Goal: Communication & Community: Answer question/provide support

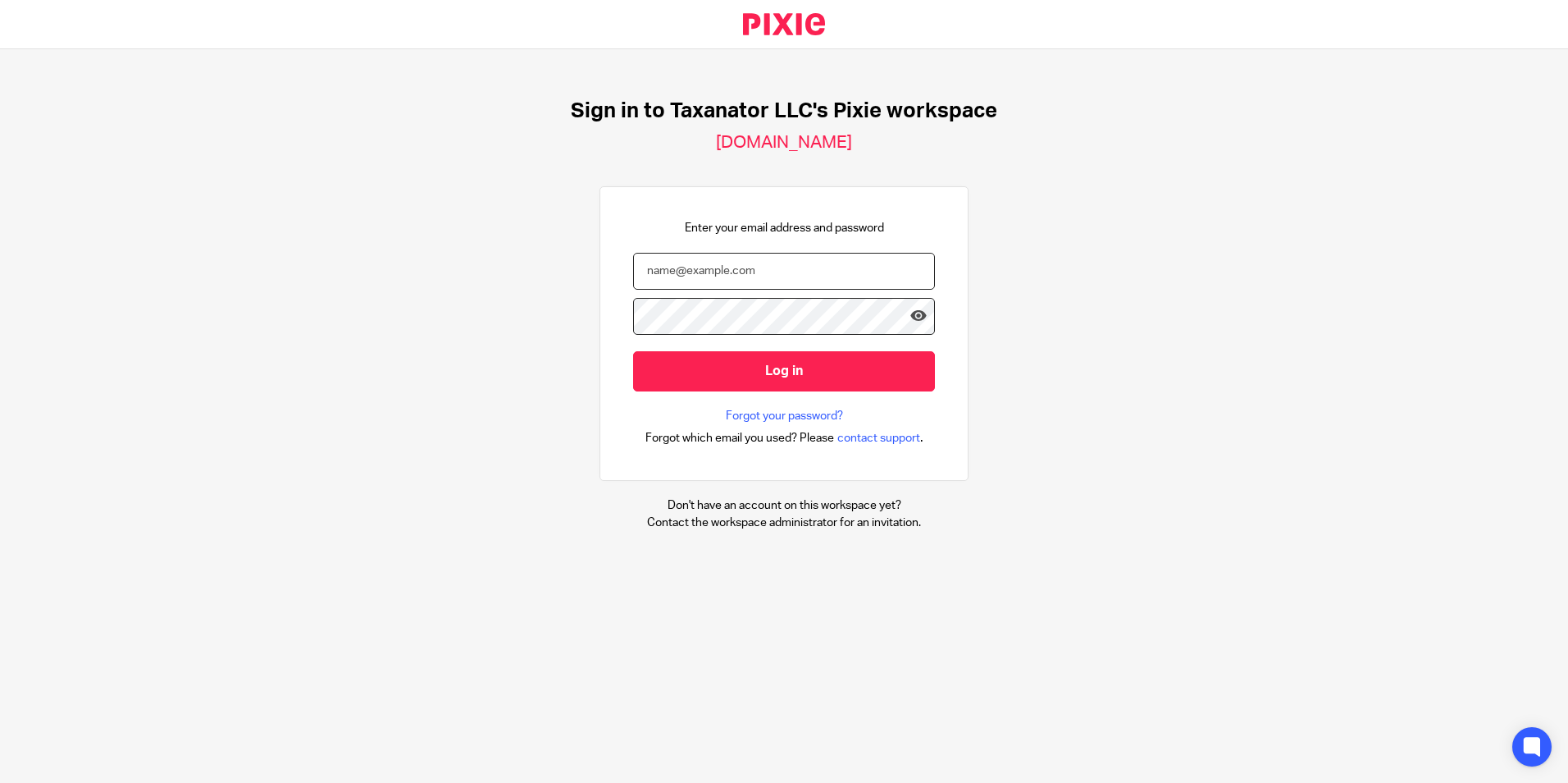
click at [683, 269] on input "email" at bounding box center [784, 271] width 302 height 37
paste input "bharmon@taxn8r.com"
type input "bharmon@taxn8r.com"
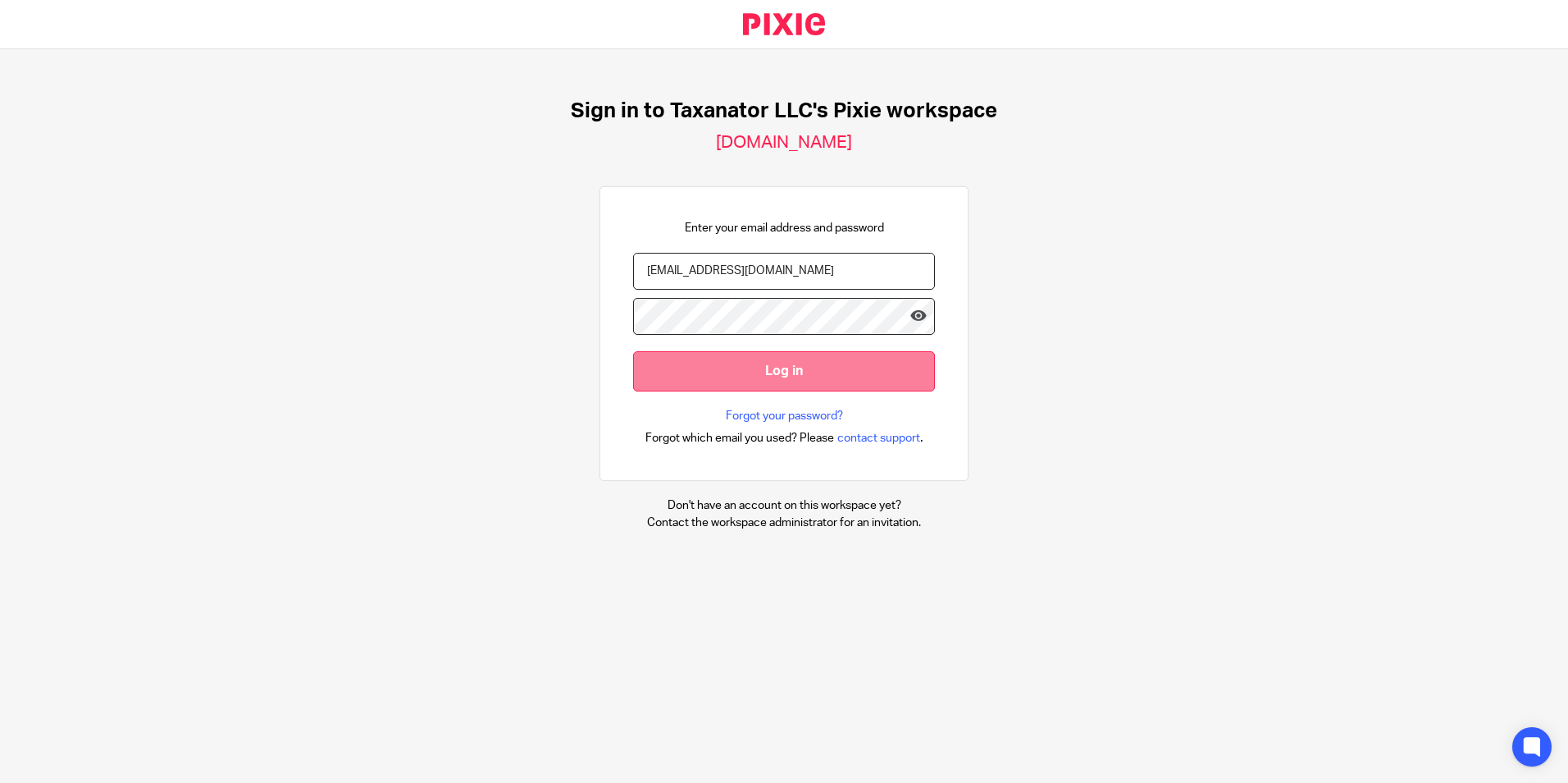
click at [690, 377] on input "Log in" at bounding box center [784, 371] width 302 height 40
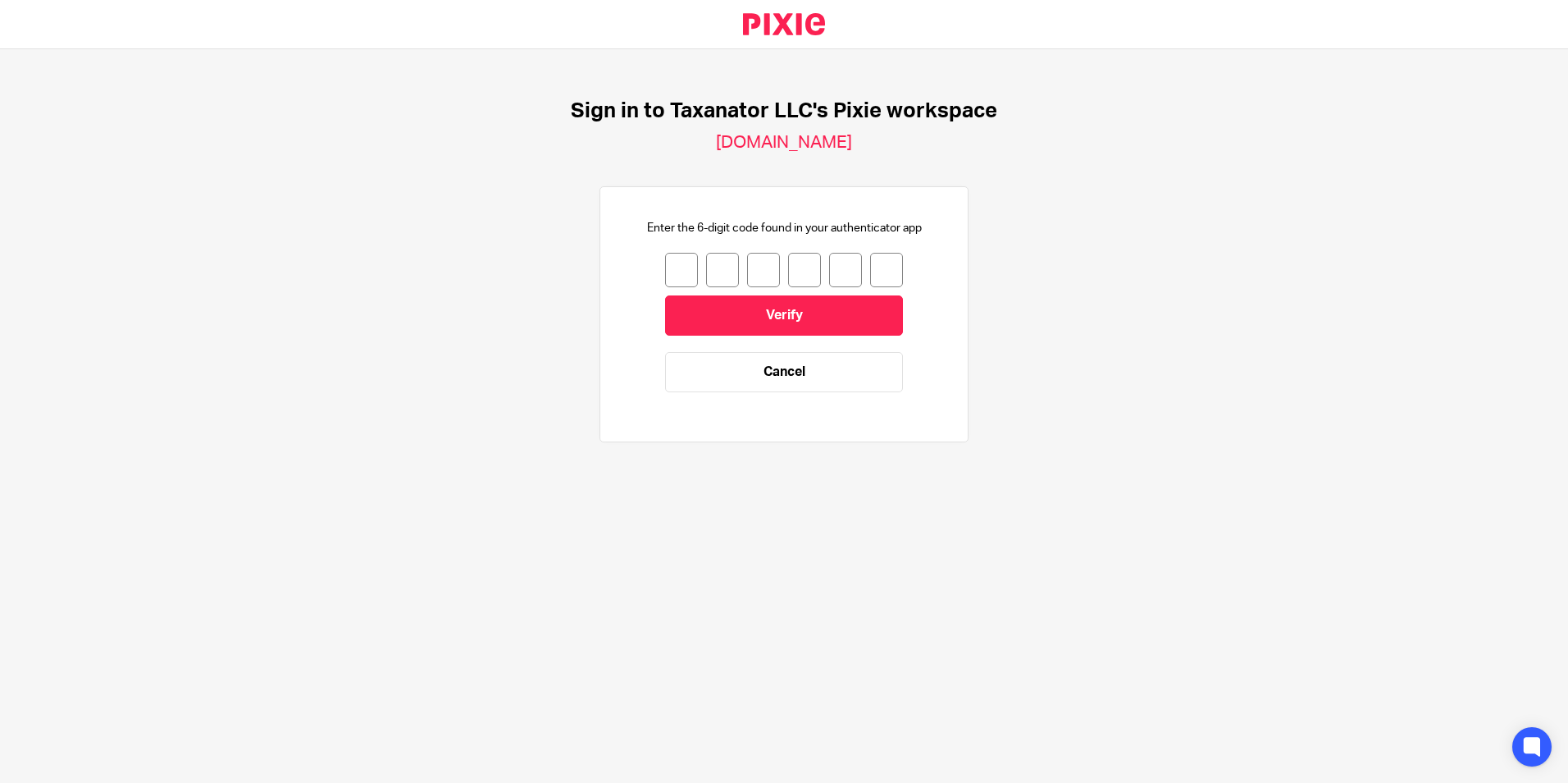
click at [678, 270] on input "number" at bounding box center [681, 270] width 32 height 34
click at [665, 267] on input "number" at bounding box center [681, 270] width 32 height 34
type input "4"
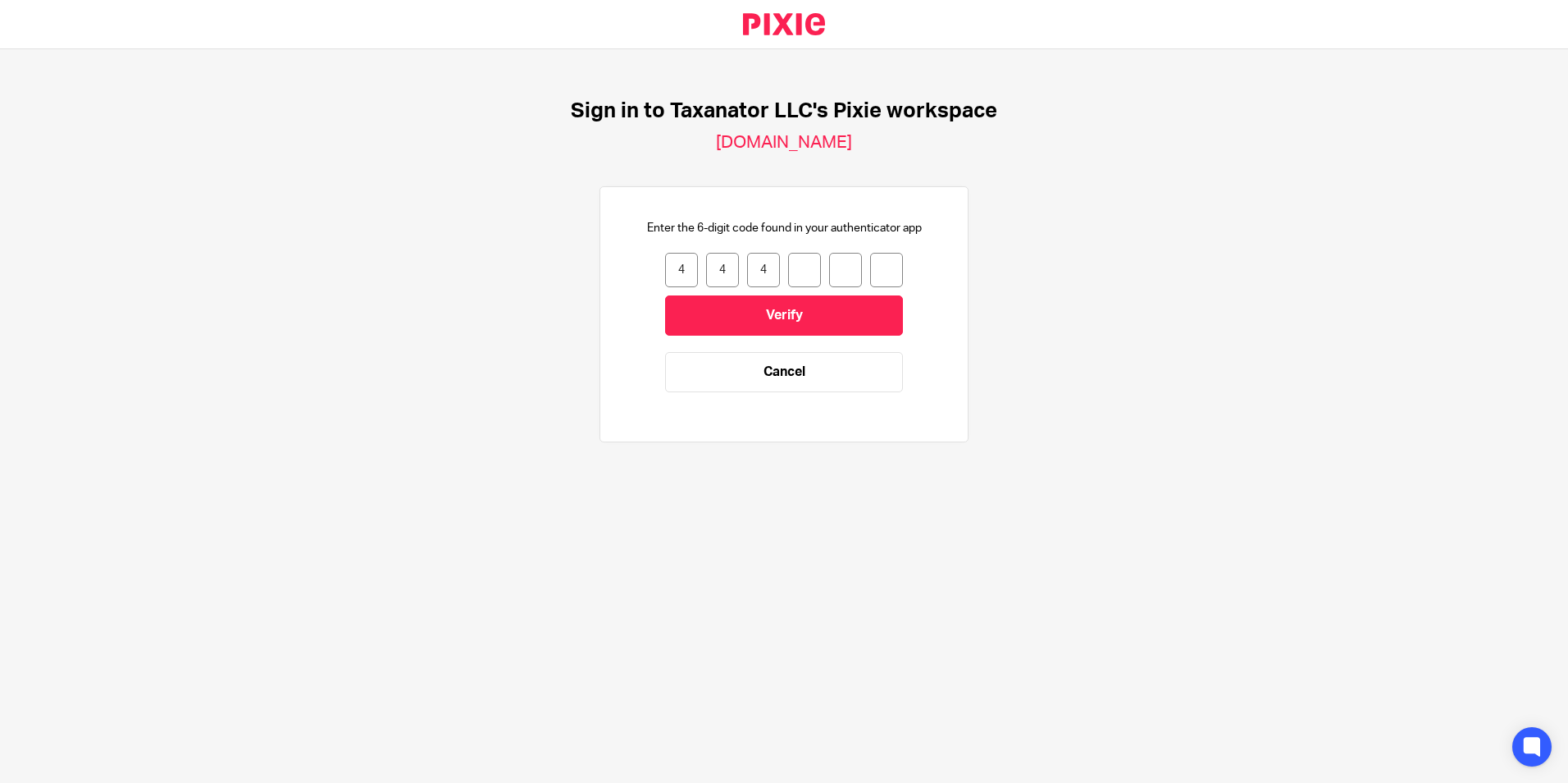
drag, startPoint x: 748, startPoint y: 266, endPoint x: 771, endPoint y: 269, distance: 23.2
click at [771, 269] on div "4 4 4" at bounding box center [784, 270] width 238 height 34
click at [747, 273] on input "5" at bounding box center [763, 270] width 32 height 34
drag, startPoint x: 659, startPoint y: 268, endPoint x: 683, endPoint y: 271, distance: 24.2
click at [683, 271] on input "4" at bounding box center [681, 270] width 32 height 34
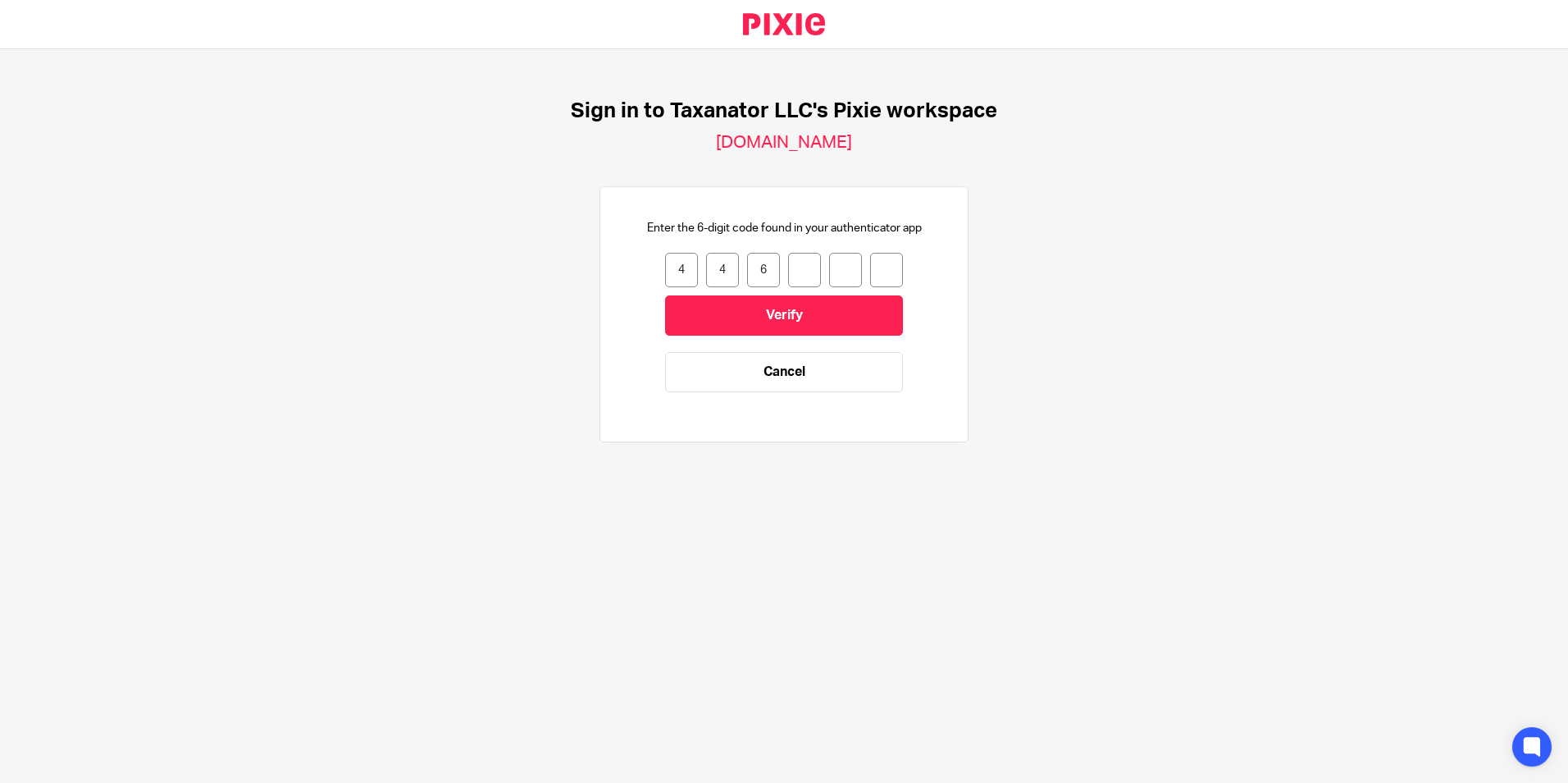
drag, startPoint x: 748, startPoint y: 271, endPoint x: 760, endPoint y: 271, distance: 12.0
click at [760, 271] on input "6" at bounding box center [763, 270] width 32 height 34
drag, startPoint x: 760, startPoint y: 271, endPoint x: 742, endPoint y: 275, distance: 18.4
click at [747, 275] on input "7" at bounding box center [763, 270] width 32 height 34
type input "8"
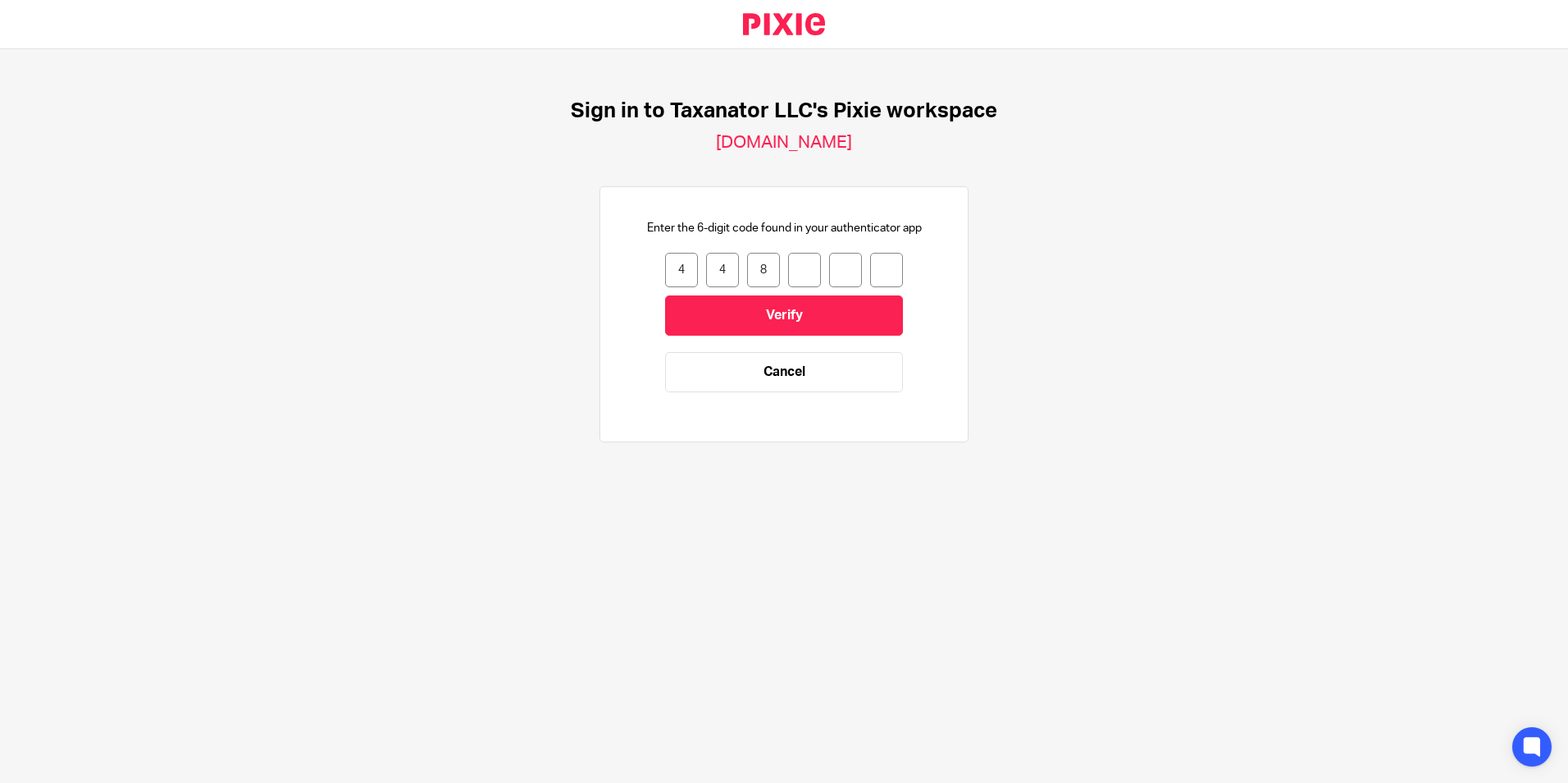
drag, startPoint x: 677, startPoint y: 270, endPoint x: 662, endPoint y: 270, distance: 15.0
click at [665, 270] on input "4" at bounding box center [681, 270] width 32 height 34
drag, startPoint x: 662, startPoint y: 270, endPoint x: 675, endPoint y: 267, distance: 13.3
click at [675, 267] on input "5" at bounding box center [681, 270] width 32 height 34
type input "8"
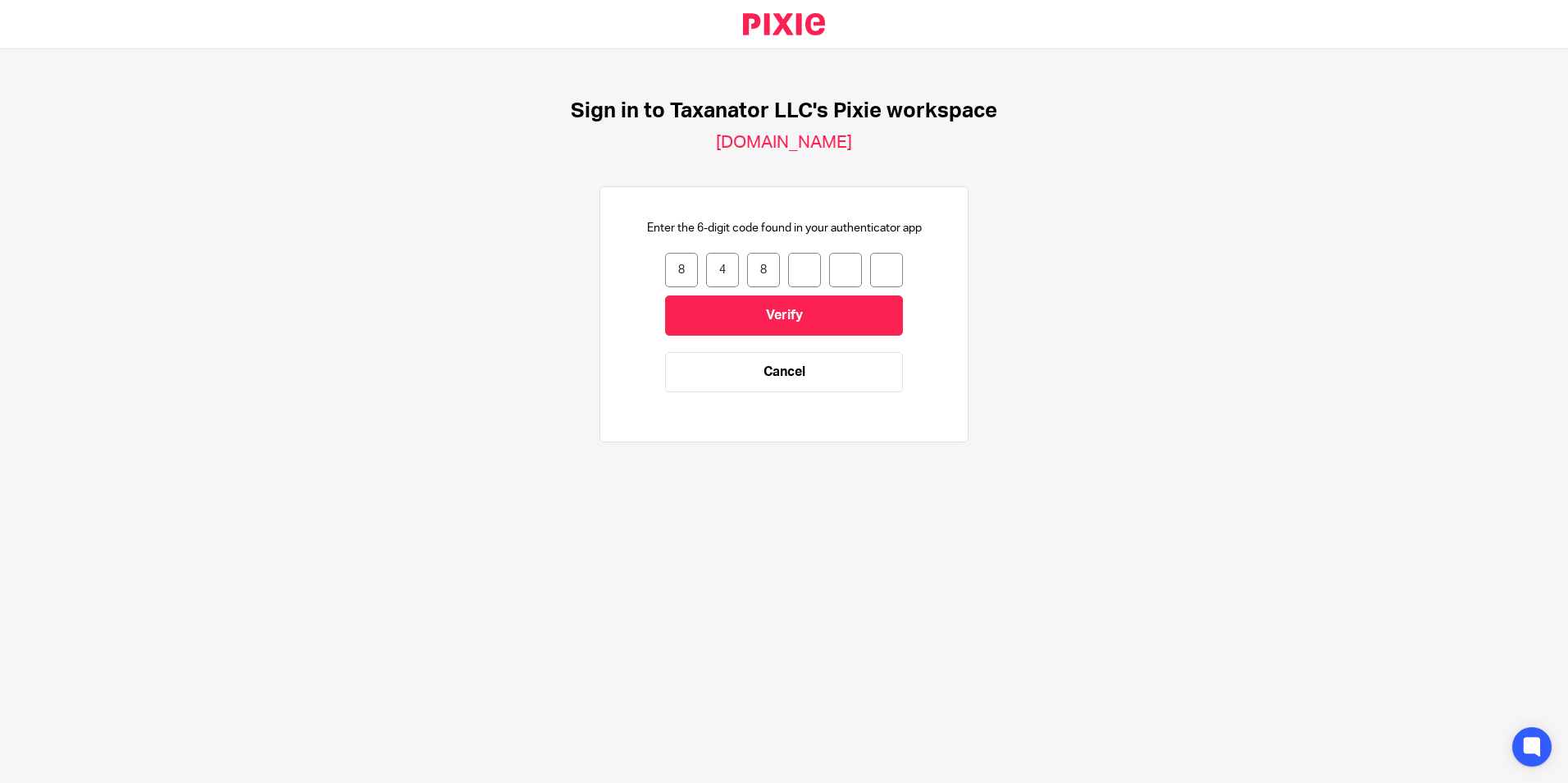
drag, startPoint x: 693, startPoint y: 270, endPoint x: 721, endPoint y: 270, distance: 28.0
click at [721, 270] on div "8 4 8" at bounding box center [784, 270] width 238 height 34
type input "3"
click at [800, 272] on input "number" at bounding box center [805, 270] width 32 height 34
type input "7"
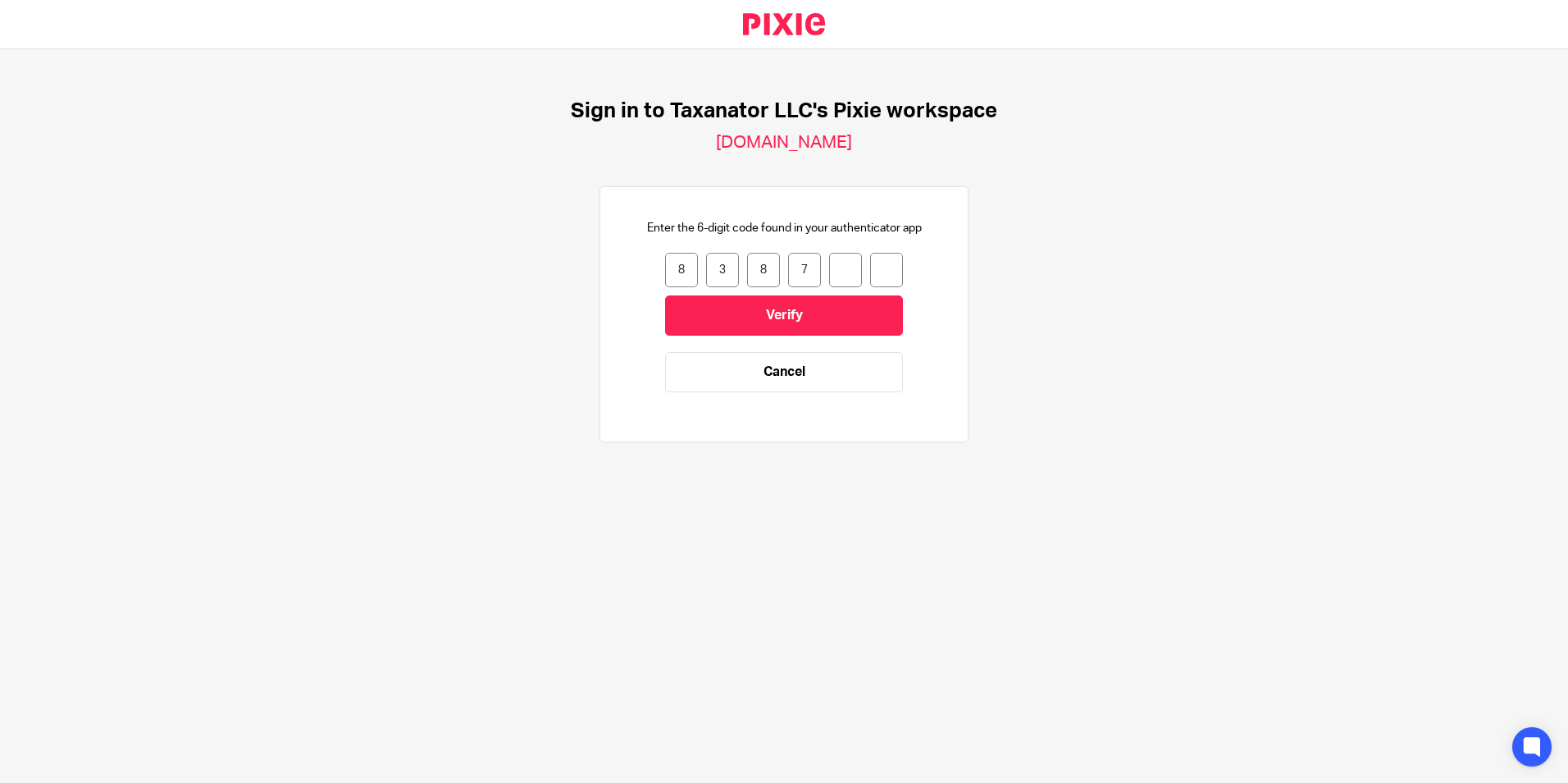
type input "5"
type input "8"
click at [777, 307] on input "Verify" at bounding box center [784, 315] width 238 height 40
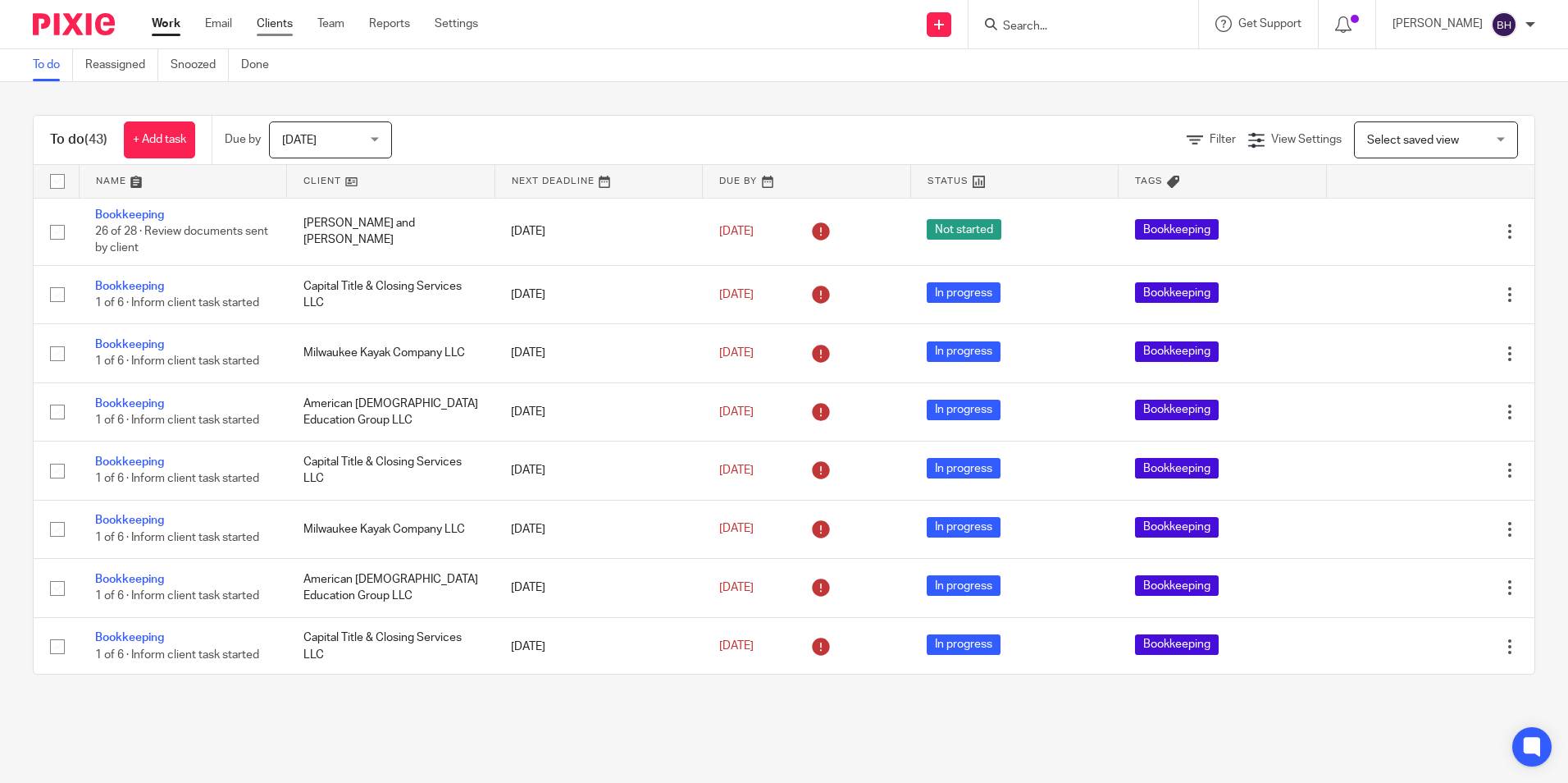
click at [278, 22] on link "Clients" at bounding box center [275, 23] width 36 height 16
click at [208, 21] on link "Email" at bounding box center [219, 23] width 27 height 16
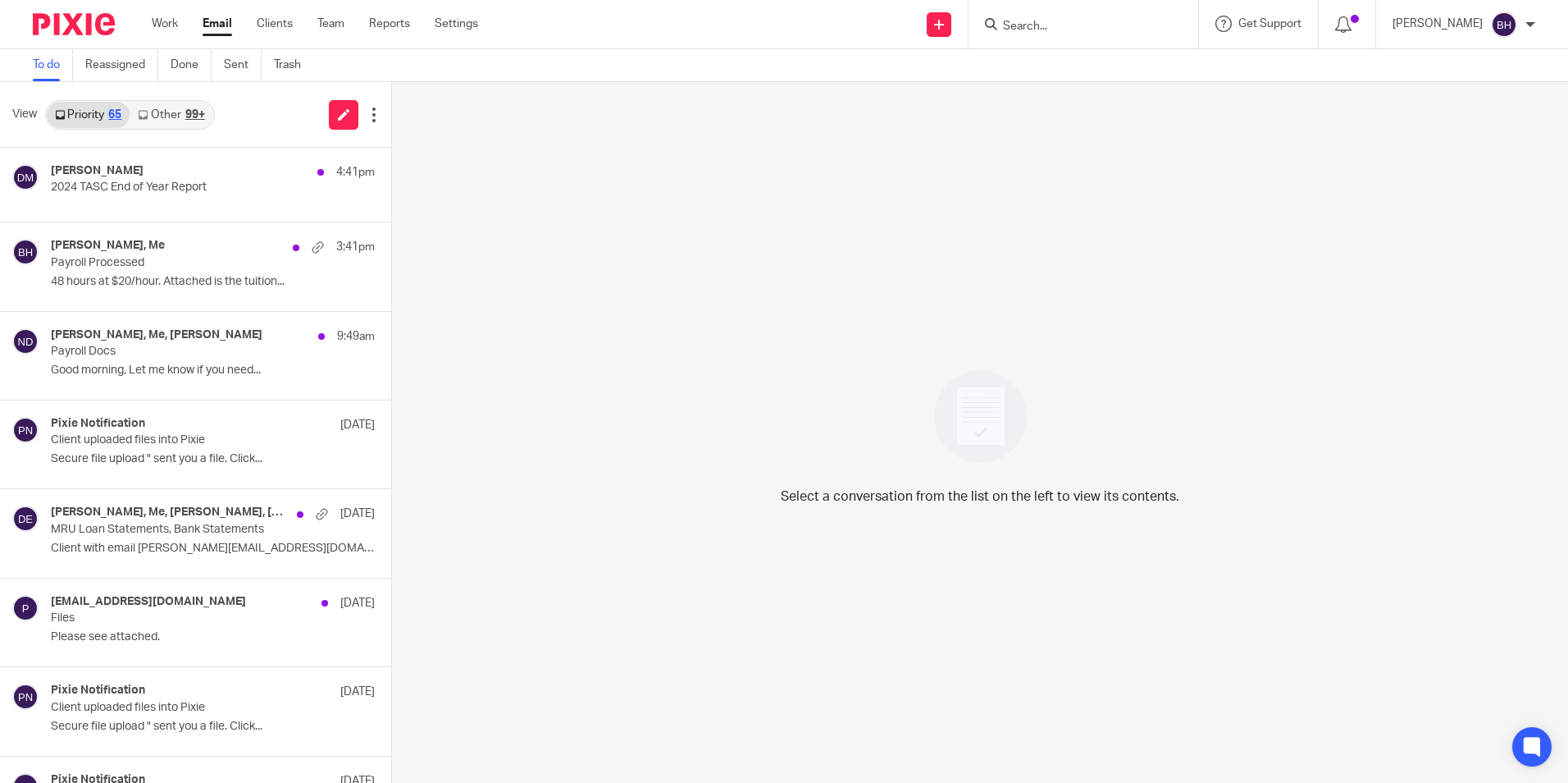
click at [180, 112] on link "Other 99+" at bounding box center [171, 115] width 83 height 26
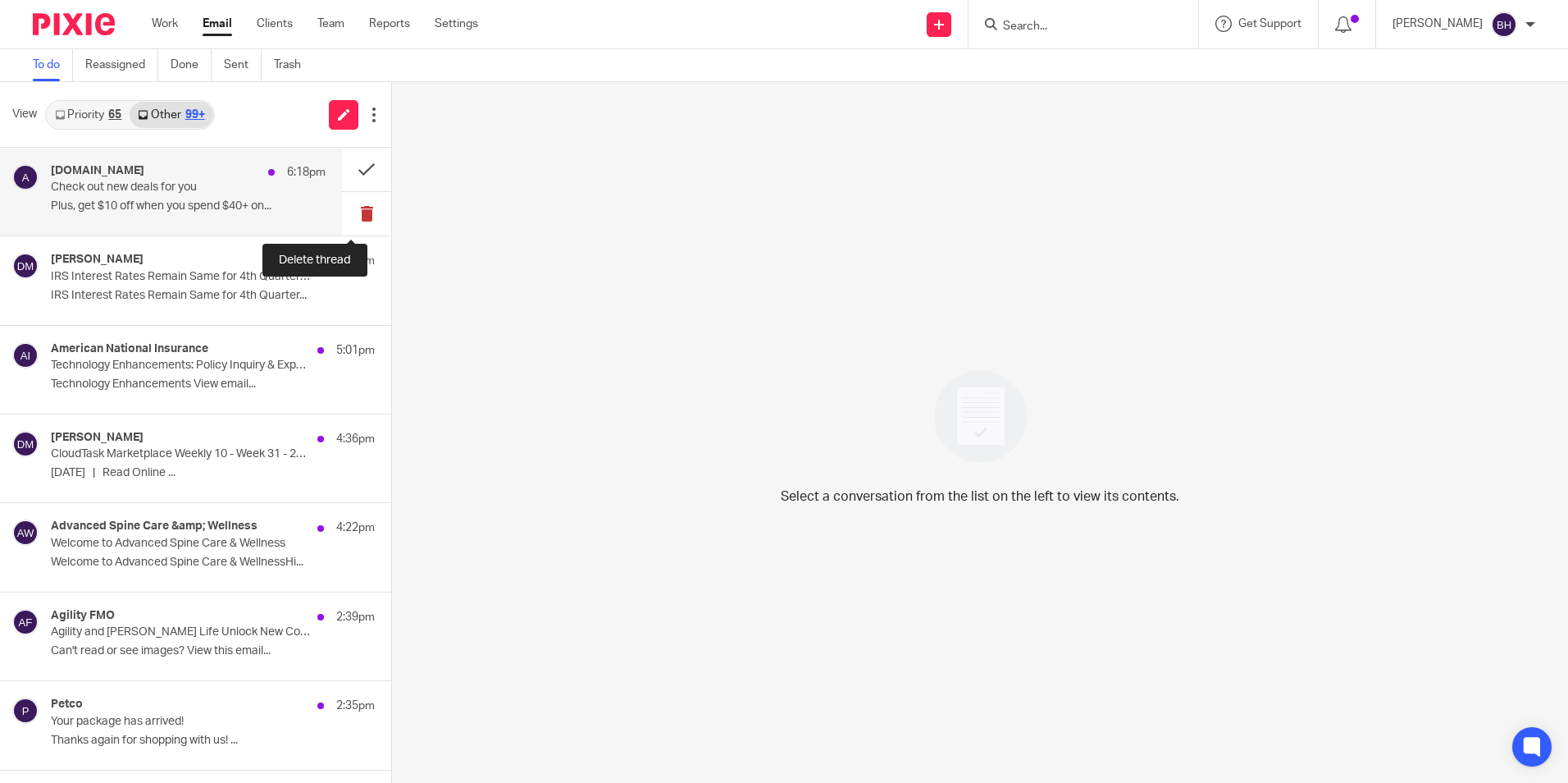
click at [353, 213] on button at bounding box center [366, 214] width 50 height 44
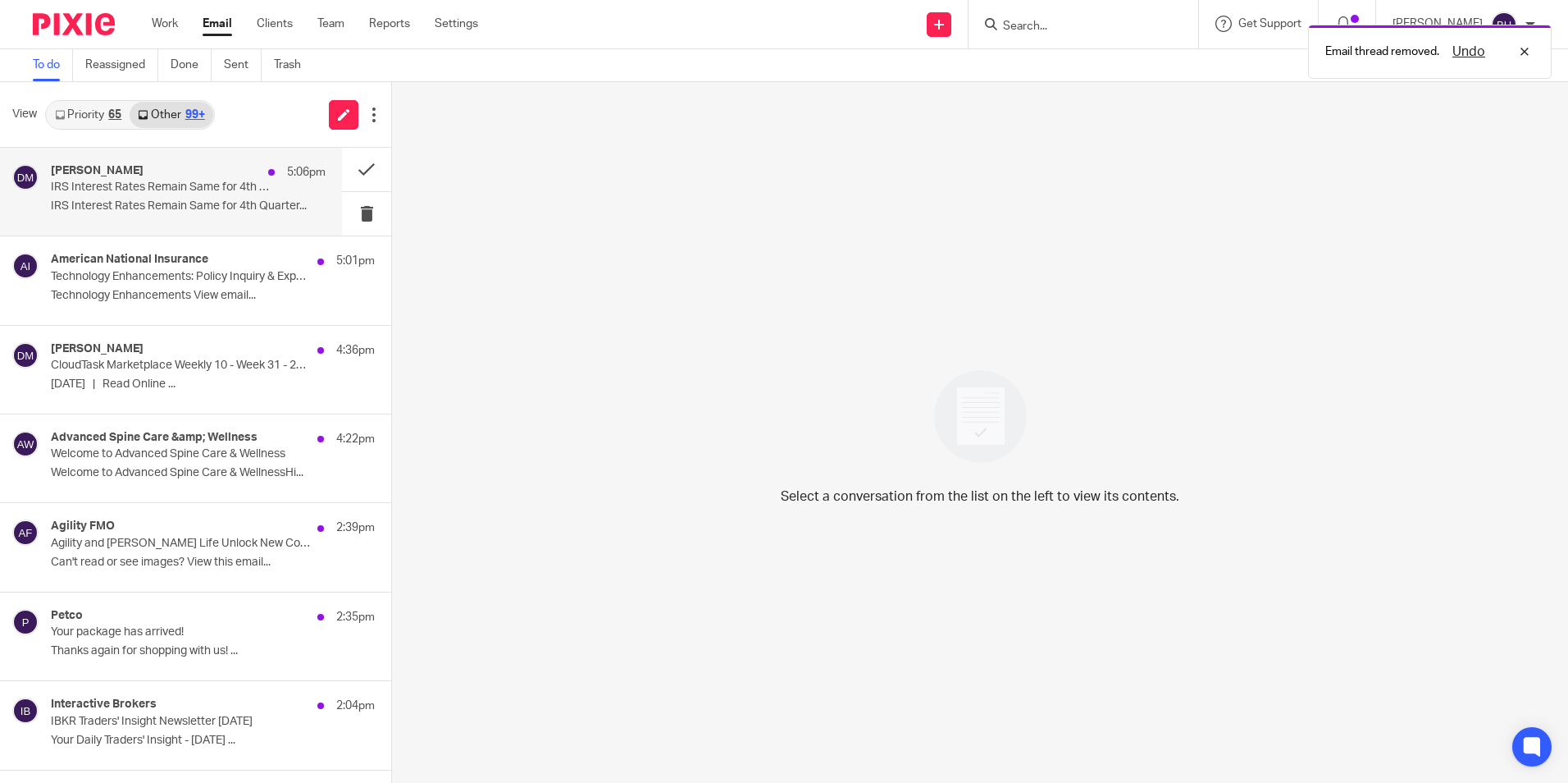
click at [236, 206] on p "IRS Interest Rates Remain Same for 4th Quarter..." at bounding box center [188, 206] width 275 height 14
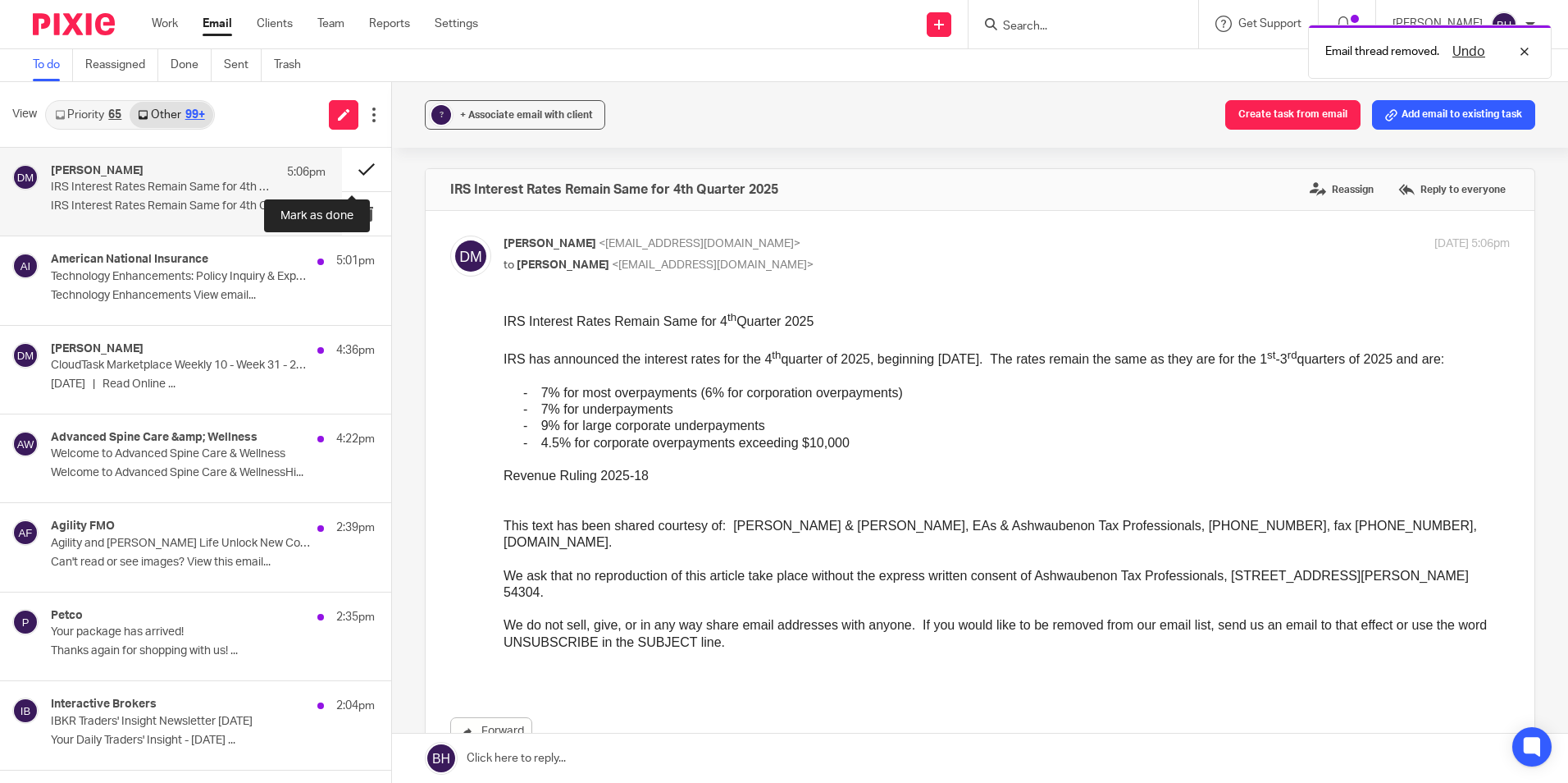
click at [351, 172] on button at bounding box center [366, 170] width 50 height 44
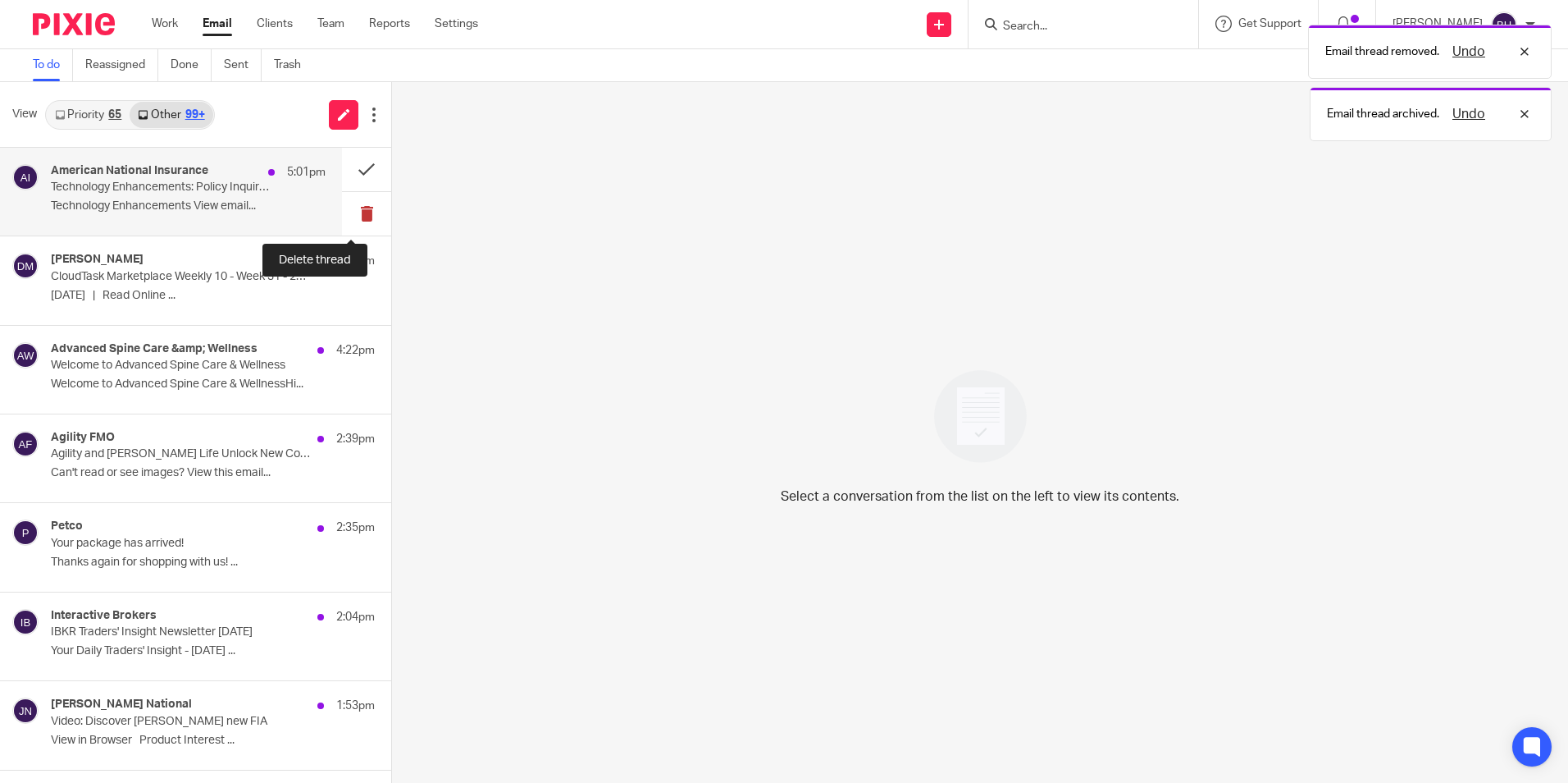
click at [352, 202] on button at bounding box center [366, 214] width 50 height 44
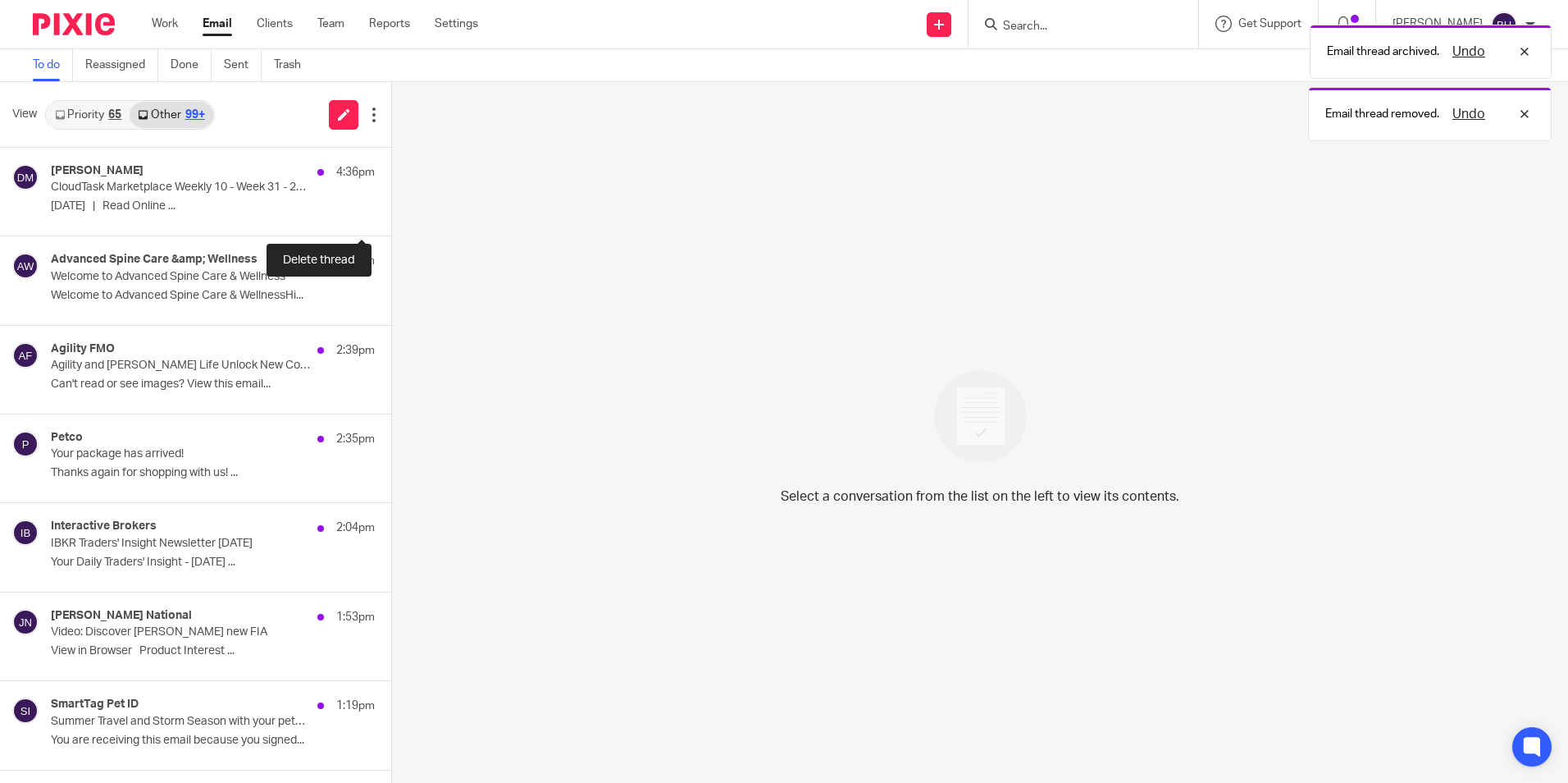
click at [391, 202] on button at bounding box center [398, 214] width 13 height 44
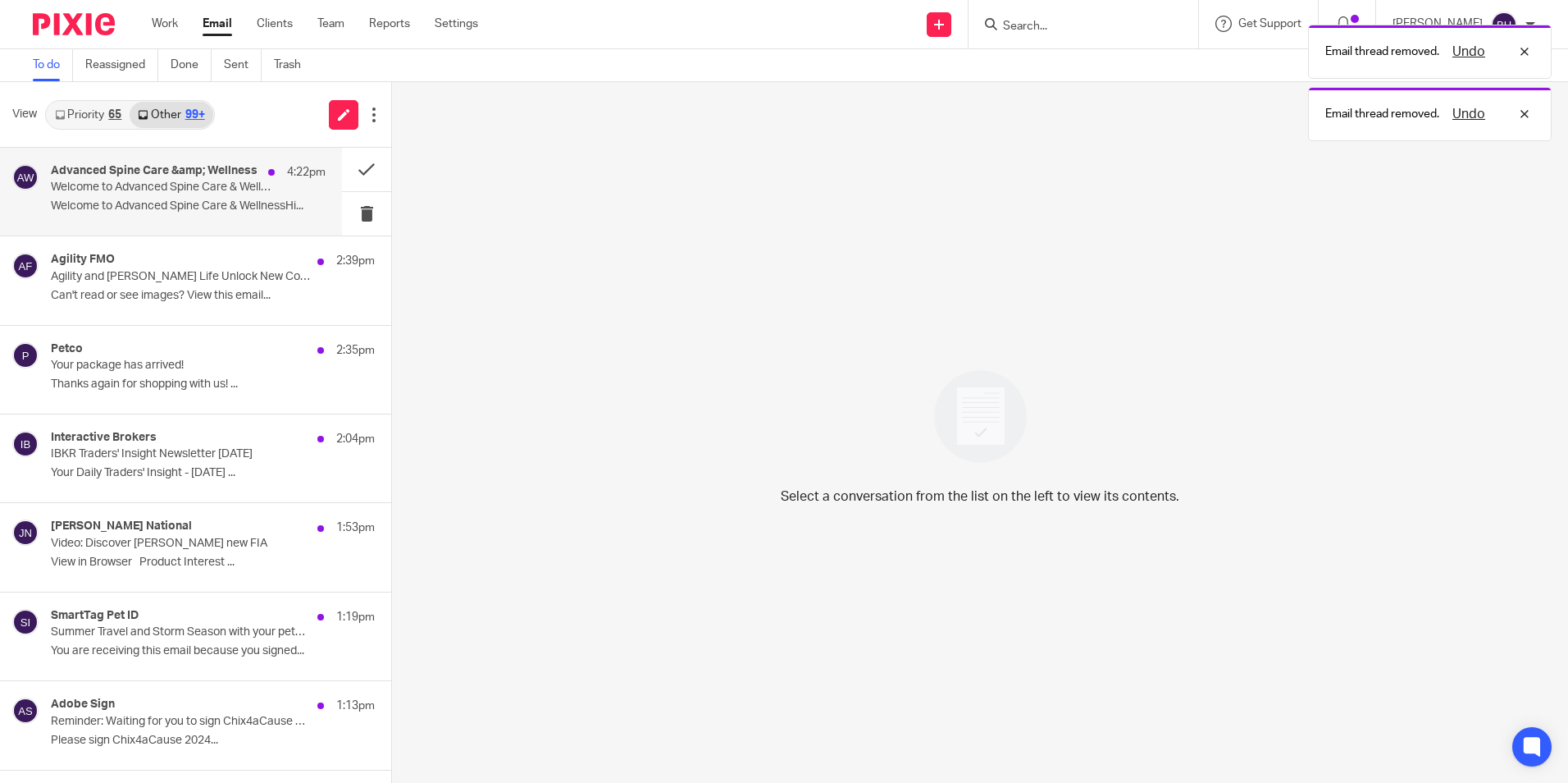
click at [253, 192] on p "Welcome to Advanced Spine Care & Wellness" at bounding box center [160, 187] width 220 height 14
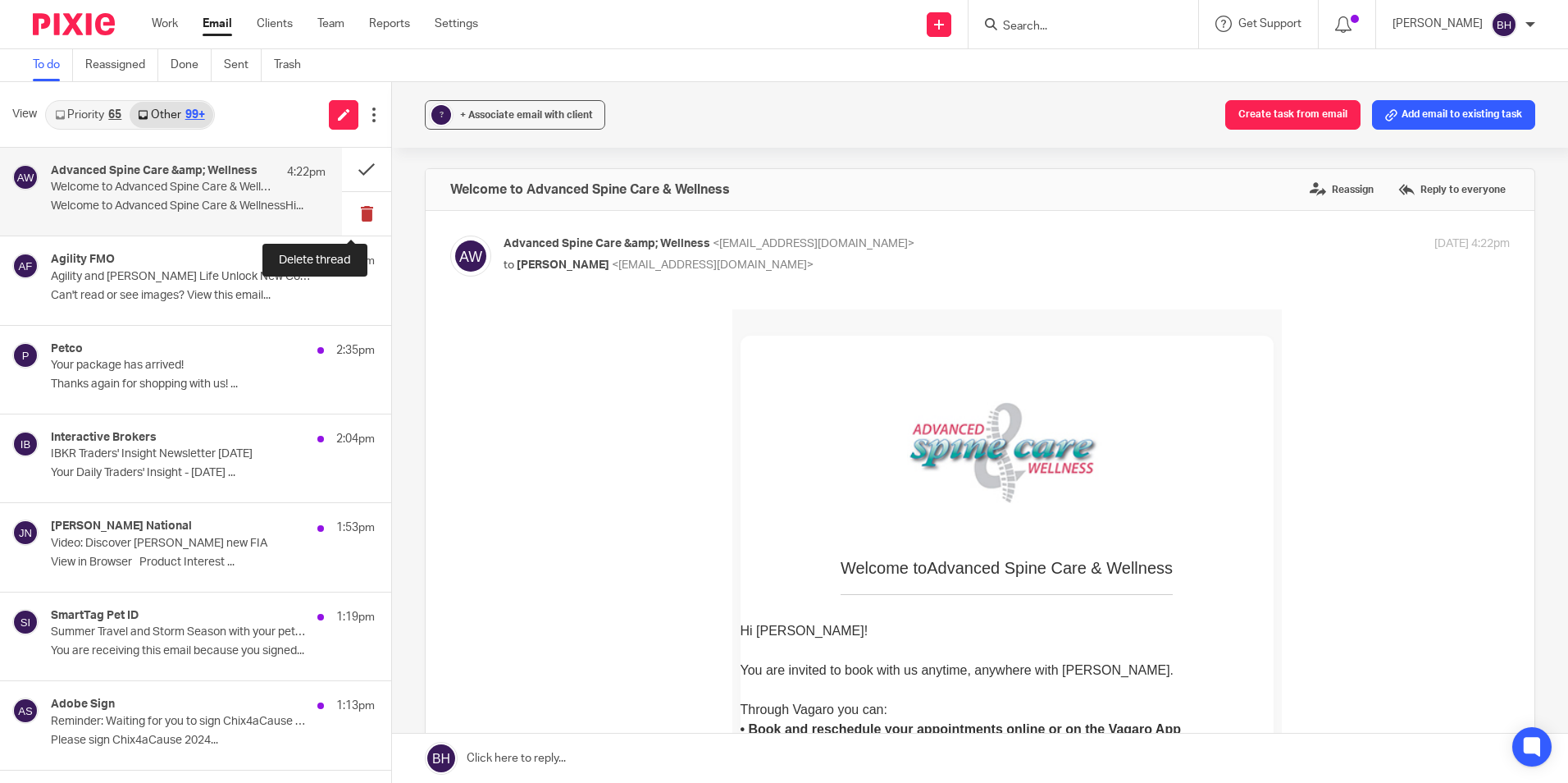
click at [352, 211] on button at bounding box center [366, 214] width 50 height 44
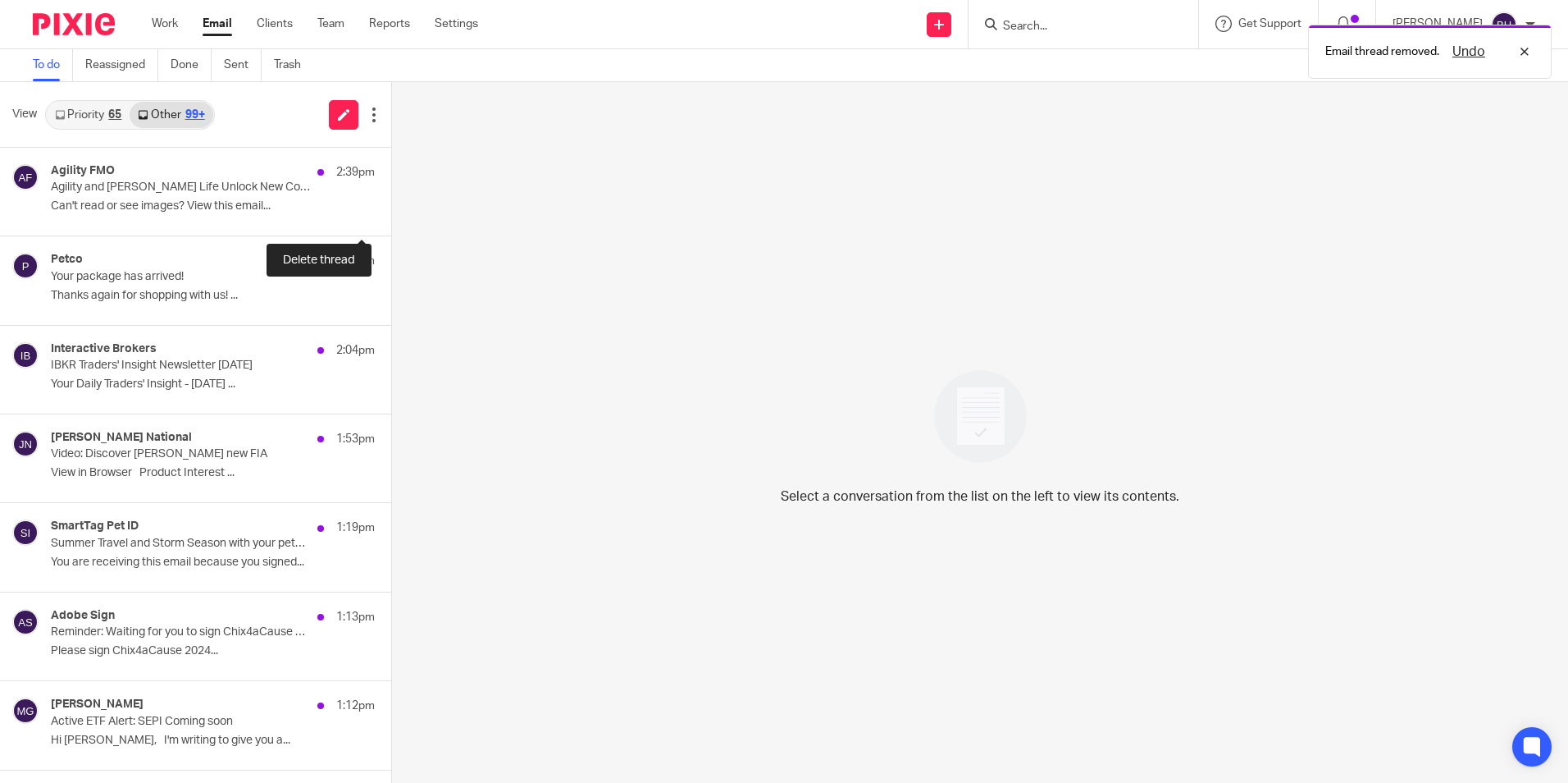
click at [391, 211] on button at bounding box center [398, 214] width 13 height 44
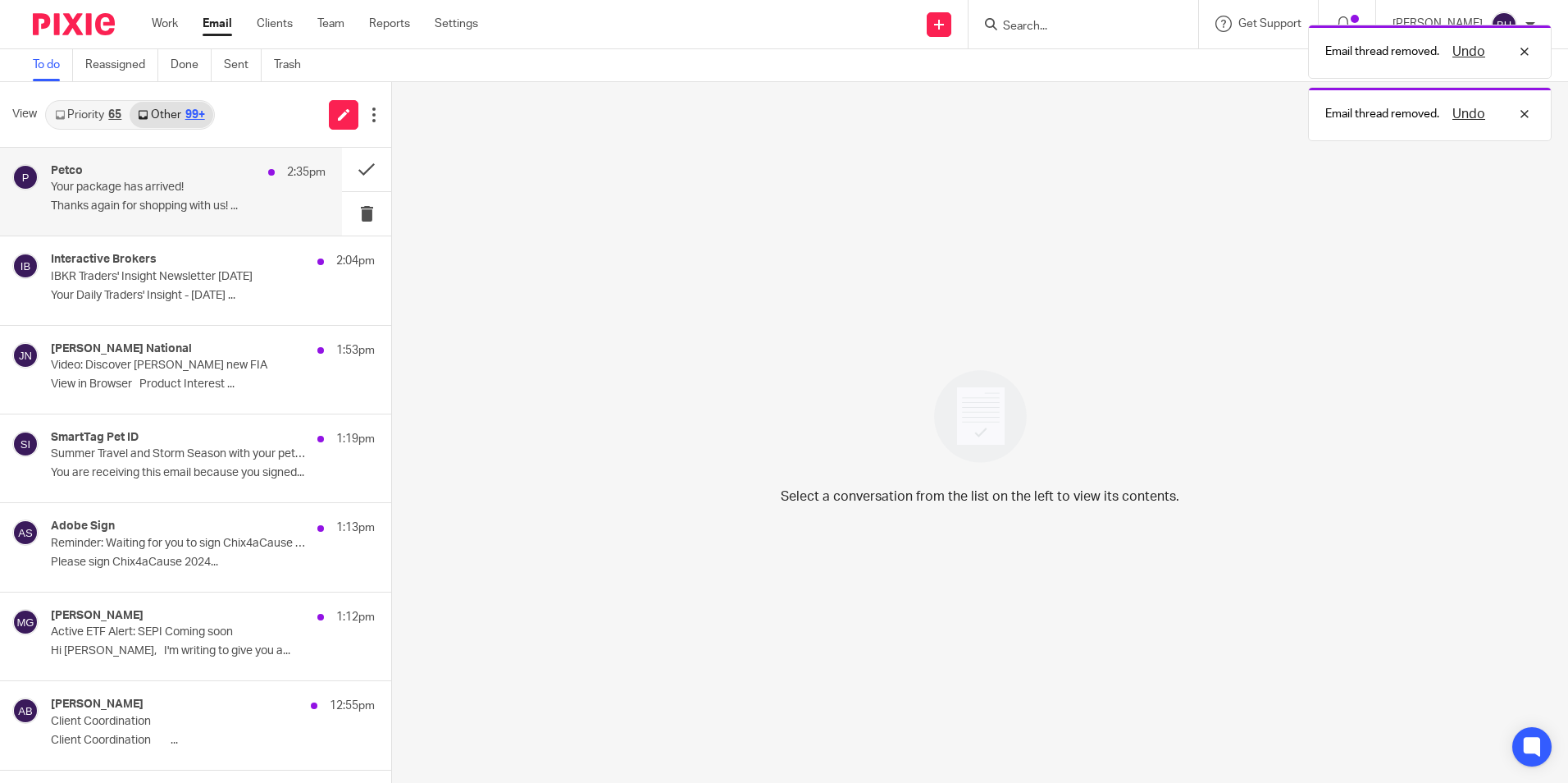
click at [230, 211] on p "Thanks again for shopping with us! ..." at bounding box center [188, 206] width 275 height 14
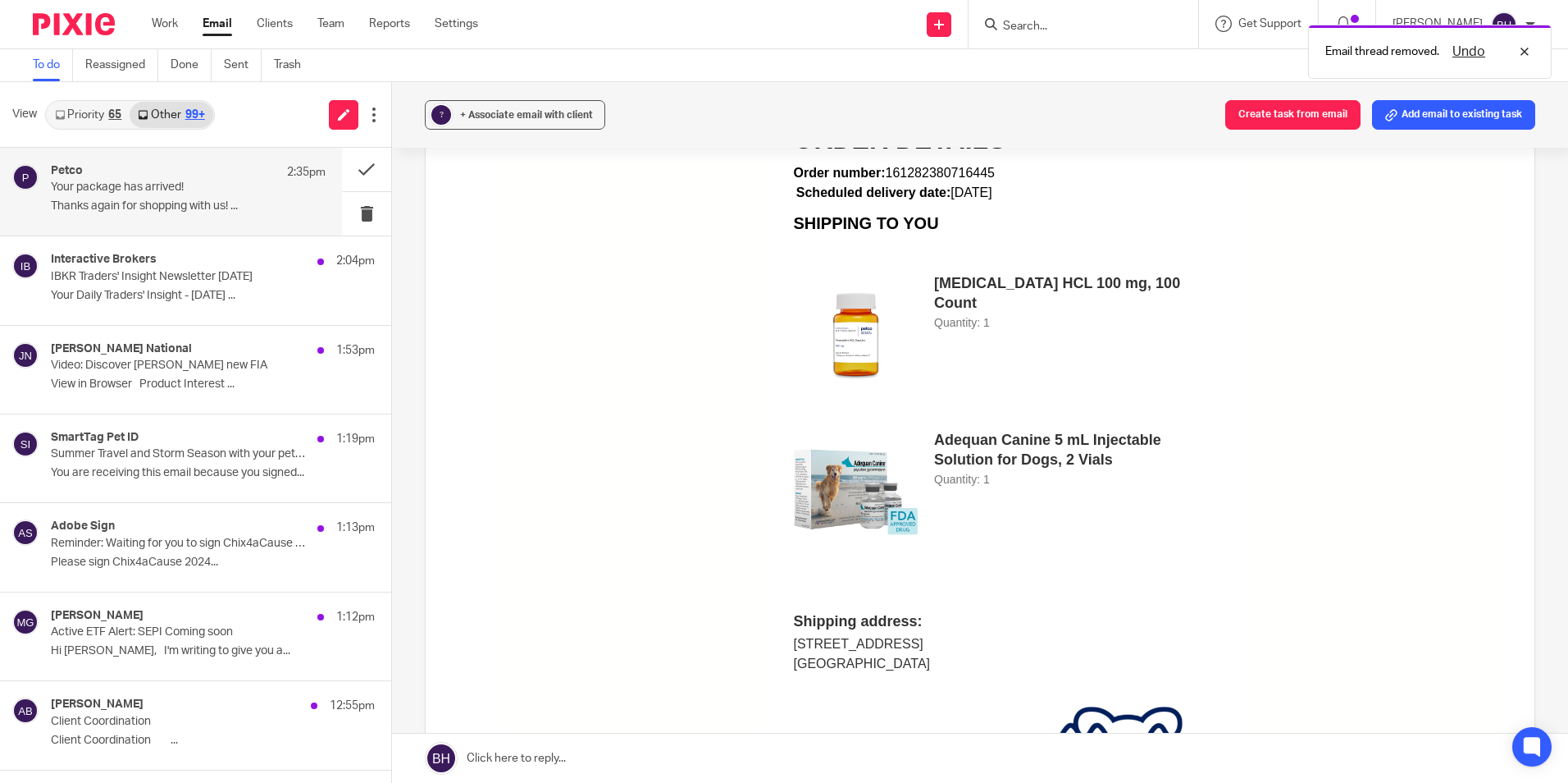
scroll to position [820, 0]
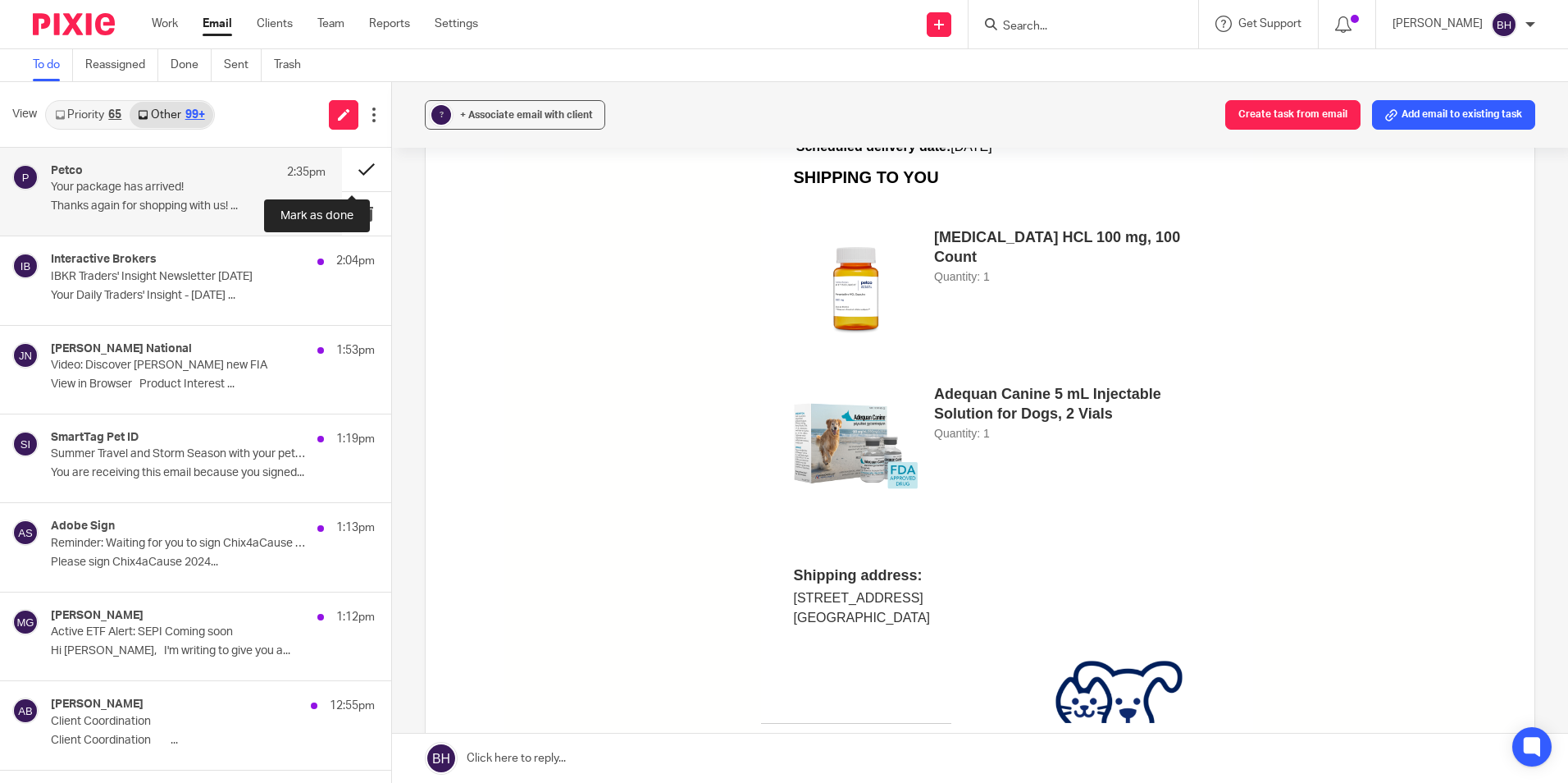
click at [342, 170] on button at bounding box center [366, 170] width 50 height 44
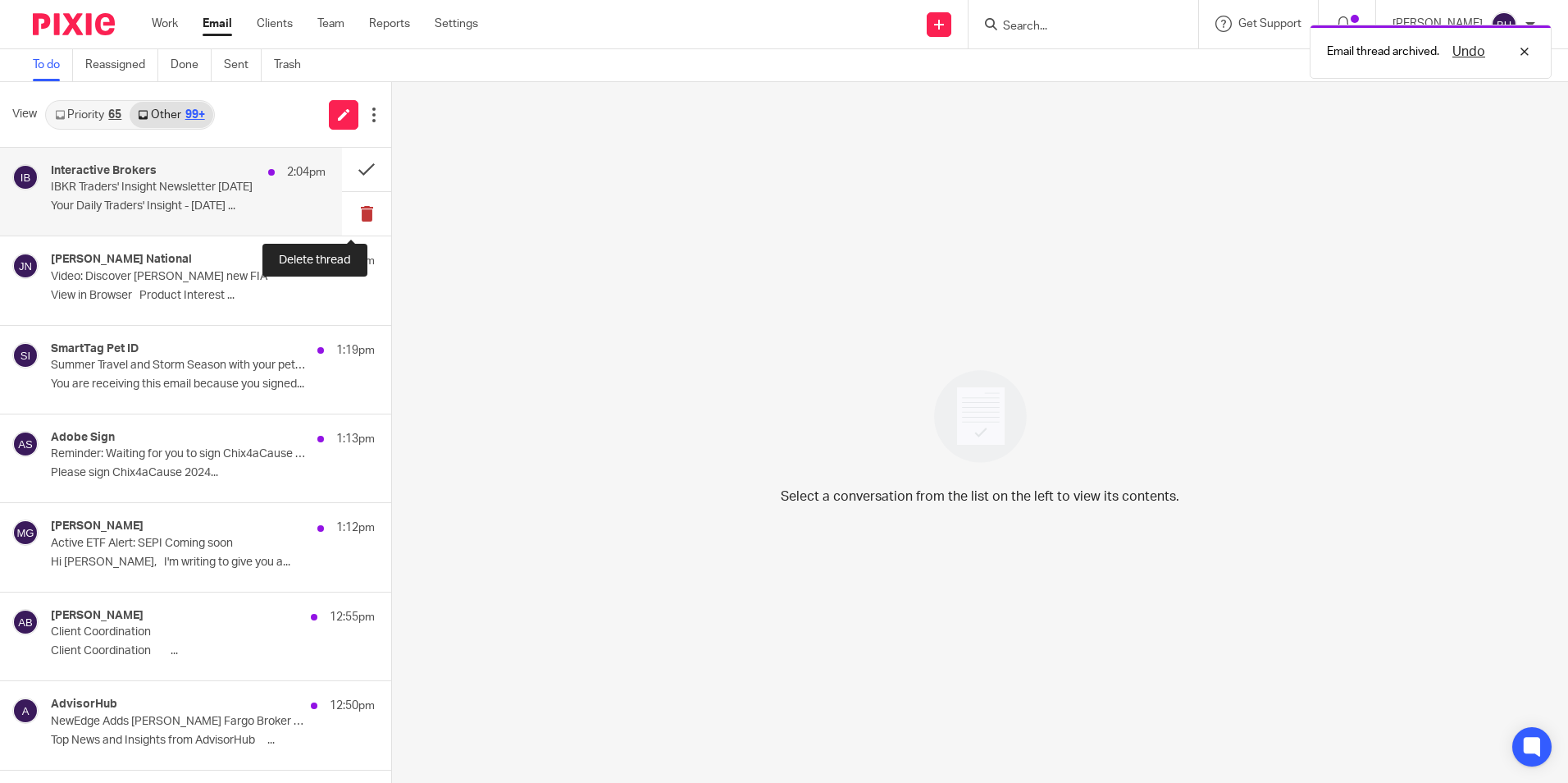
click at [348, 216] on button at bounding box center [366, 214] width 50 height 44
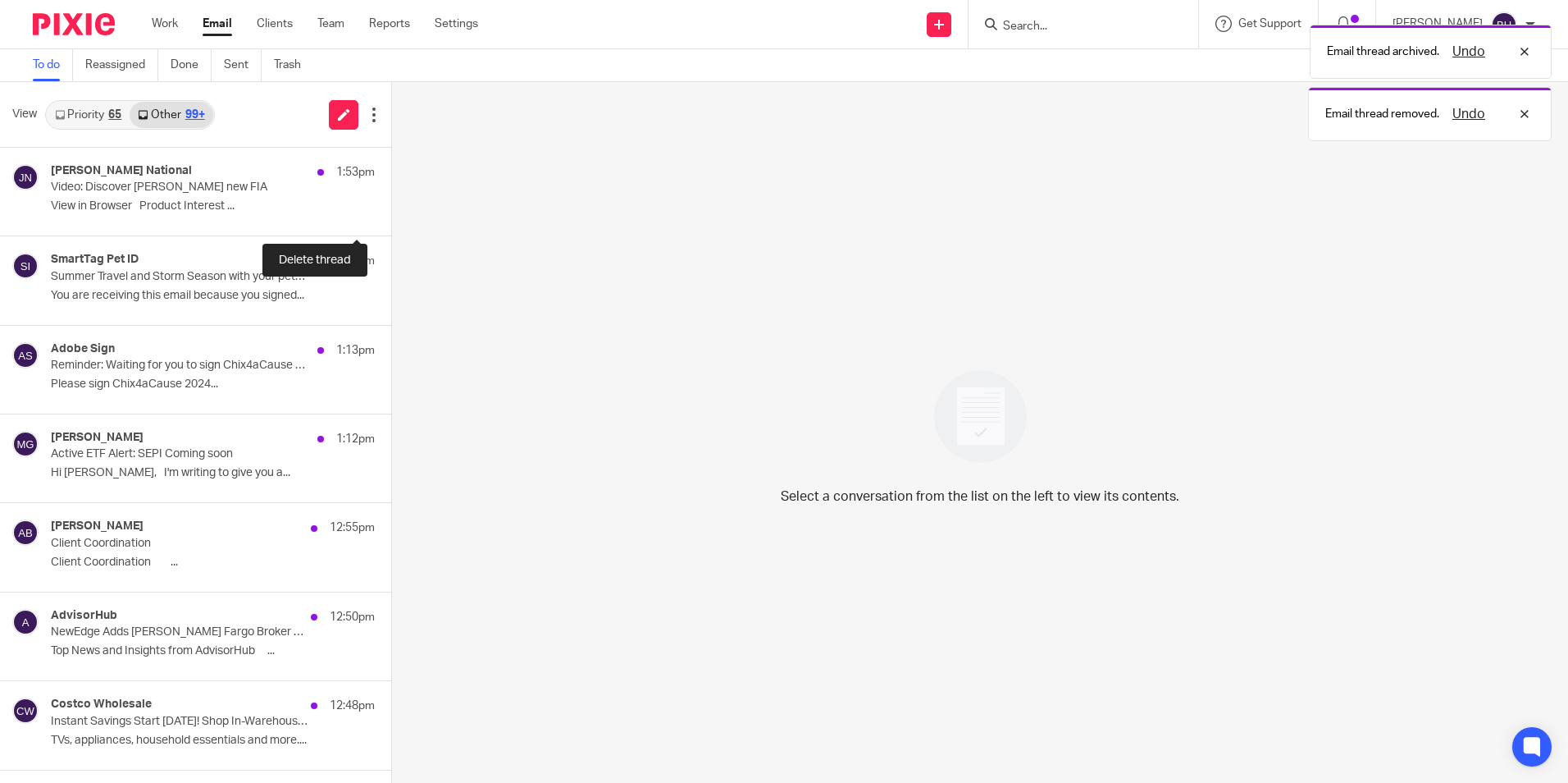
click at [391, 216] on button at bounding box center [398, 214] width 13 height 44
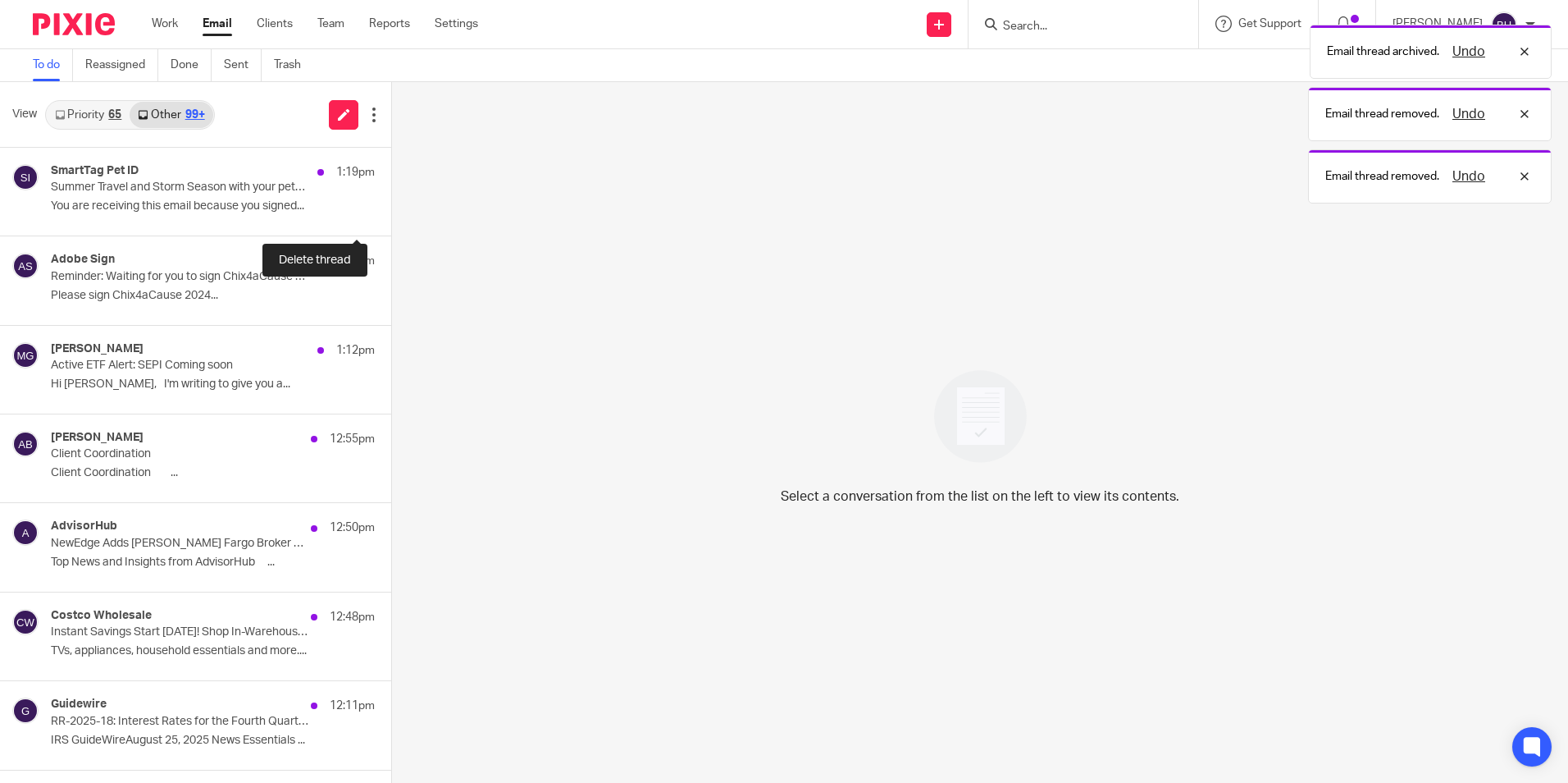
click at [391, 216] on button at bounding box center [398, 214] width 13 height 44
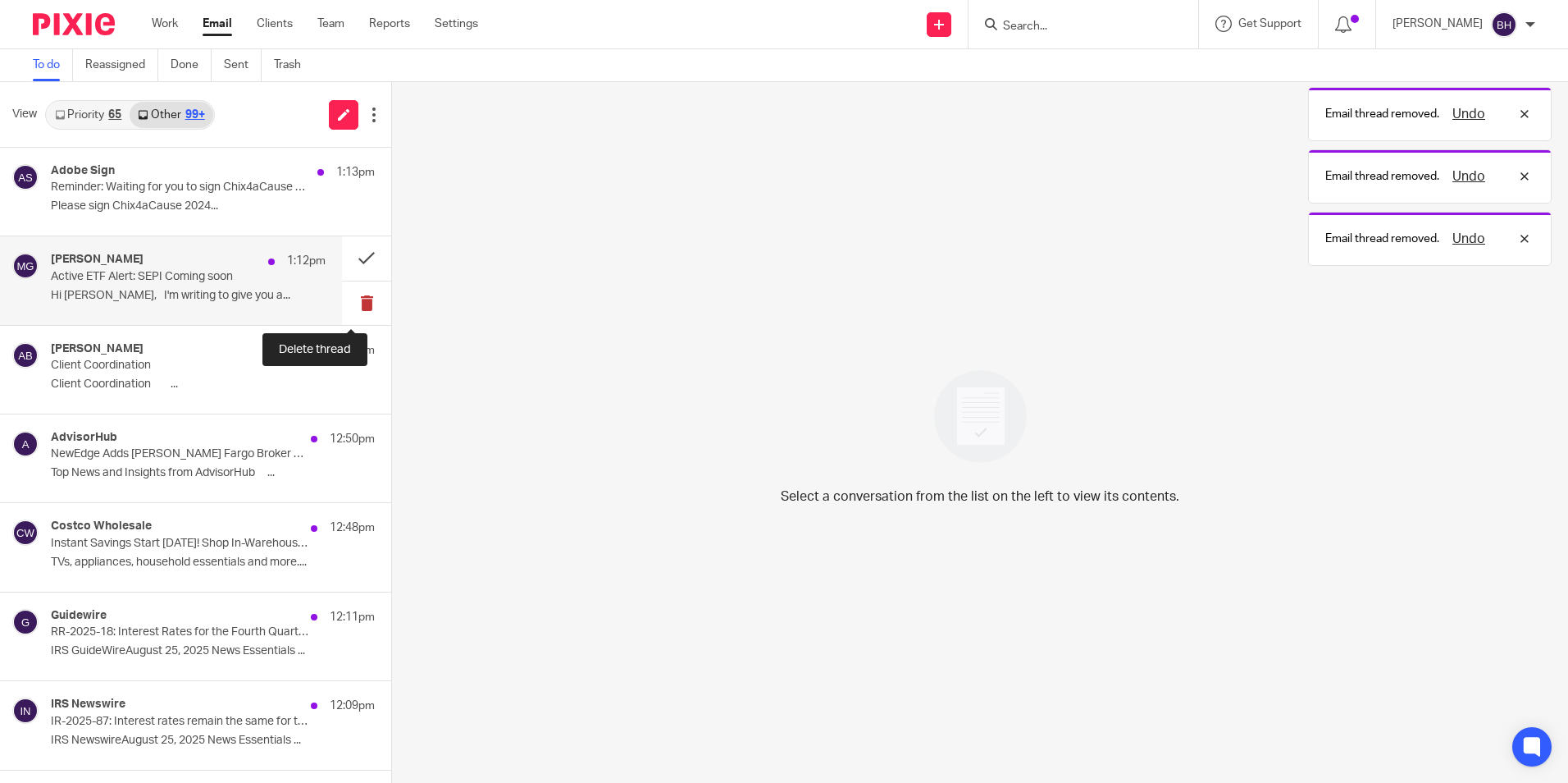
click at [343, 302] on button at bounding box center [366, 304] width 50 height 44
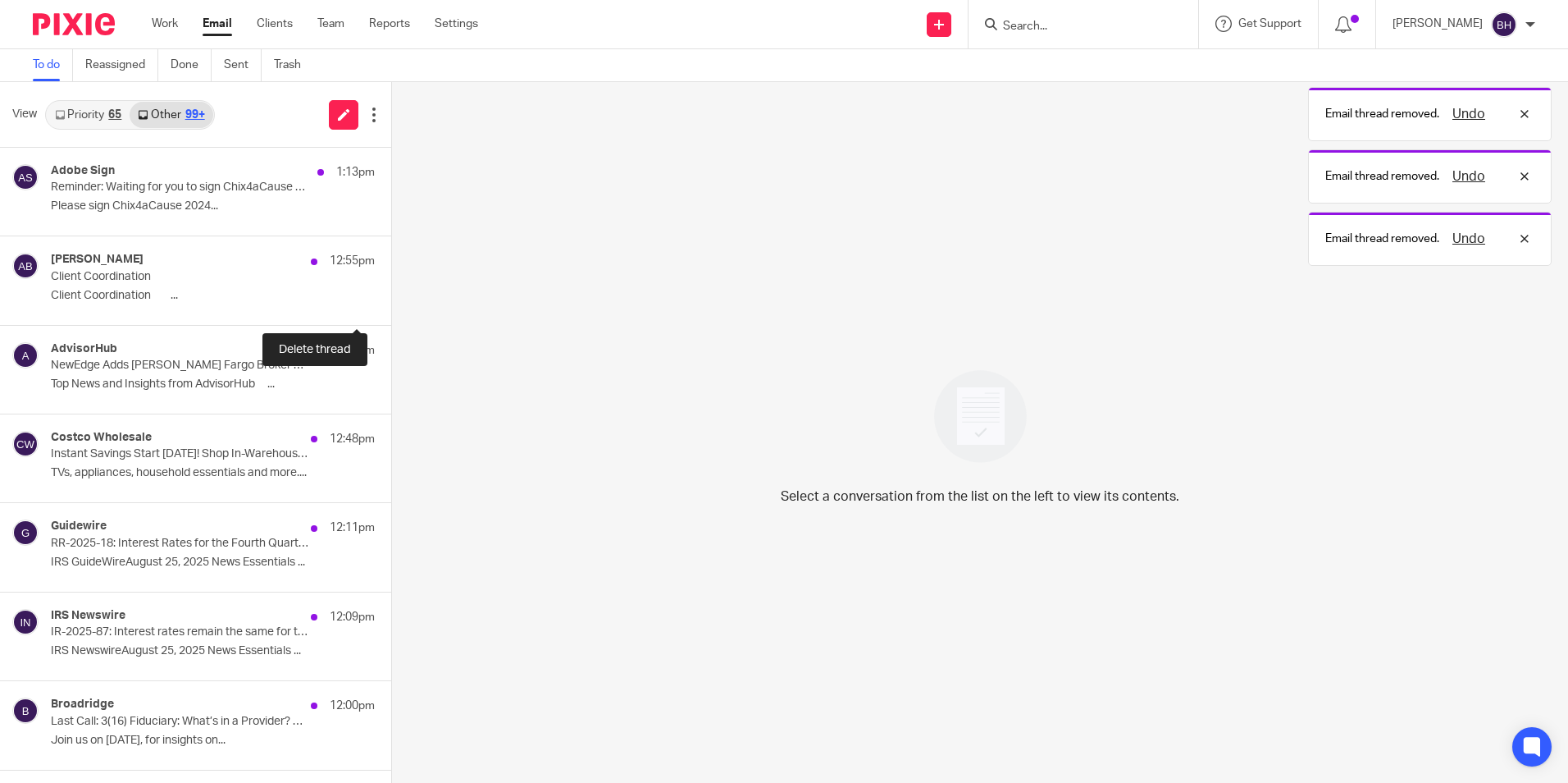
click at [391, 302] on button at bounding box center [398, 304] width 13 height 44
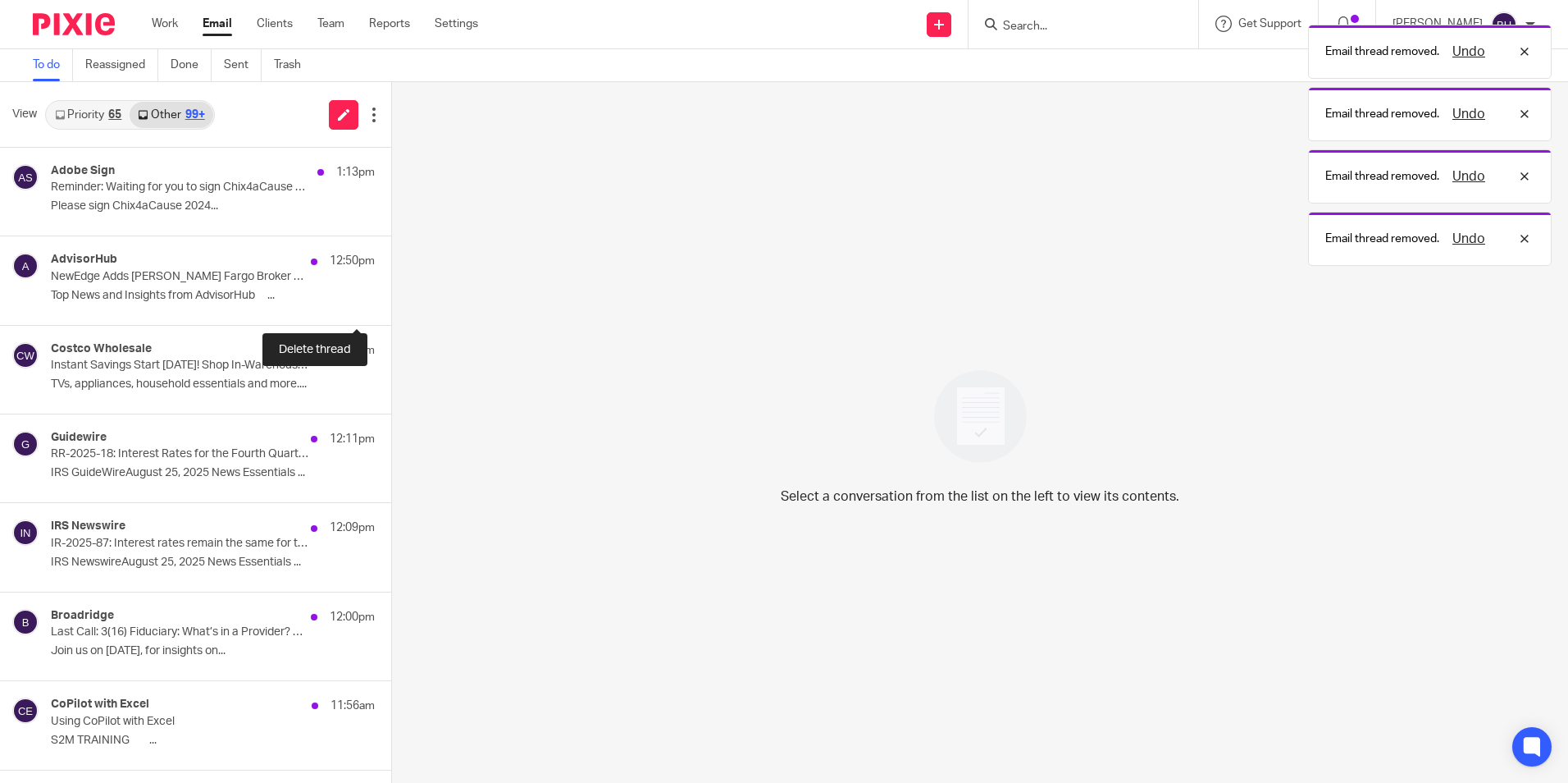
click at [391, 302] on button at bounding box center [398, 304] width 13 height 44
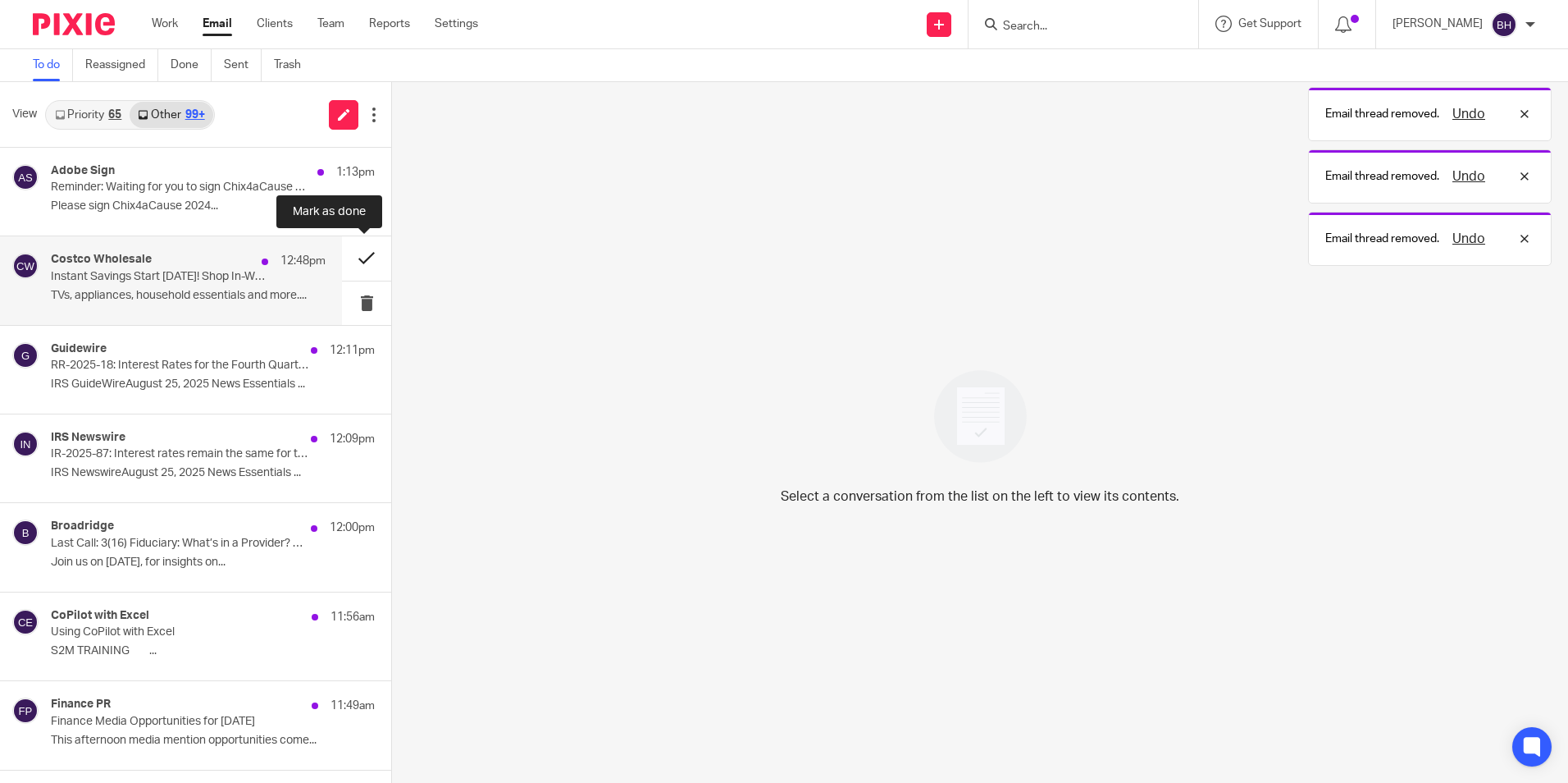
click at [353, 265] on button at bounding box center [366, 258] width 50 height 44
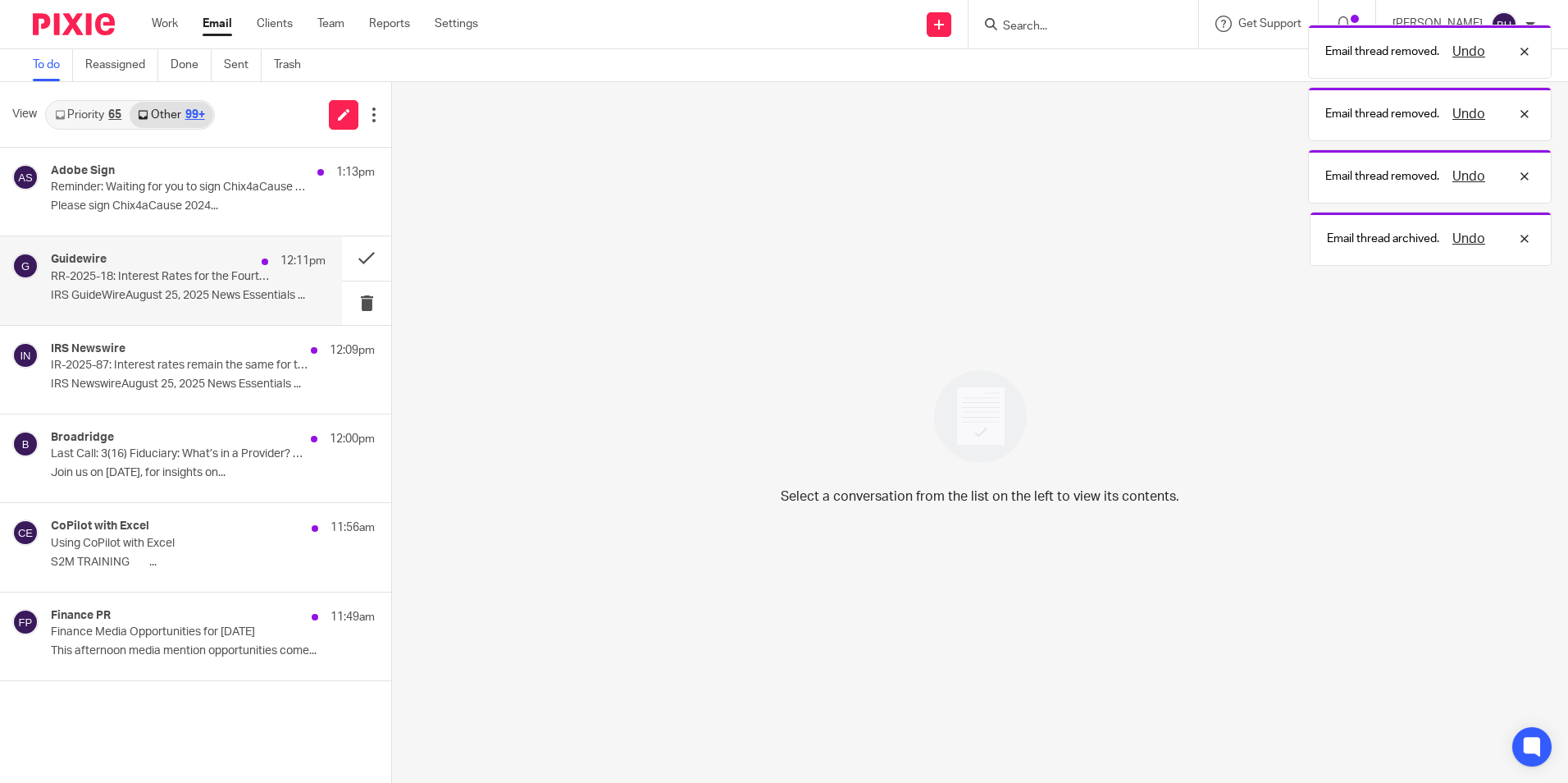
click at [281, 285] on div "Guidewire 12:11pm RR-2025-18: Interest Rates for the Fourth Quarter of 2025 IRS…" at bounding box center [188, 281] width 275 height 55
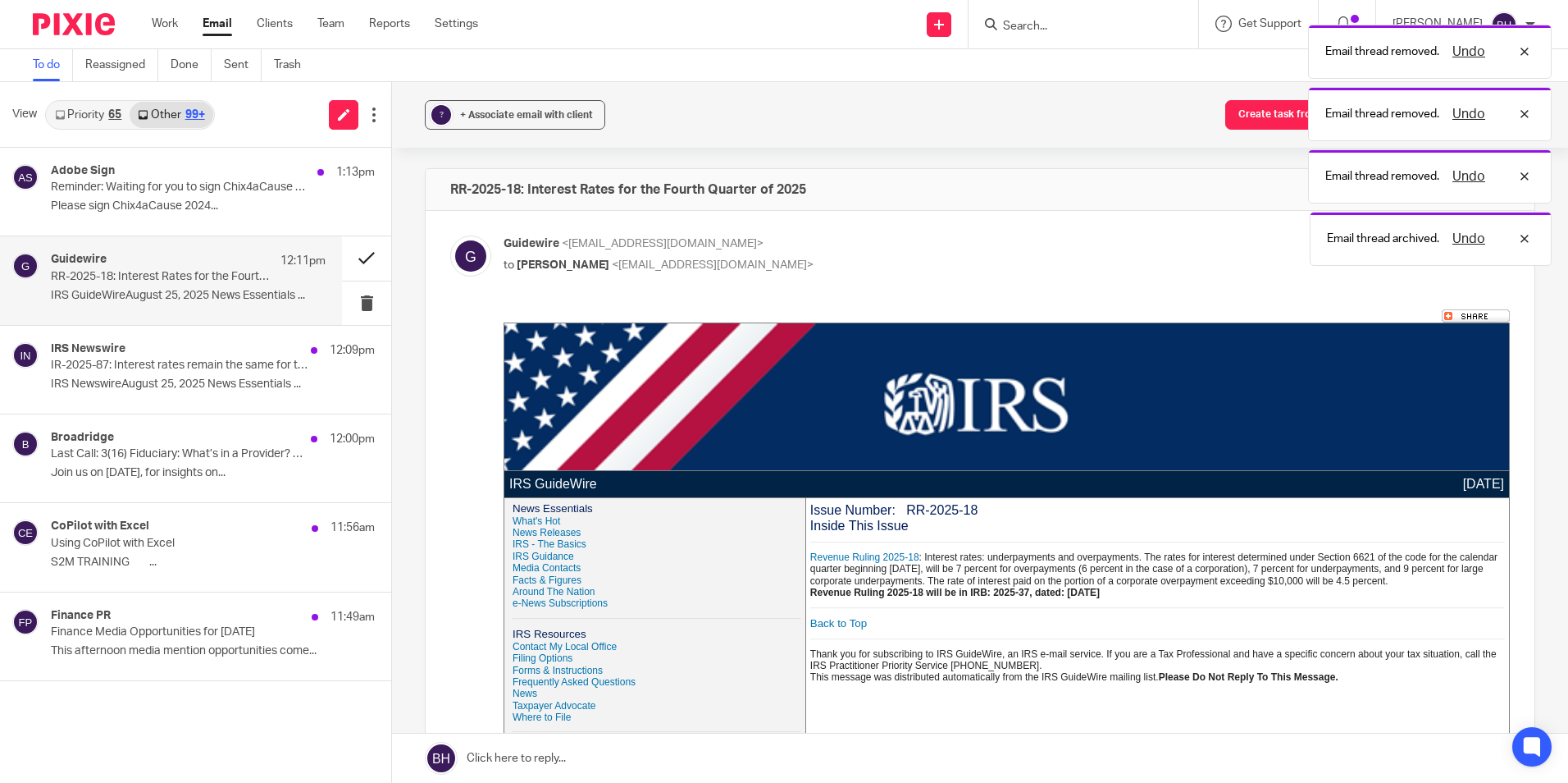
scroll to position [0, 0]
click at [355, 259] on button at bounding box center [366, 258] width 50 height 44
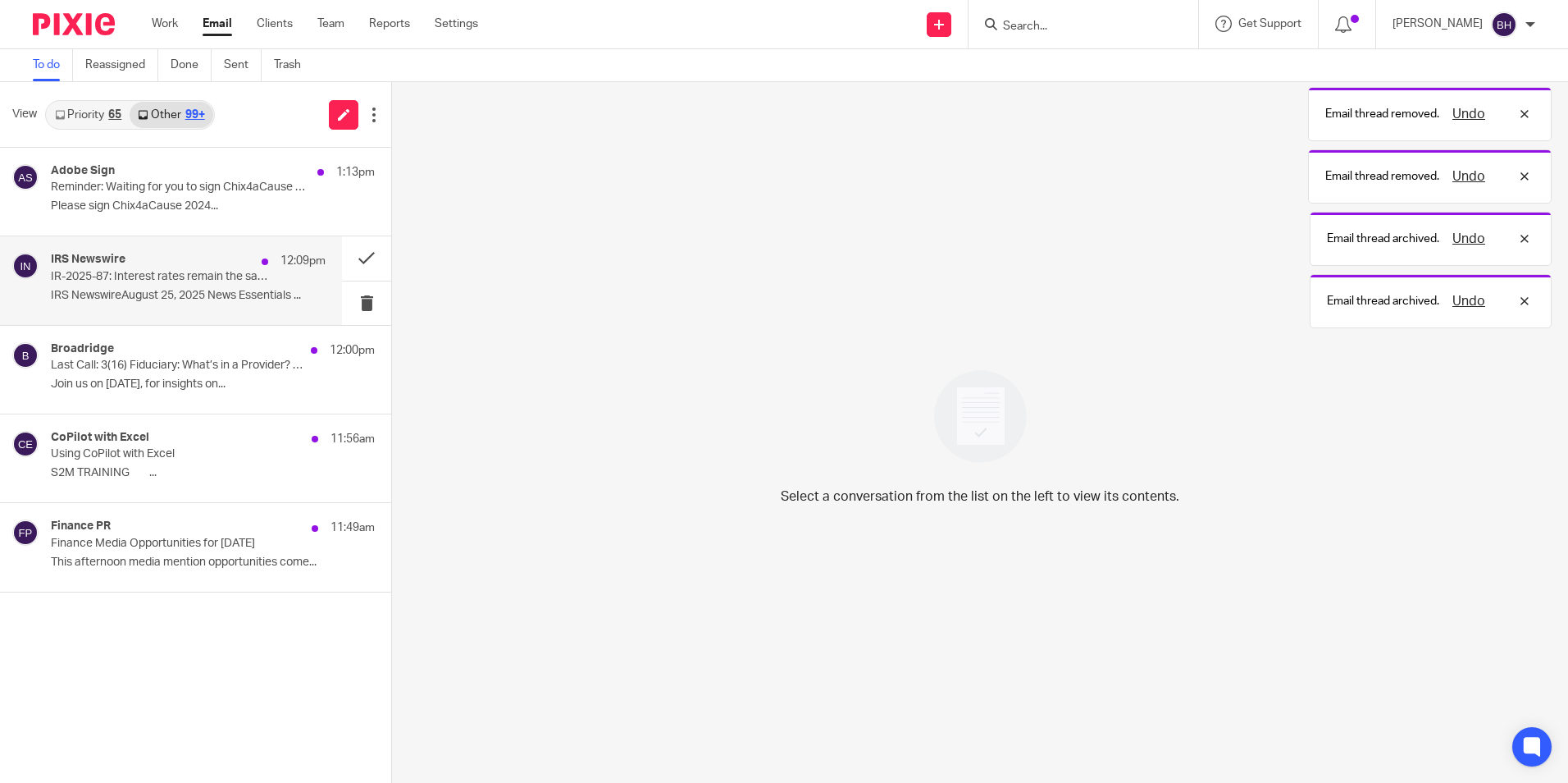
click at [259, 289] on p "IRS NewswireAugust 25, 2025 News Essentials ..." at bounding box center [188, 295] width 275 height 14
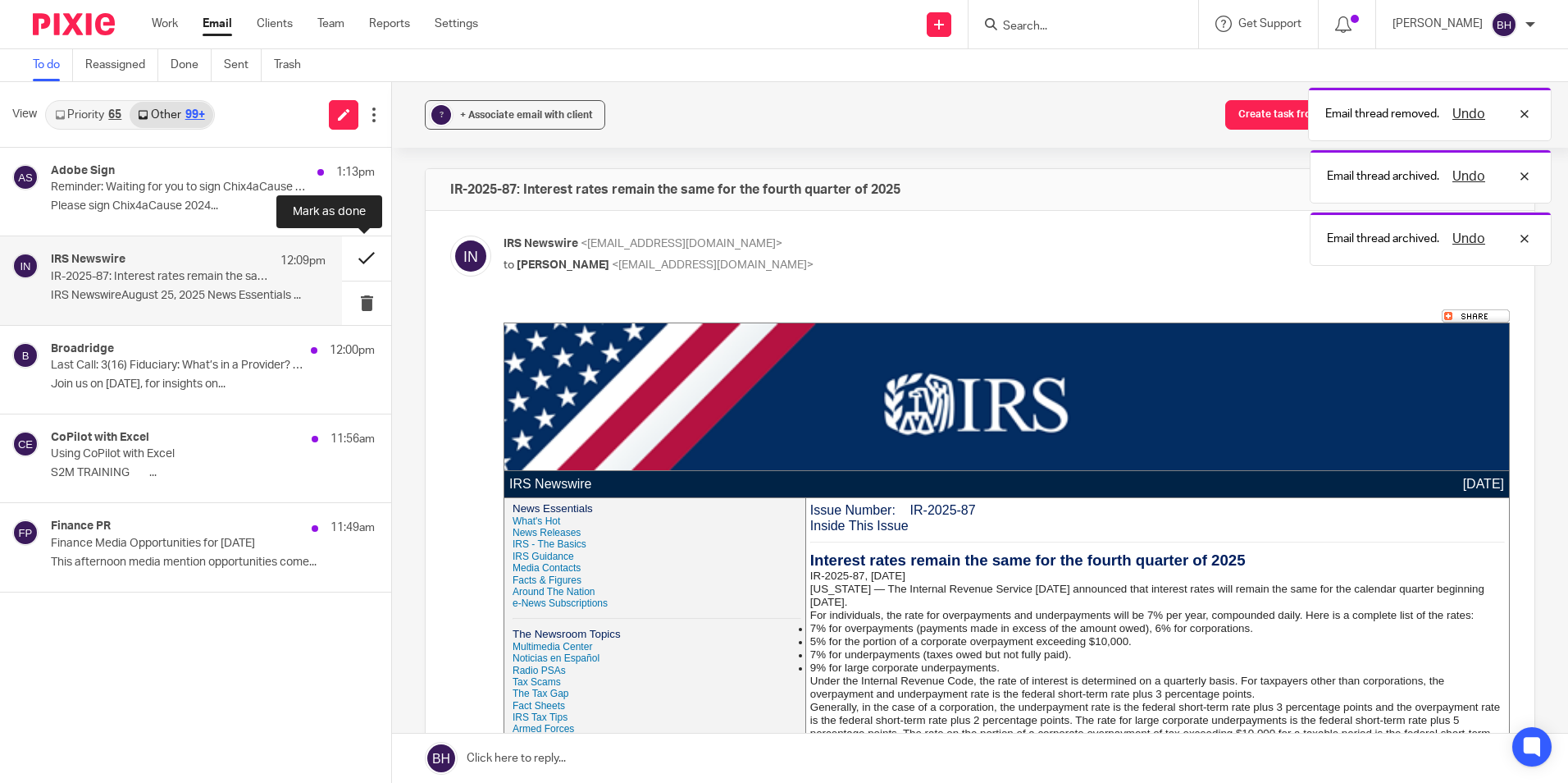
click at [362, 259] on button at bounding box center [366, 258] width 50 height 44
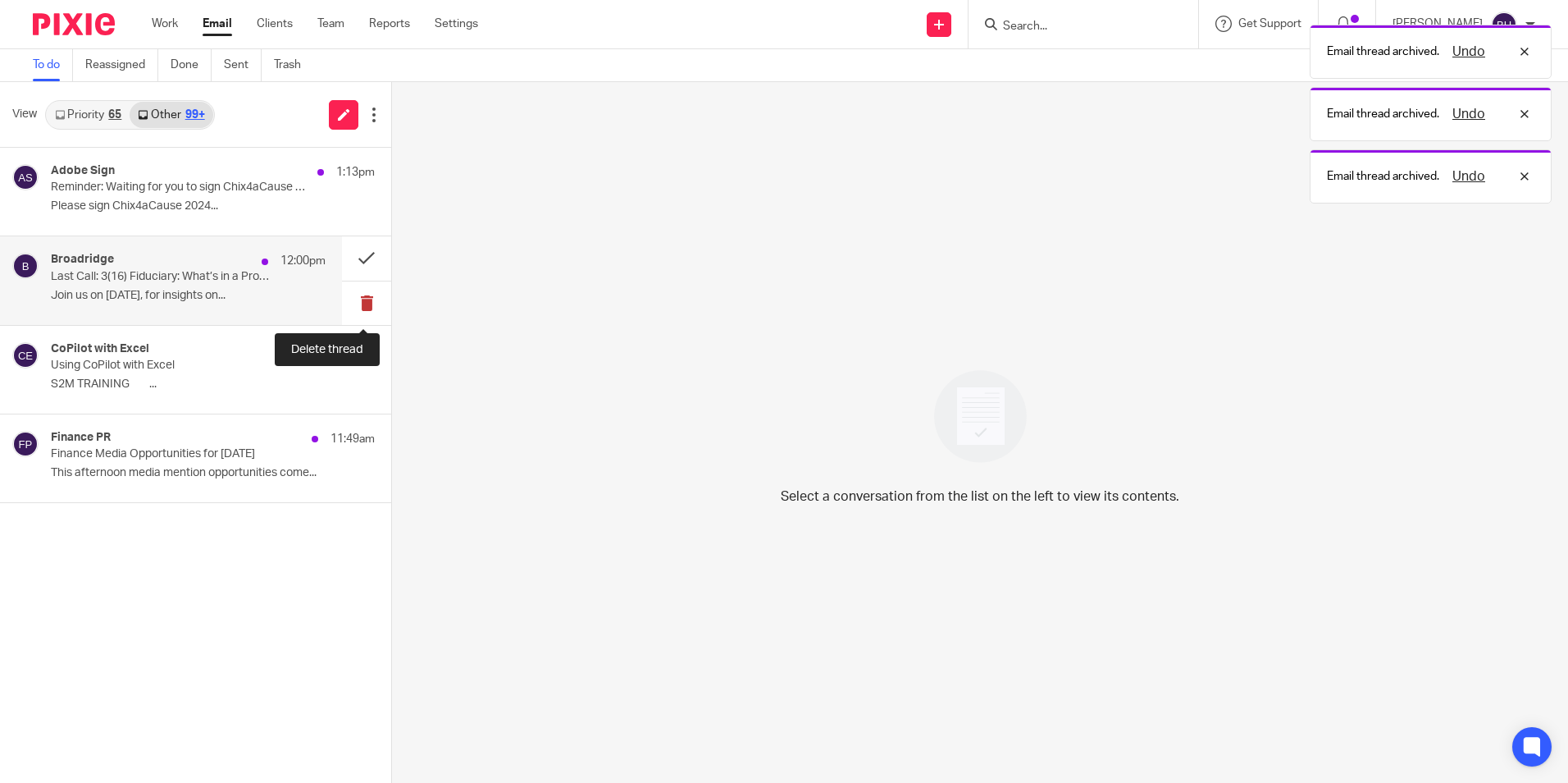
click at [364, 295] on button at bounding box center [366, 304] width 50 height 44
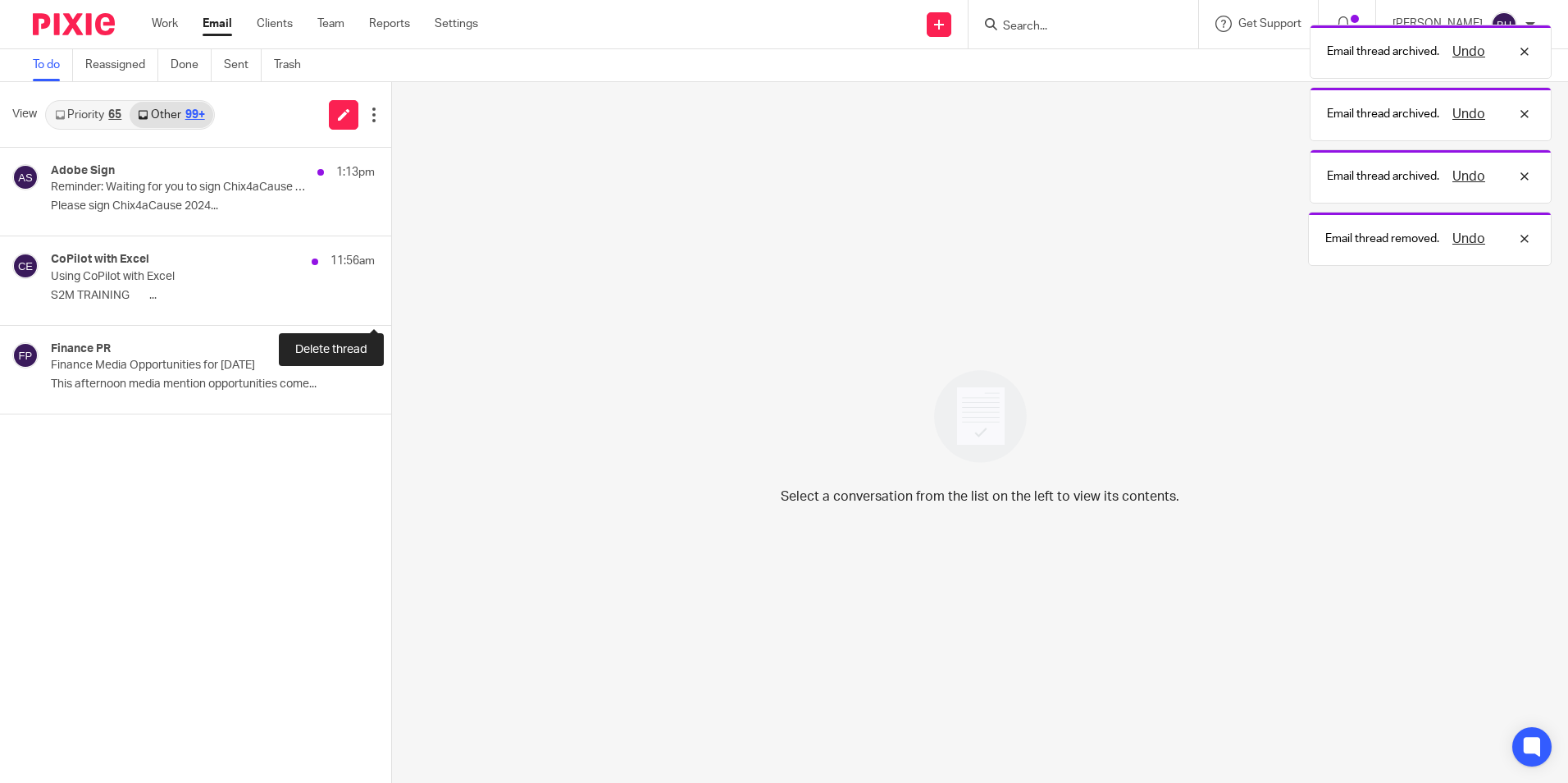
click at [391, 295] on button at bounding box center [398, 304] width 13 height 44
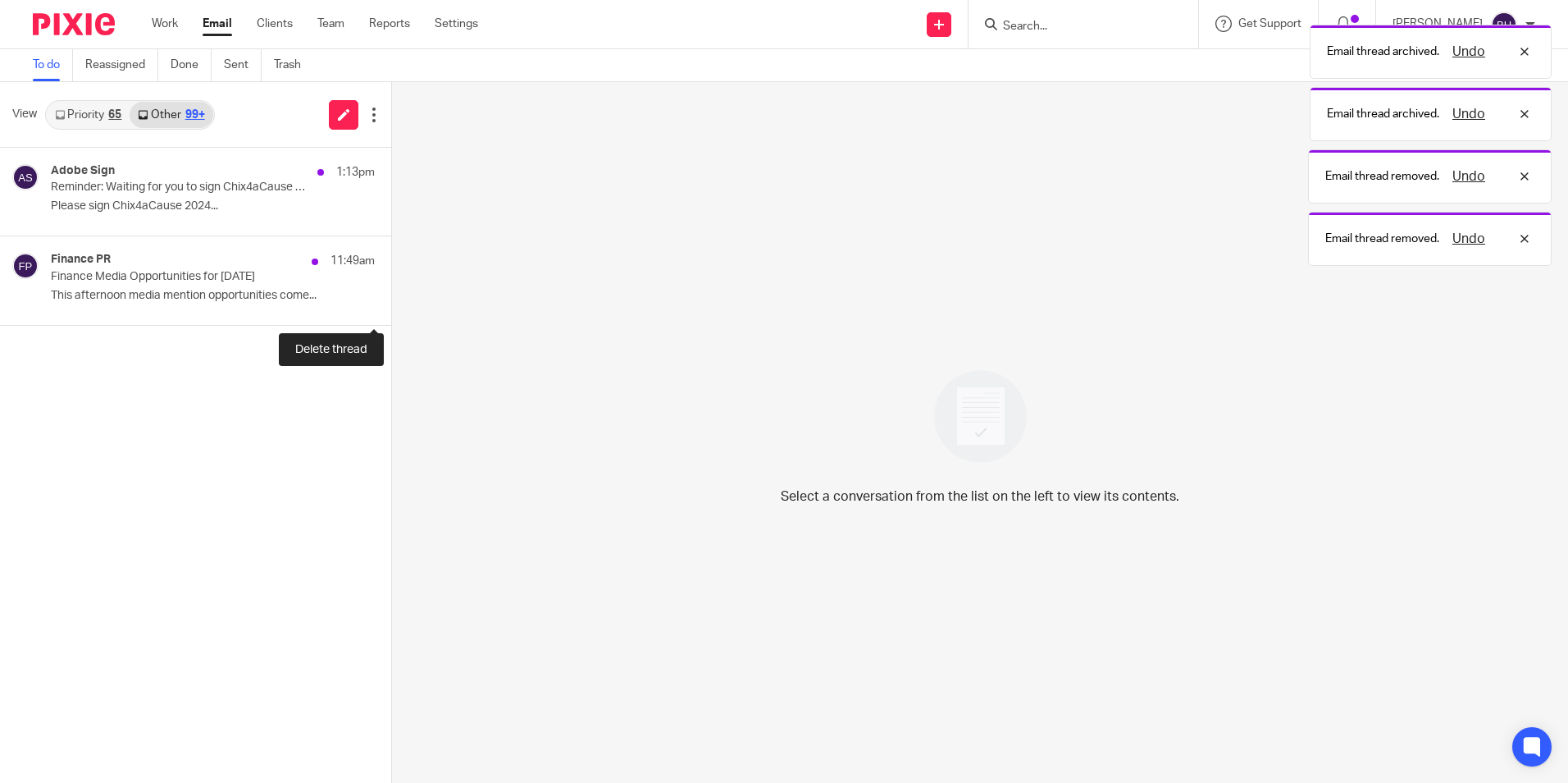
click at [391, 295] on button at bounding box center [398, 304] width 13 height 44
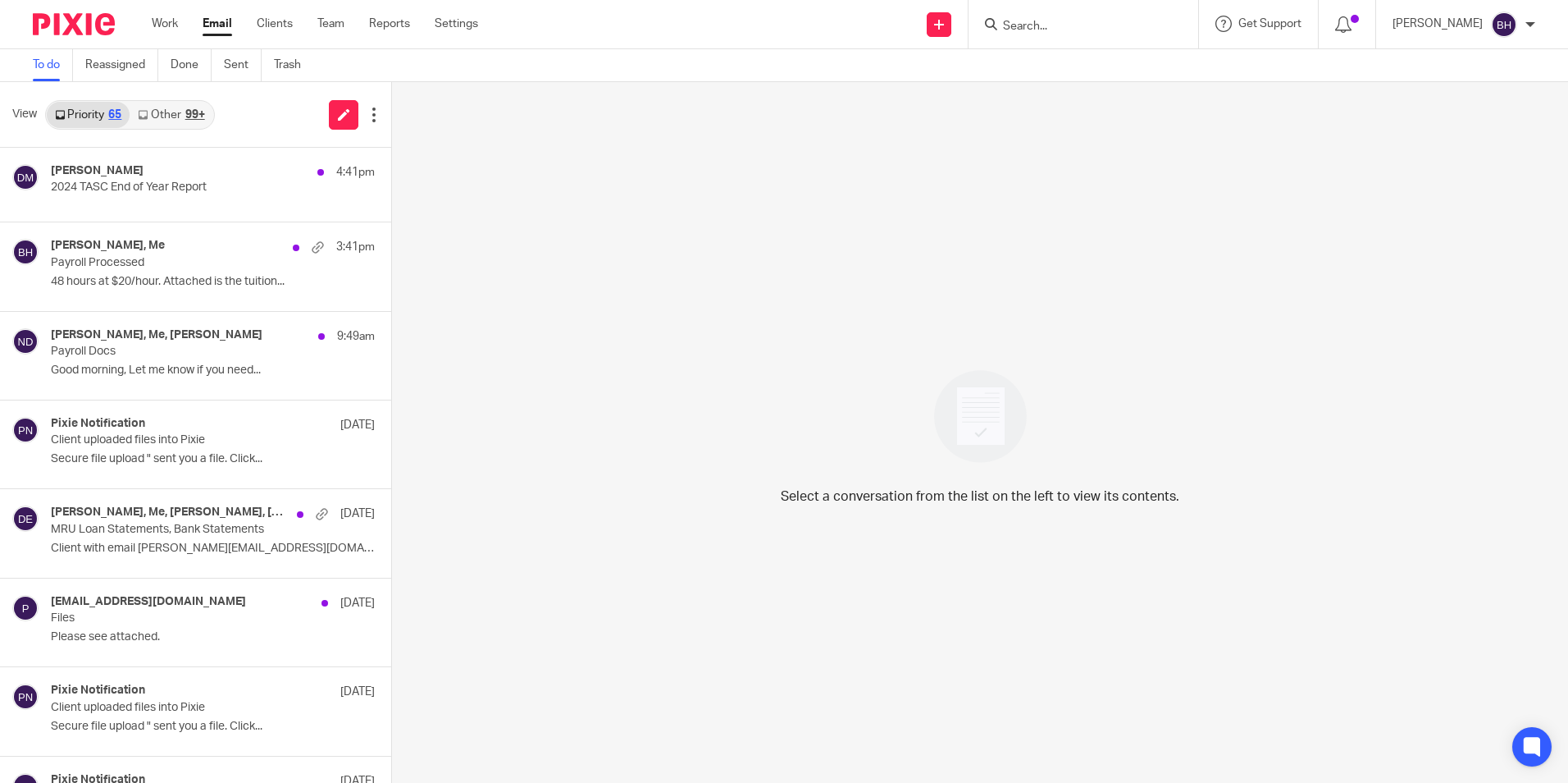
click at [157, 116] on link "Other 99+" at bounding box center [171, 115] width 83 height 26
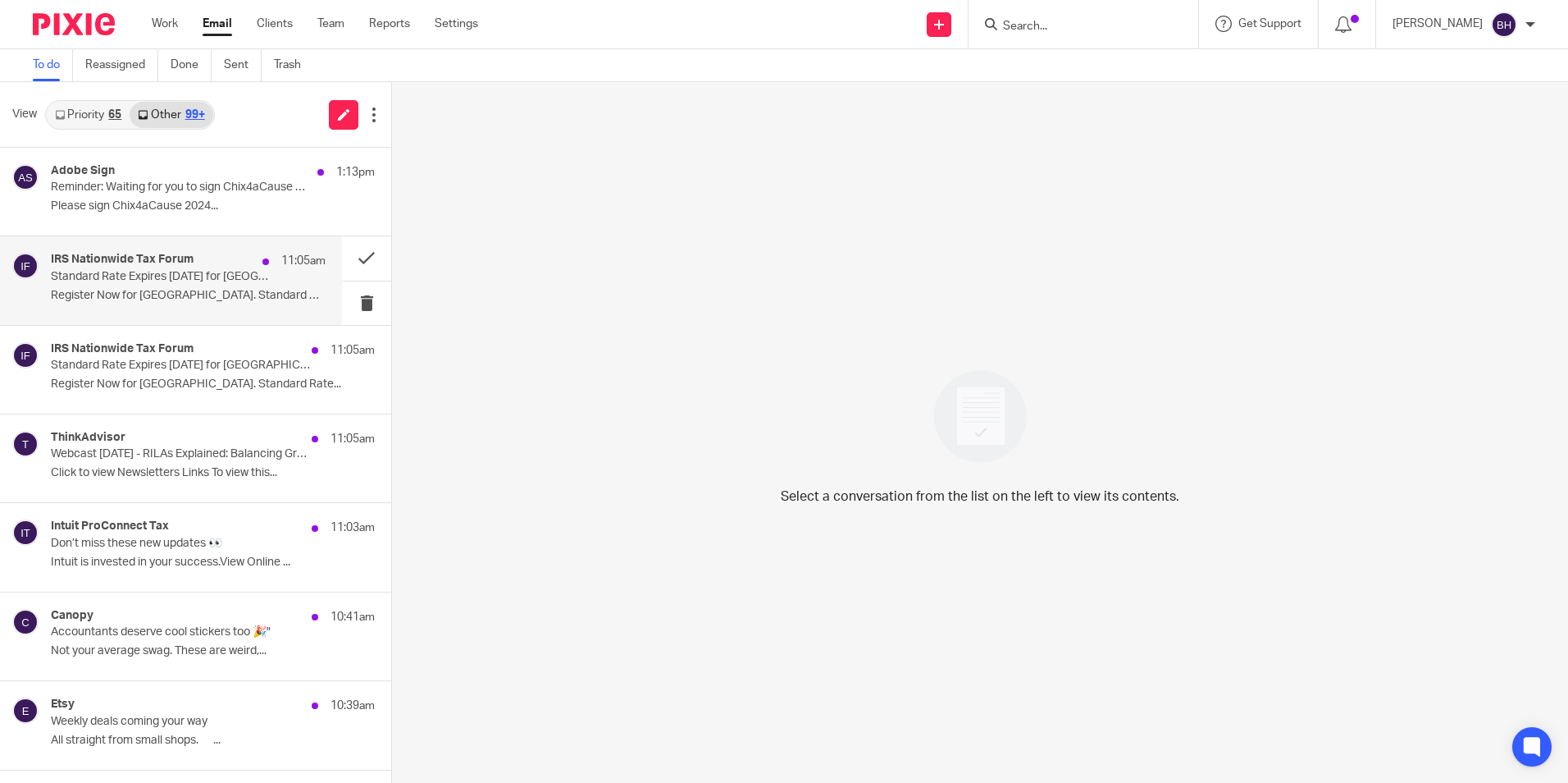
click at [263, 275] on div "IRS Nationwide Tax Forum 11:05am Standard Rate Expires [DATE] for [GEOGRAPHIC_D…" at bounding box center [188, 281] width 275 height 55
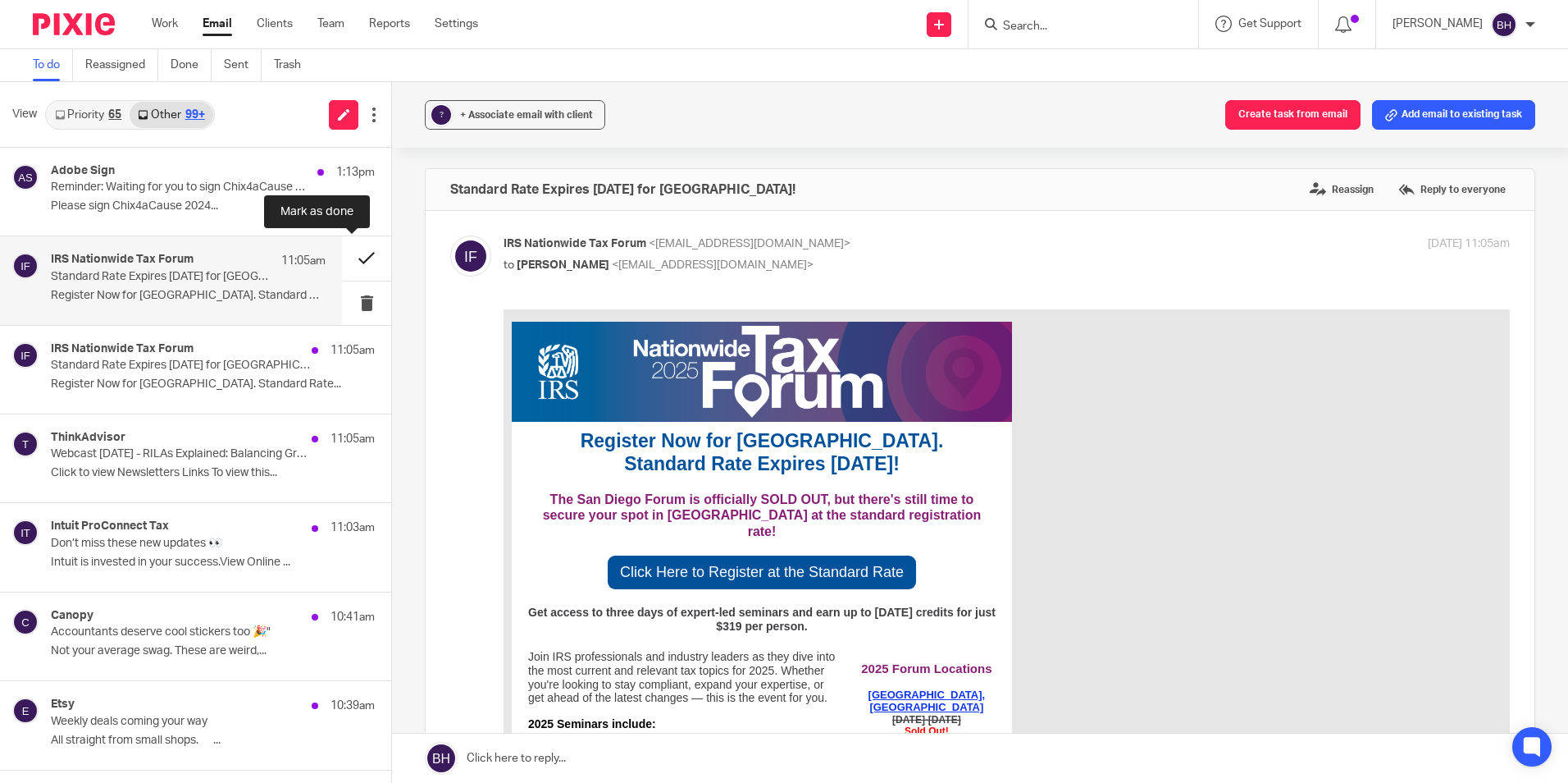
click at [348, 258] on button at bounding box center [366, 258] width 50 height 44
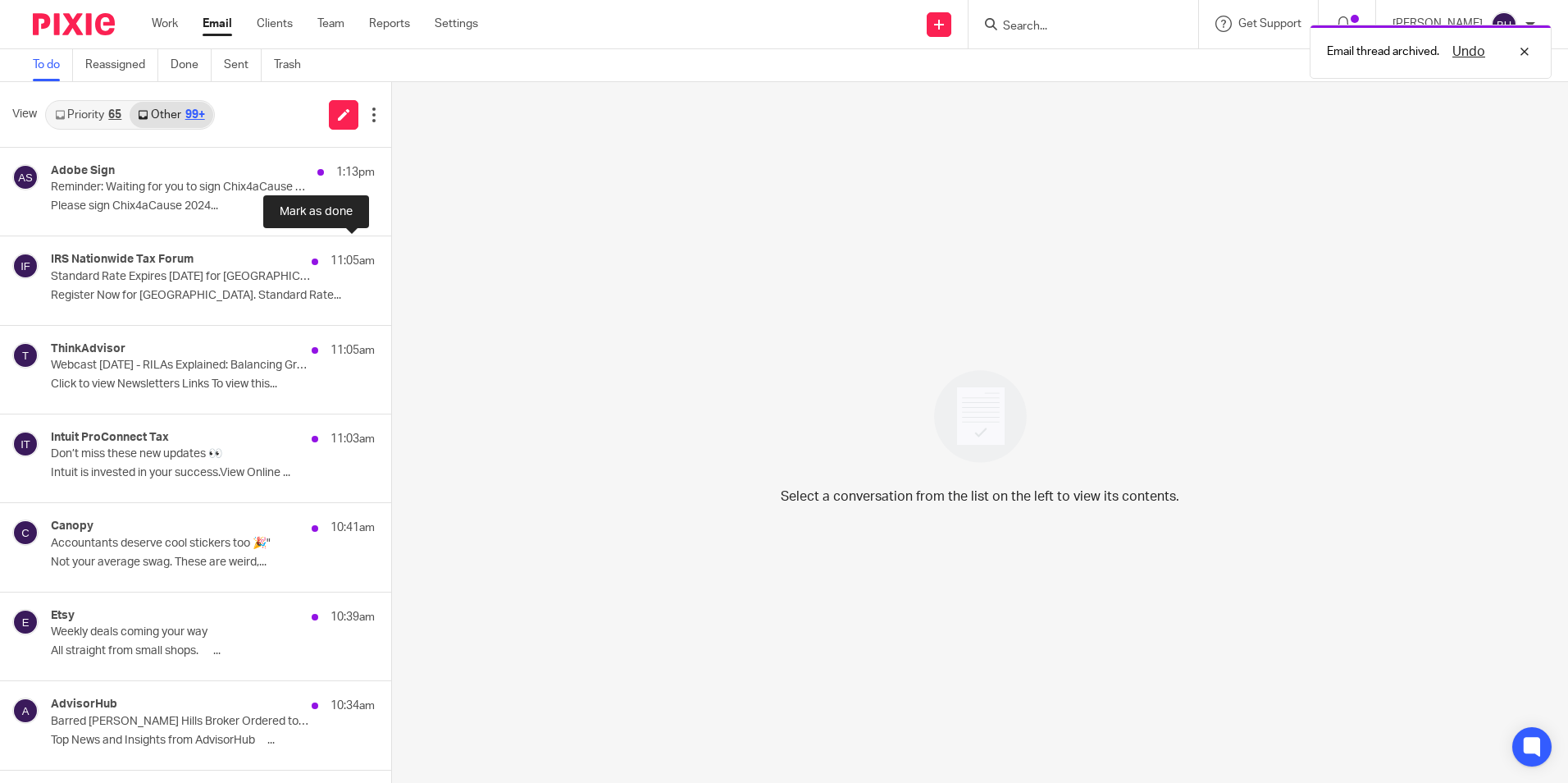
click at [391, 258] on button at bounding box center [398, 258] width 13 height 44
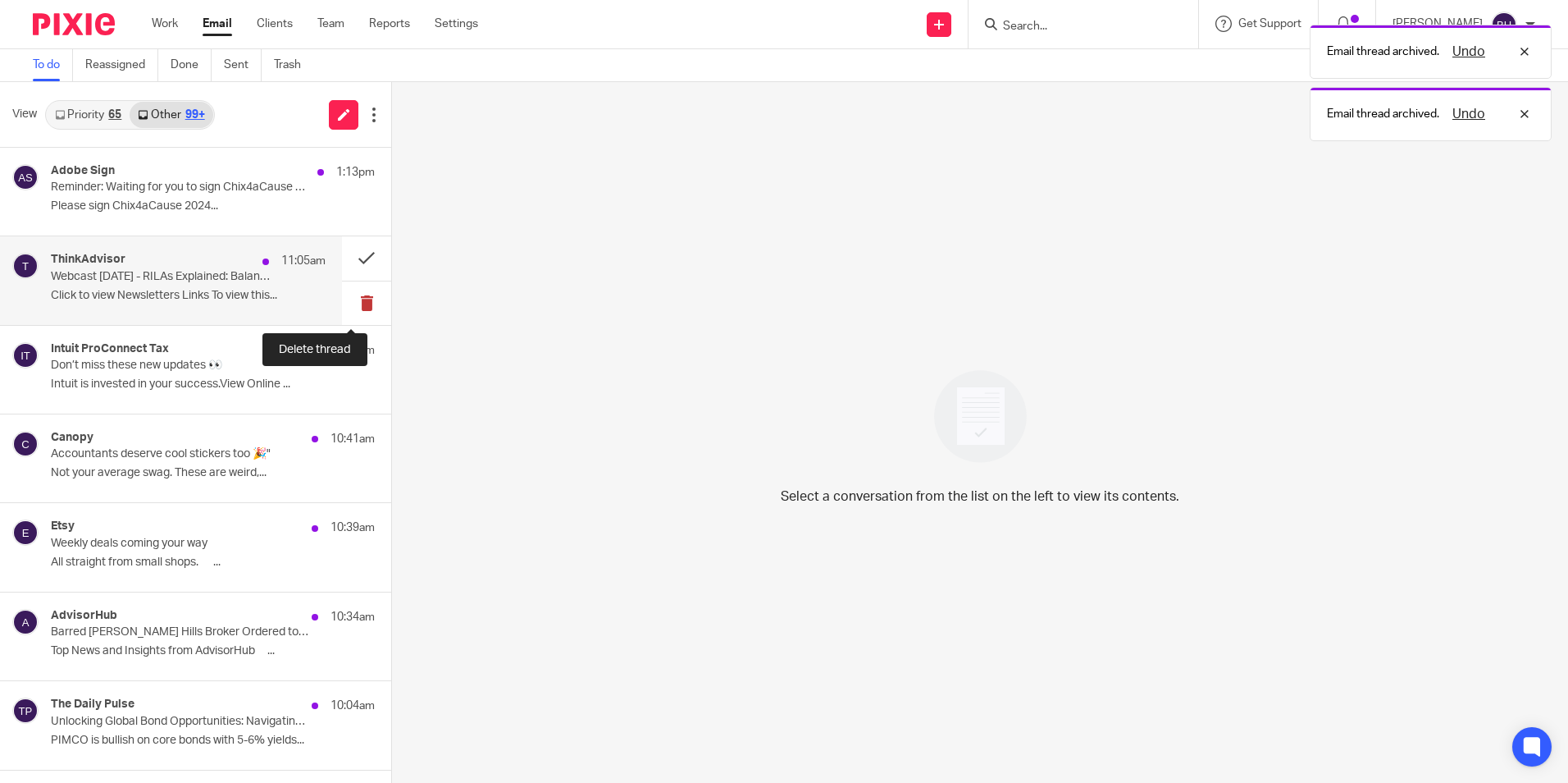
click at [346, 301] on button at bounding box center [366, 304] width 50 height 44
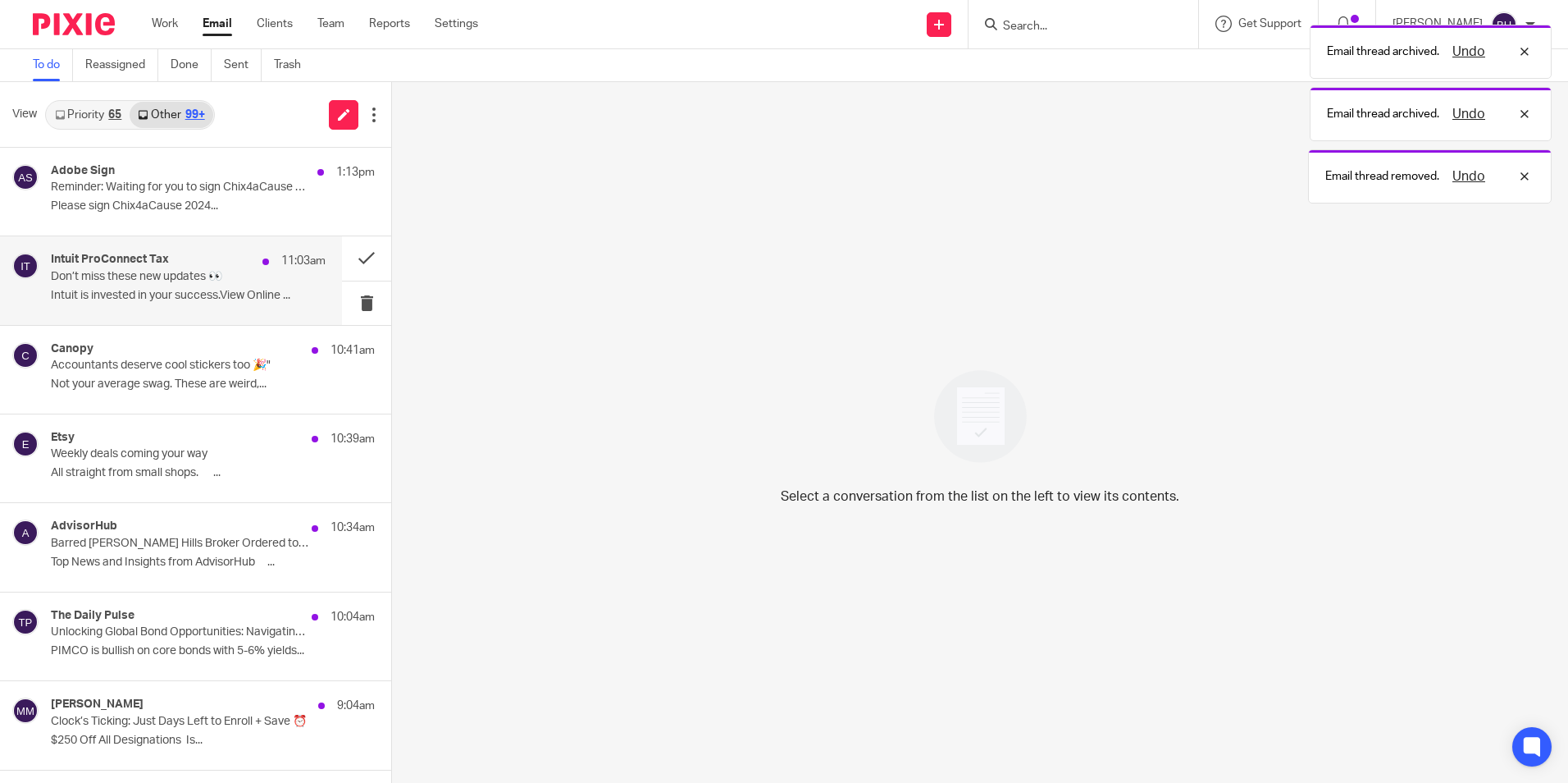
click at [226, 287] on div "Intuit ProConnect Tax 11:03am Don’t miss these new updates 👀 Intuit is invested…" at bounding box center [188, 281] width 275 height 55
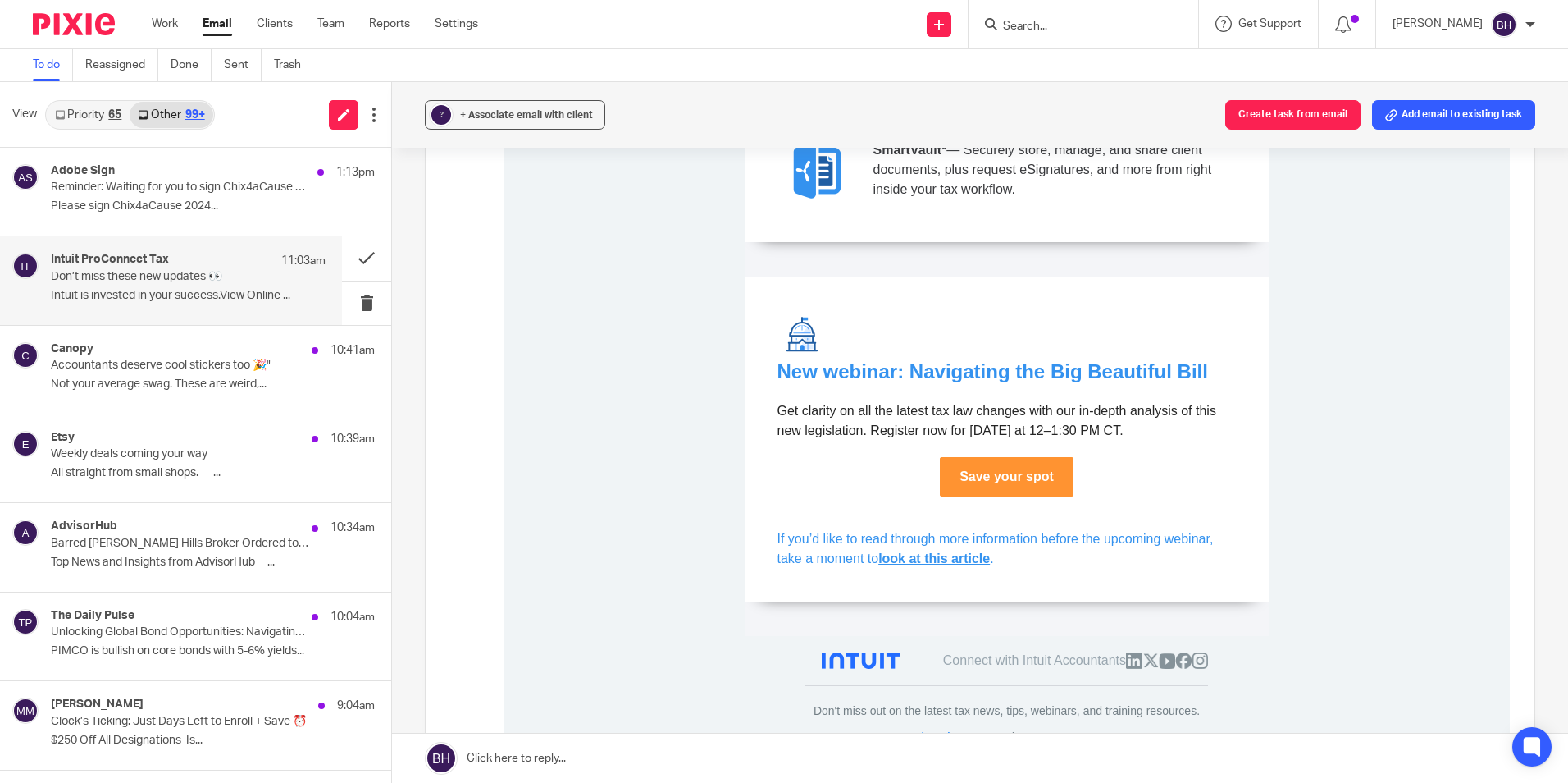
scroll to position [1558, 0]
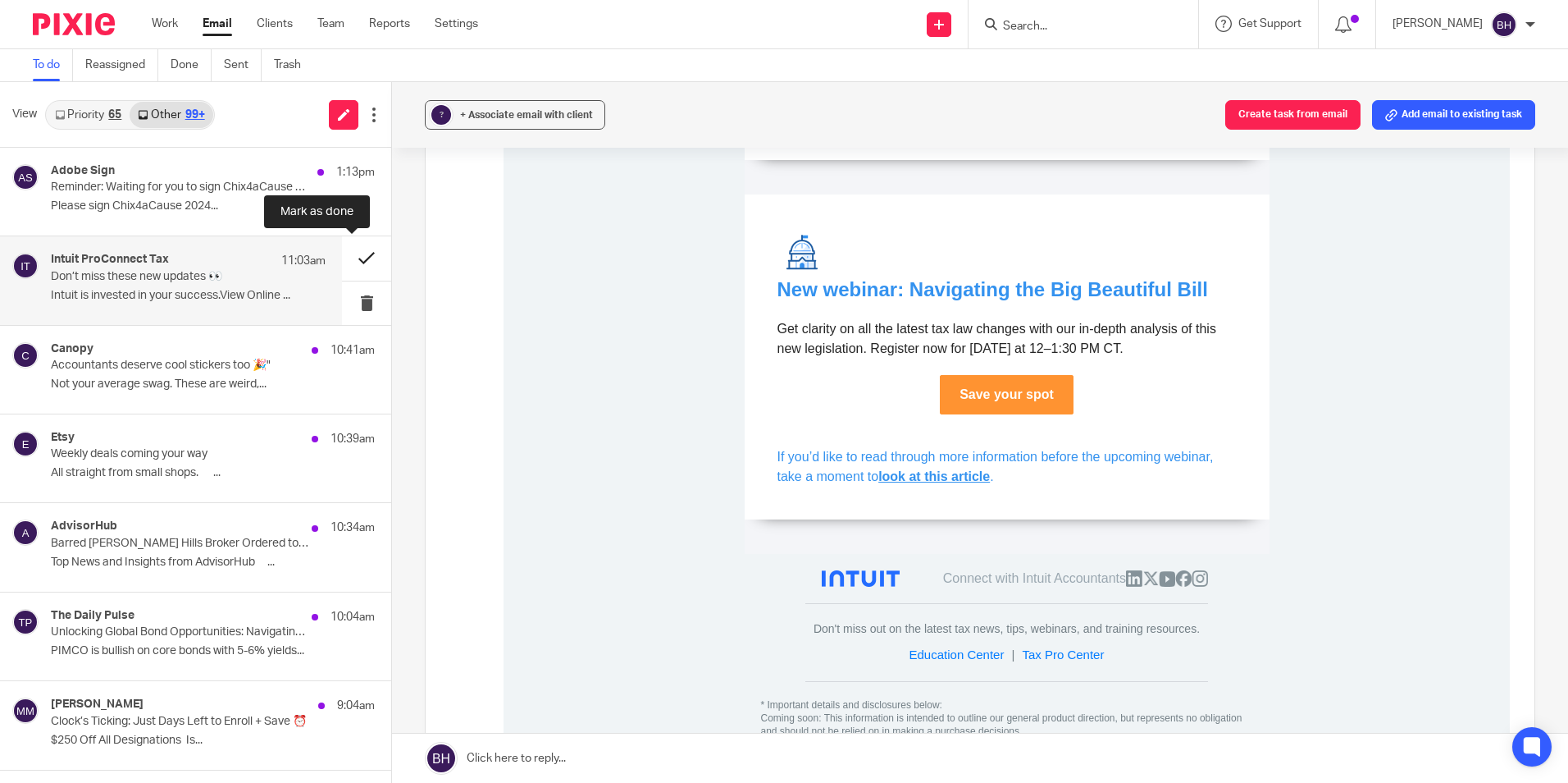
click at [351, 260] on button at bounding box center [366, 258] width 50 height 44
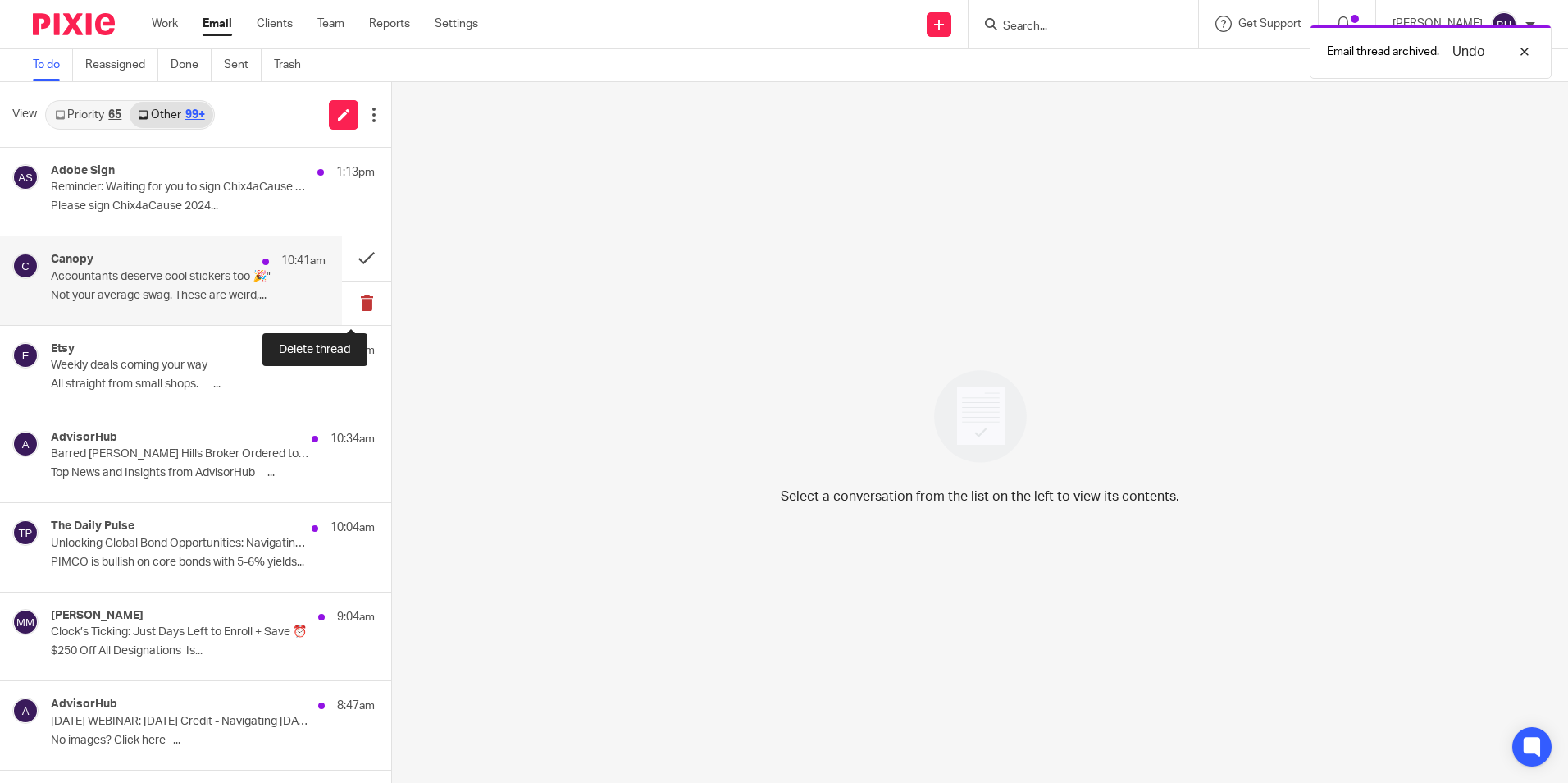
click at [349, 297] on button at bounding box center [366, 304] width 50 height 44
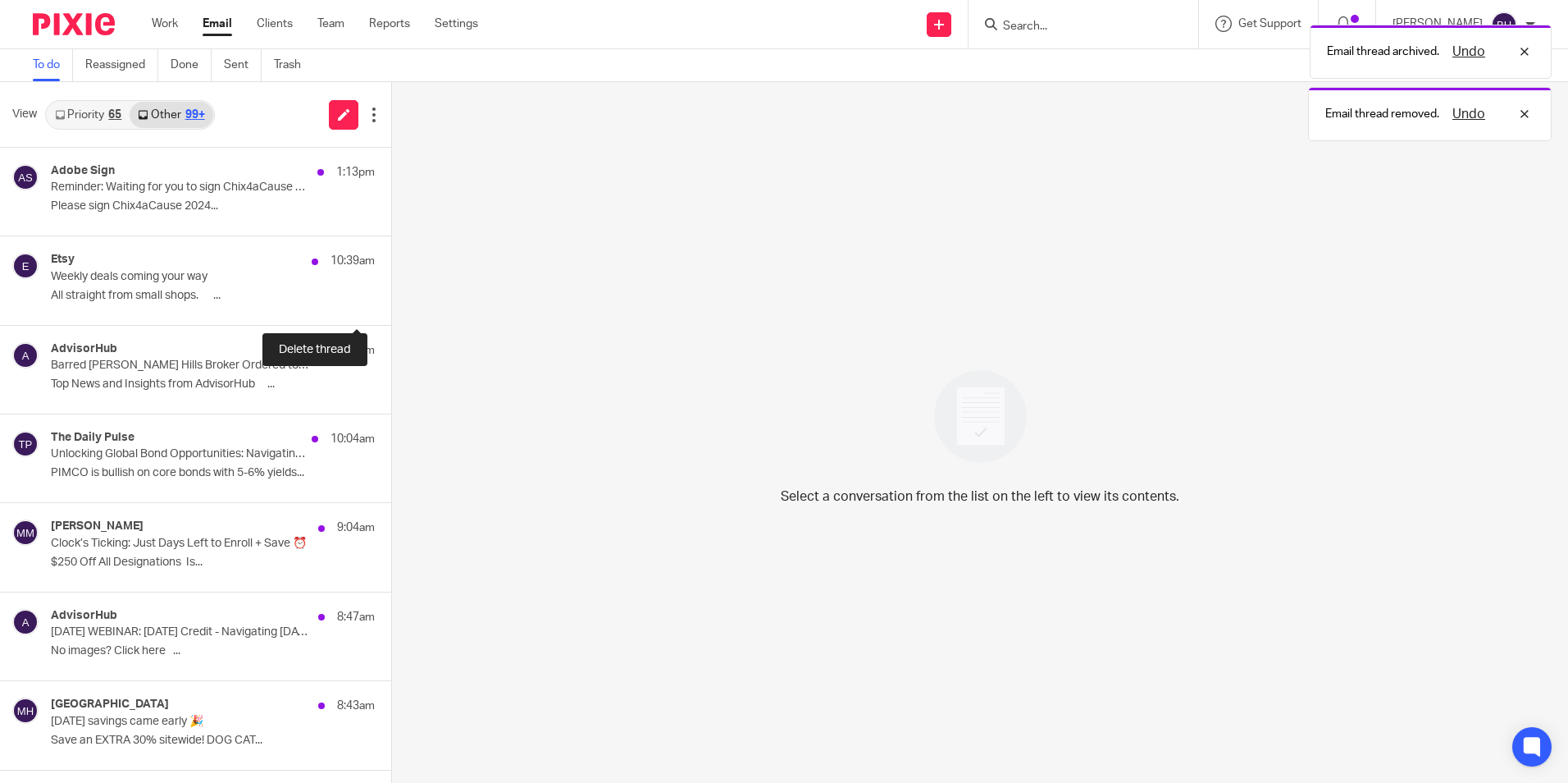
click at [391, 297] on button at bounding box center [398, 304] width 13 height 44
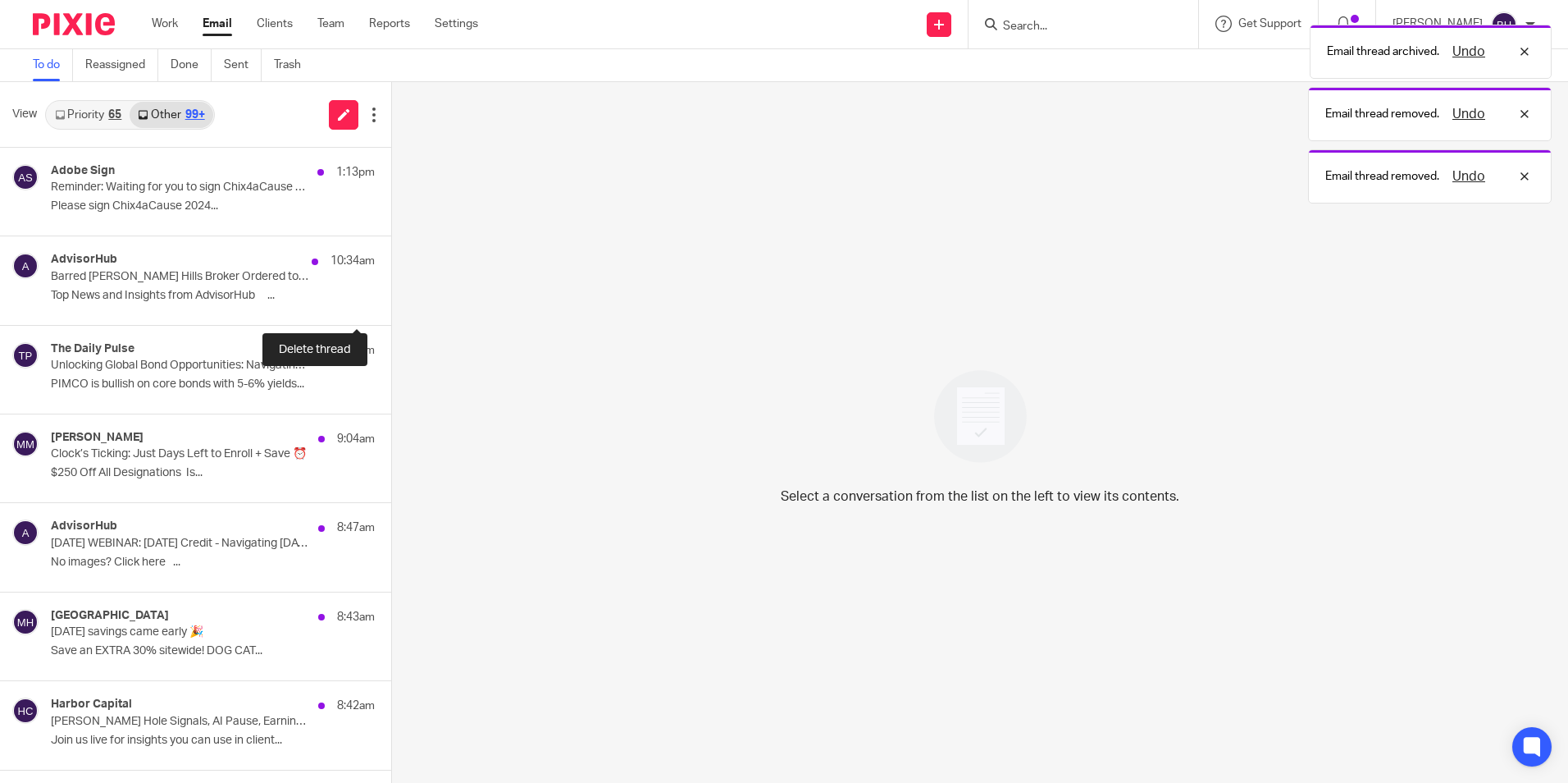
click at [391, 297] on button at bounding box center [398, 304] width 13 height 44
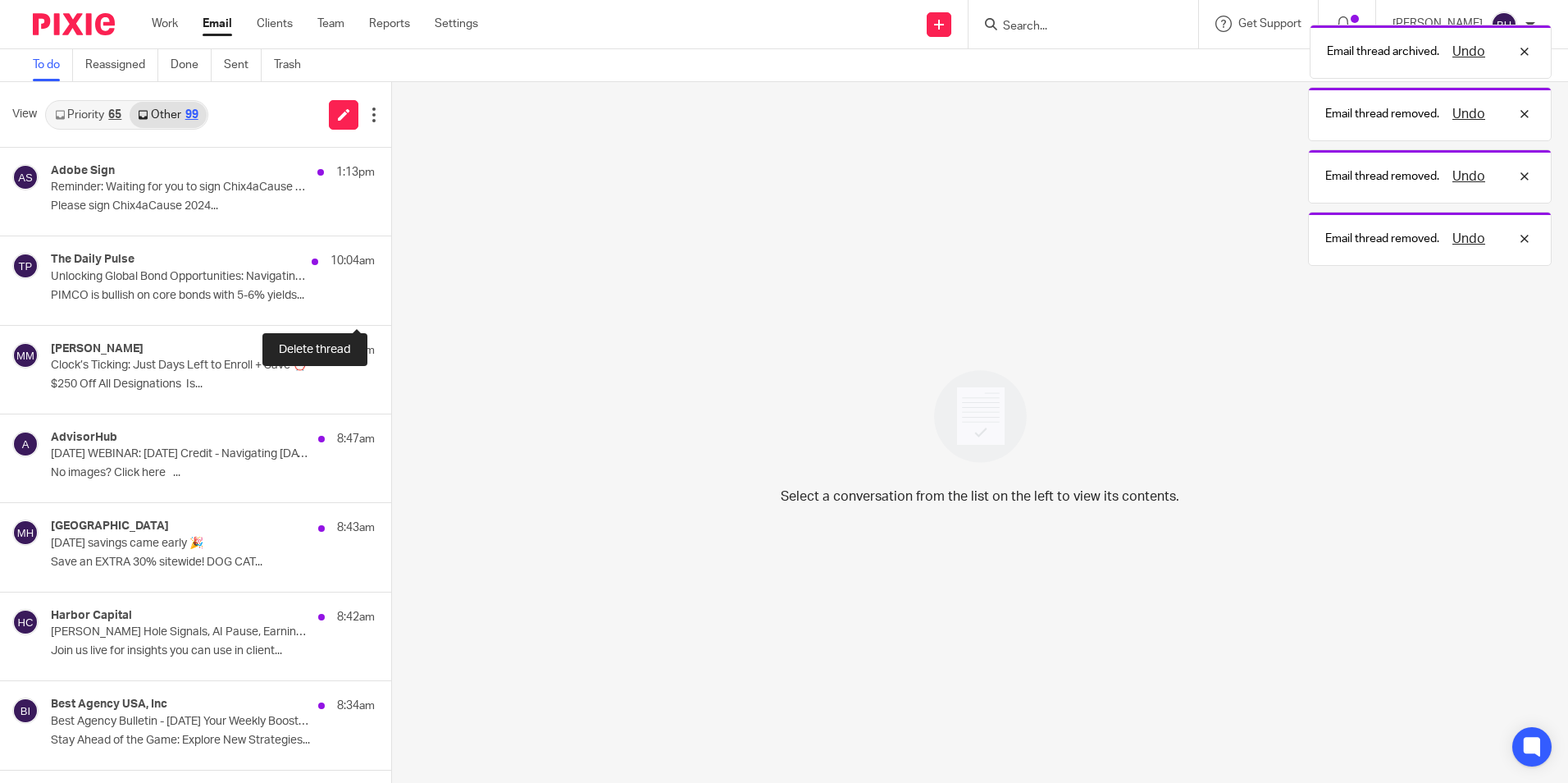
click at [391, 297] on button at bounding box center [398, 304] width 13 height 44
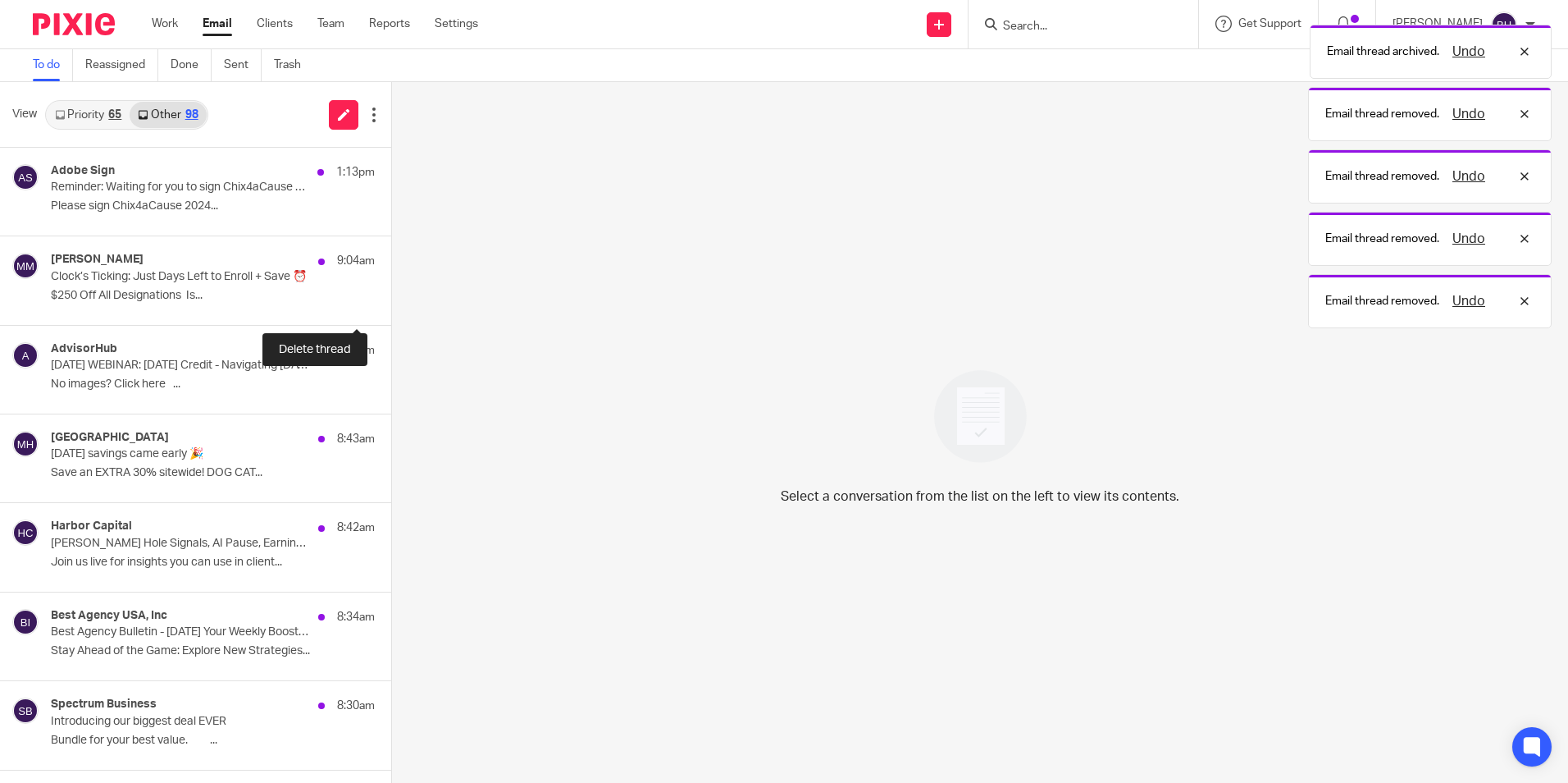
click at [391, 297] on button at bounding box center [398, 304] width 13 height 44
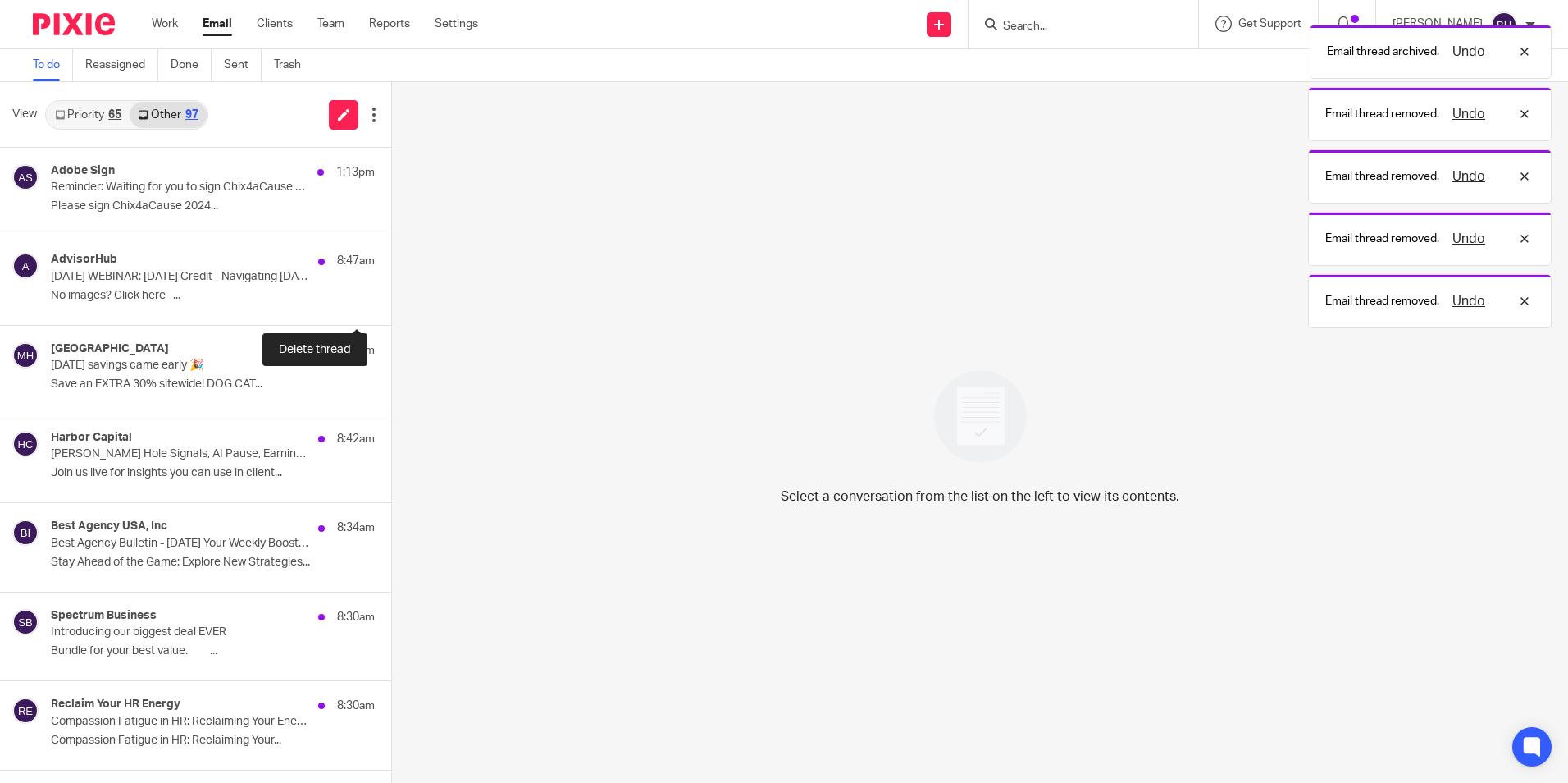
click at [391, 297] on button at bounding box center [398, 304] width 13 height 44
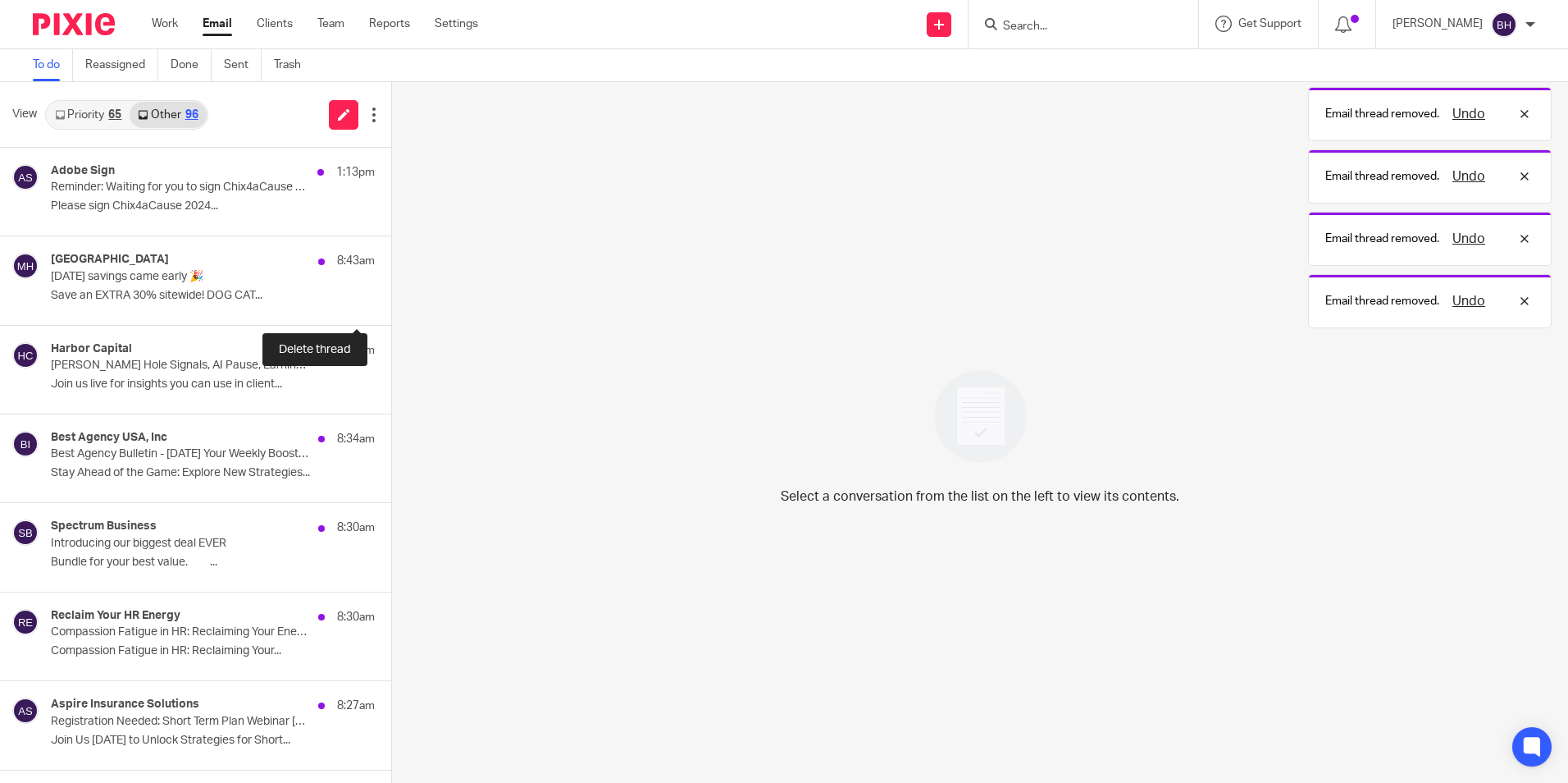
click at [391, 297] on button at bounding box center [398, 304] width 13 height 44
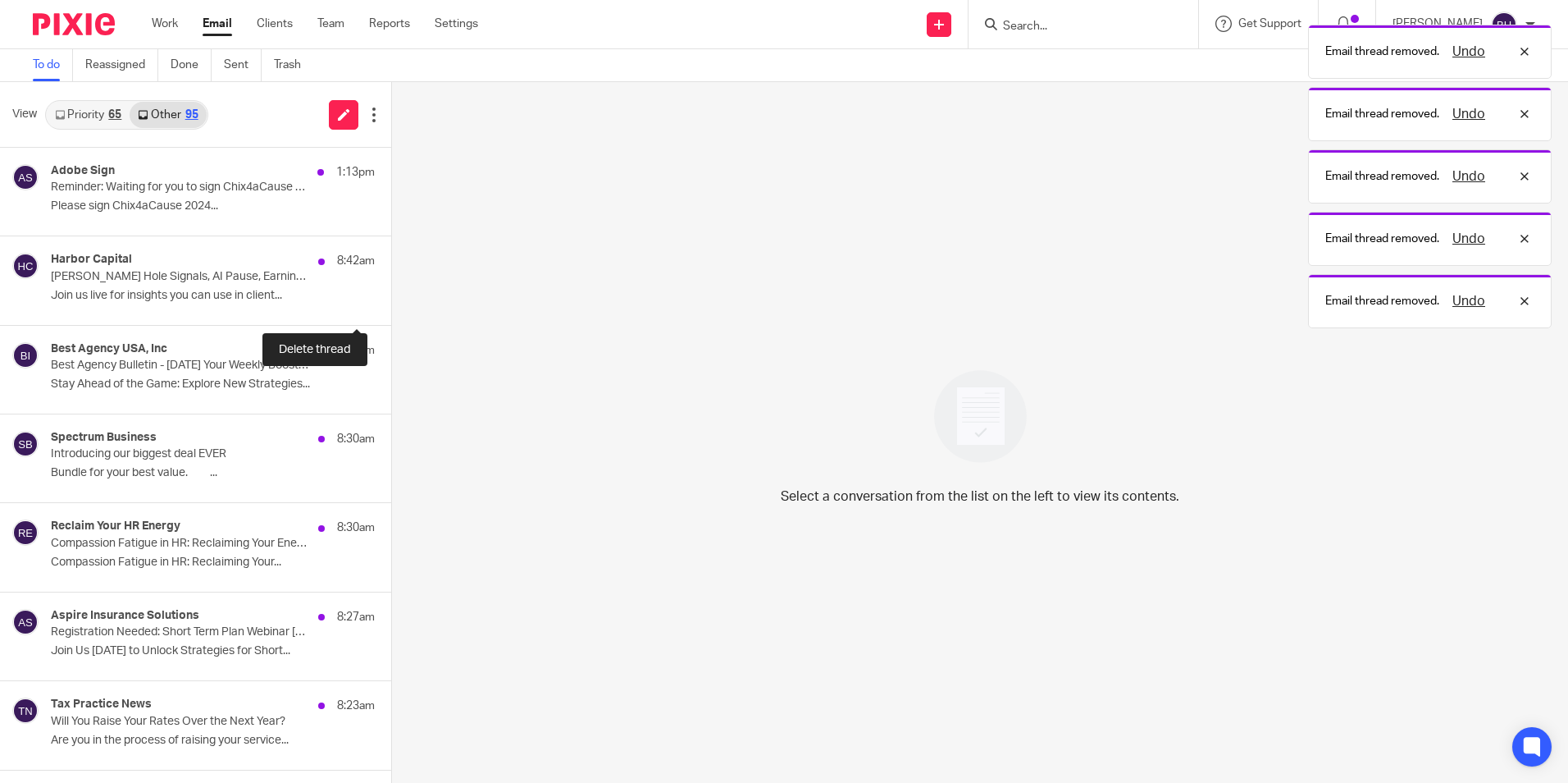
click at [391, 297] on button at bounding box center [398, 304] width 13 height 44
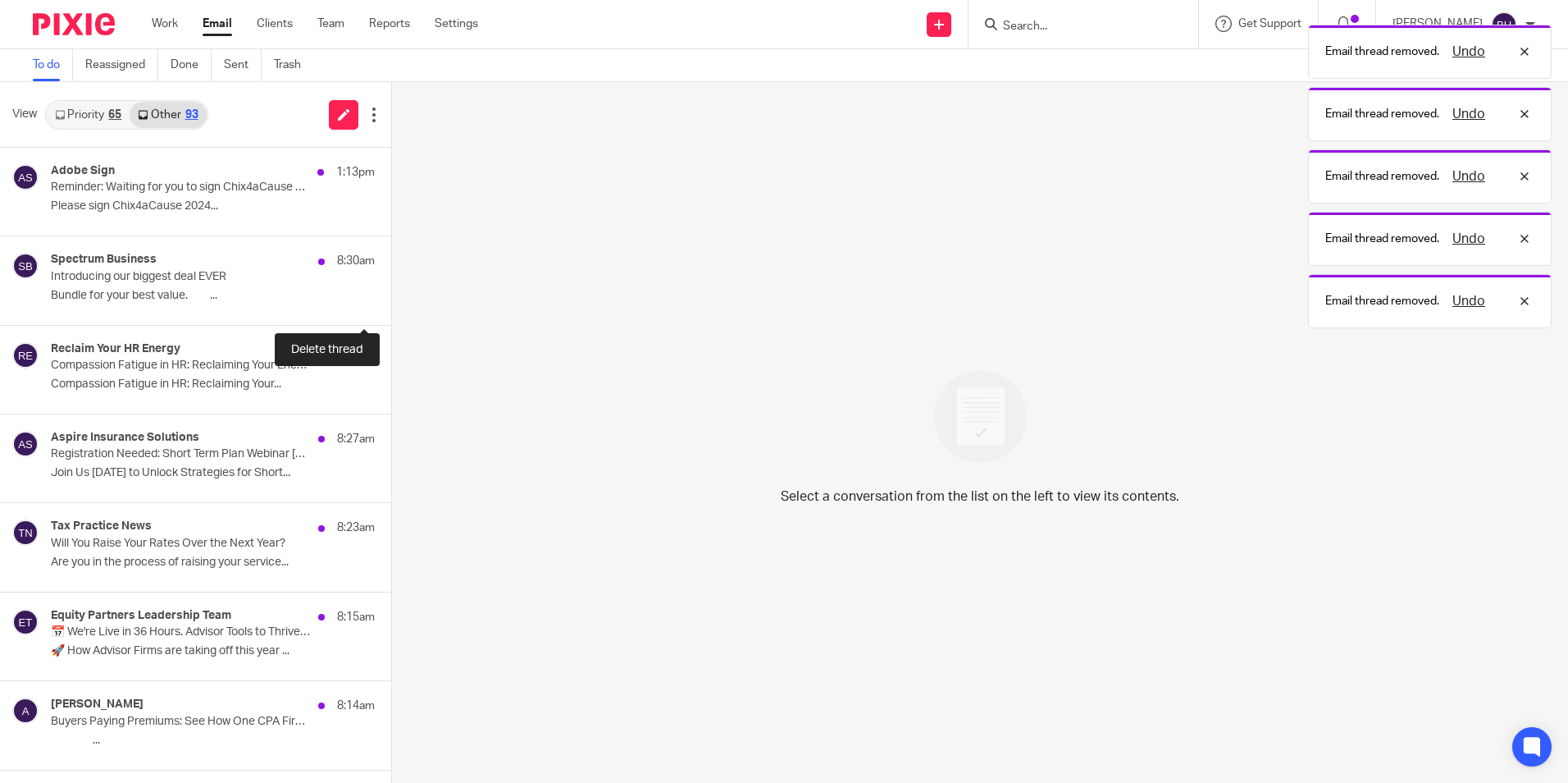
click at [391, 297] on button at bounding box center [398, 304] width 13 height 44
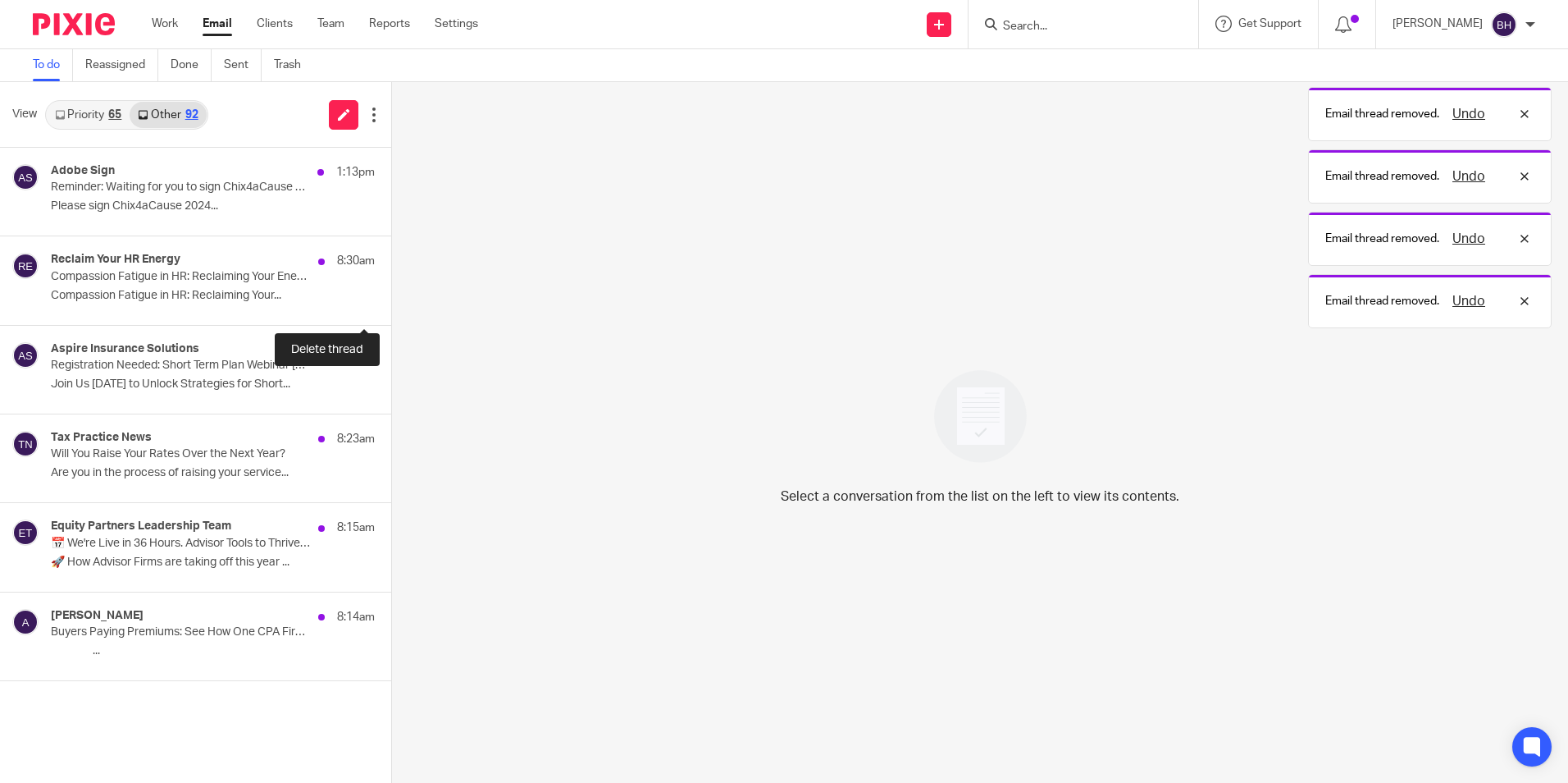
click at [391, 297] on button at bounding box center [398, 304] width 13 height 44
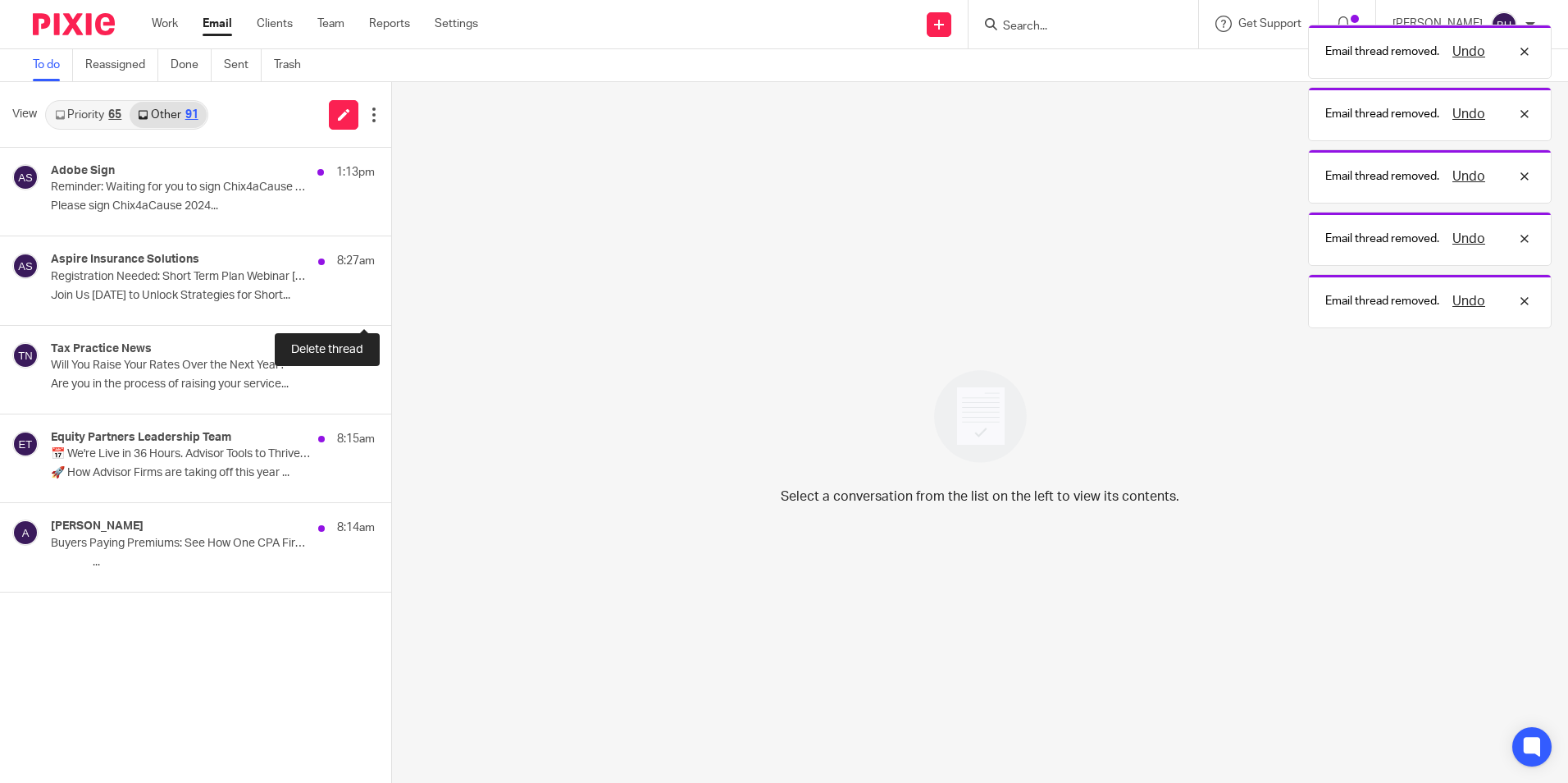
click at [391, 297] on button at bounding box center [398, 304] width 13 height 44
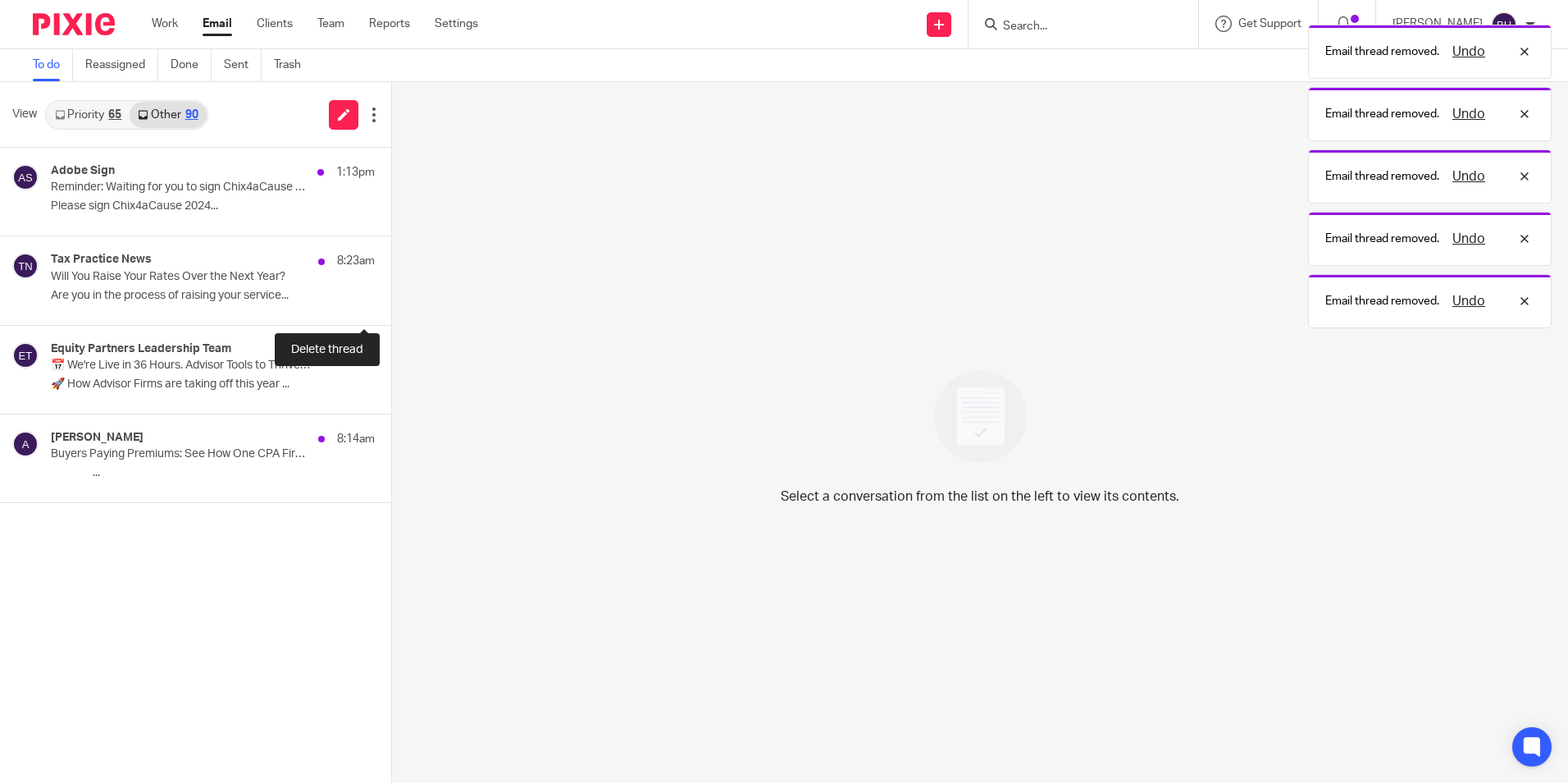
click at [391, 297] on button at bounding box center [398, 304] width 13 height 44
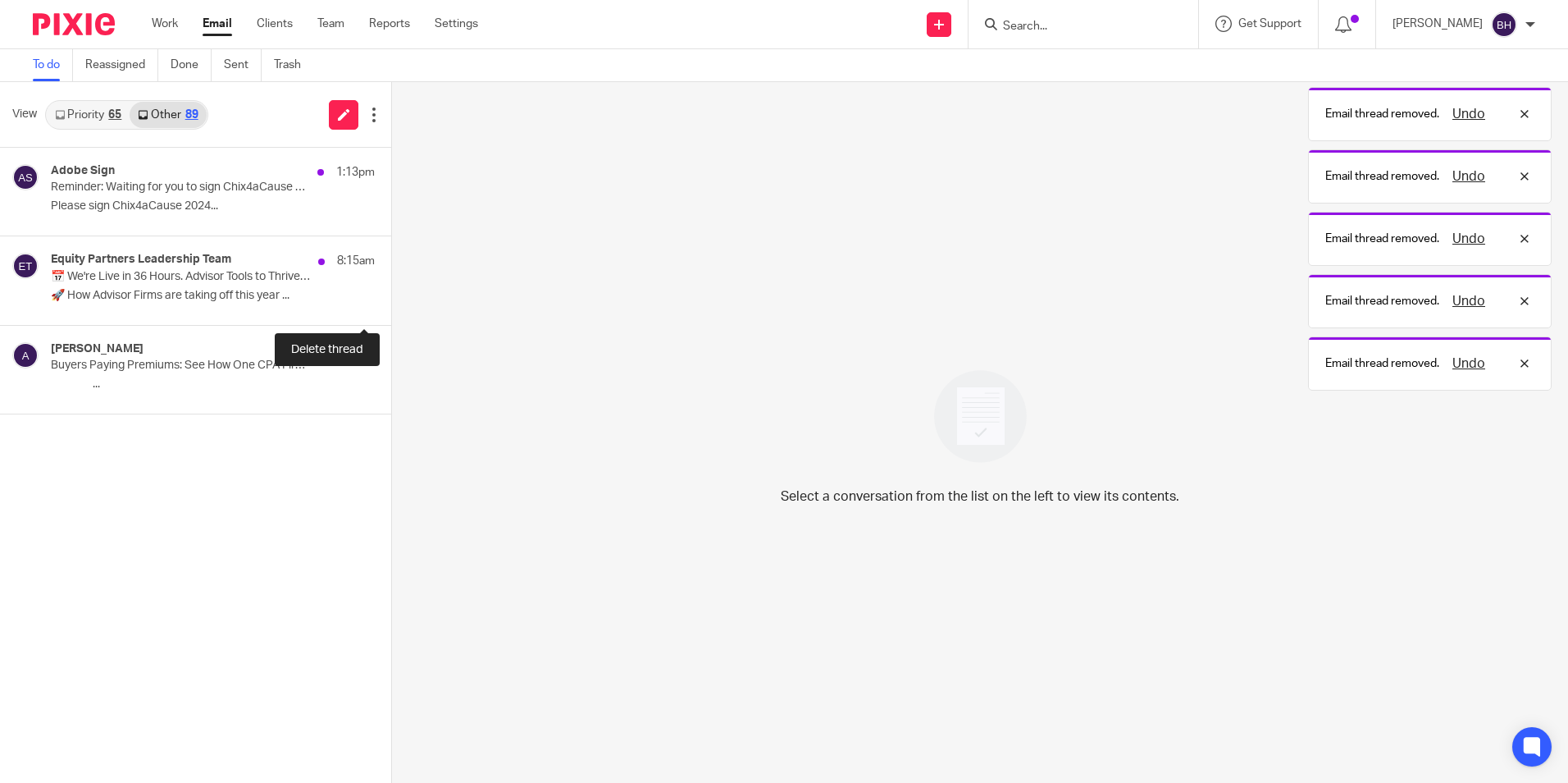
click at [391, 297] on button at bounding box center [398, 304] width 13 height 44
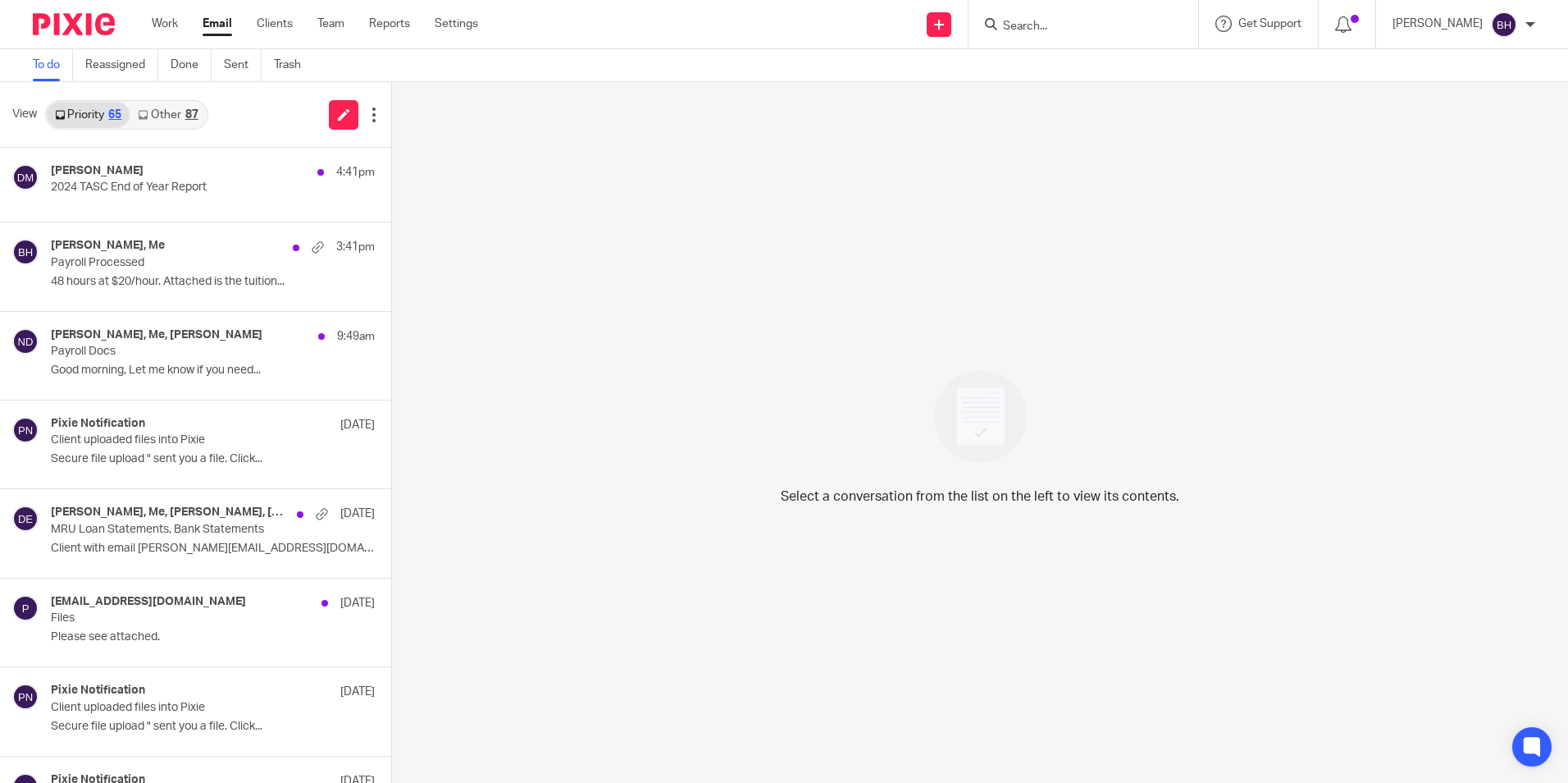
click at [165, 112] on link "Other 87" at bounding box center [168, 115] width 76 height 26
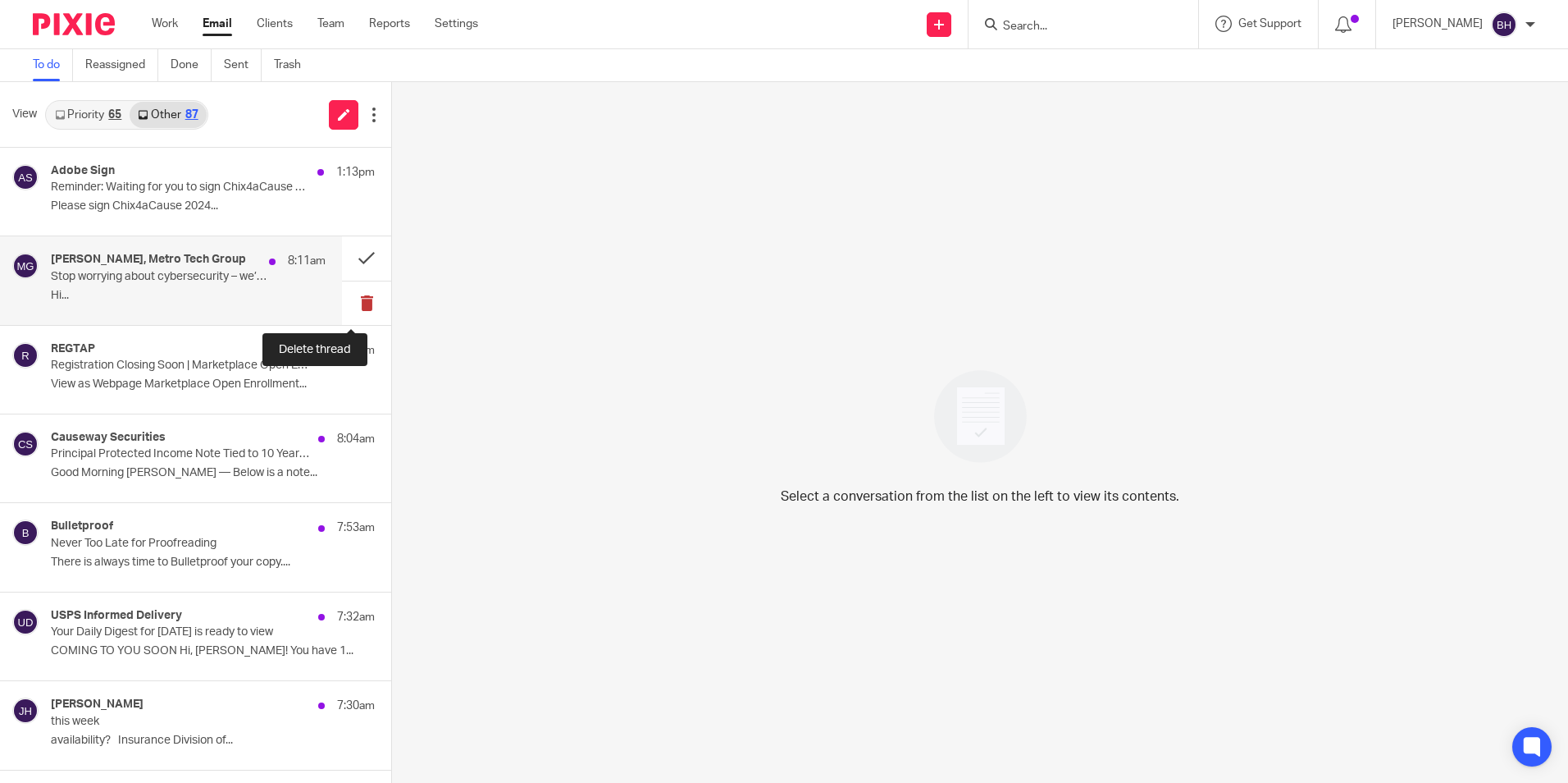
click at [351, 300] on button at bounding box center [366, 304] width 50 height 44
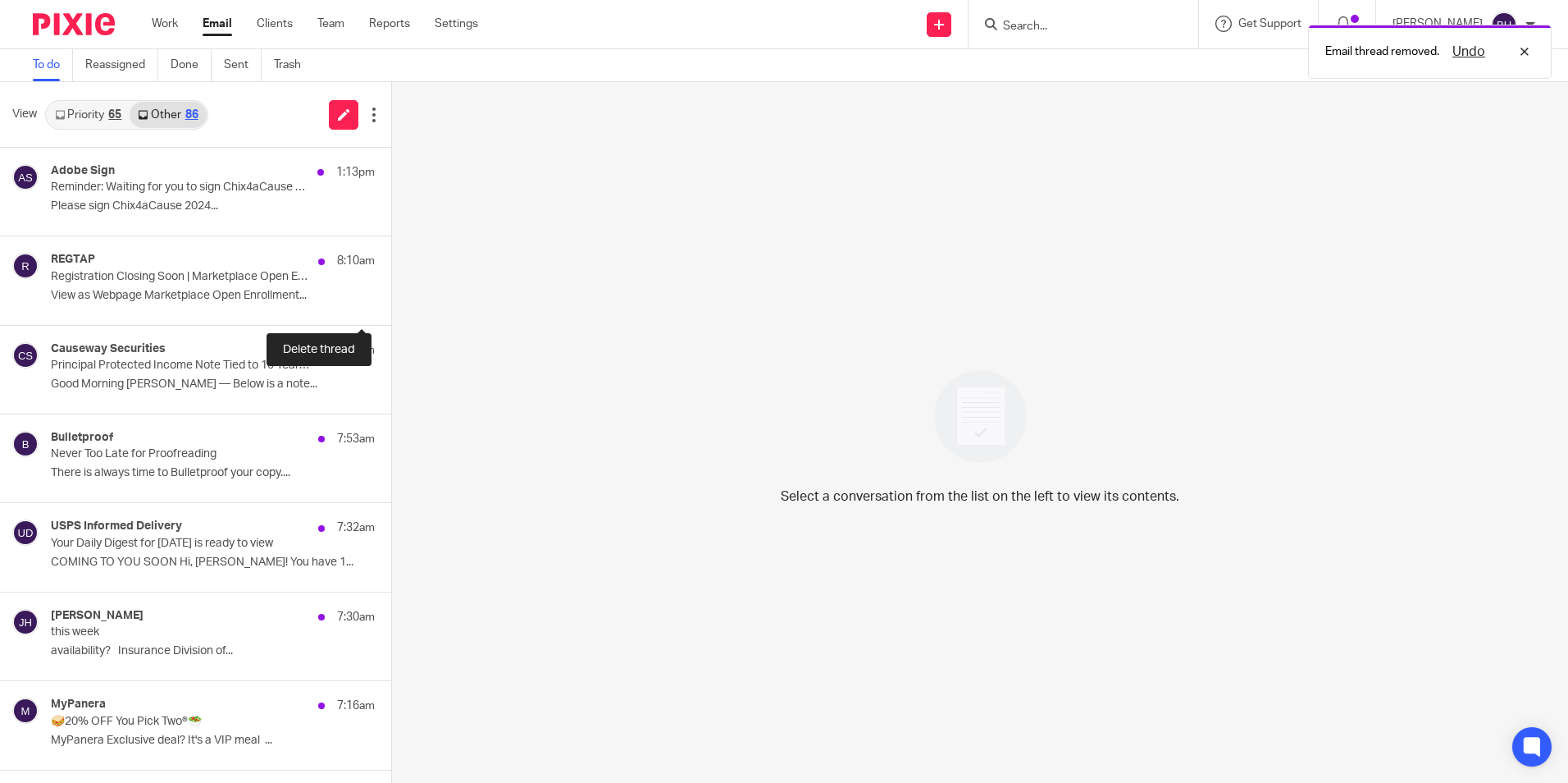
click at [391, 300] on button at bounding box center [398, 304] width 13 height 44
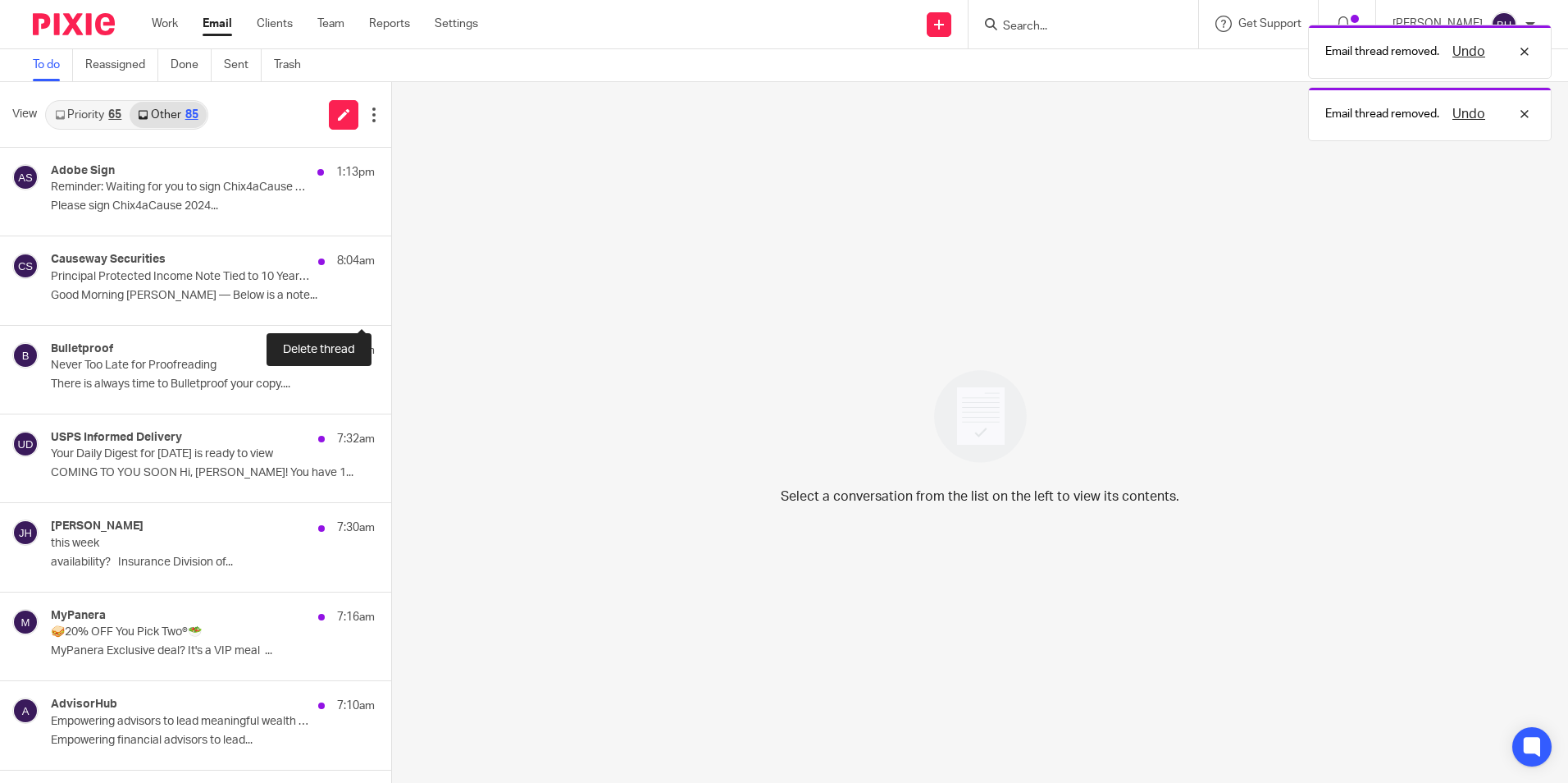
click at [391, 300] on button at bounding box center [398, 304] width 13 height 44
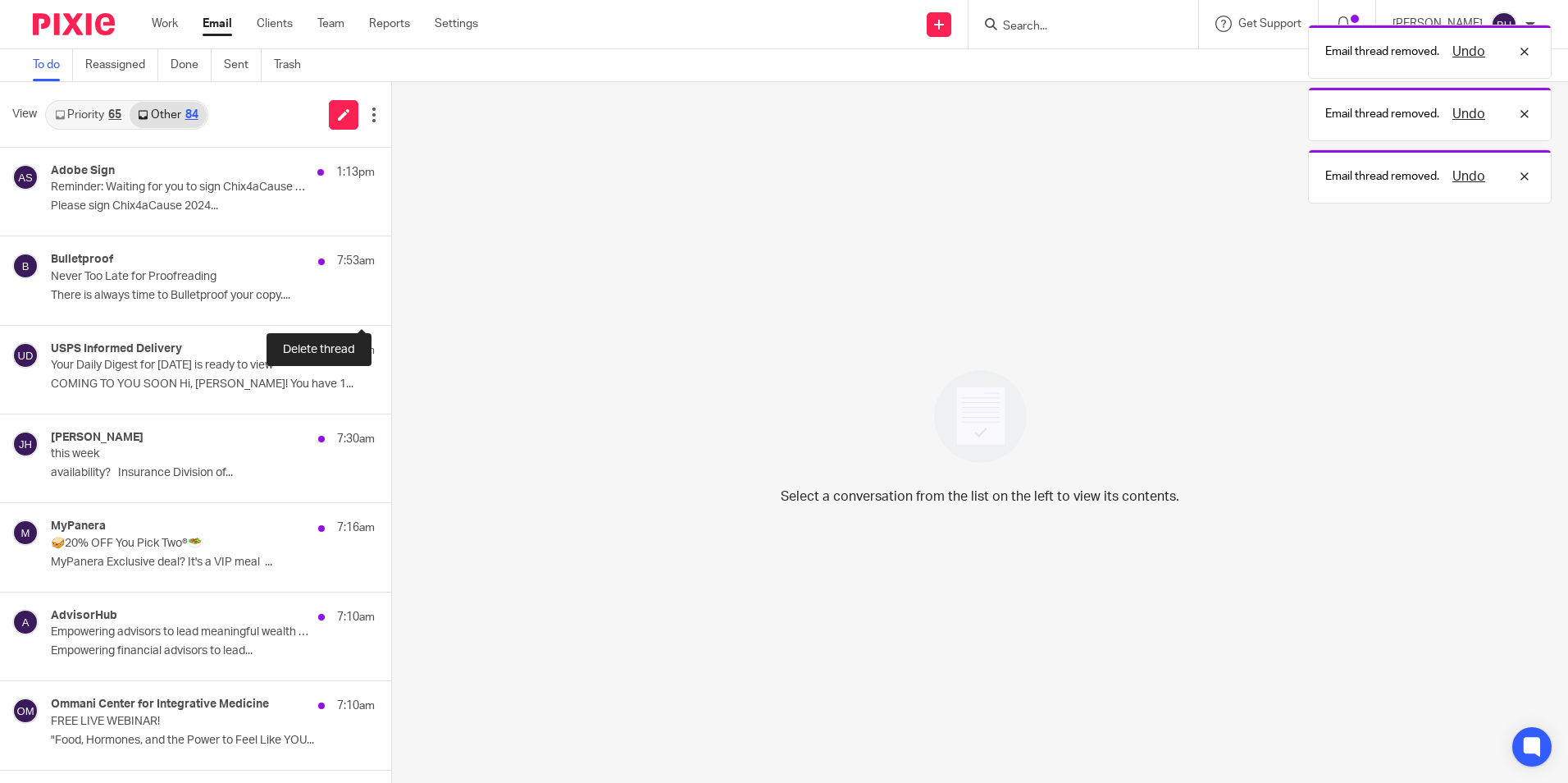
click at [391, 300] on button at bounding box center [398, 304] width 13 height 44
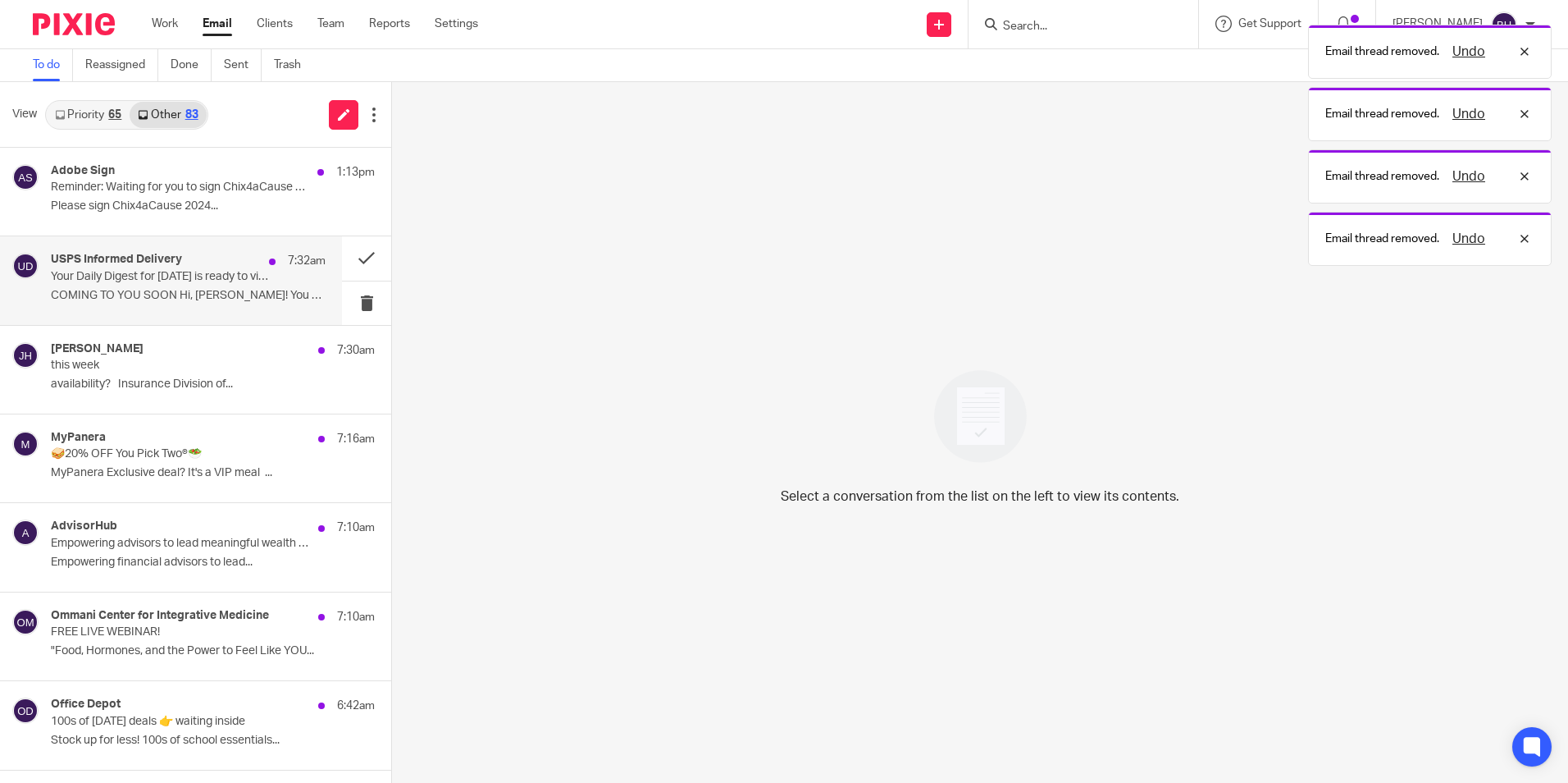
click at [240, 287] on div "USPS Informed Delivery 7:32am Your Daily Digest for Mon, 8/25 is ready to view …" at bounding box center [188, 281] width 275 height 55
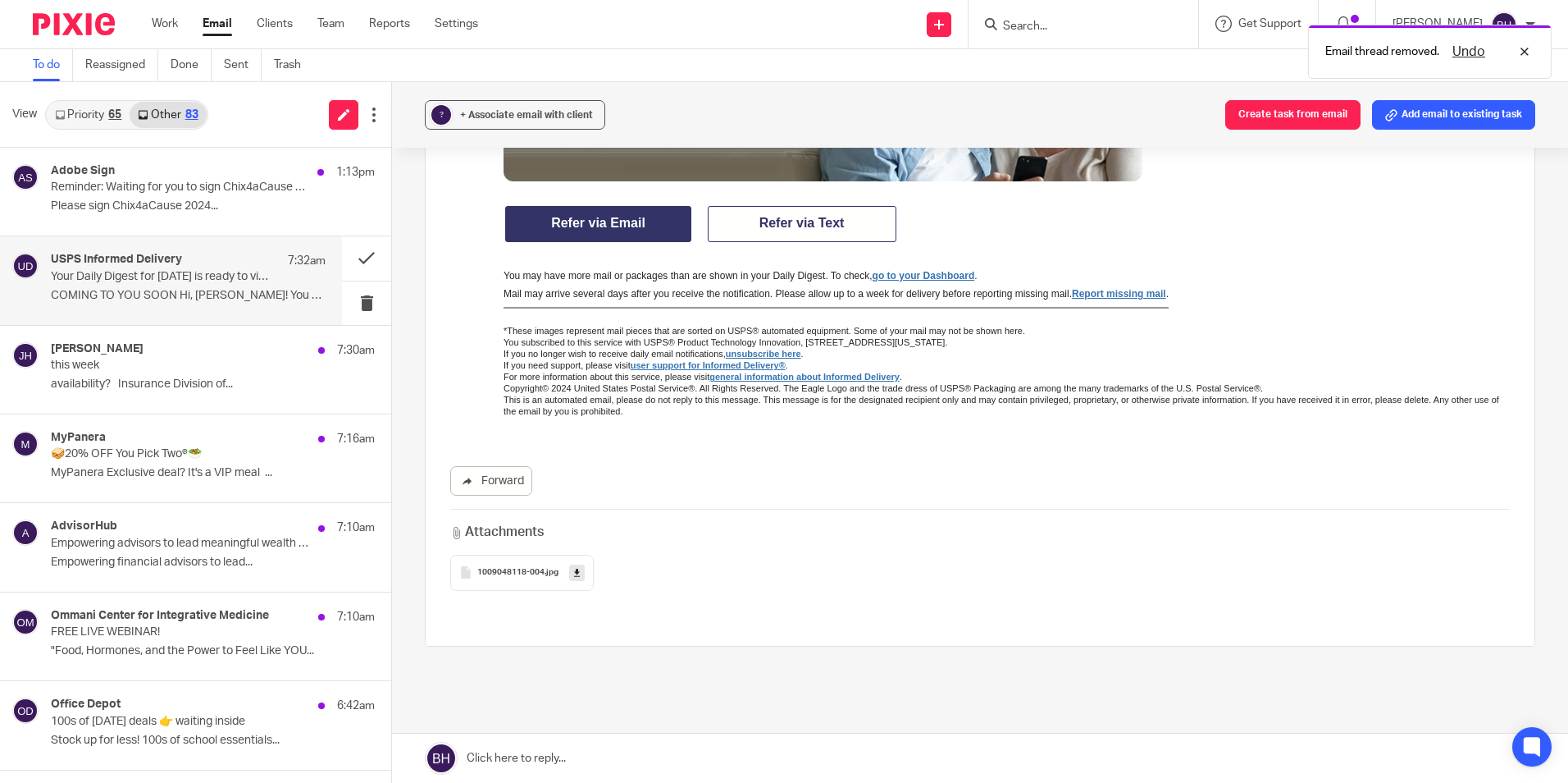
scroll to position [1723, 0]
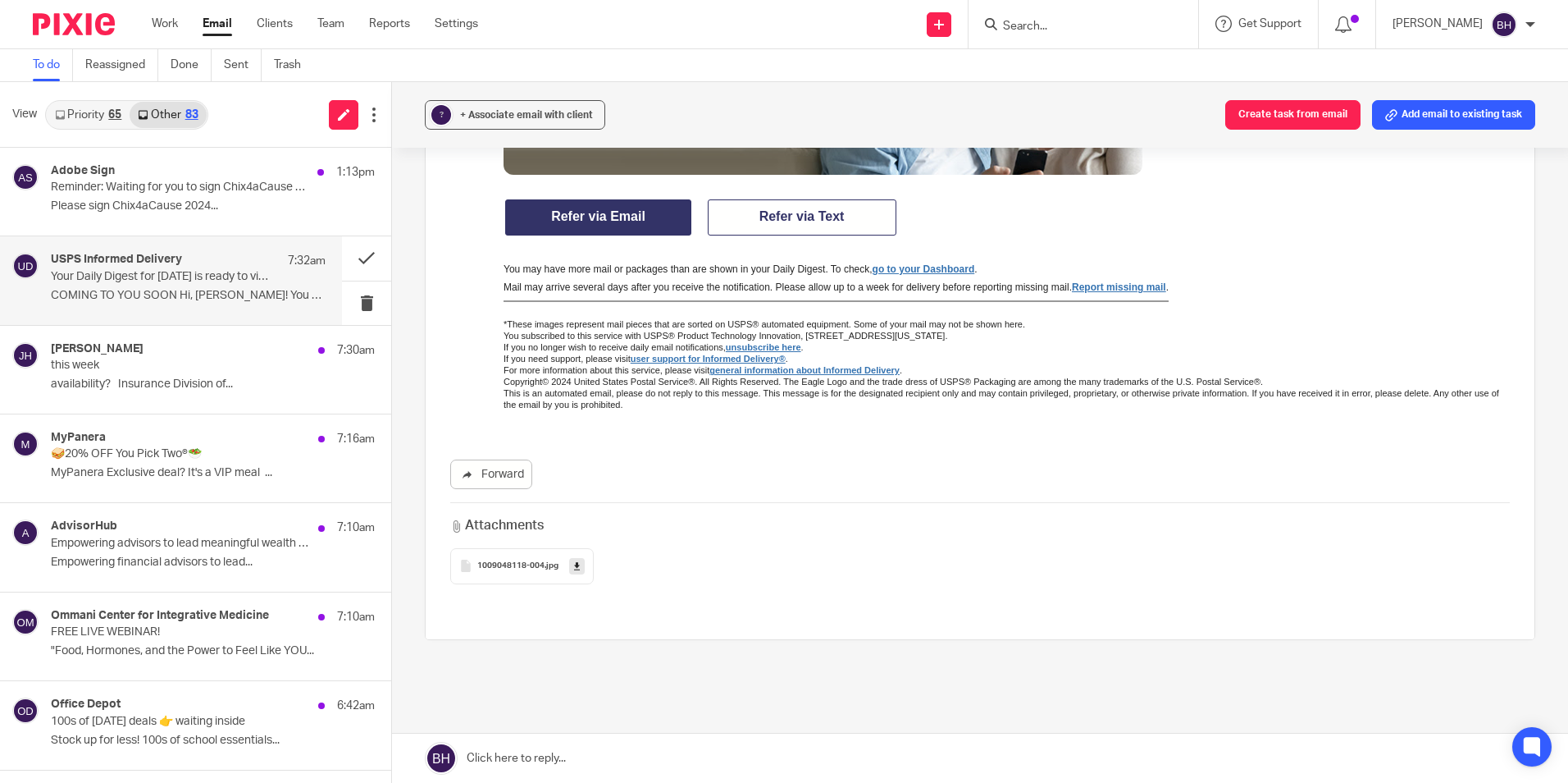
click at [544, 568] on span ".jpg" at bounding box center [551, 566] width 14 height 10
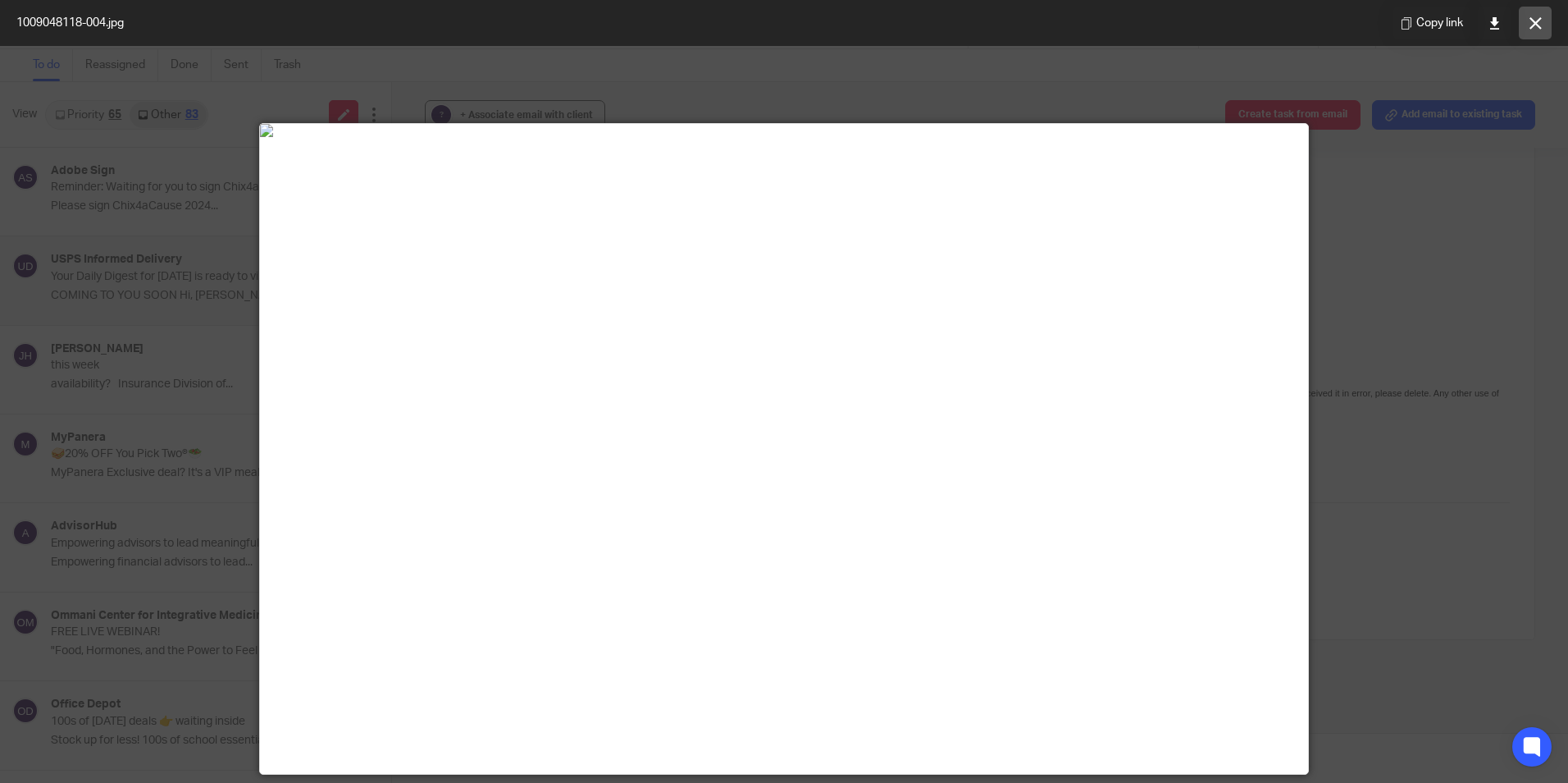
click at [1540, 21] on icon at bounding box center [1535, 23] width 12 height 12
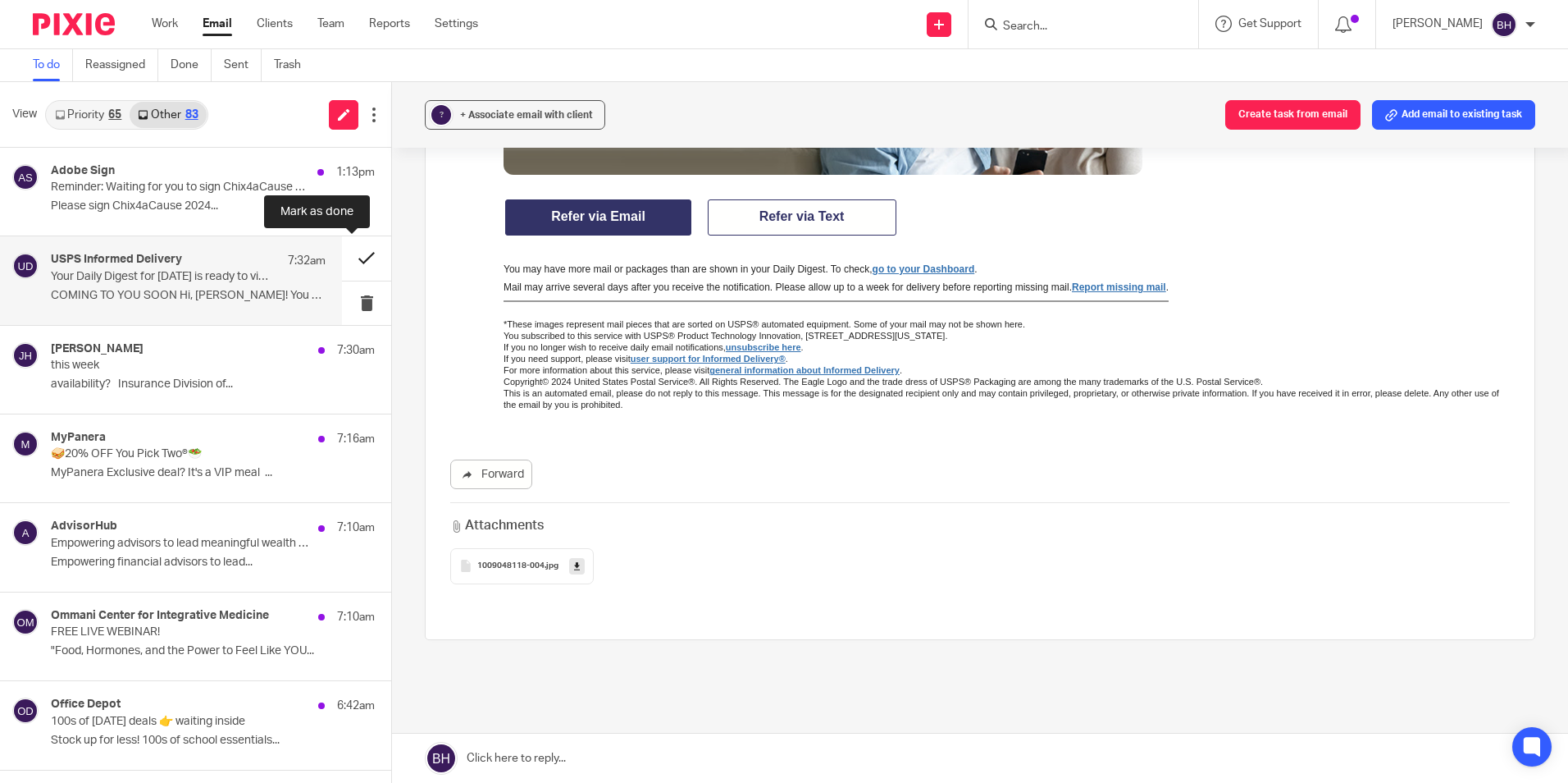
click at [342, 259] on button at bounding box center [366, 258] width 50 height 44
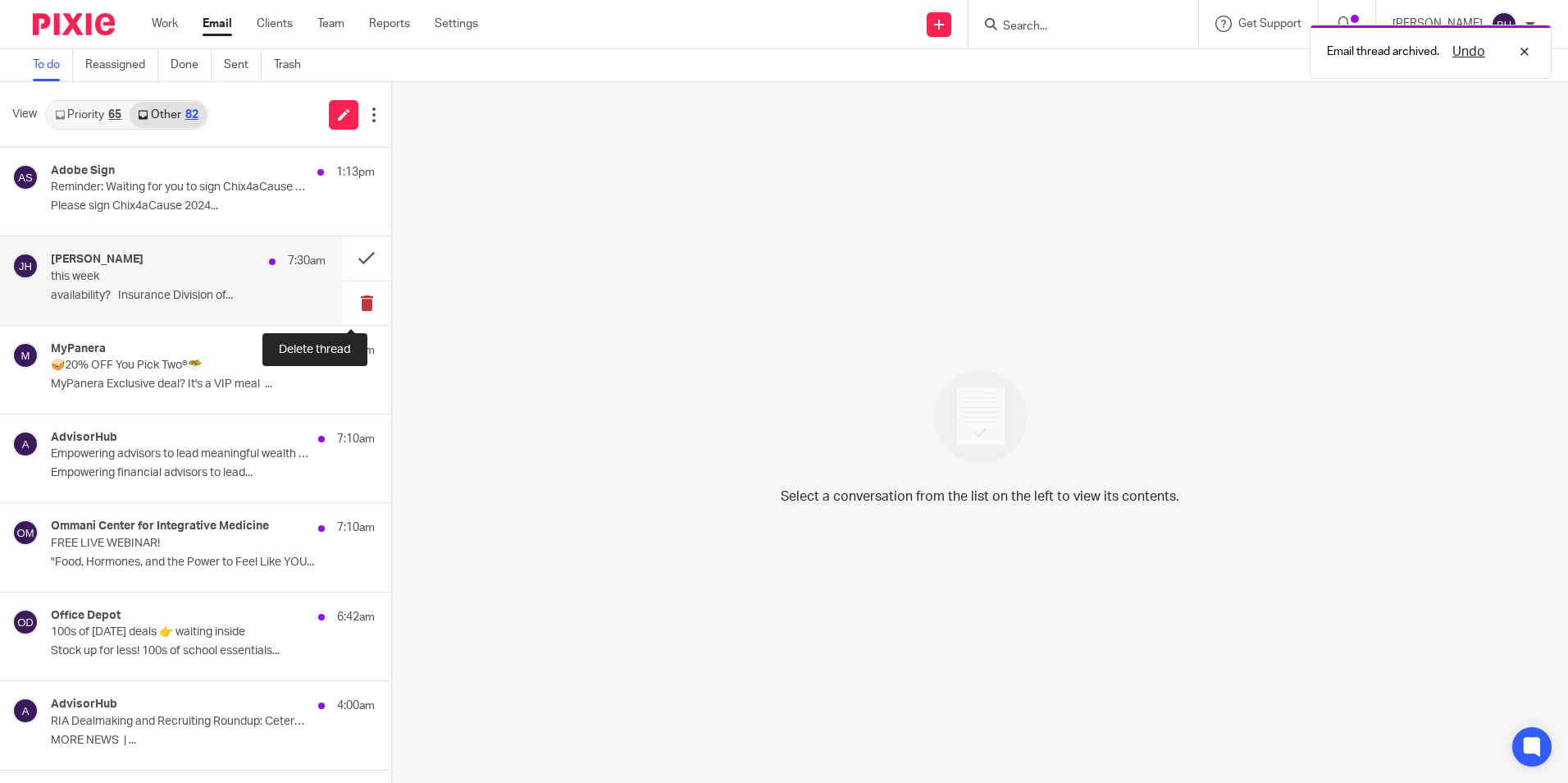
click at [342, 300] on button at bounding box center [366, 304] width 50 height 44
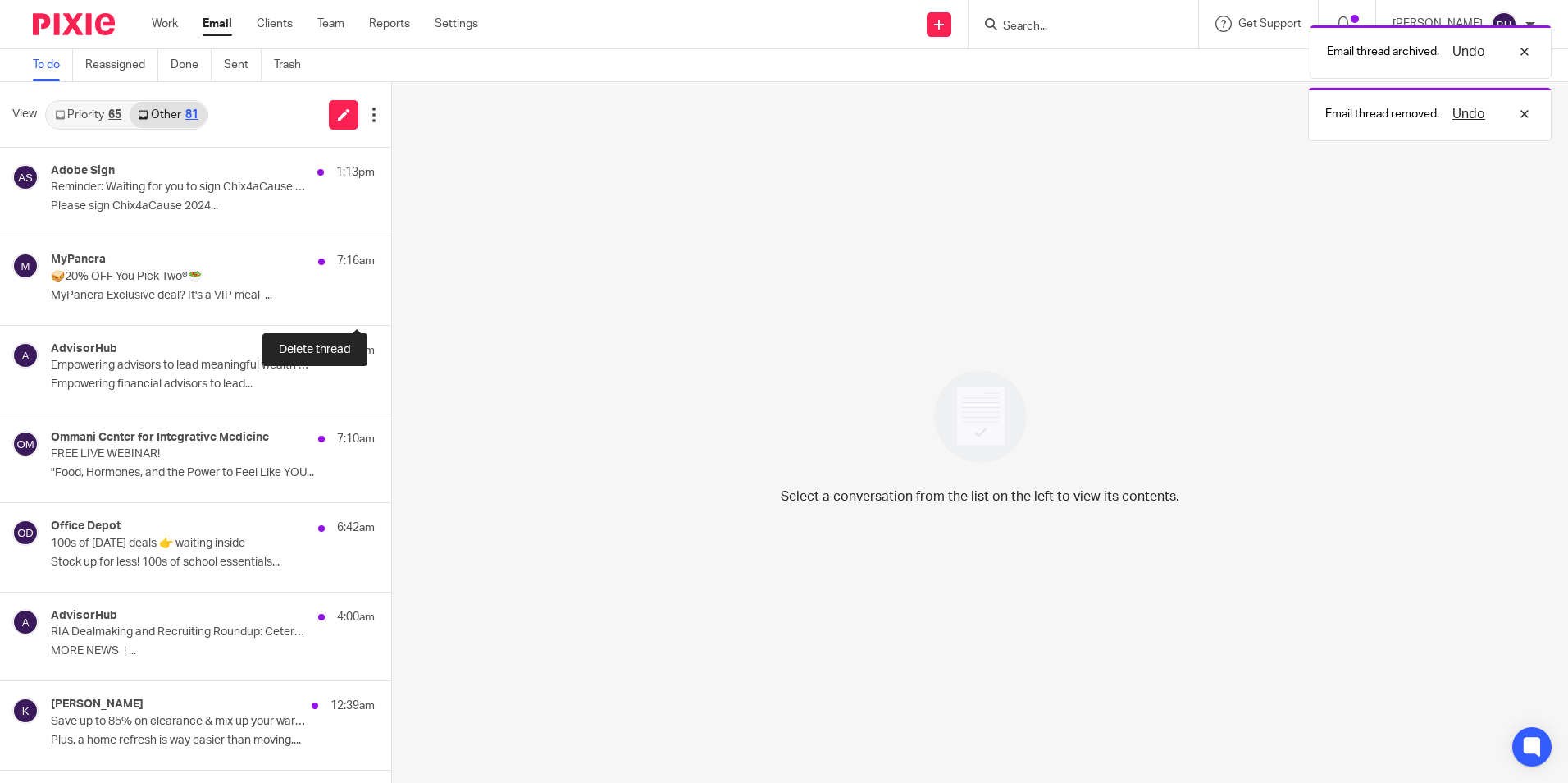
click at [391, 300] on button at bounding box center [398, 304] width 13 height 44
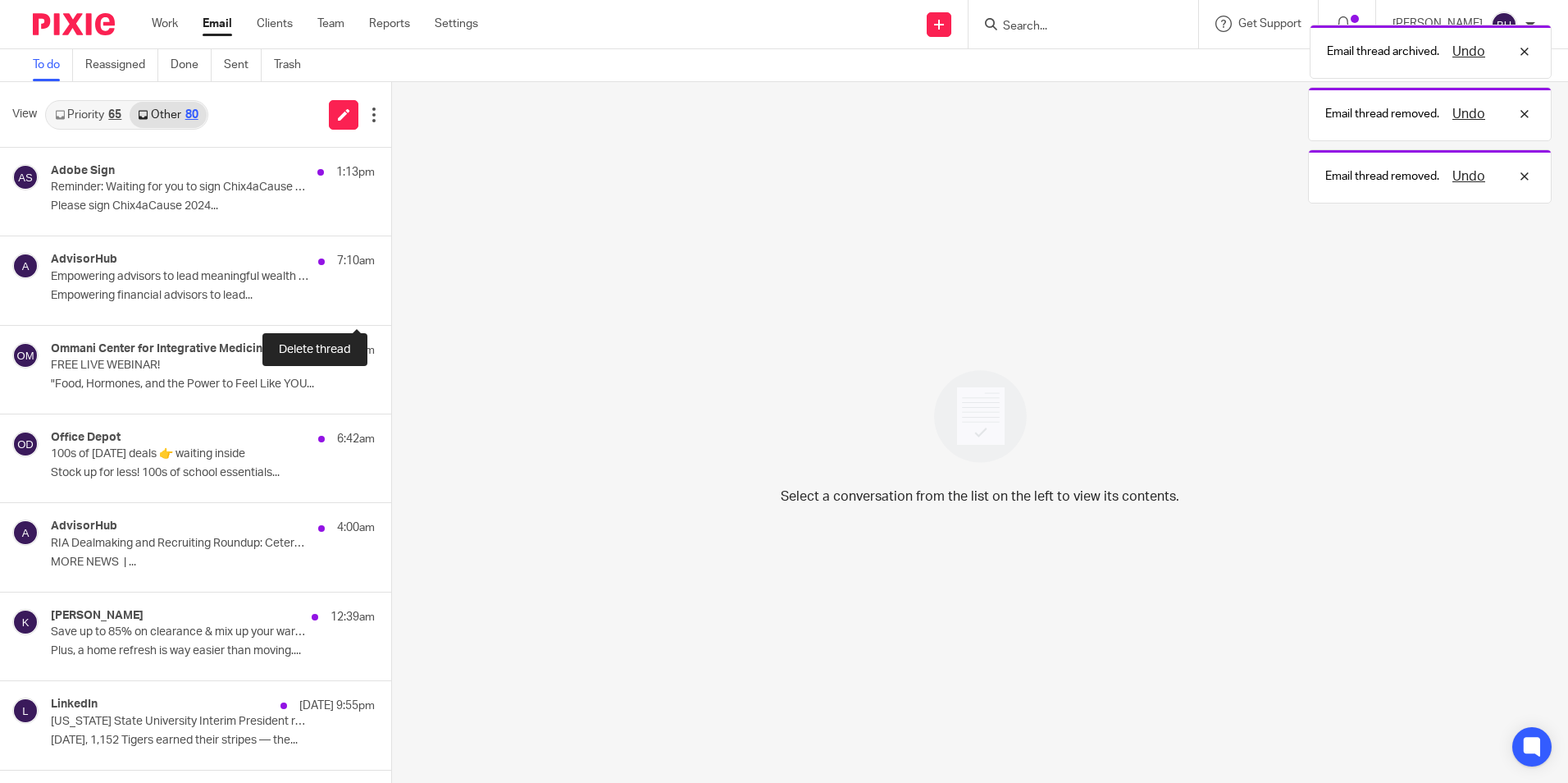
click at [391, 300] on button at bounding box center [398, 304] width 13 height 44
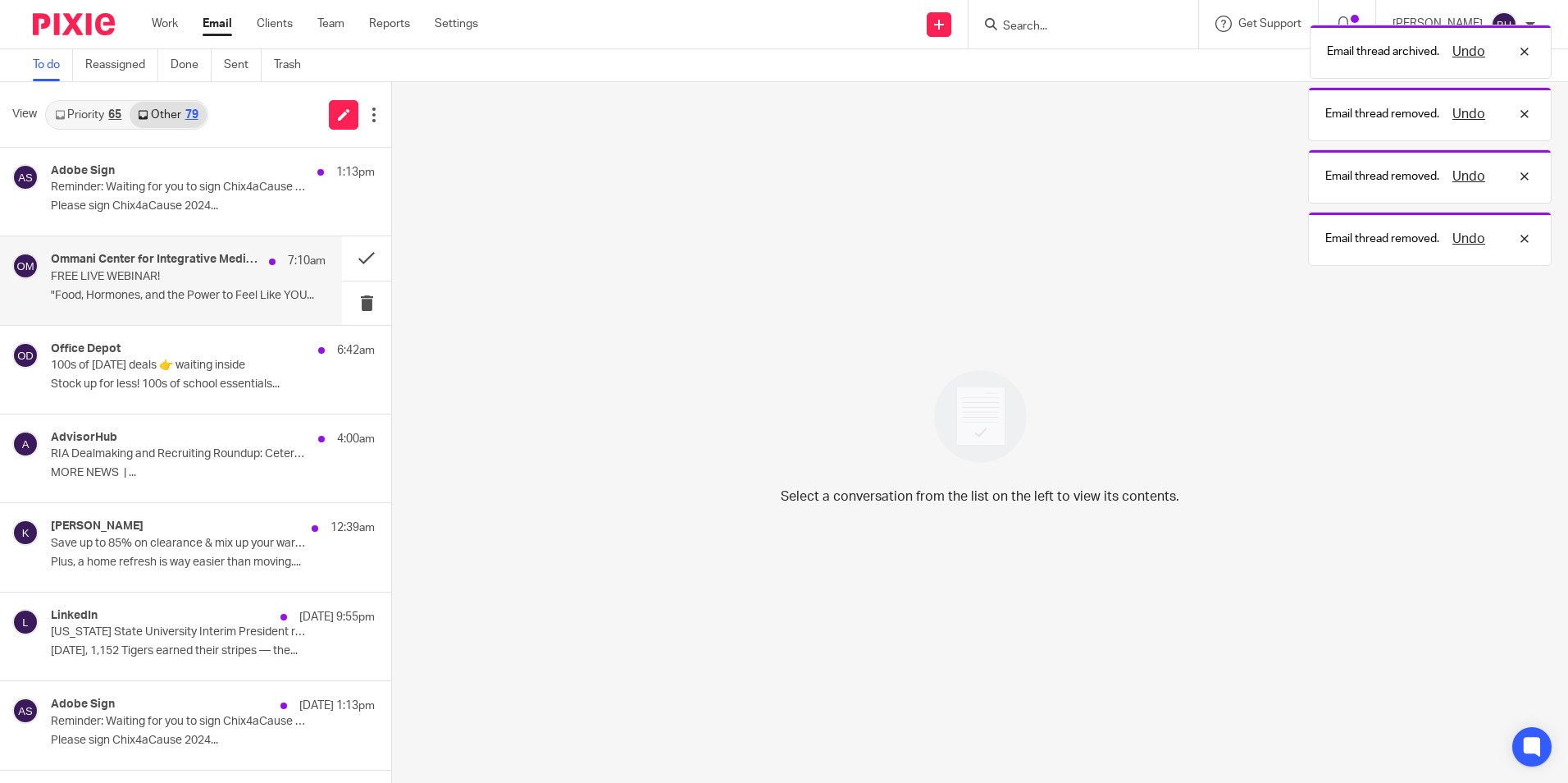
click at [228, 286] on div "Ommani Center for Integrative Medicine 7:10am FREE LIVE WEBINAR! "Food, Hormone…" at bounding box center [188, 281] width 275 height 55
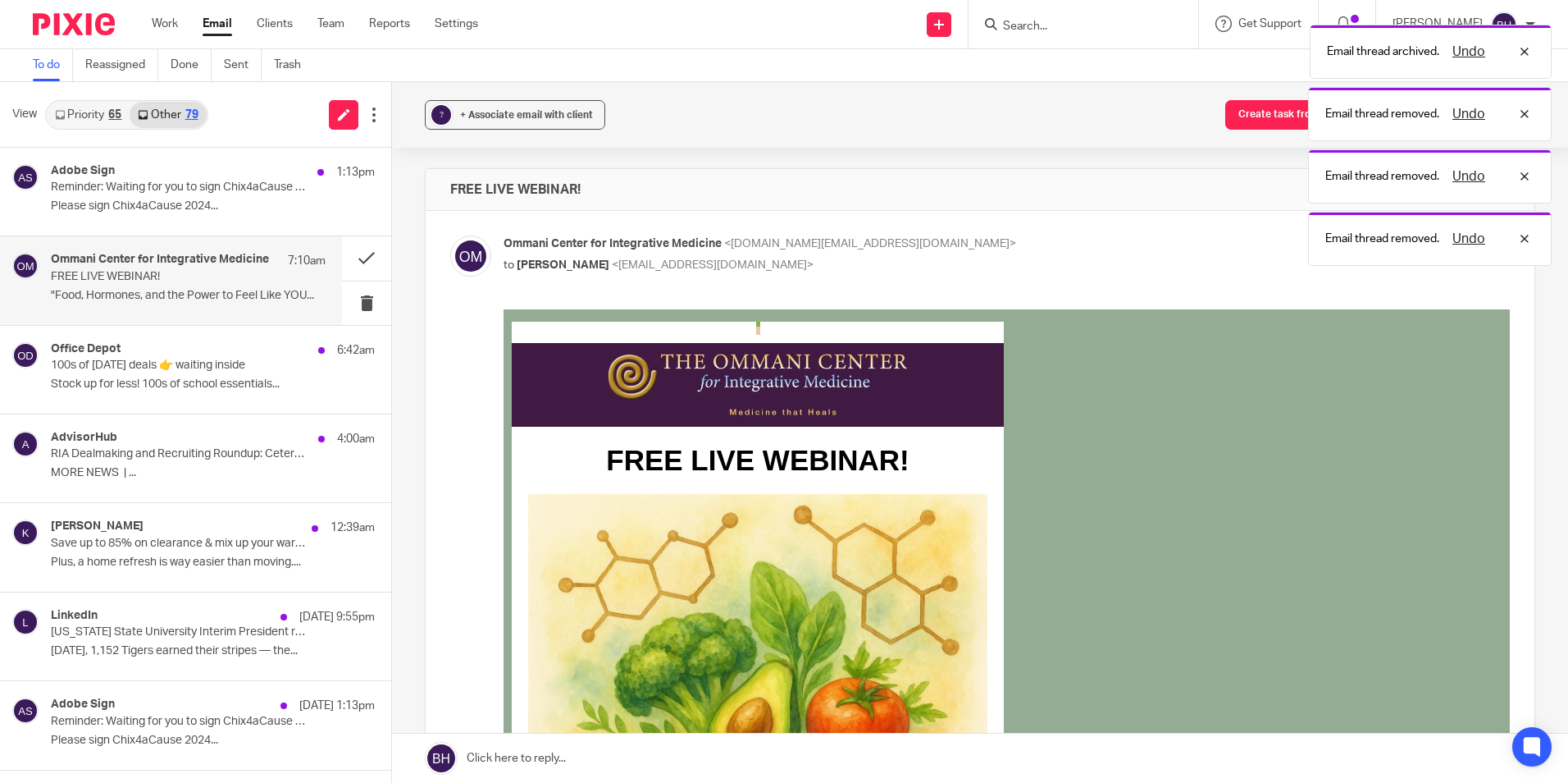
scroll to position [0, 0]
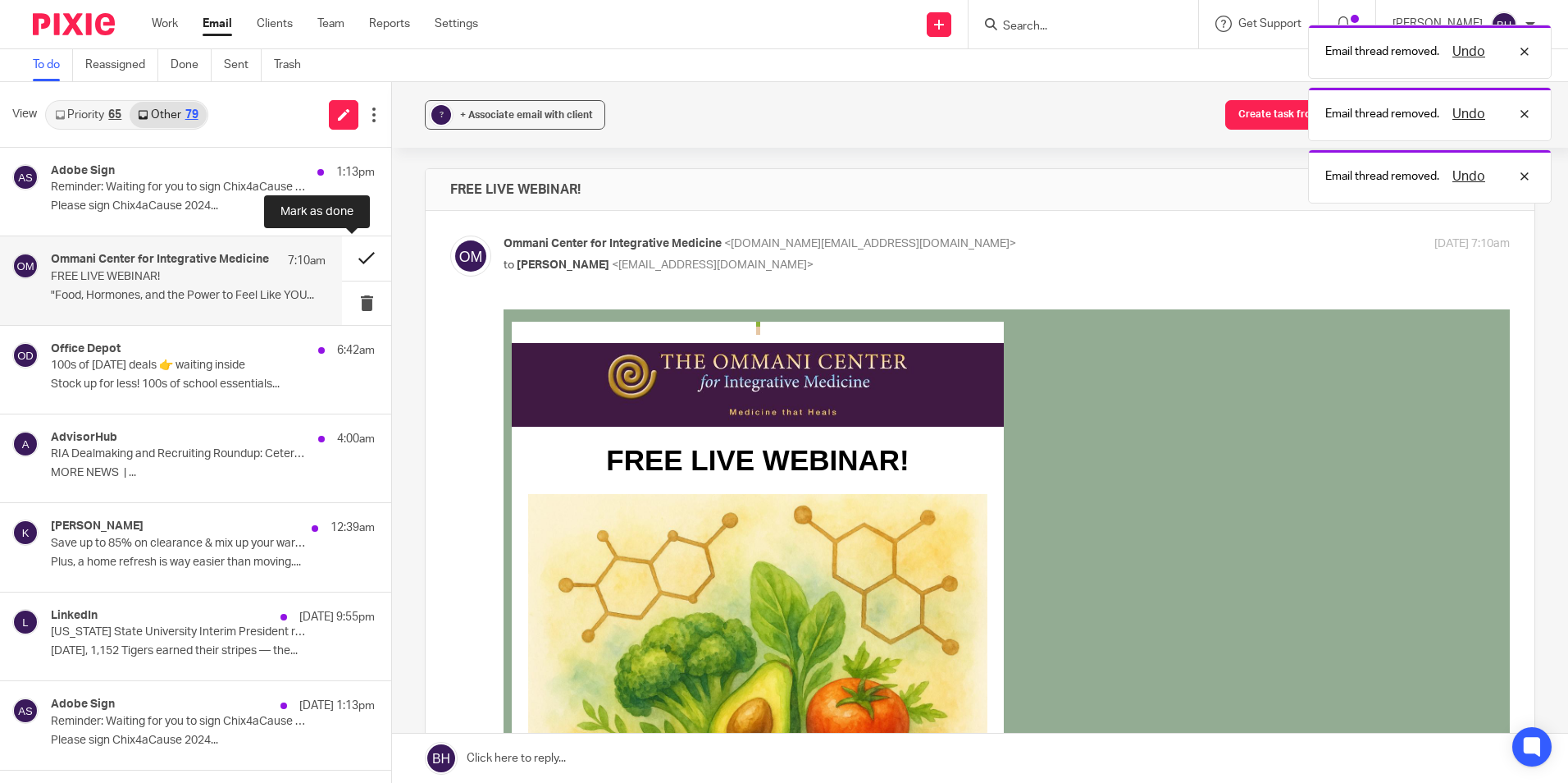
click at [342, 254] on button at bounding box center [366, 258] width 50 height 44
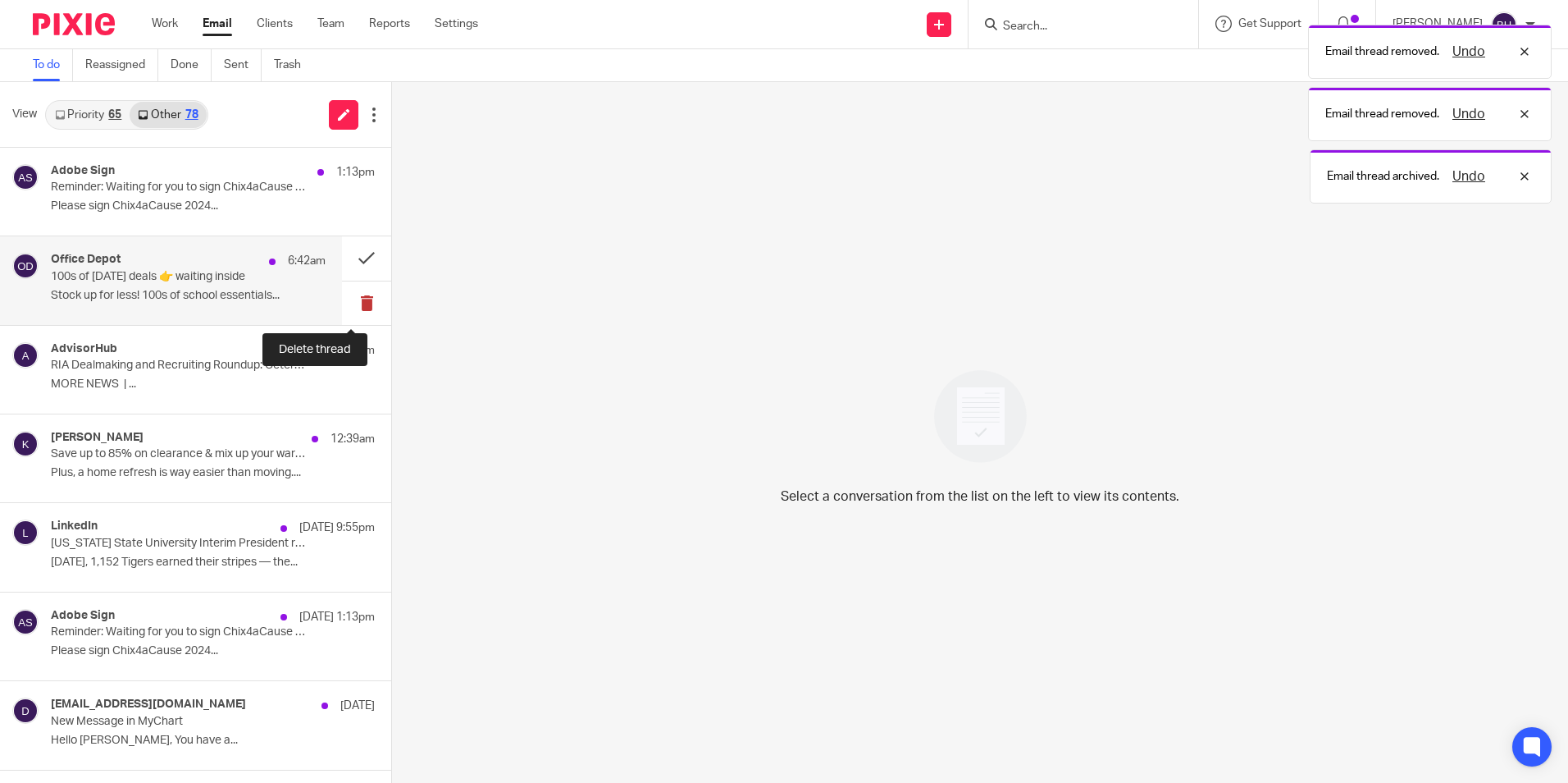
click at [345, 293] on button at bounding box center [366, 304] width 50 height 44
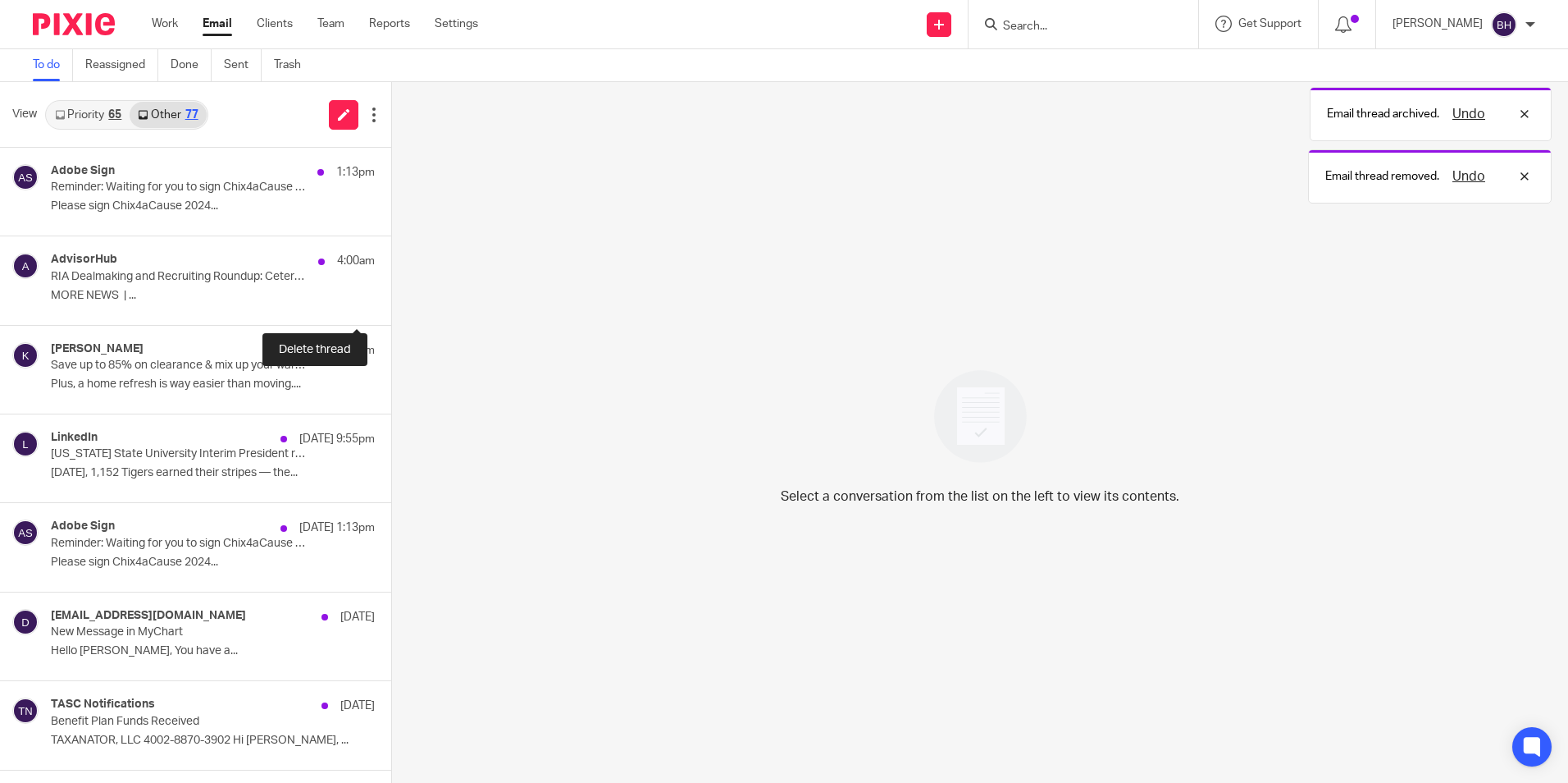
click at [391, 293] on button at bounding box center [398, 304] width 13 height 44
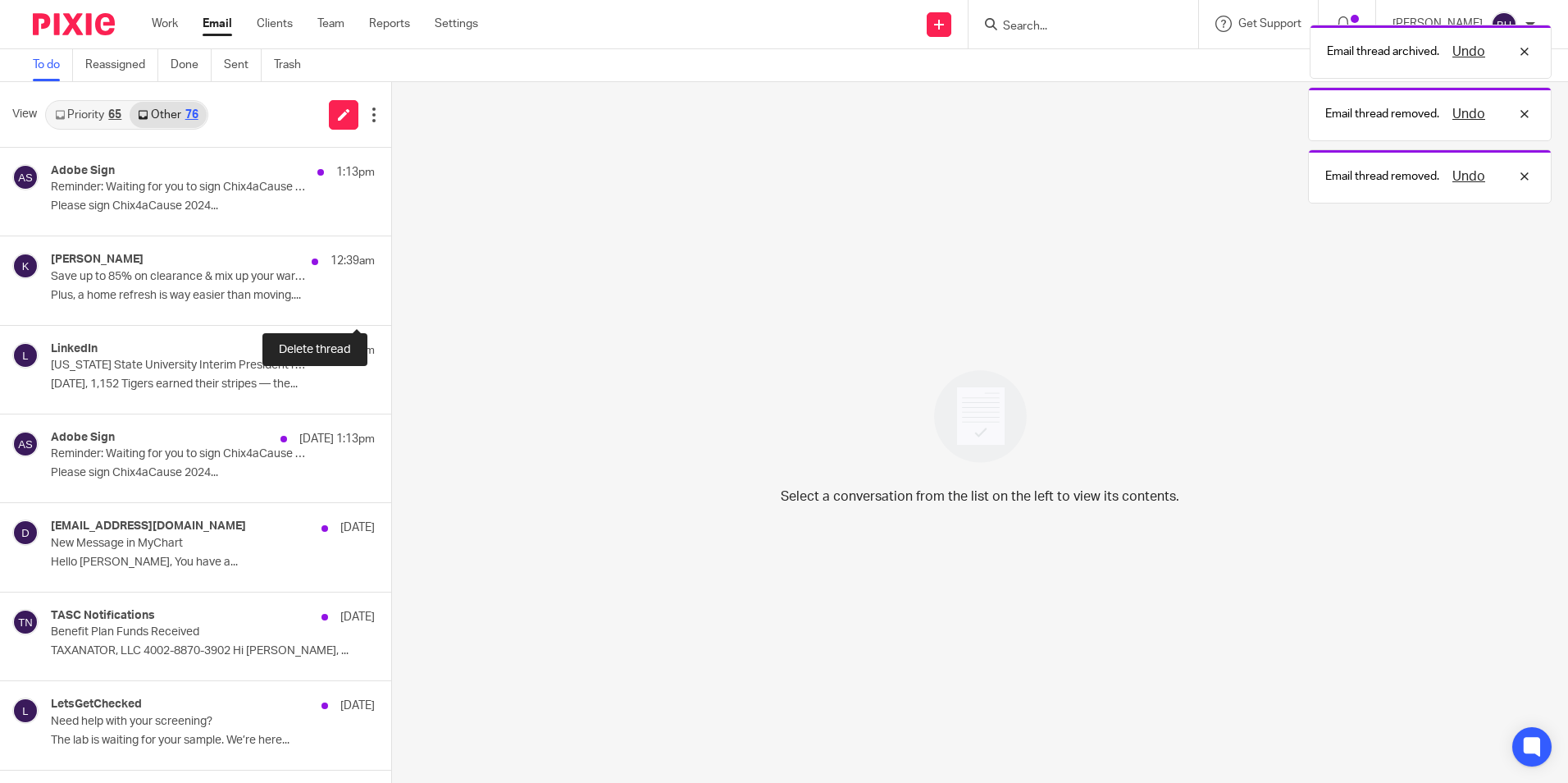
click at [391, 293] on button at bounding box center [398, 304] width 13 height 44
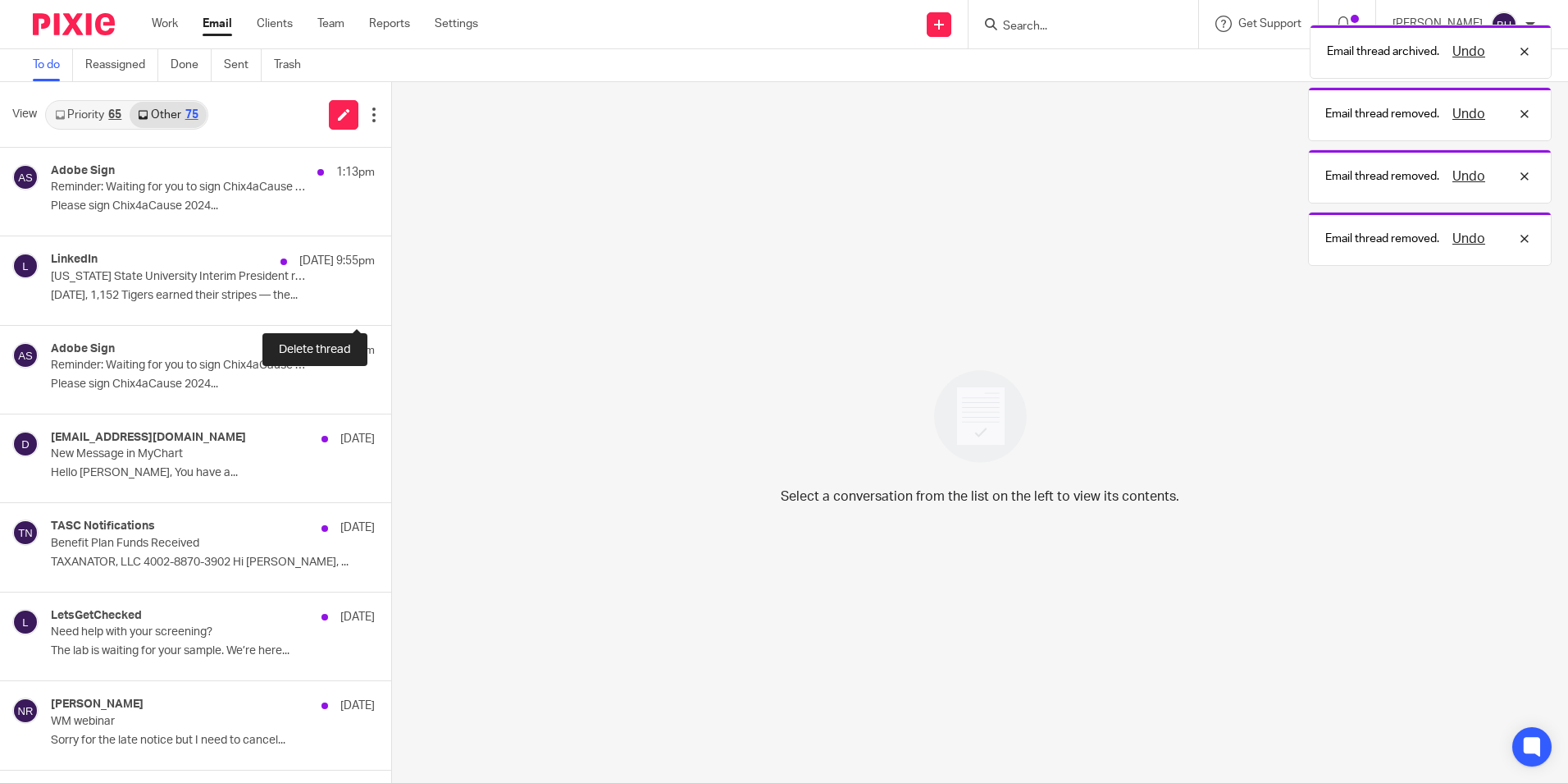
click at [391, 293] on button at bounding box center [398, 304] width 13 height 44
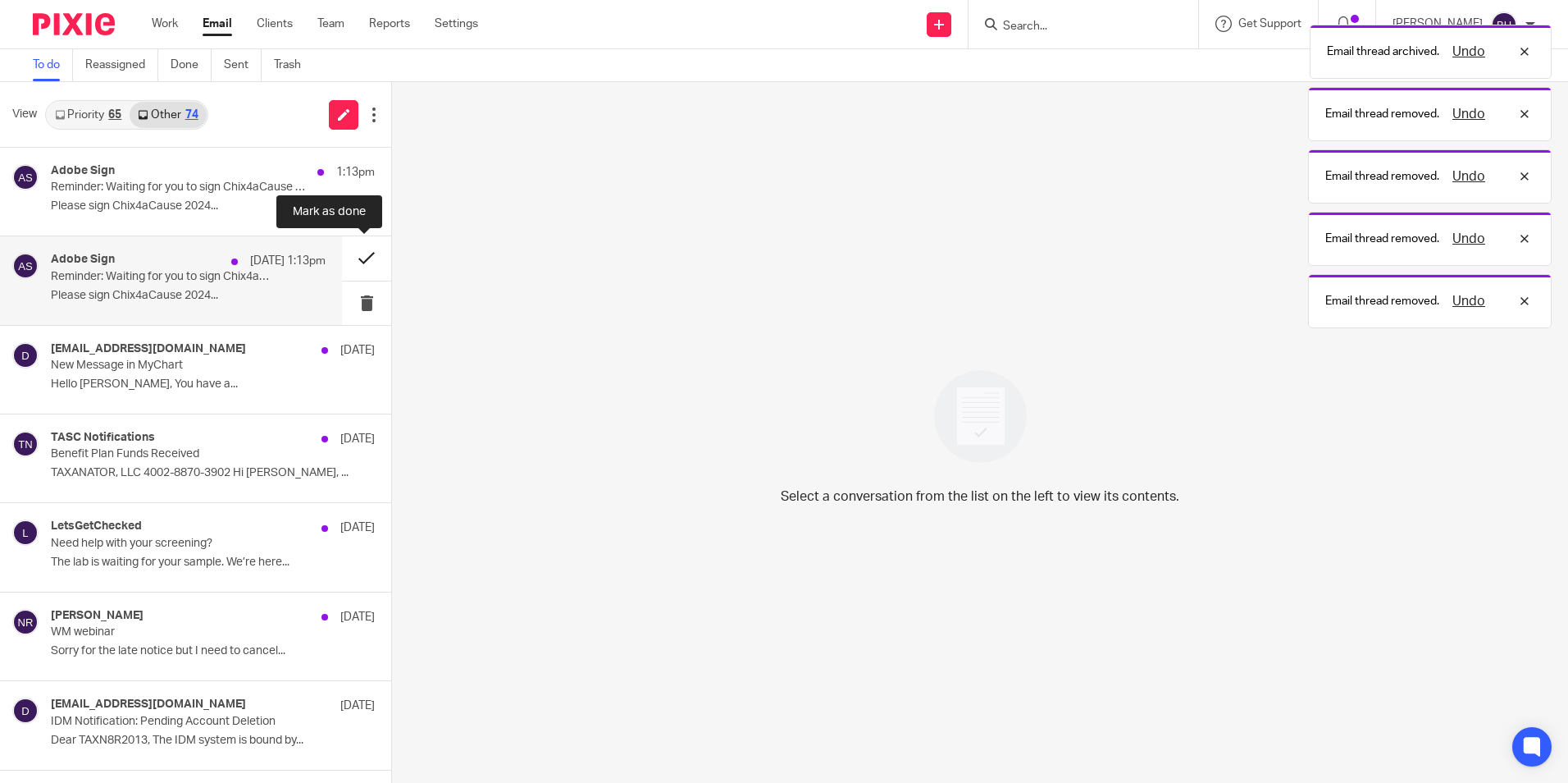
click at [352, 261] on button at bounding box center [366, 258] width 50 height 44
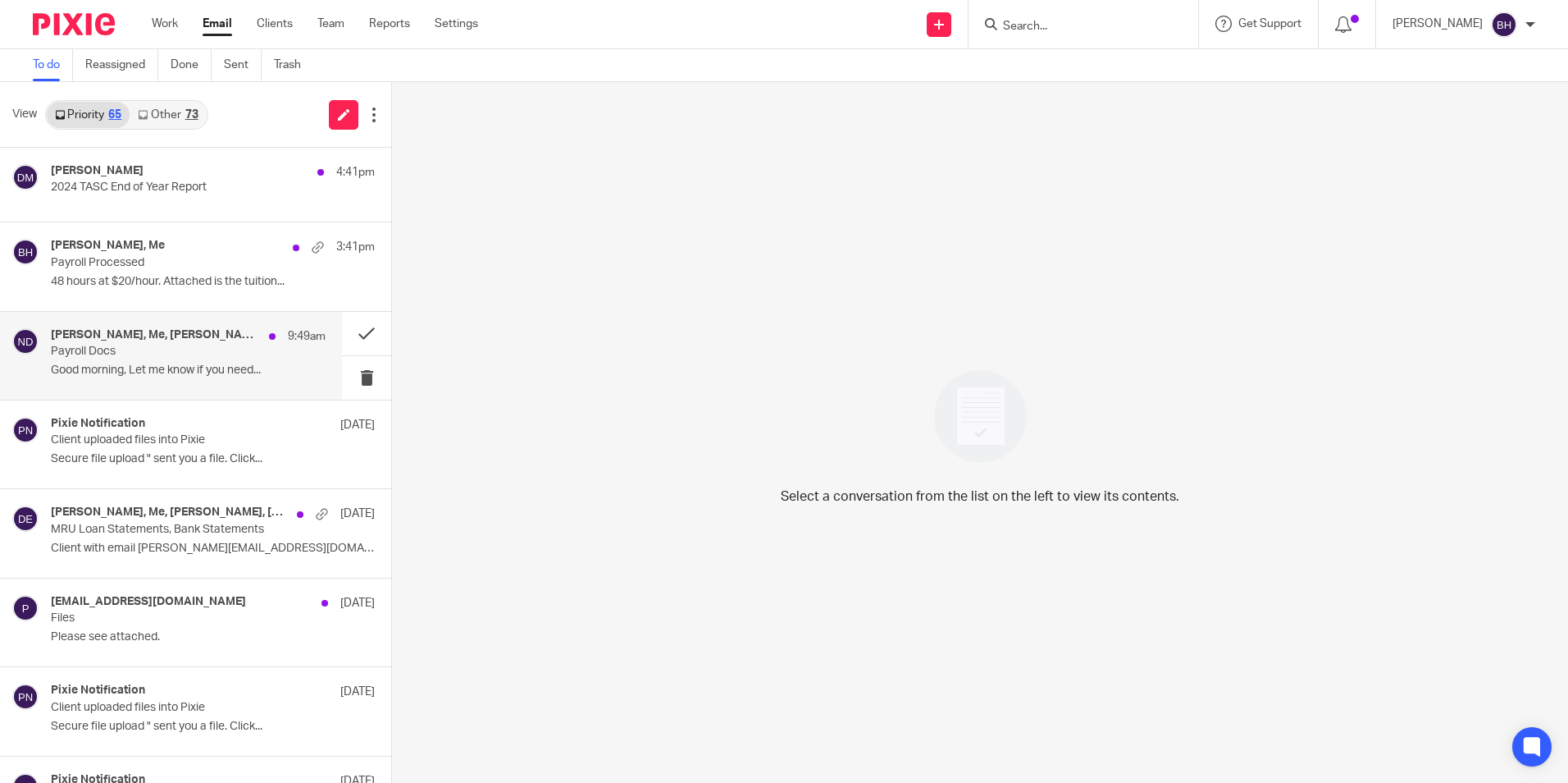
click at [146, 357] on p "Payroll Docs" at bounding box center [160, 351] width 220 height 14
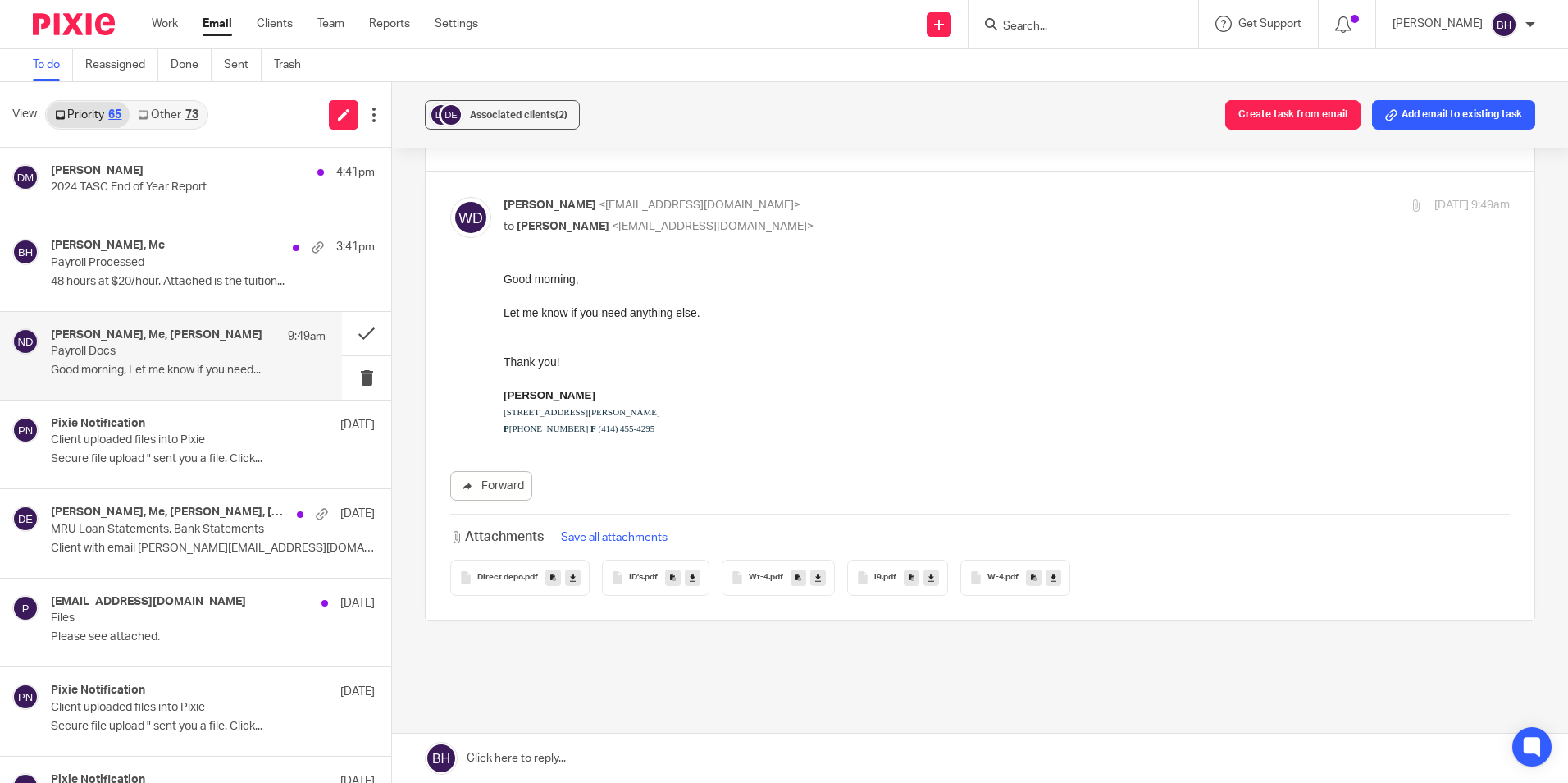
scroll to position [301, 0]
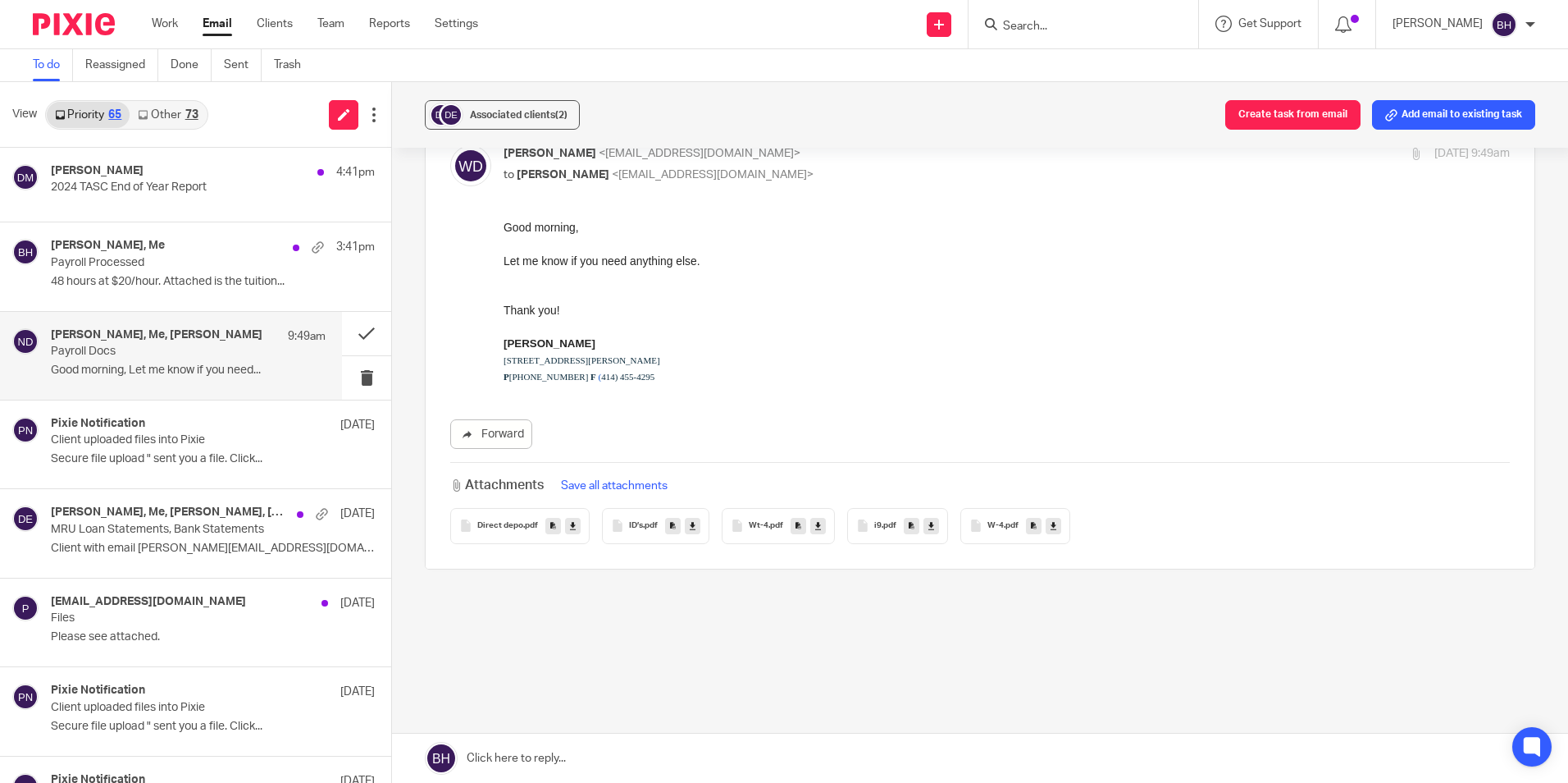
click at [573, 529] on icon at bounding box center [573, 525] width 6 height 12
click at [691, 526] on icon at bounding box center [693, 525] width 6 height 12
click at [815, 526] on icon at bounding box center [818, 525] width 6 height 12
click at [929, 522] on icon at bounding box center [931, 525] width 6 height 12
click at [1046, 528] on link at bounding box center [1053, 525] width 15 height 16
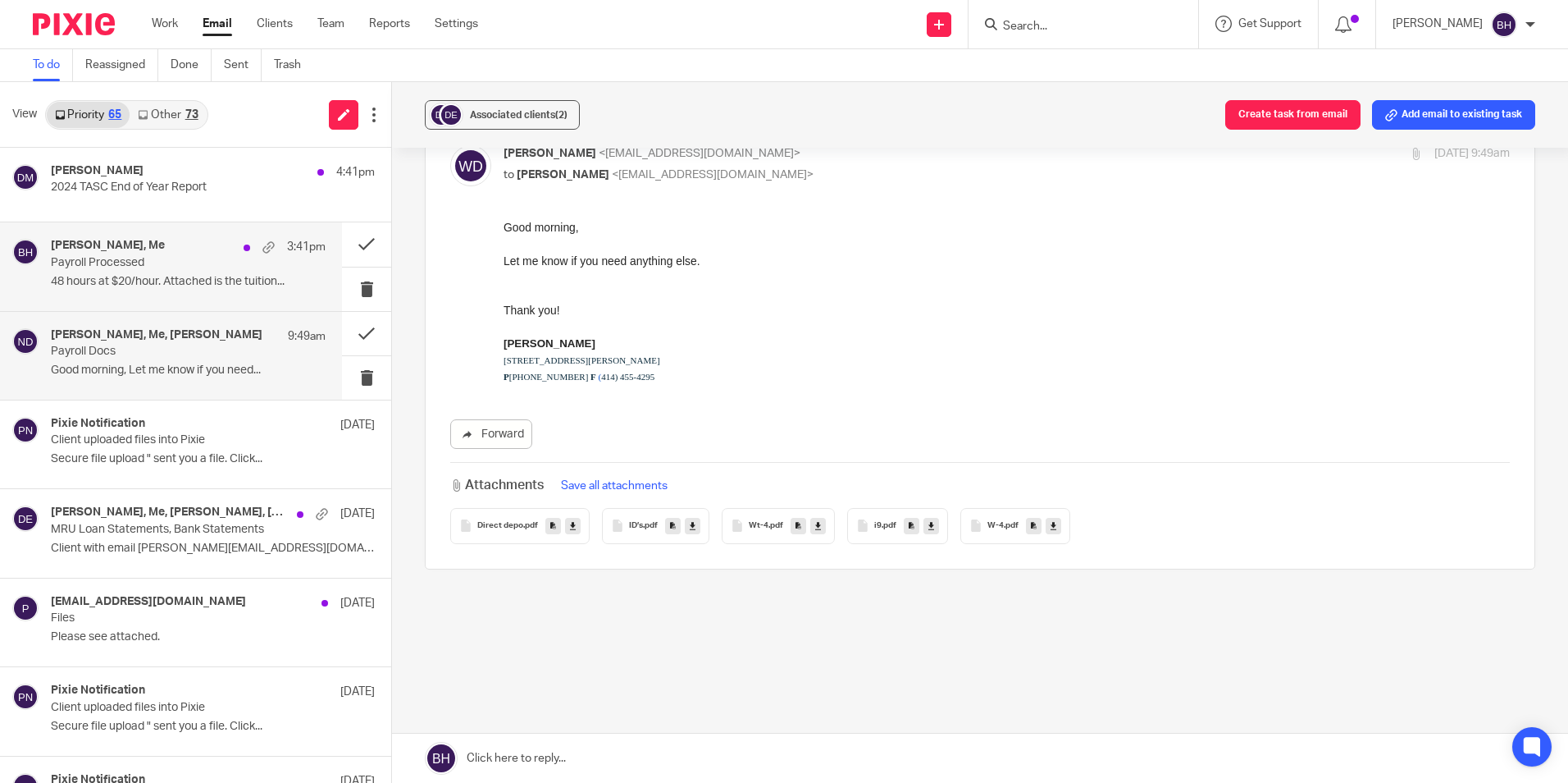
click at [191, 277] on p "48 hours at $20/hour. Attached is the tuition..." at bounding box center [188, 282] width 275 height 14
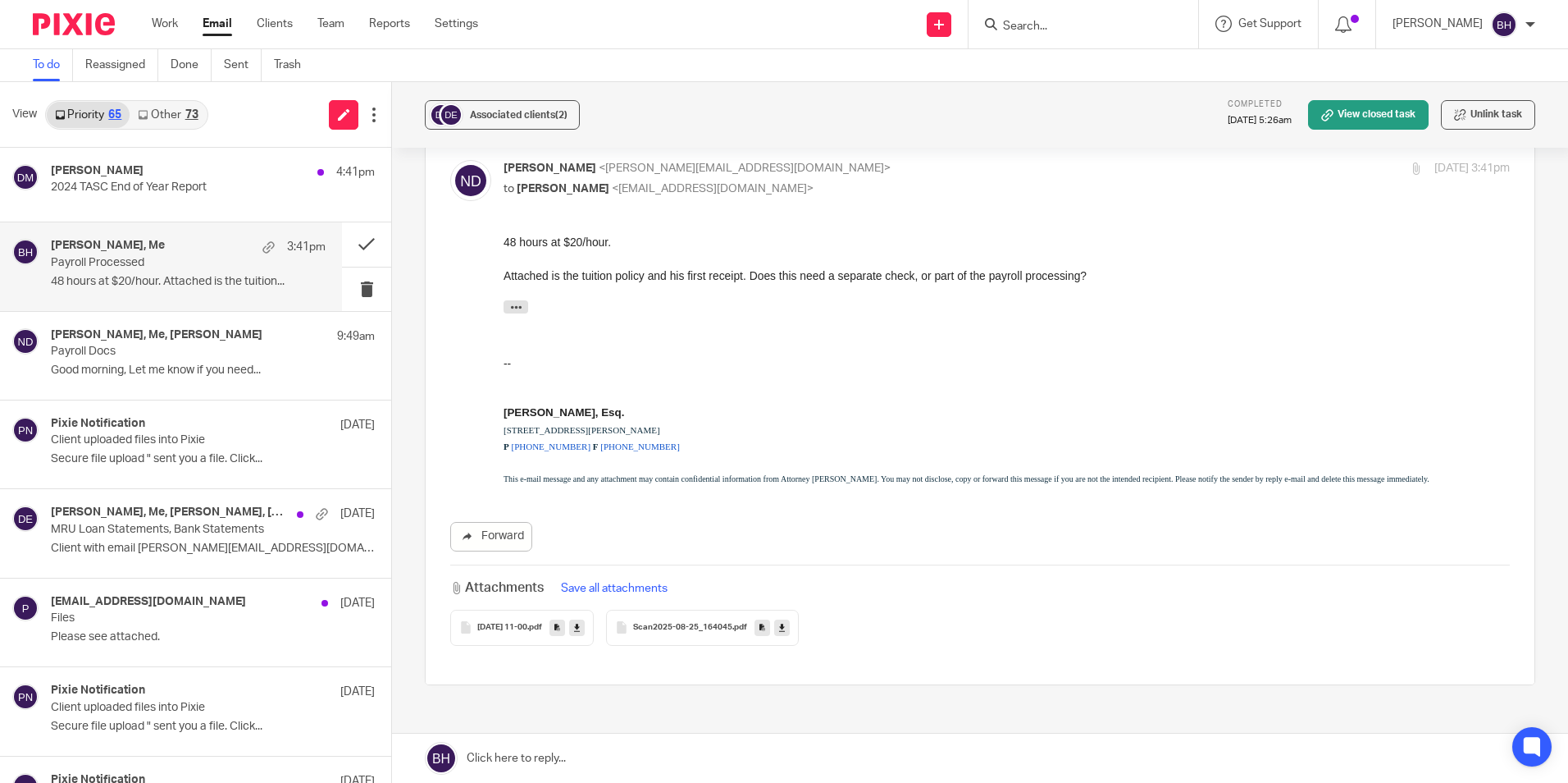
scroll to position [411, 0]
click at [552, 754] on link at bounding box center [980, 758] width 1176 height 50
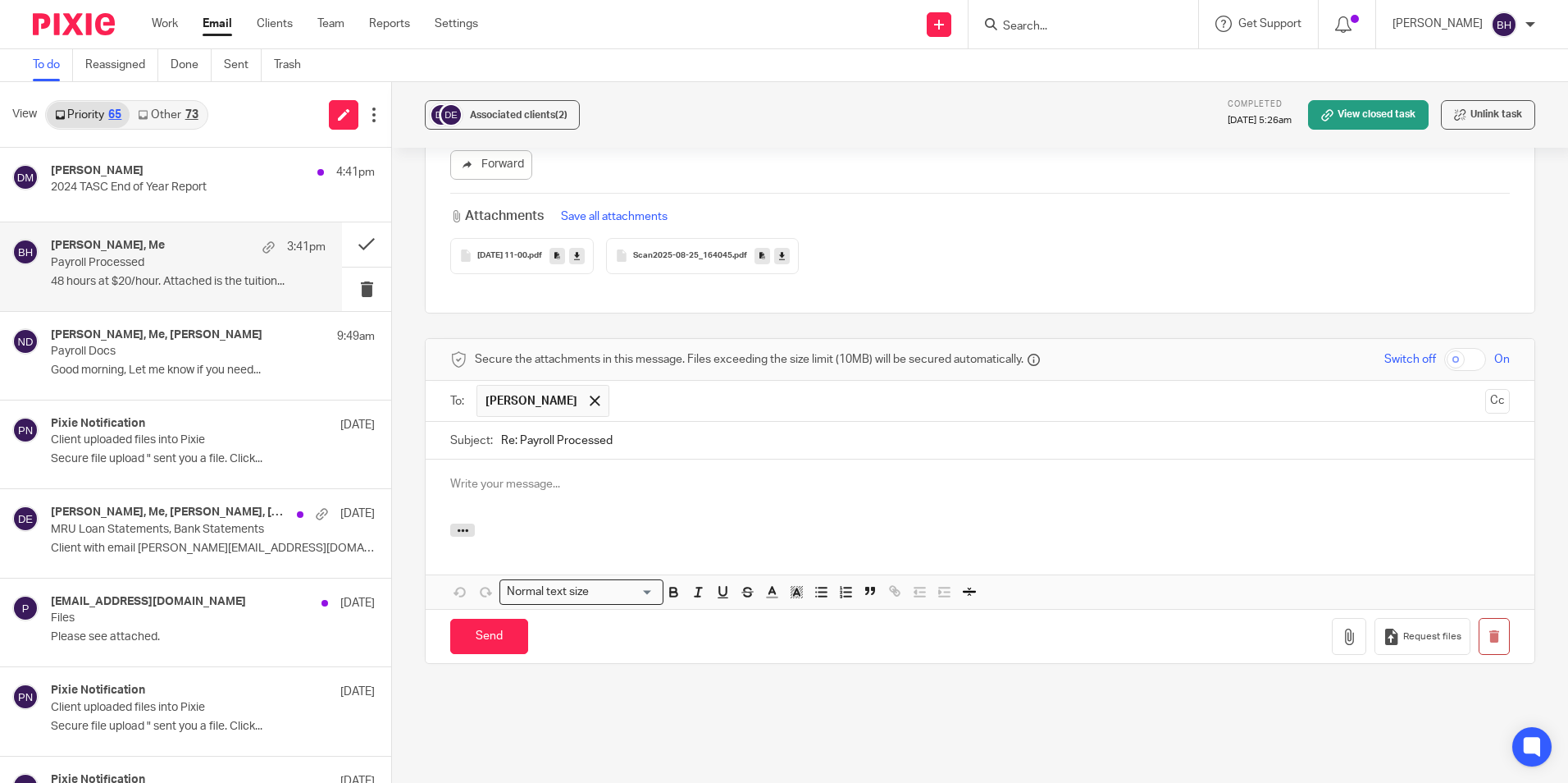
scroll to position [0, 0]
click at [468, 476] on p at bounding box center [980, 483] width 1059 height 16
paste div
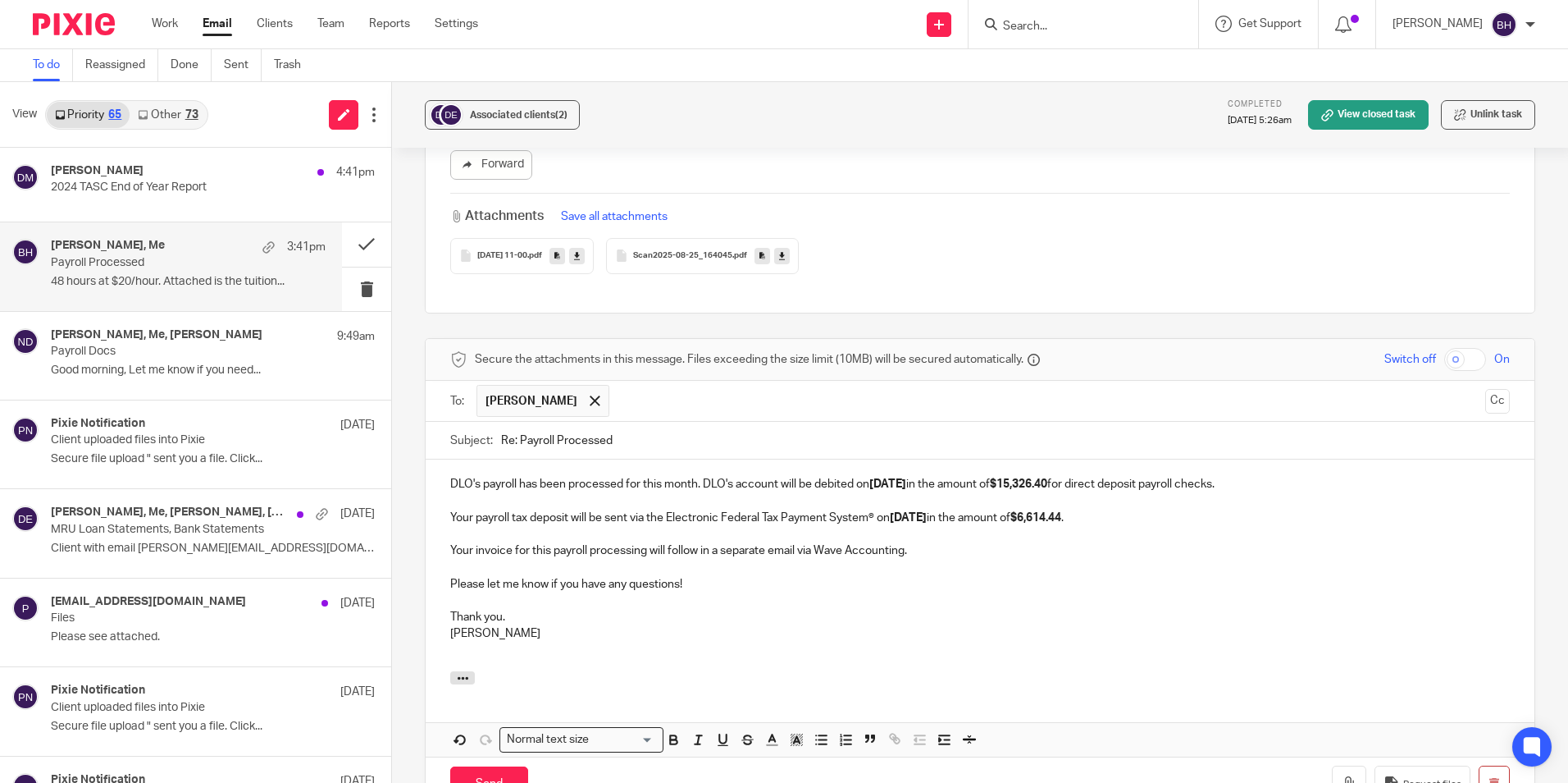
click at [444, 459] on div "DLO's payroll has been processed for this month. DLO's account will be debited …" at bounding box center [980, 565] width 1109 height 212
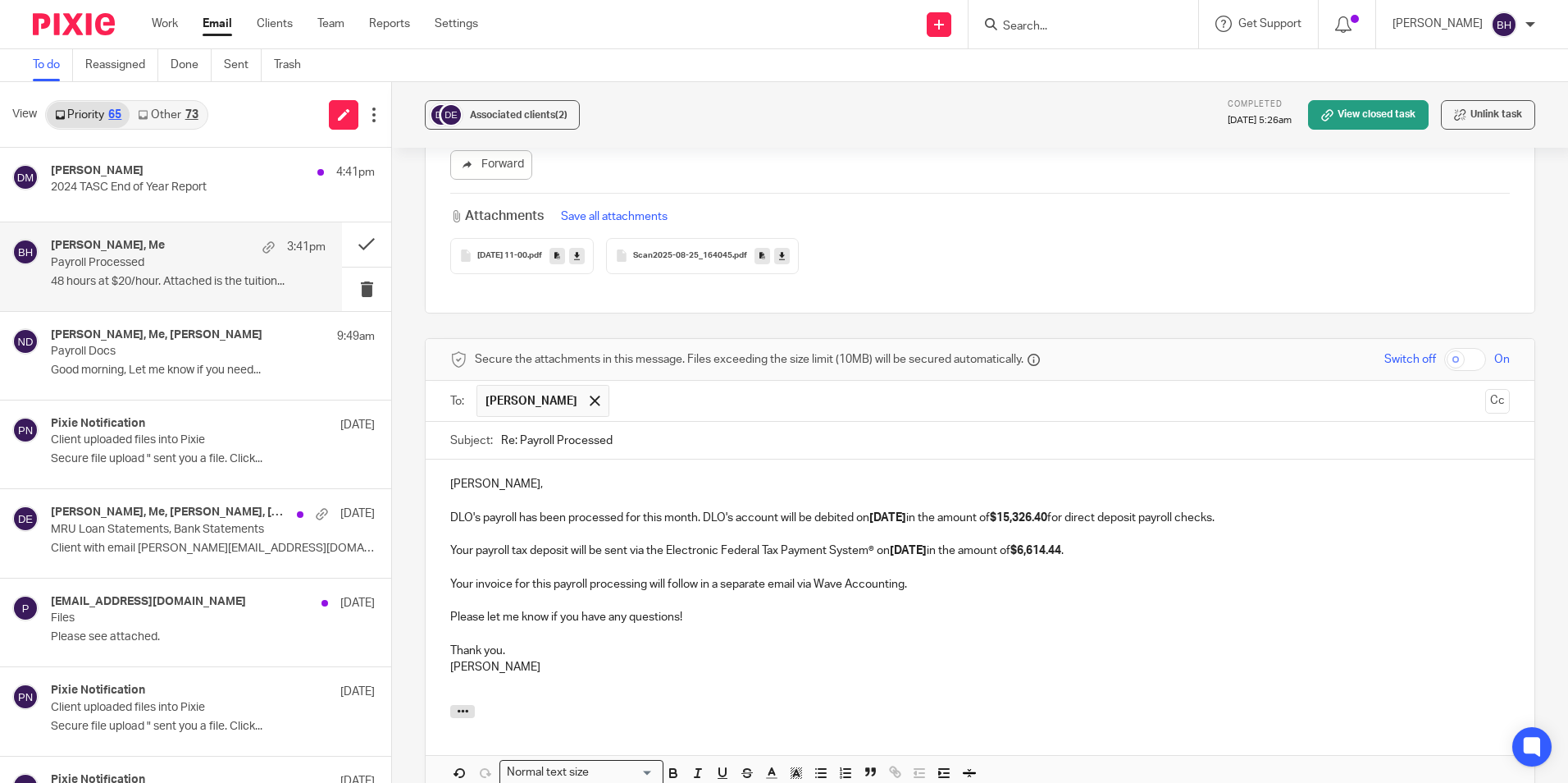
click at [519, 510] on p "DLO's payroll has been processed for this month. DLO's account will be debited …" at bounding box center [980, 518] width 1059 height 16
click at [935, 510] on p "DLO's payroll for Winston has been processed for this month. DLO's account will…" at bounding box center [980, 518] width 1059 height 16
click at [979, 512] on strong "5/22/2025" at bounding box center [997, 518] width 37 height 11
click at [979, 512] on strong "8/22/2025" at bounding box center [997, 518] width 37 height 11
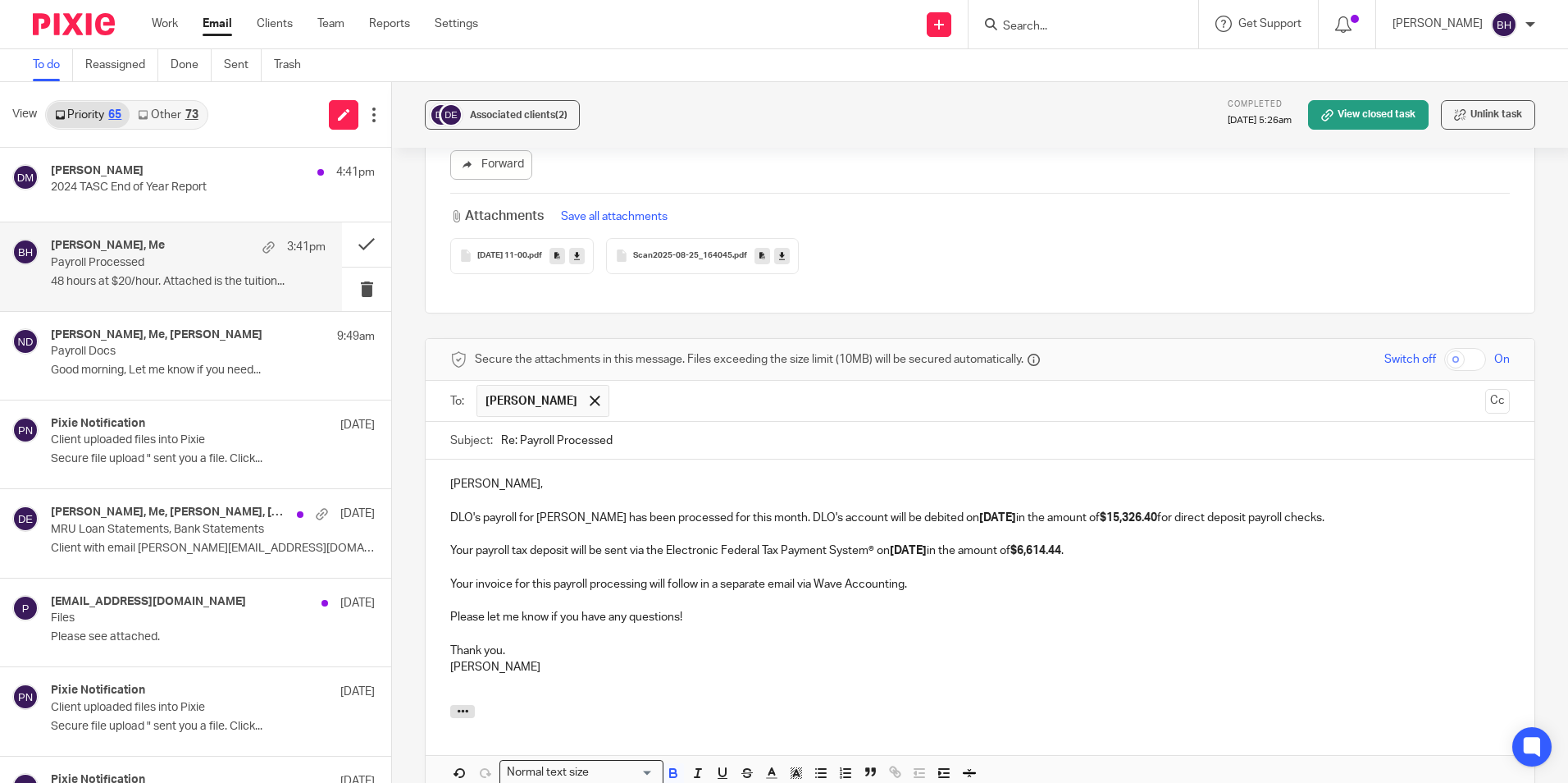
click at [1099, 512] on strong "$15,326.40" at bounding box center [1128, 518] width 57 height 11
click at [894, 544] on strong "5/27/2025" at bounding box center [908, 550] width 37 height 11
click at [1043, 544] on strong "$6,614.44" at bounding box center [1035, 550] width 51 height 11
drag, startPoint x: 914, startPoint y: 553, endPoint x: 445, endPoint y: 561, distance: 469.1
click at [445, 561] on div "Nathan, DLO's payroll for Winston has been processed for this month. DLO's acco…" at bounding box center [980, 582] width 1109 height 244
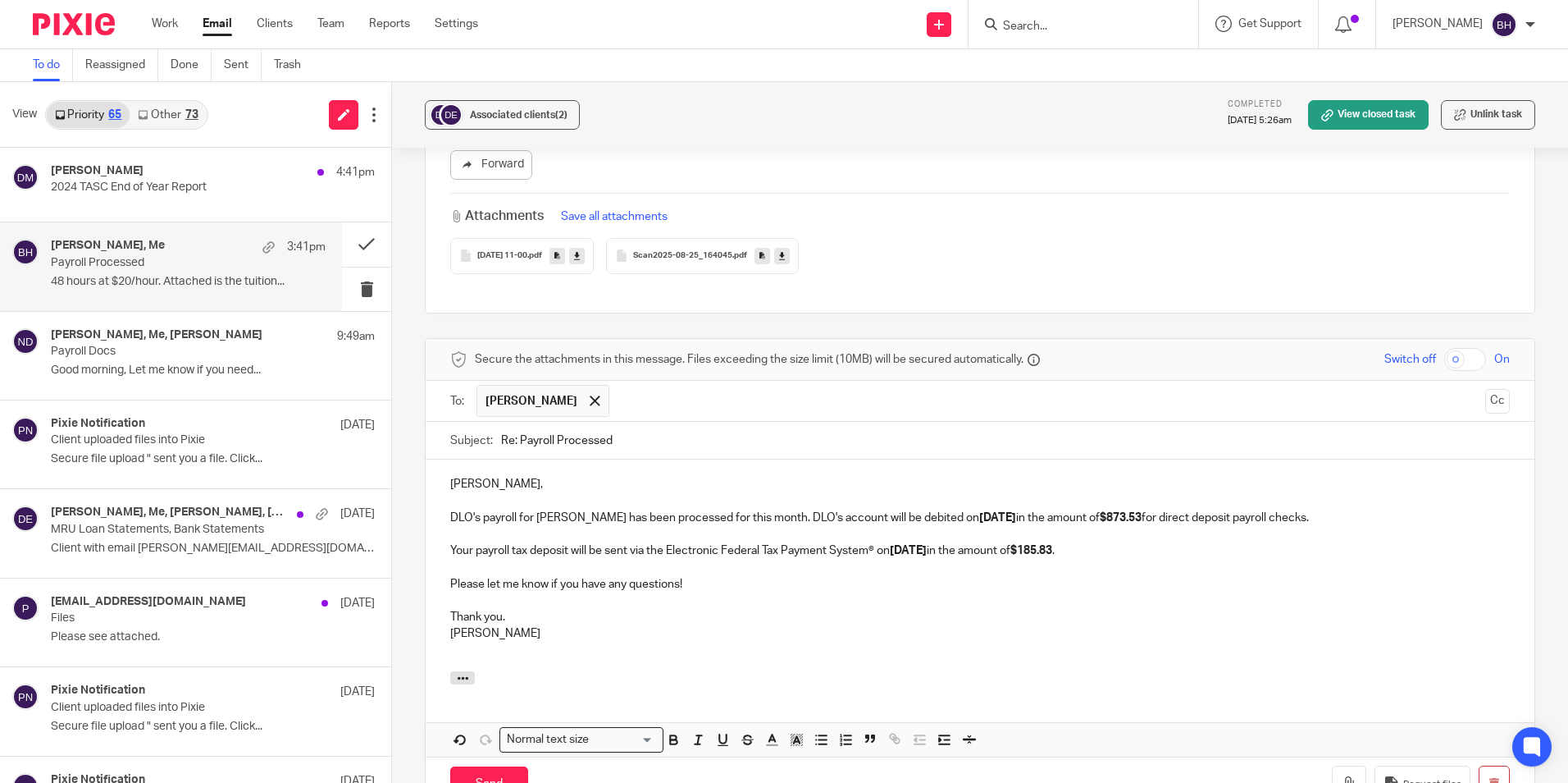
click at [695, 576] on p "Please let me know if you have any questions!" at bounding box center [980, 583] width 1059 height 16
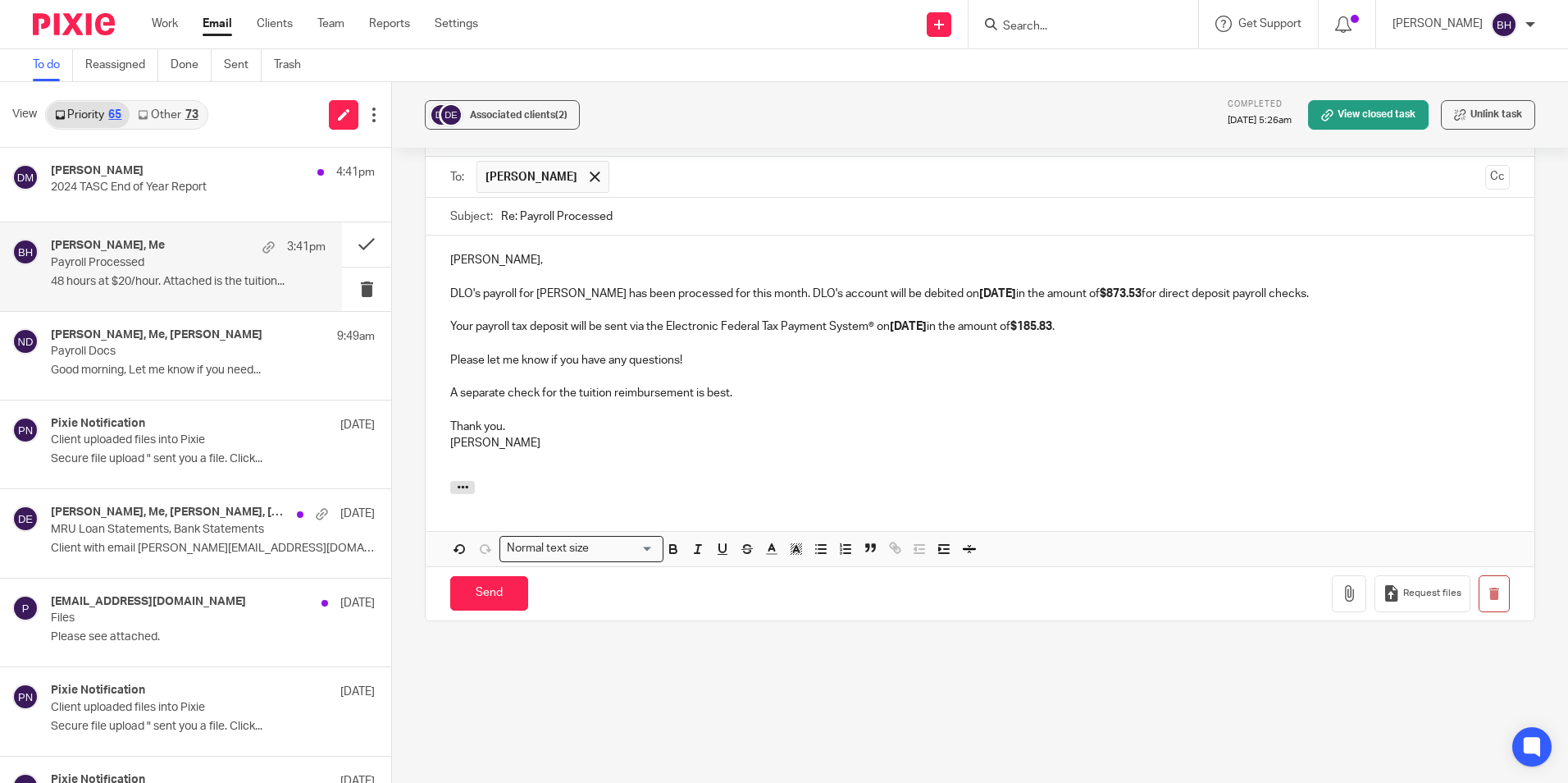
scroll to position [1026, 0]
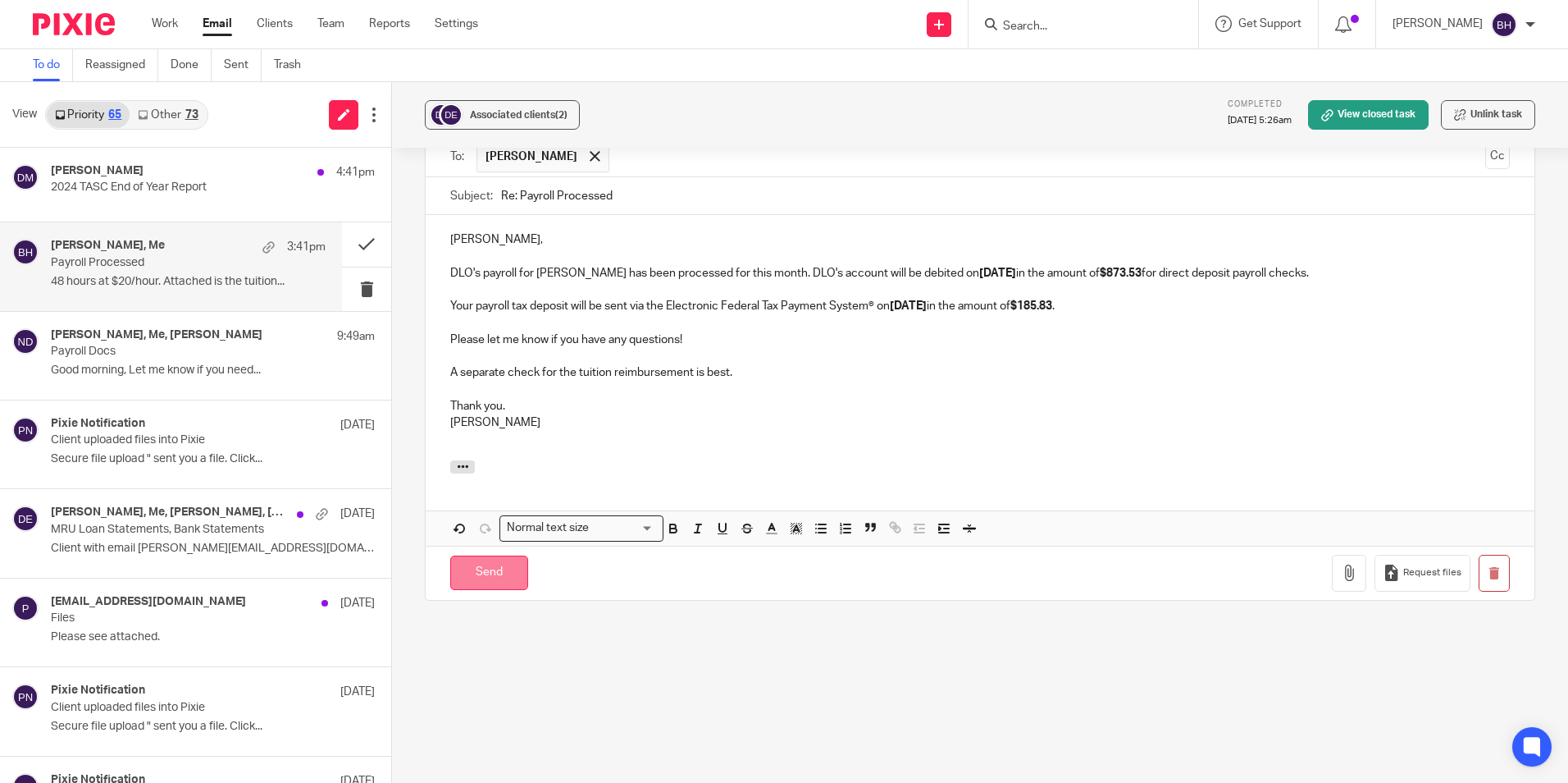
click at [499, 556] on input "Send" at bounding box center [490, 573] width 78 height 35
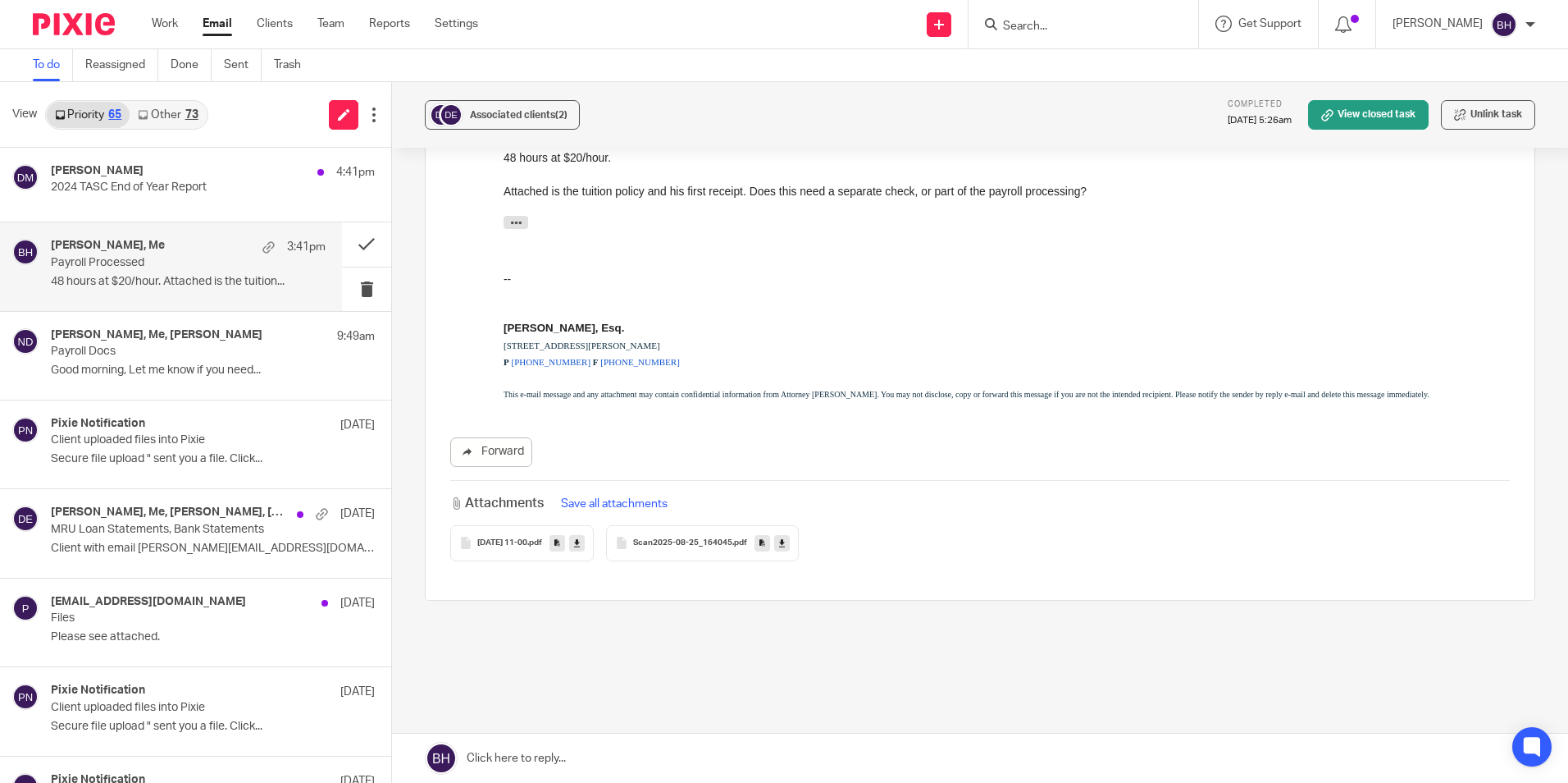
click at [579, 537] on icon at bounding box center [576, 542] width 6 height 12
click at [784, 537] on icon at bounding box center [782, 542] width 6 height 12
click at [171, 363] on div "Winston DeLadurantey, Me, Nathan DeLadurantey 9:49am Payroll Docs Good morning,…" at bounding box center [188, 356] width 275 height 55
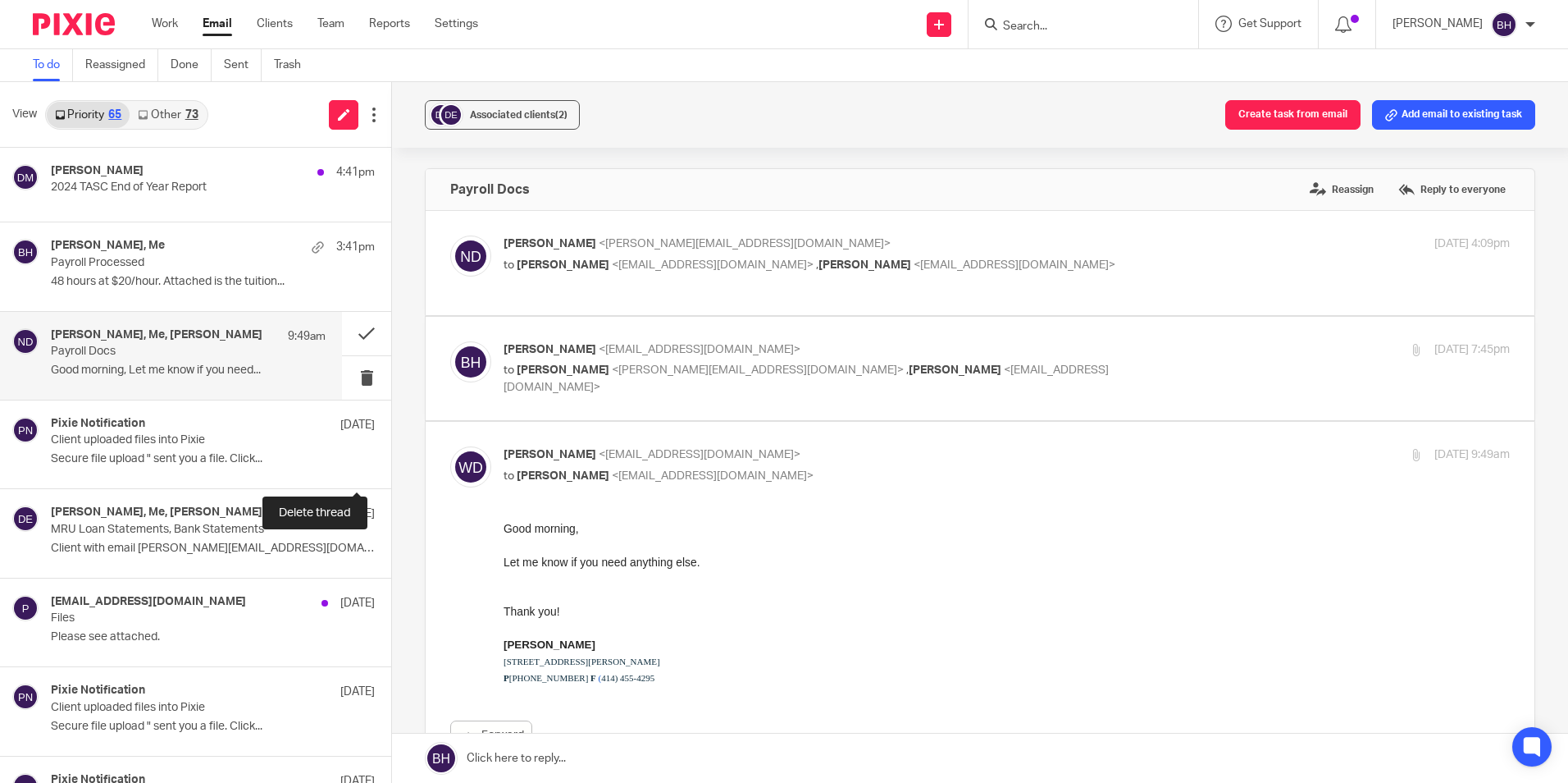
scroll to position [0, 0]
click at [553, 747] on link at bounding box center [980, 758] width 1176 height 50
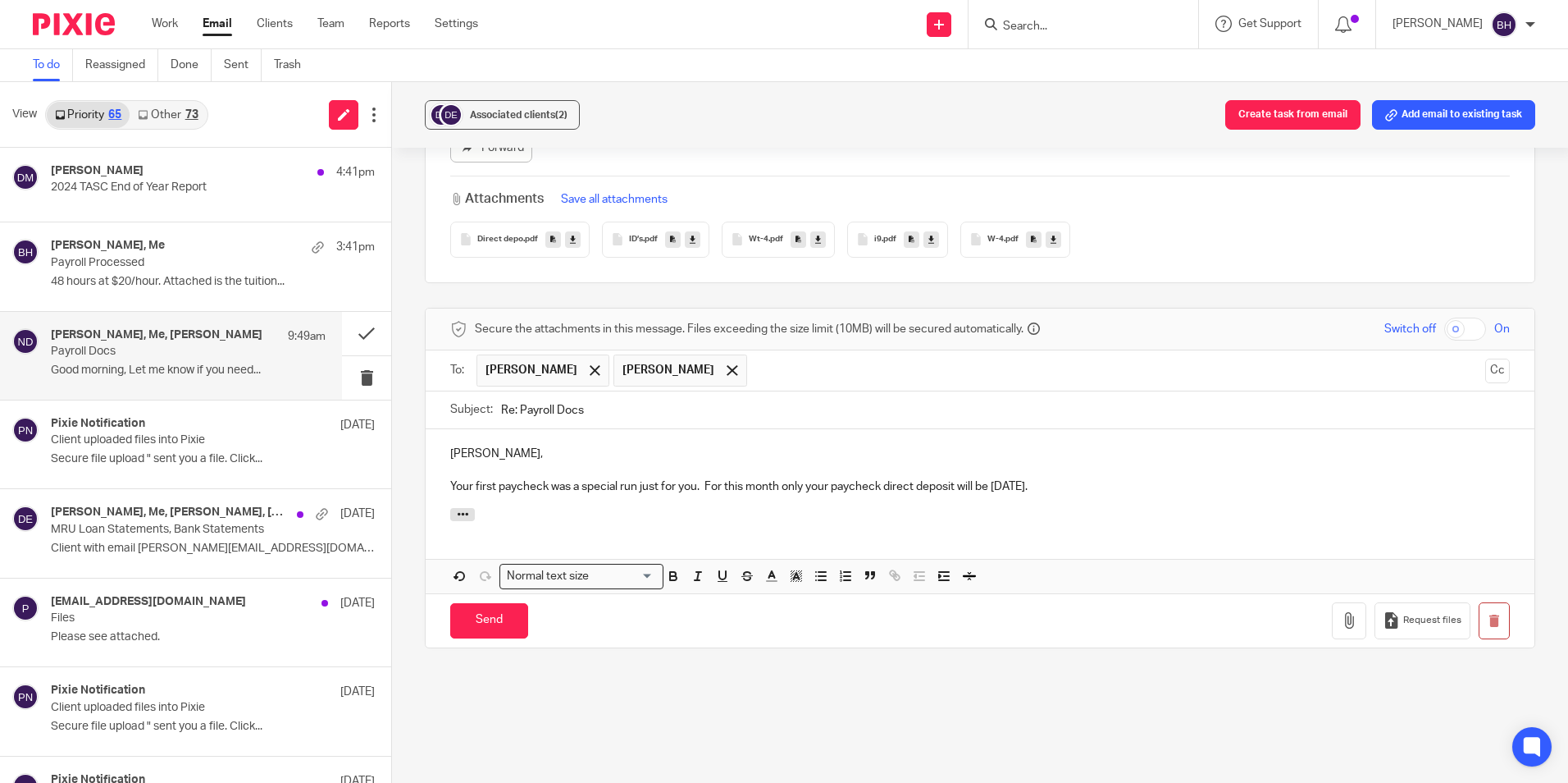
click at [1074, 487] on p "Your first paycheck was a special run just for you. For this month only your pa…" at bounding box center [980, 486] width 1059 height 16
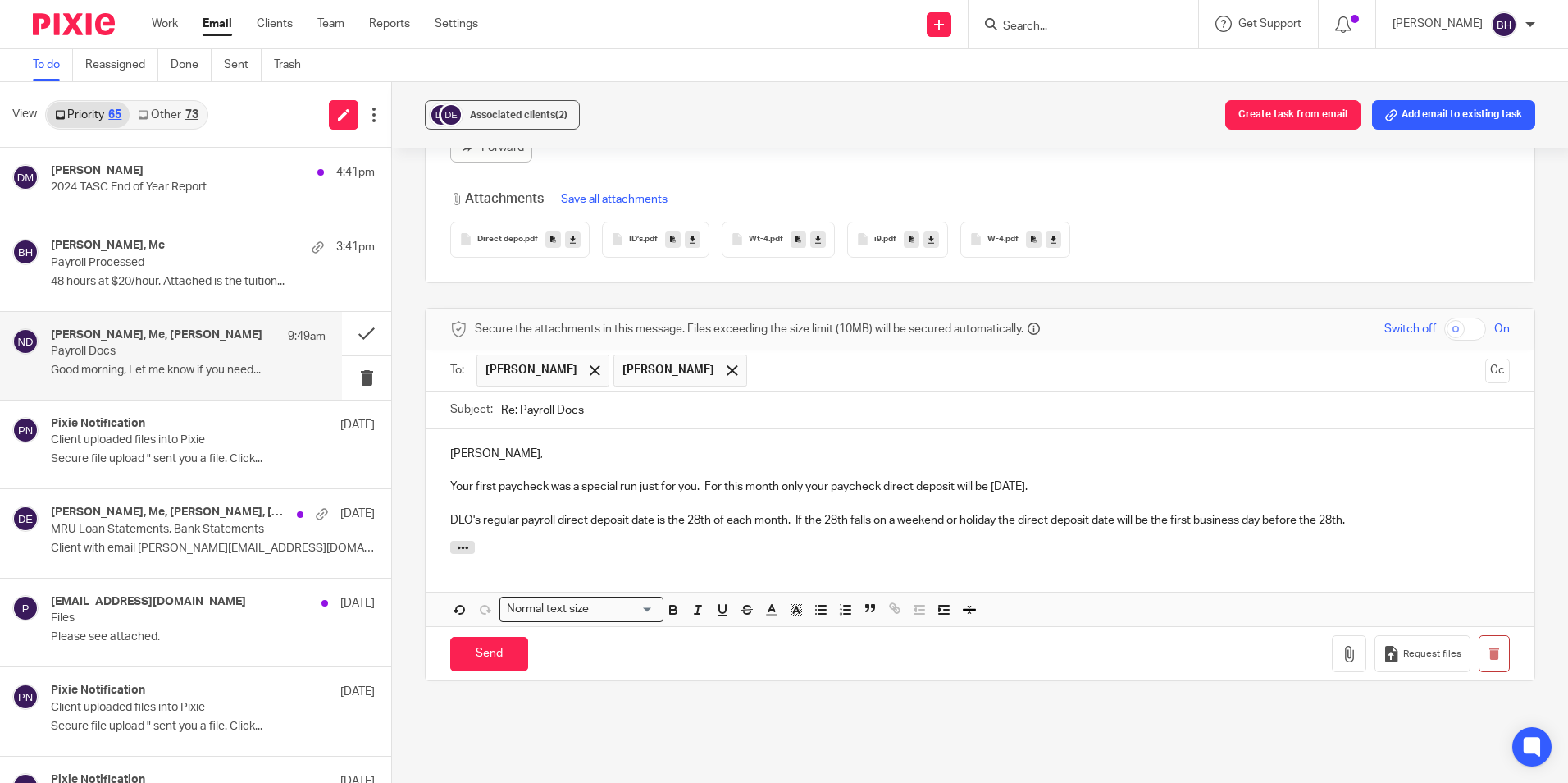
click at [1393, 524] on p "DLO's regular payroll direct deposit date is the 28th of each month. If the 28t…" at bounding box center [980, 519] width 1059 height 16
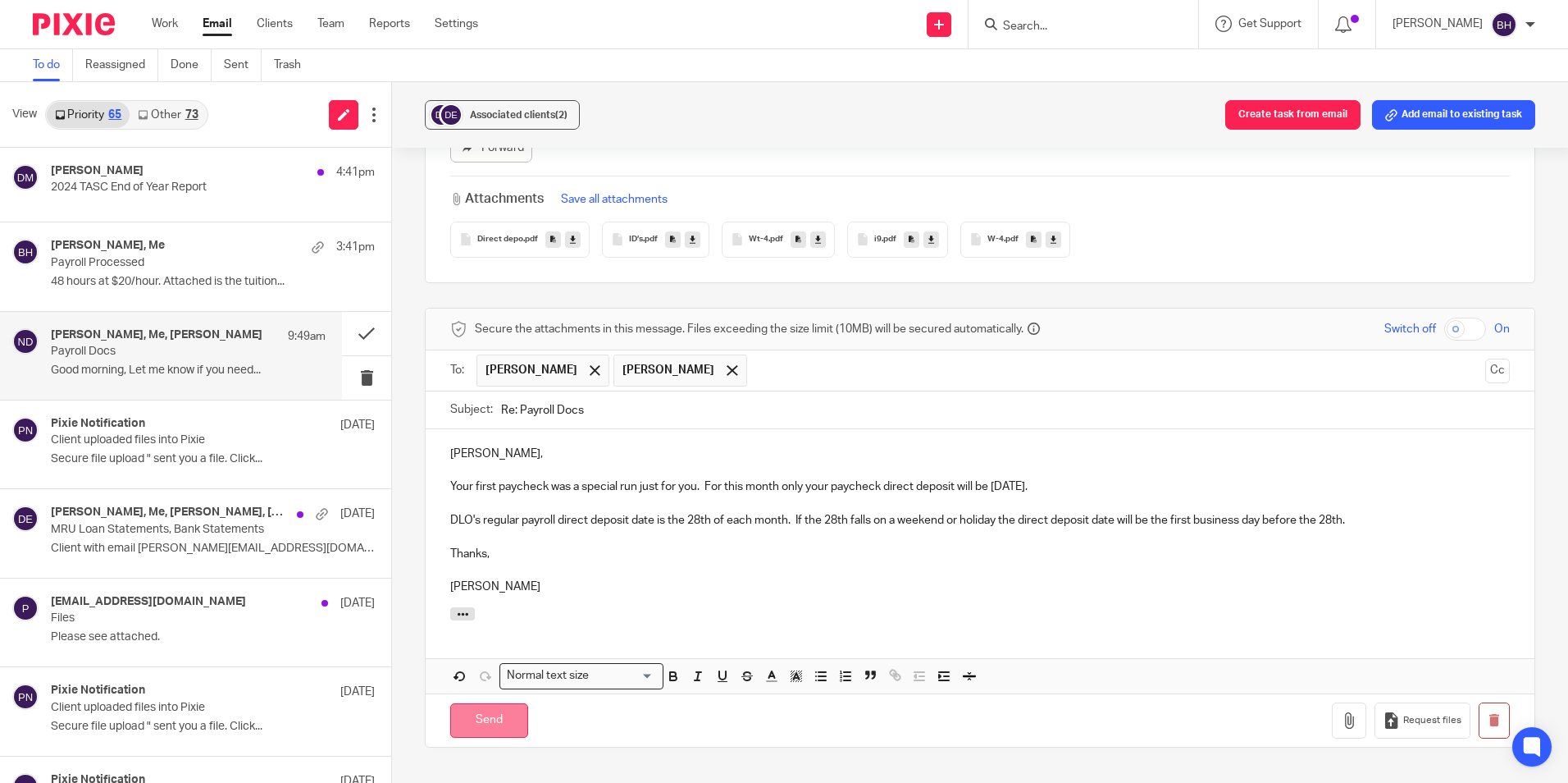
click at [476, 729] on input "Send" at bounding box center [490, 720] width 78 height 35
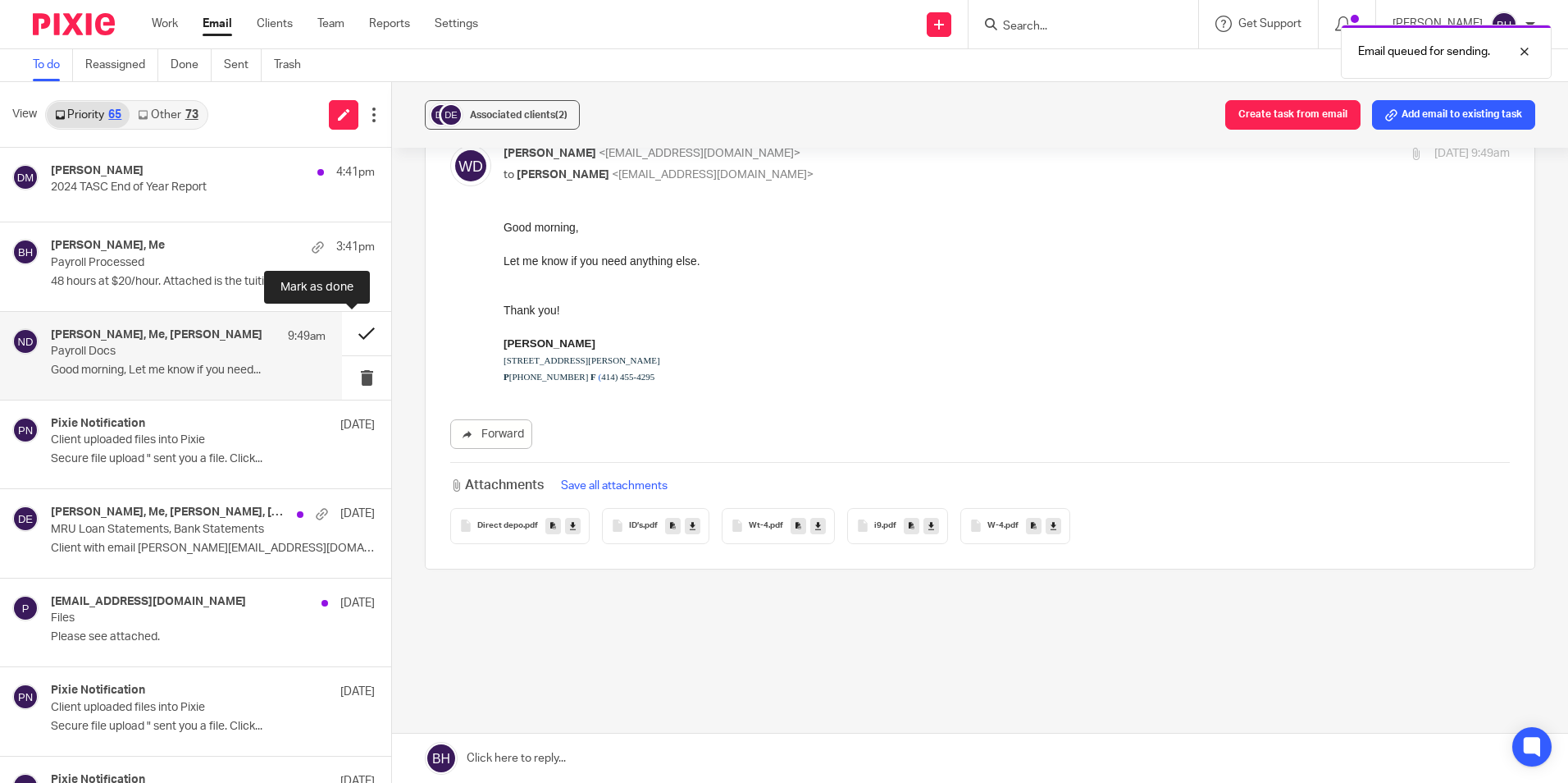
click at [350, 332] on button at bounding box center [366, 333] width 50 height 44
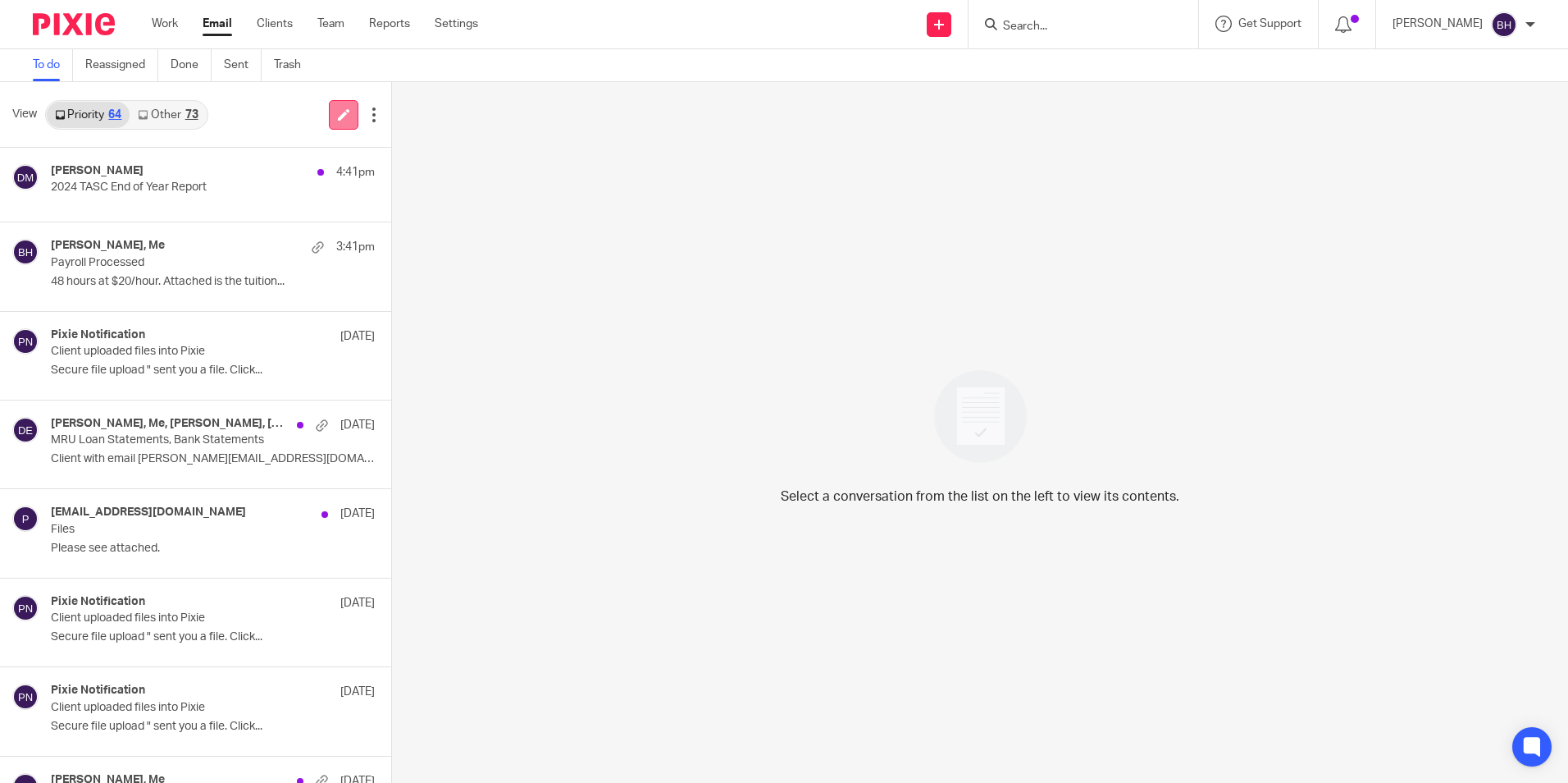
click at [342, 114] on icon at bounding box center [344, 114] width 12 height 12
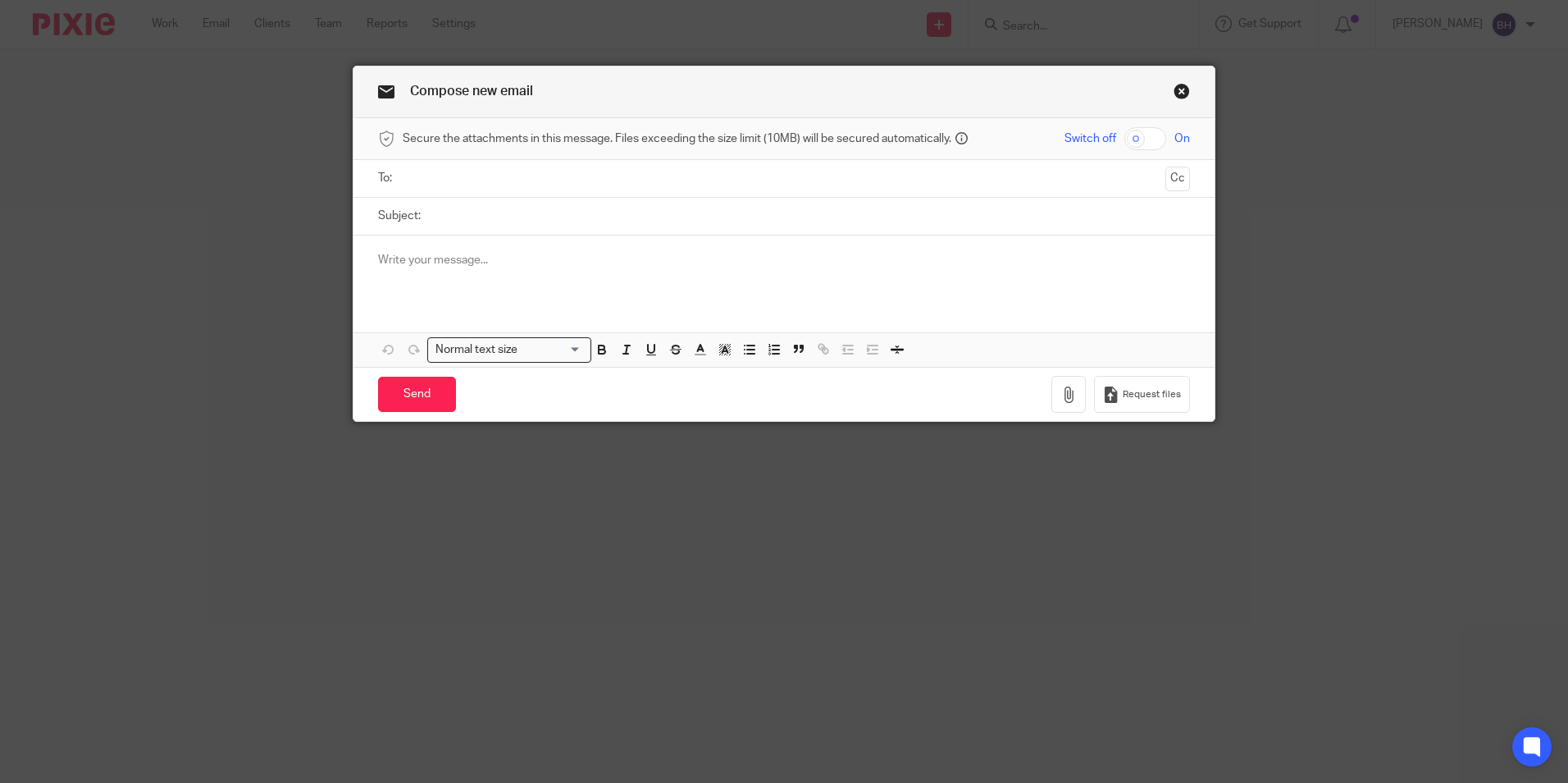
click at [450, 178] on input "text" at bounding box center [783, 179] width 749 height 19
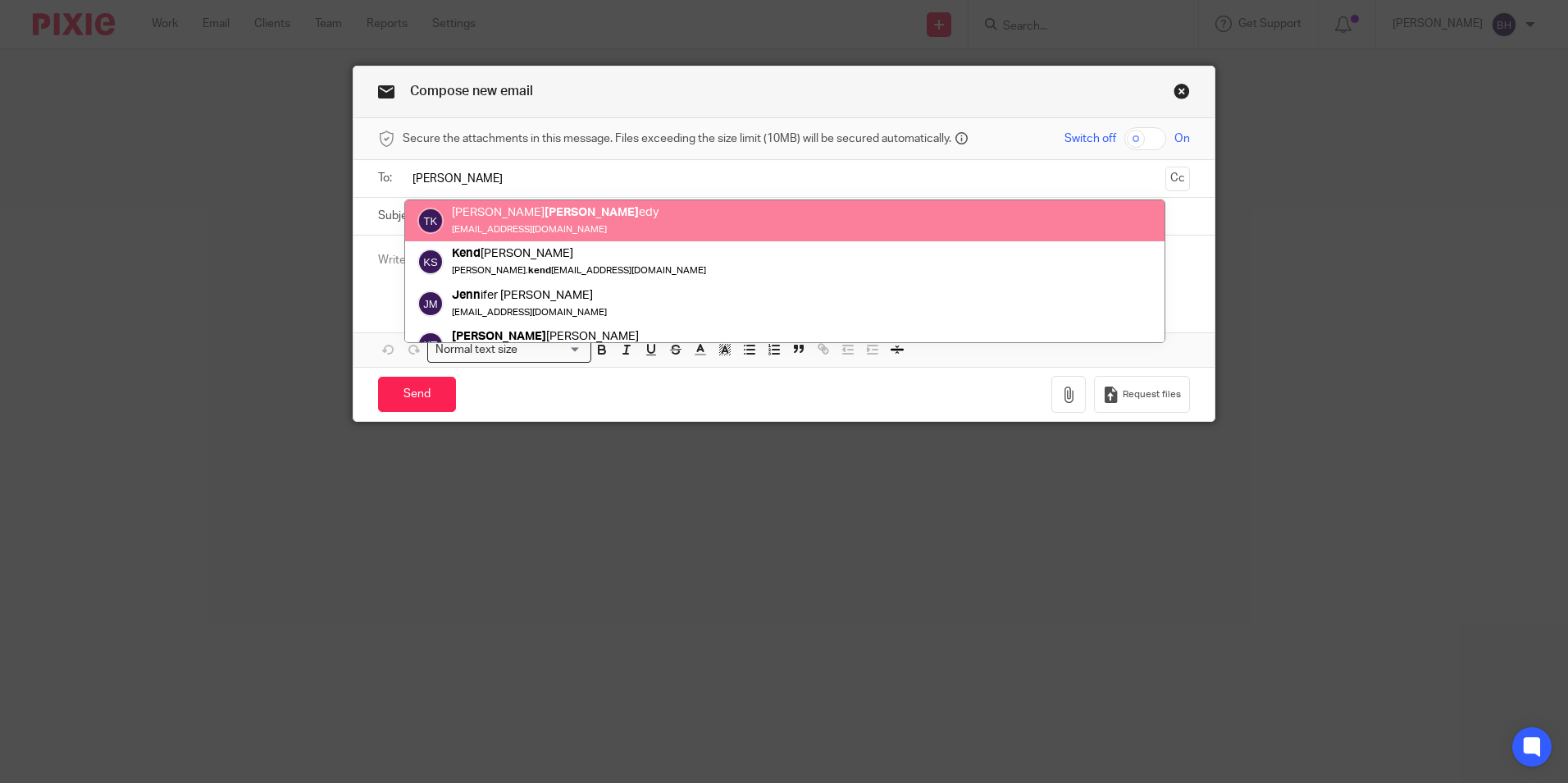
type input "[PERSON_NAME]"
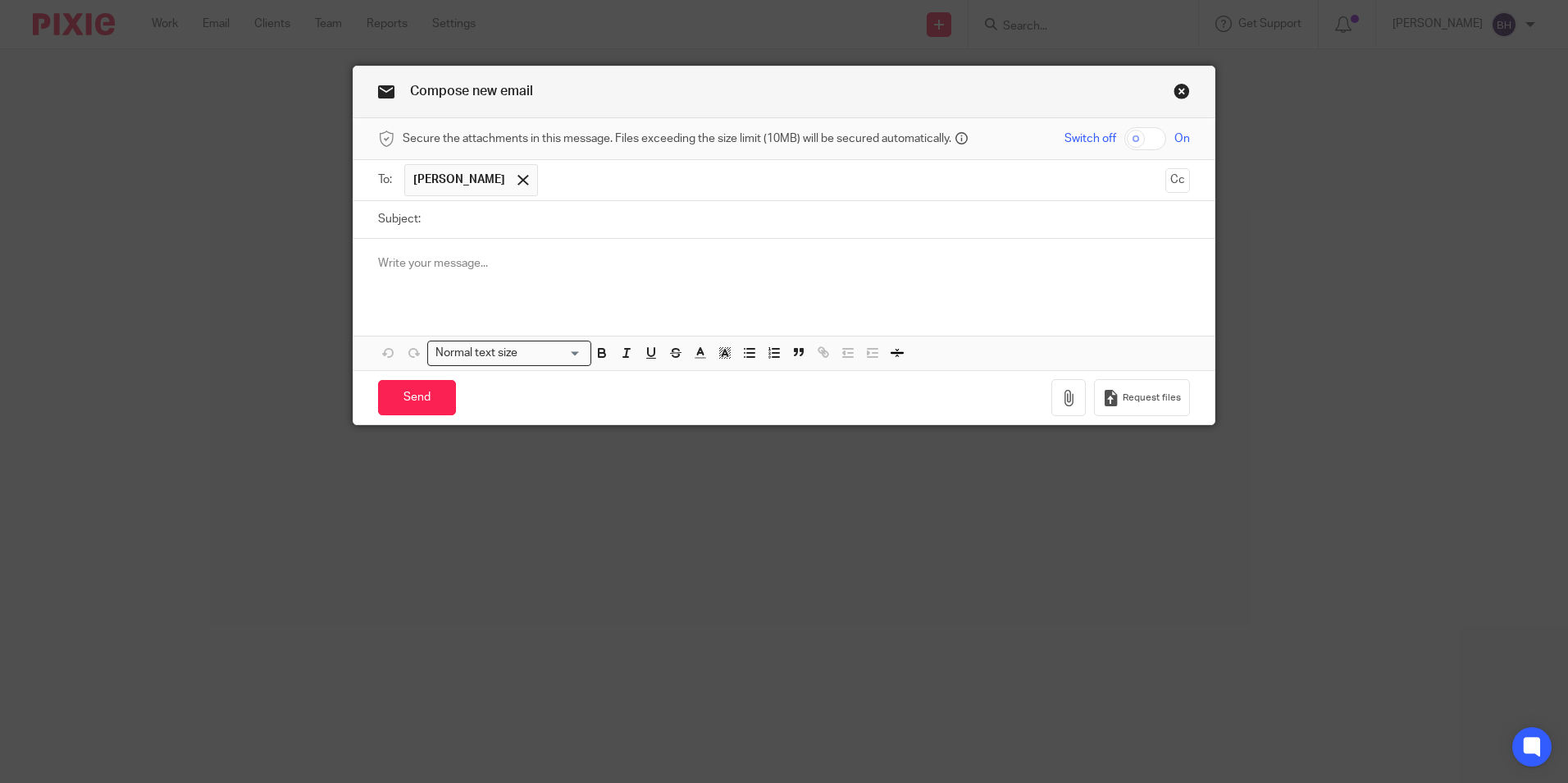
click at [591, 181] on input "text" at bounding box center [852, 180] width 613 height 32
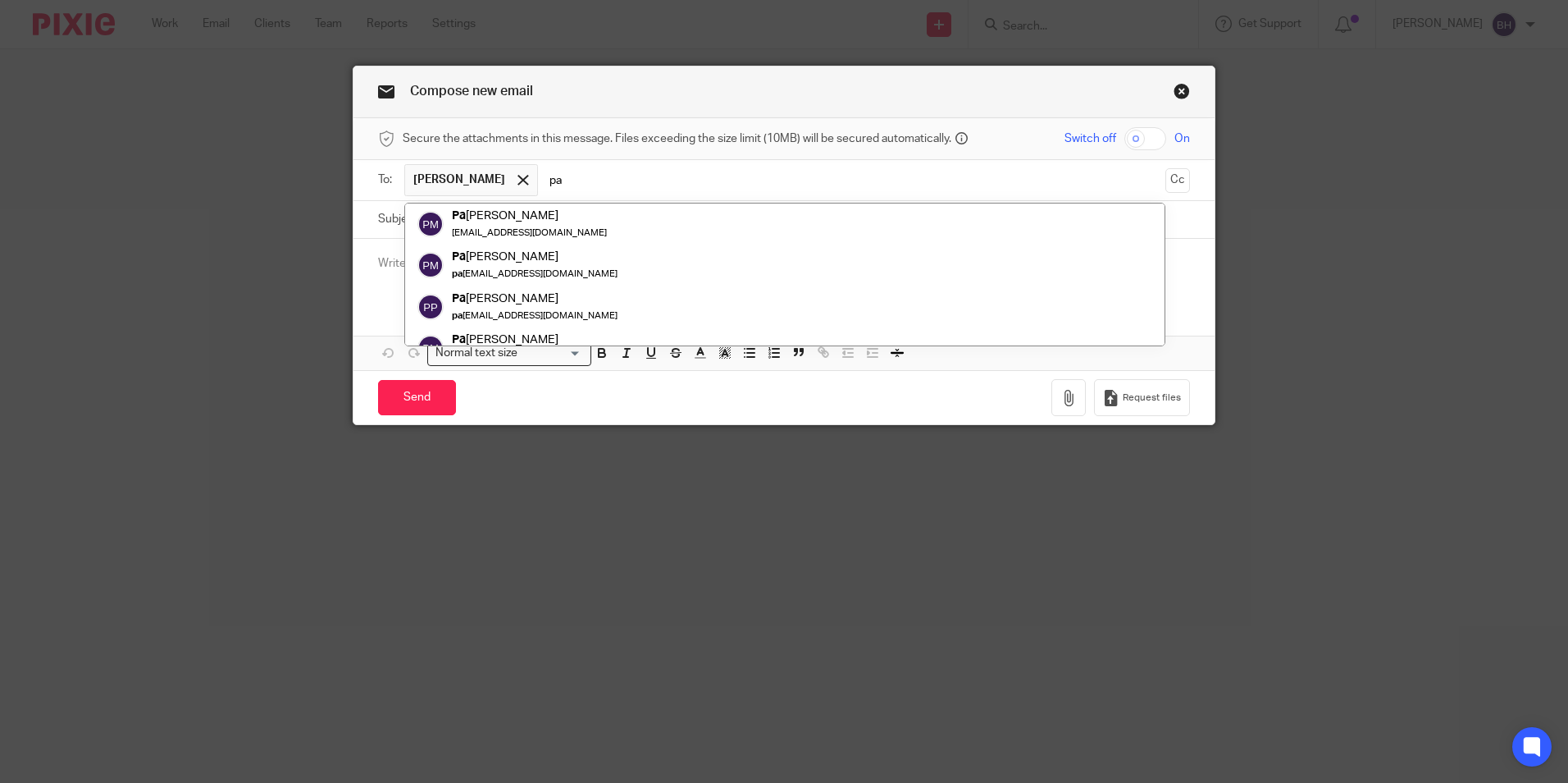
type input "p"
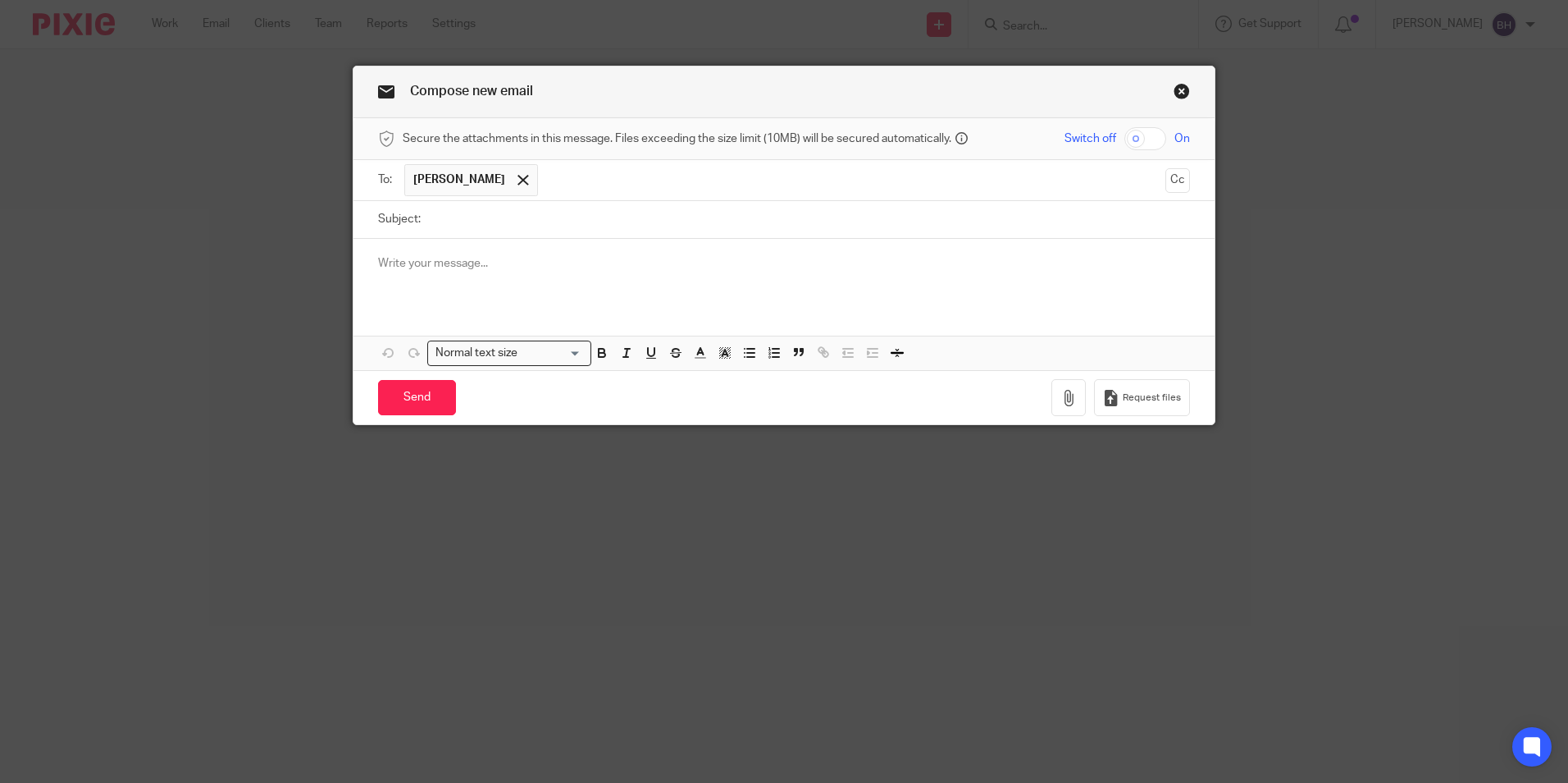
click at [554, 212] on input "Subject:" at bounding box center [808, 219] width 761 height 37
click at [572, 214] on input "[PERSON_NAME] and Your" at bounding box center [808, 219] width 761 height 37
paste input "2024 Tax Returns and Related Documents"
type input "[PERSON_NAME] and Your 2024 Tax Returns and Related Documents"
click at [465, 253] on div at bounding box center [784, 270] width 861 height 64
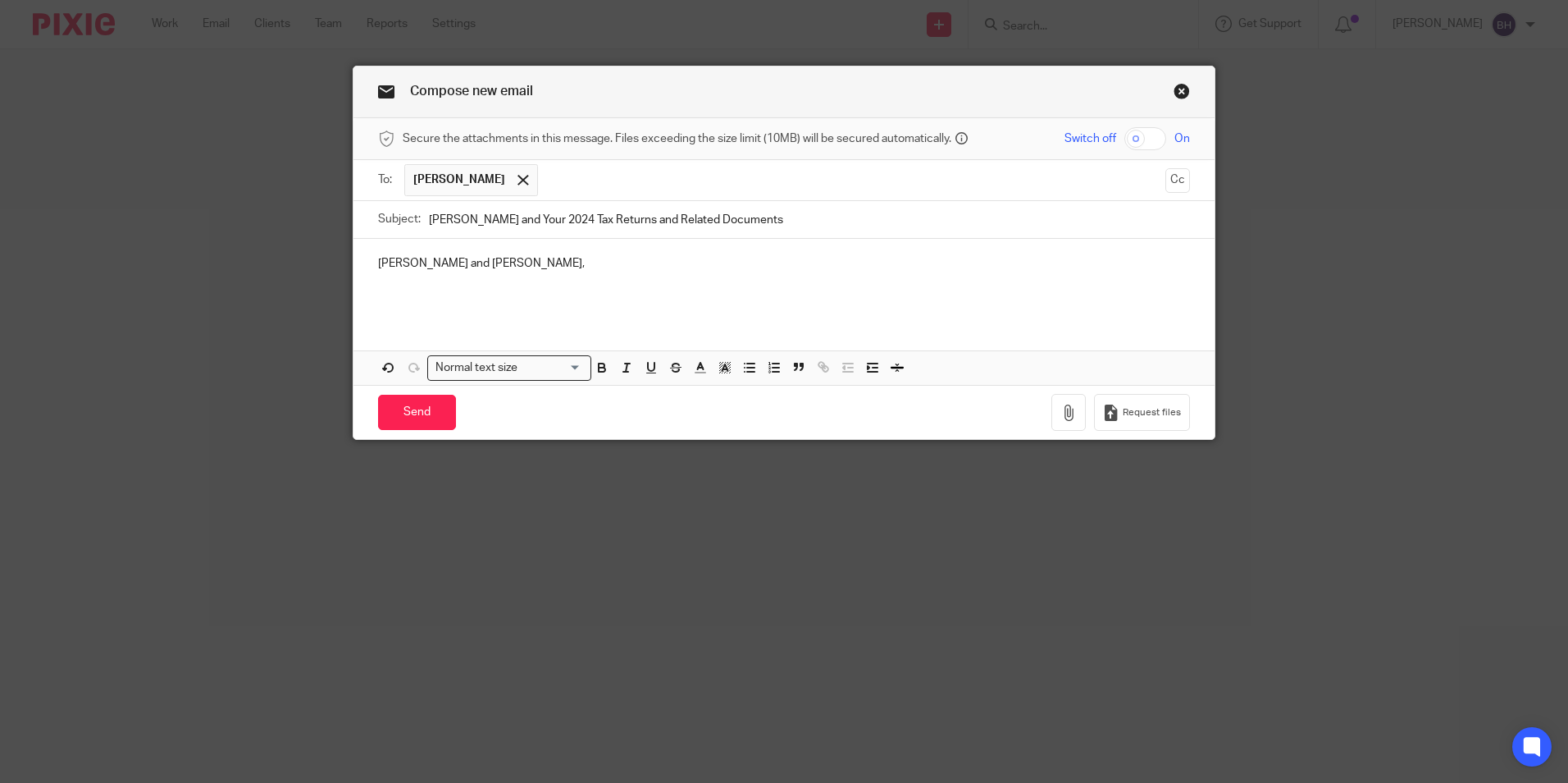
click at [386, 297] on p at bounding box center [784, 296] width 812 height 16
click at [378, 286] on p at bounding box center [784, 279] width 812 height 16
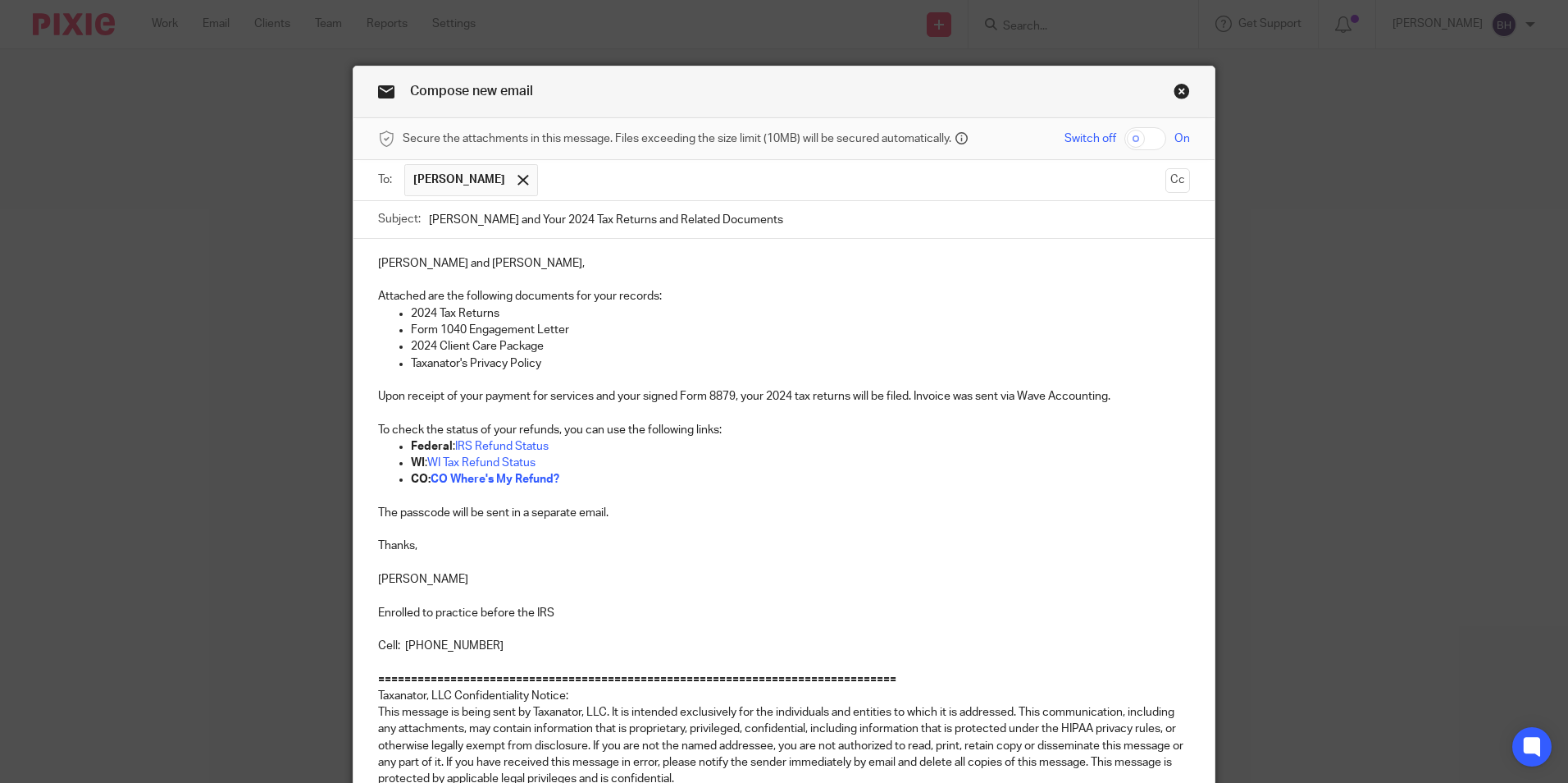
scroll to position [222, 0]
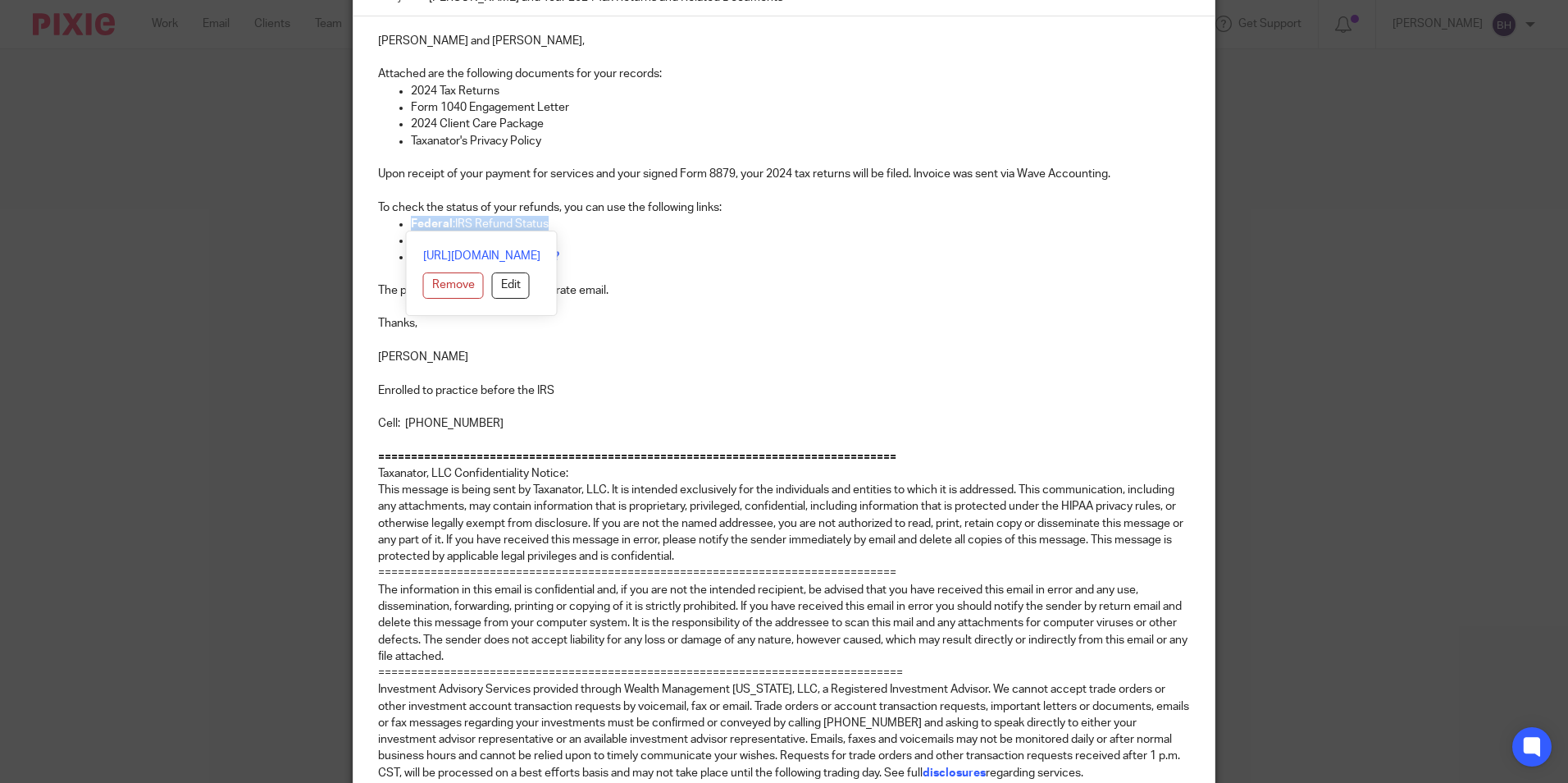
drag, startPoint x: 404, startPoint y: 222, endPoint x: 546, endPoint y: 219, distance: 142.0
click at [546, 219] on ul "Federal : IRS Refund Status WI : WI Tax Refund Status CO: CO Where's My Refund?" at bounding box center [784, 241] width 812 height 50
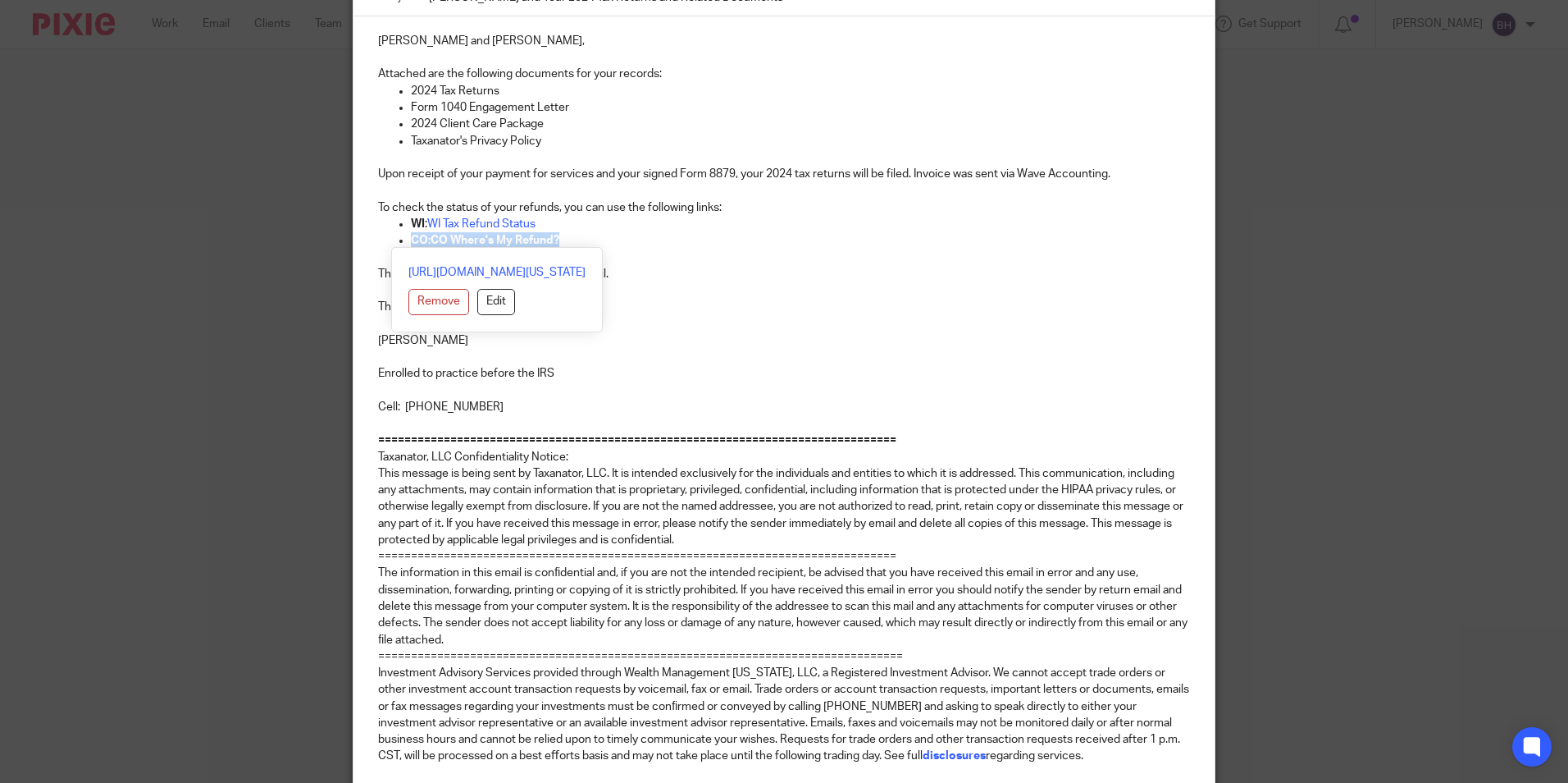
drag, startPoint x: 558, startPoint y: 242, endPoint x: 398, endPoint y: 243, distance: 160.0
click at [398, 243] on ul "WI : WI Tax Refund Status CO: CO Where's My Refund?" at bounding box center [784, 232] width 812 height 33
click at [378, 210] on p "To check the status of your refunds, you can use the following links:" at bounding box center [784, 207] width 812 height 16
click at [738, 206] on p "Terri, to check the status of your refunds, you can use the following links:" at bounding box center [784, 207] width 812 height 16
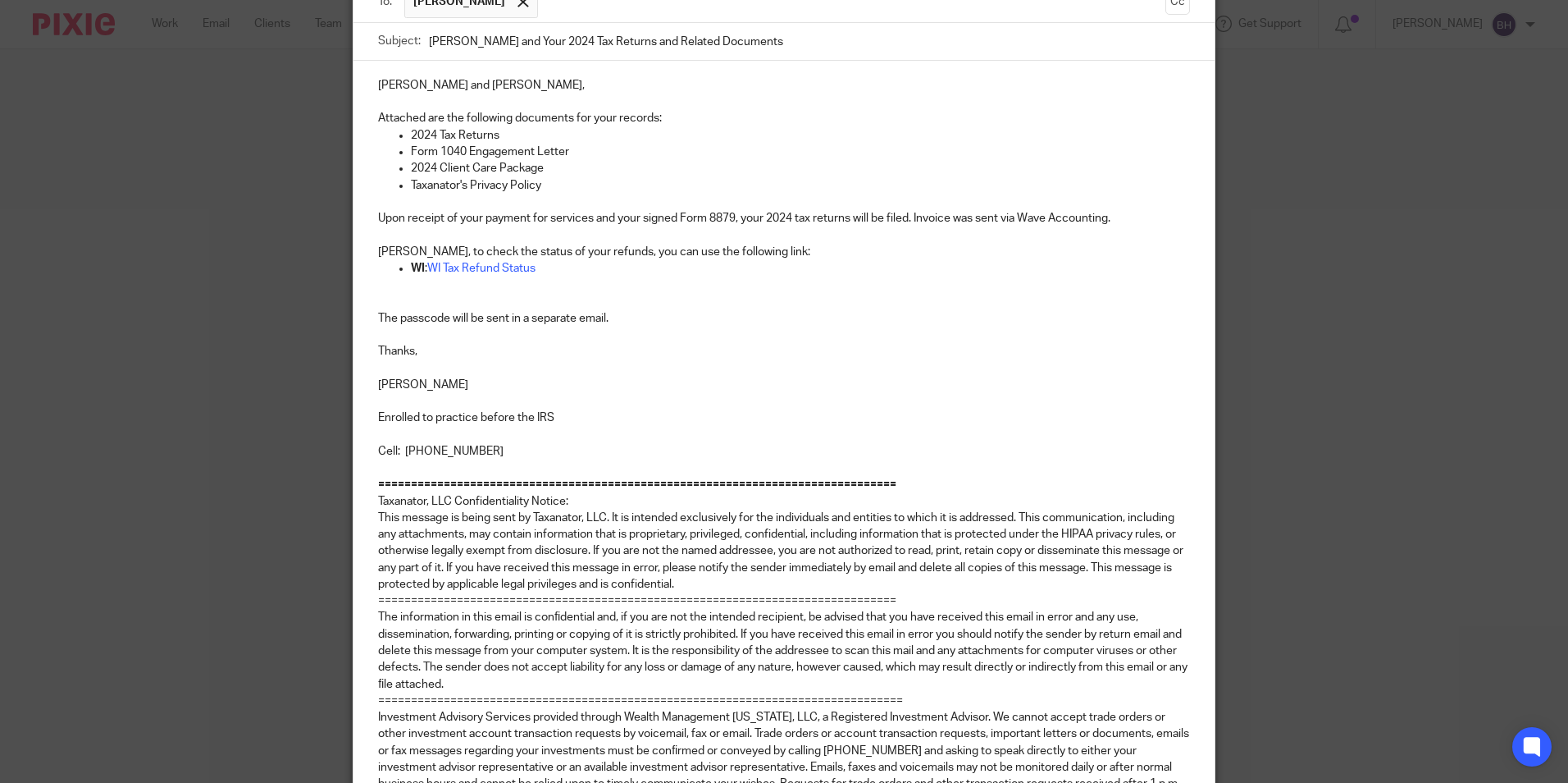
scroll to position [140, 0]
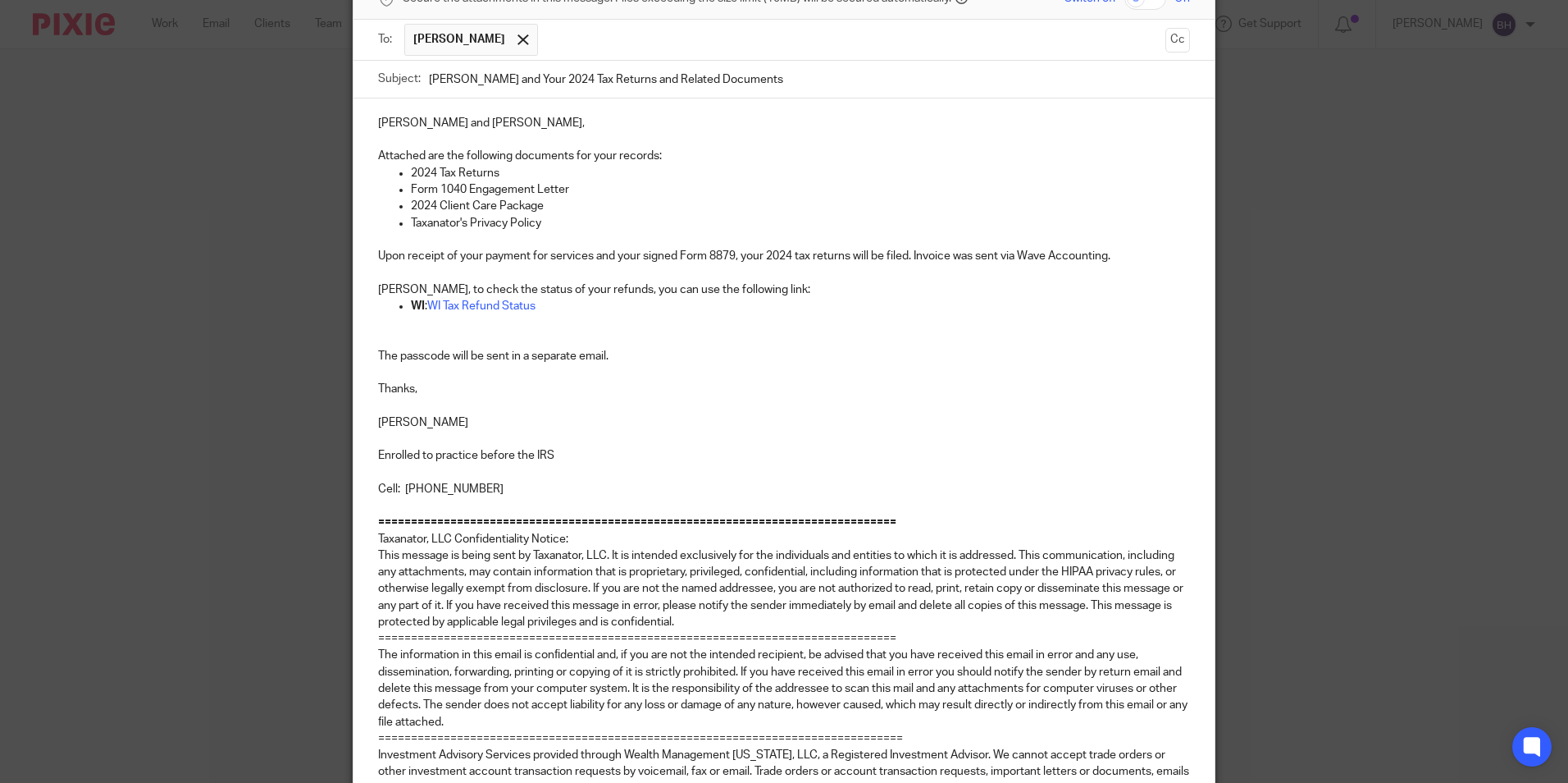
click at [387, 327] on ul "WI : WI Tax Refund Status" at bounding box center [784, 314] width 812 height 33
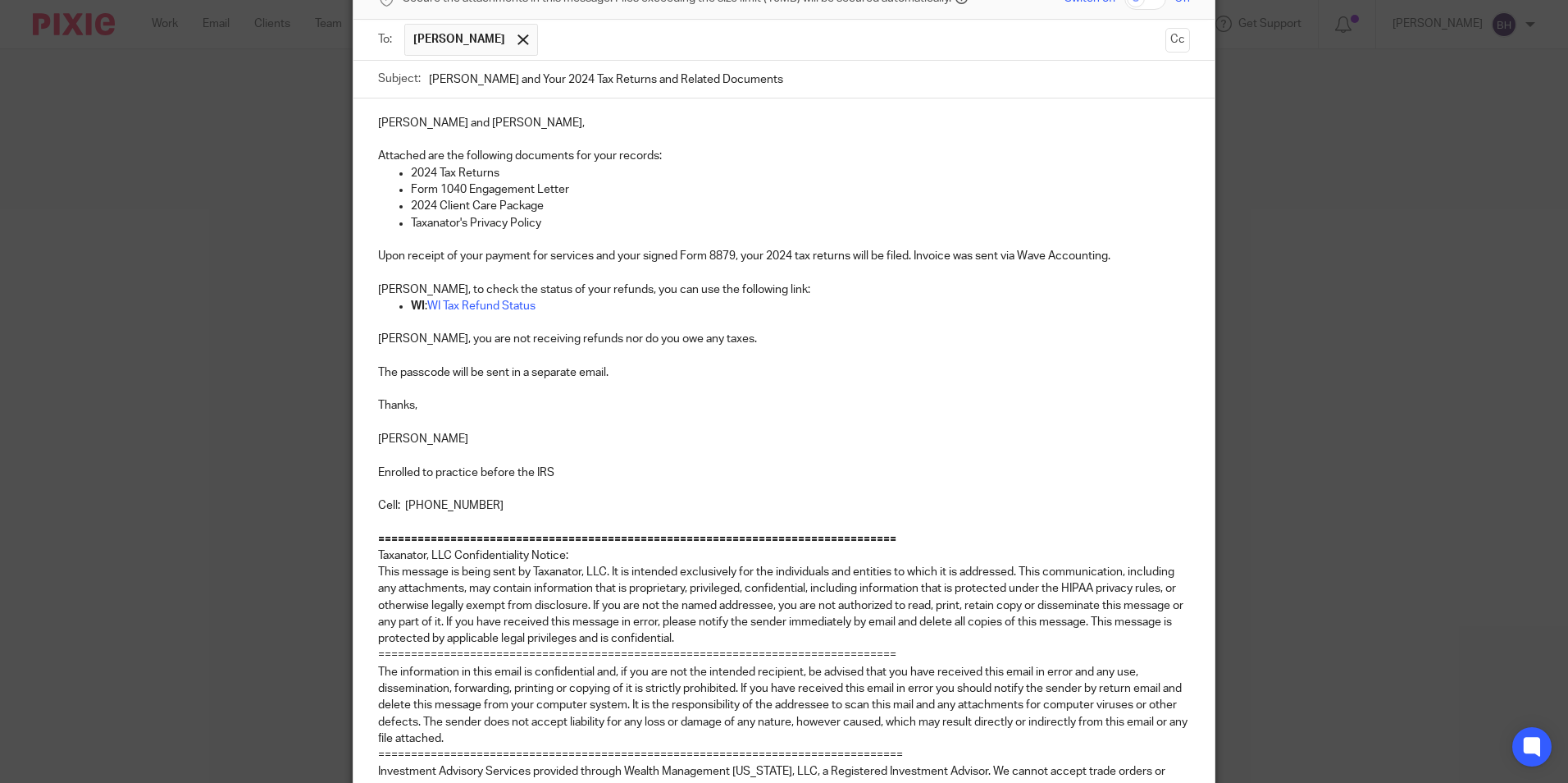
click at [608, 341] on p "Mary, you are not receiving refunds nor do you owe any taxes." at bounding box center [784, 338] width 812 height 16
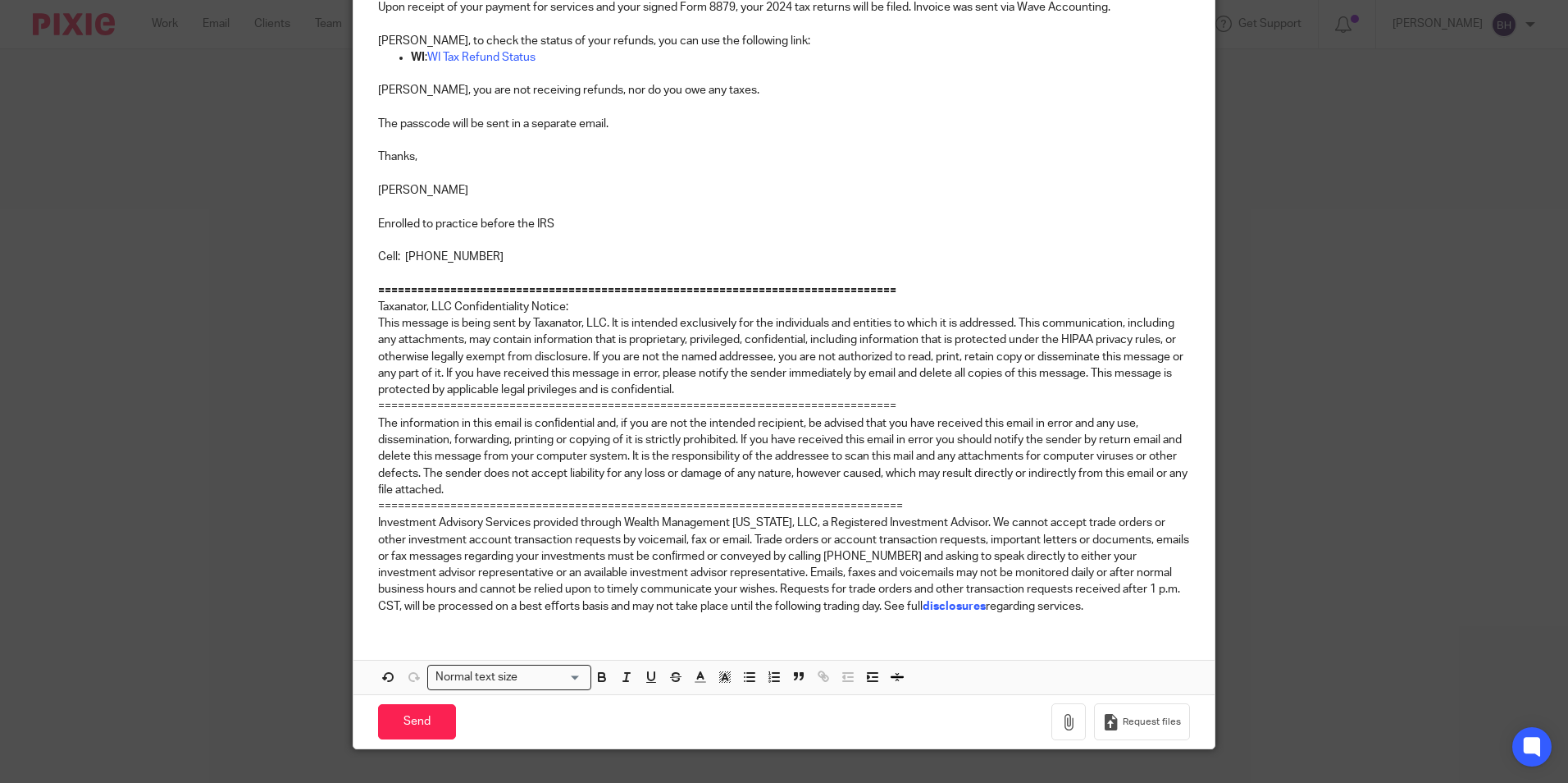
scroll to position [421, 0]
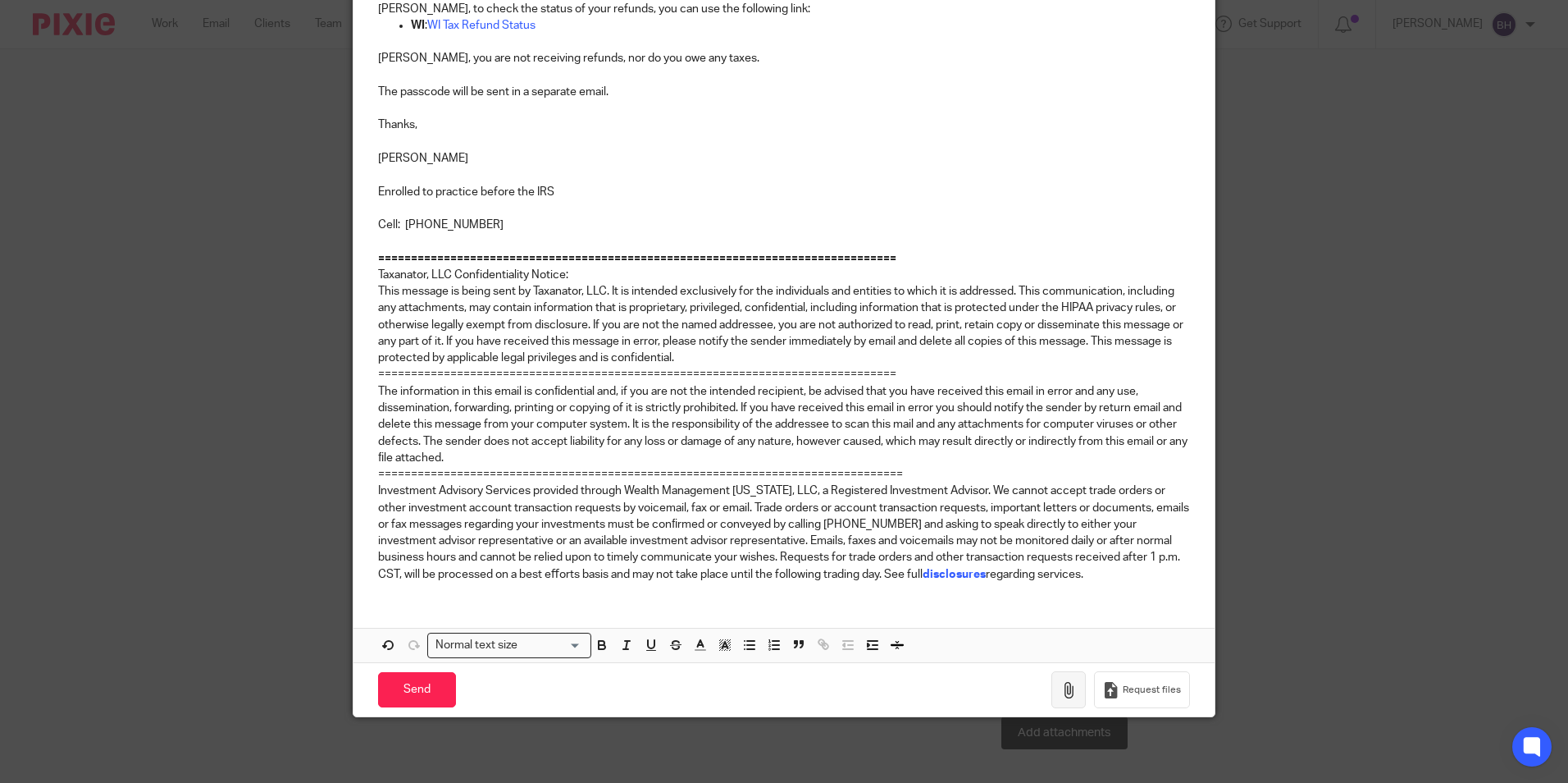
click at [1056, 678] on button "button" at bounding box center [1068, 689] width 34 height 37
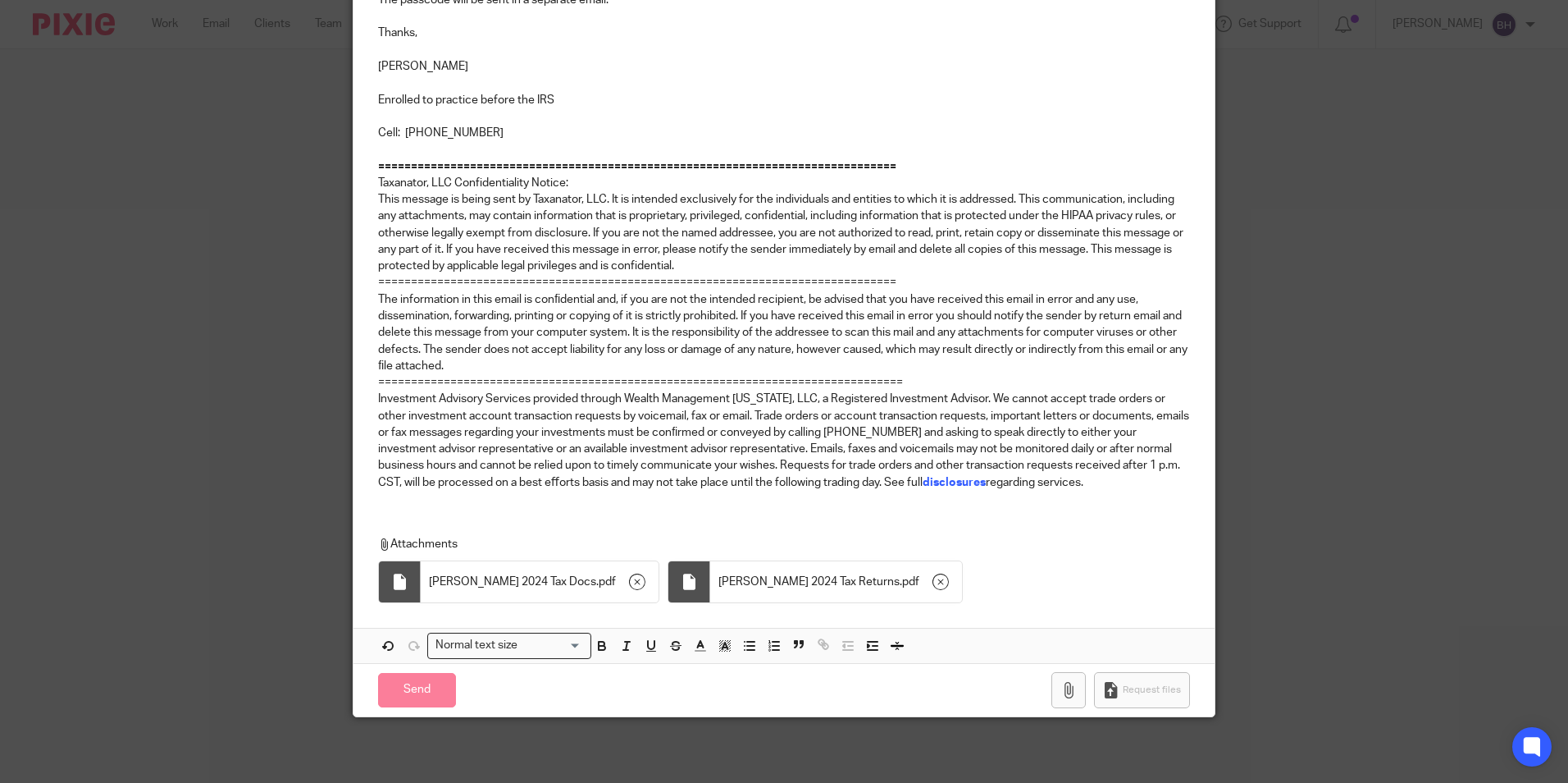
scroll to position [513, 0]
click at [1072, 684] on icon "button" at bounding box center [1068, 689] width 16 height 16
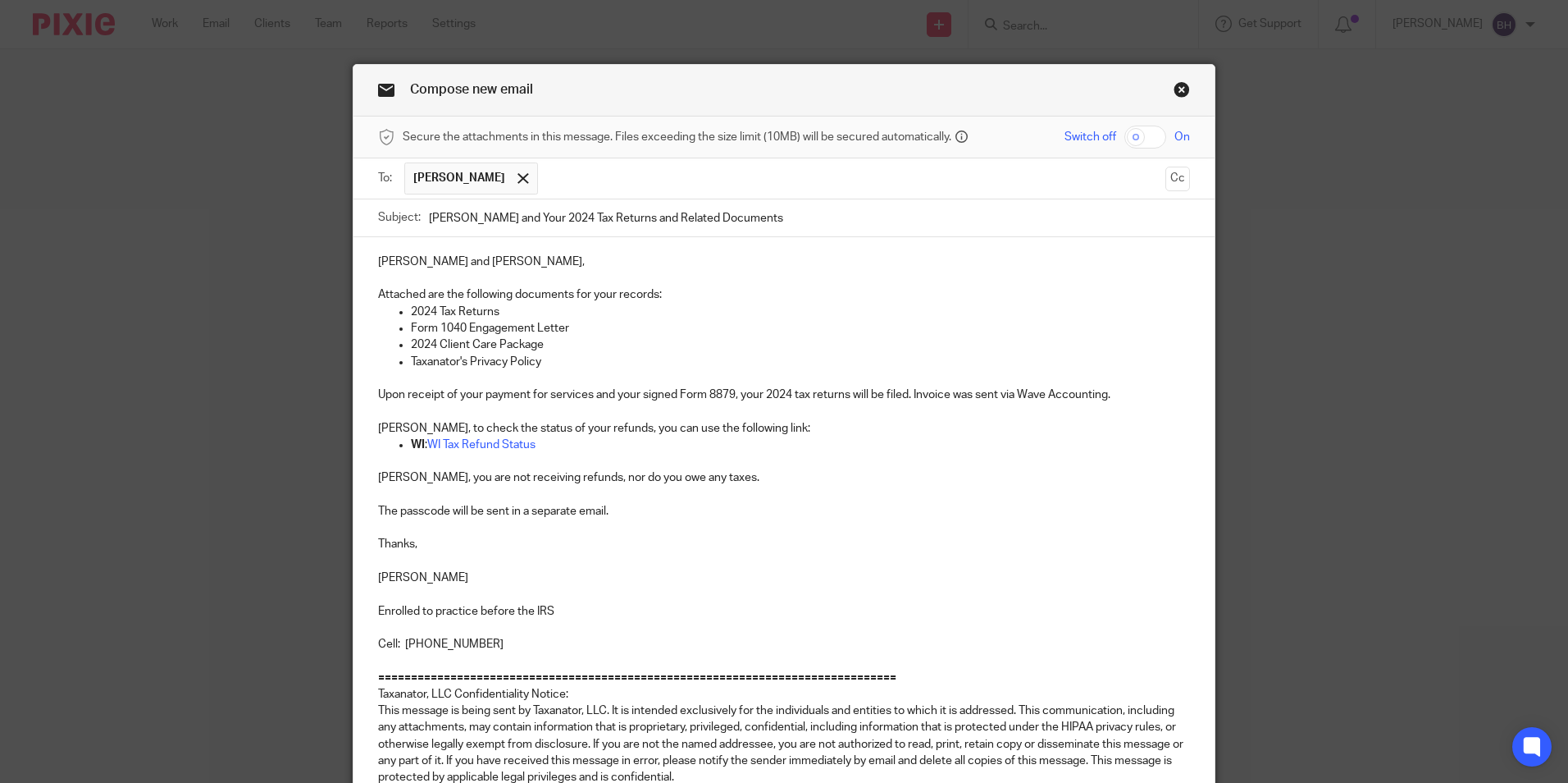
scroll to position [0, 0]
click at [1150, 139] on input "checkbox" at bounding box center [1145, 138] width 42 height 23
checkbox input "true"
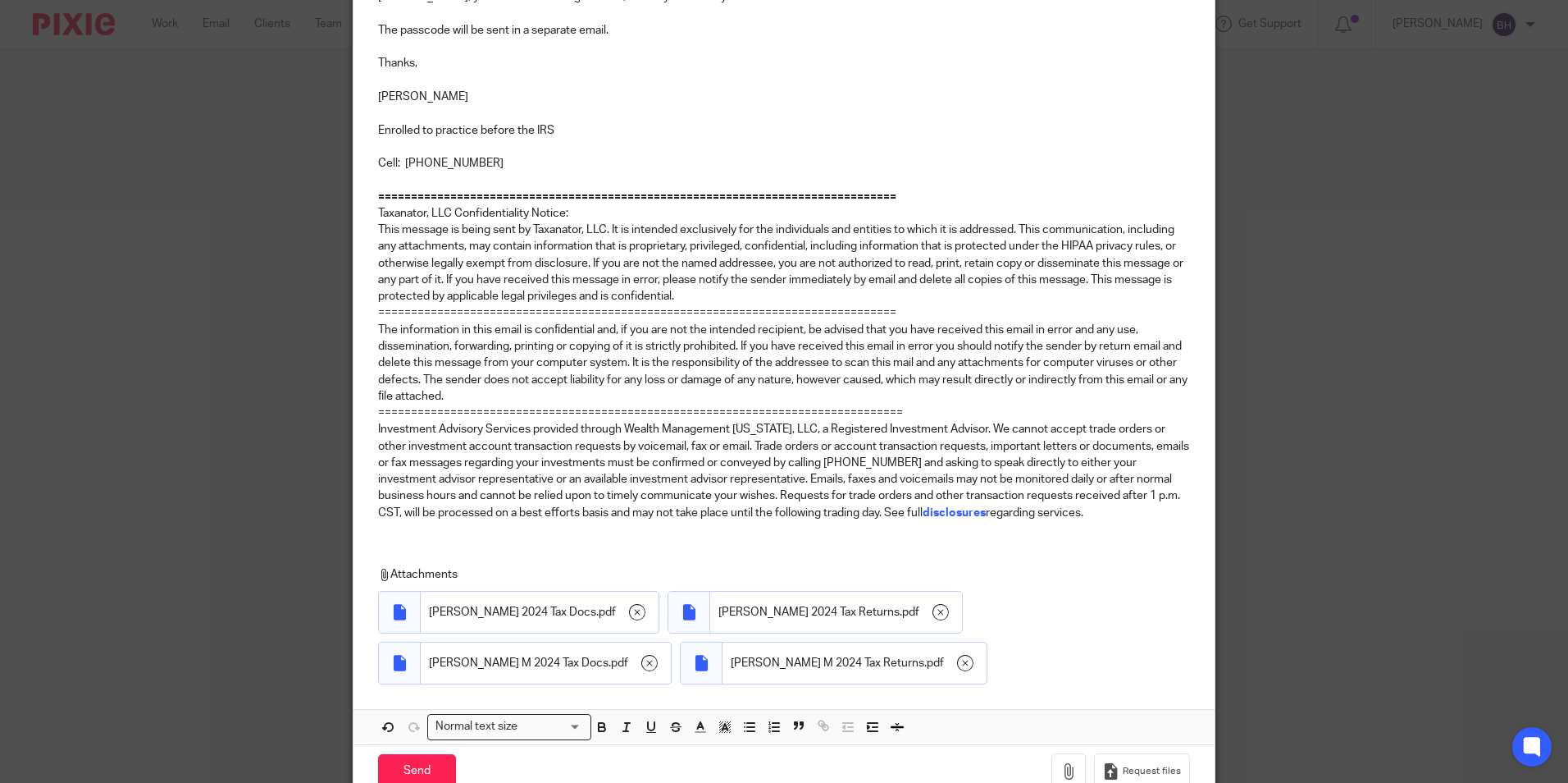
scroll to position [563, 0]
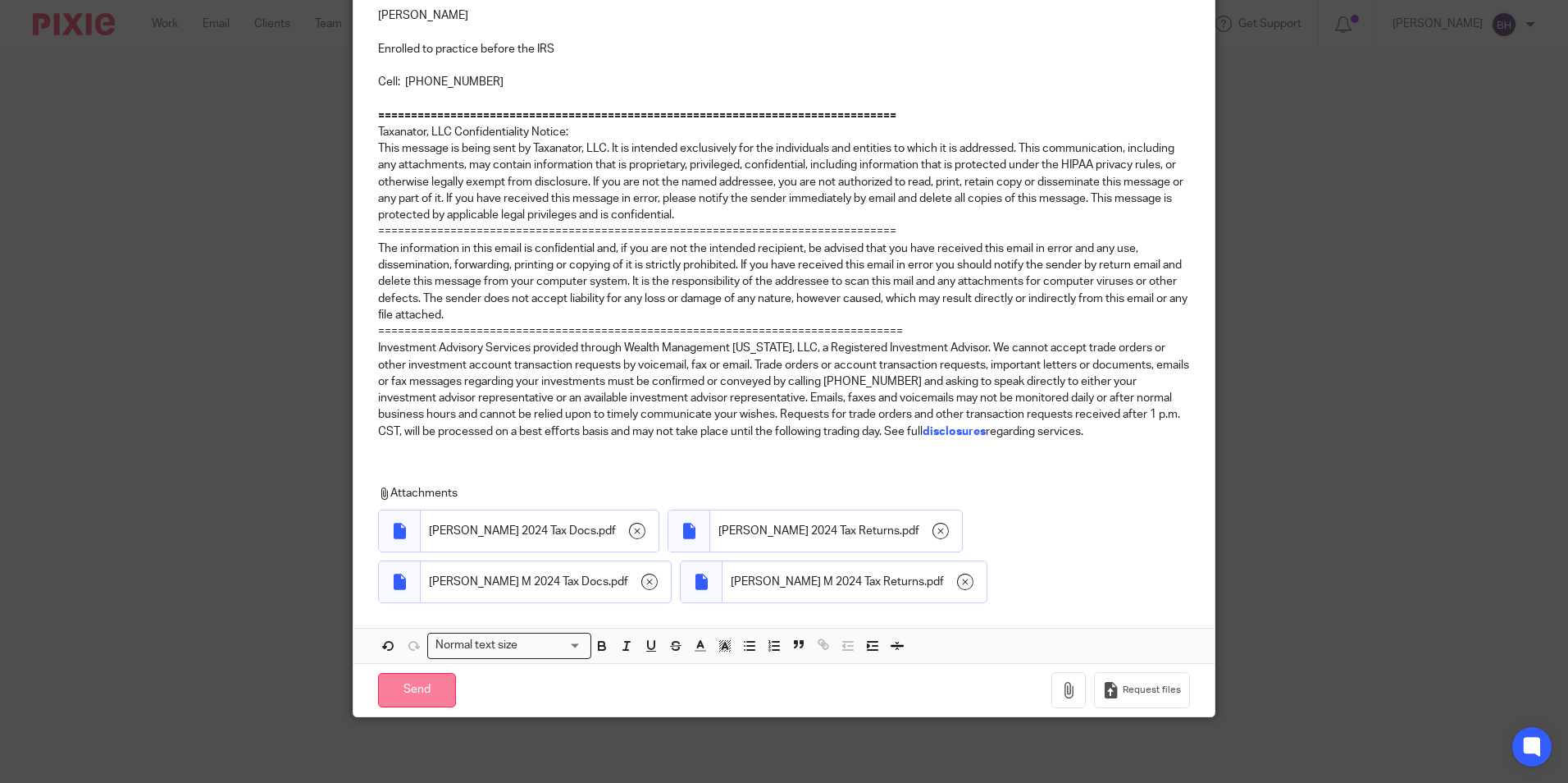
click at [403, 683] on input "Send" at bounding box center [417, 689] width 78 height 35
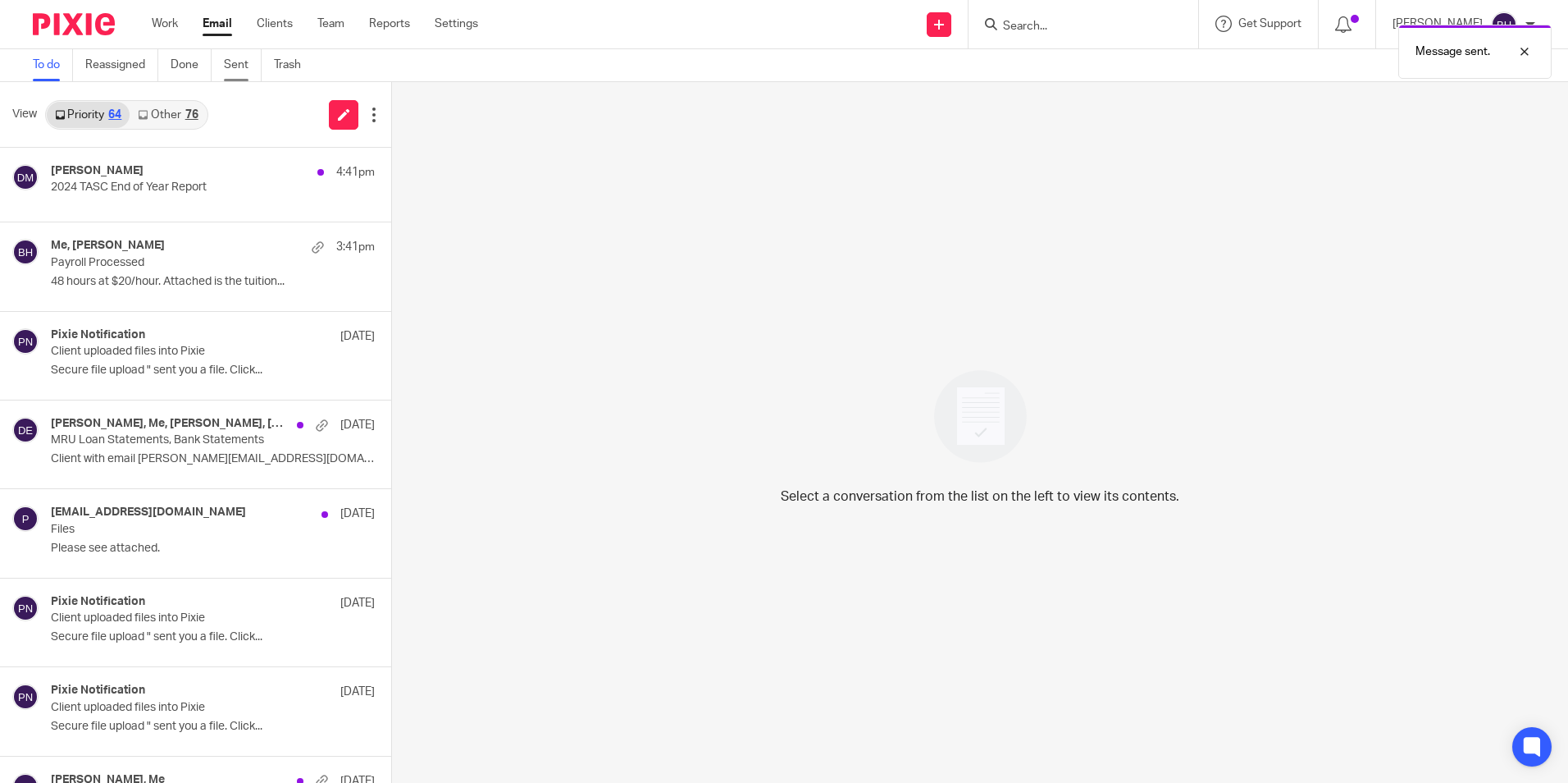
click at [241, 67] on link "Sent" at bounding box center [243, 66] width 38 height 32
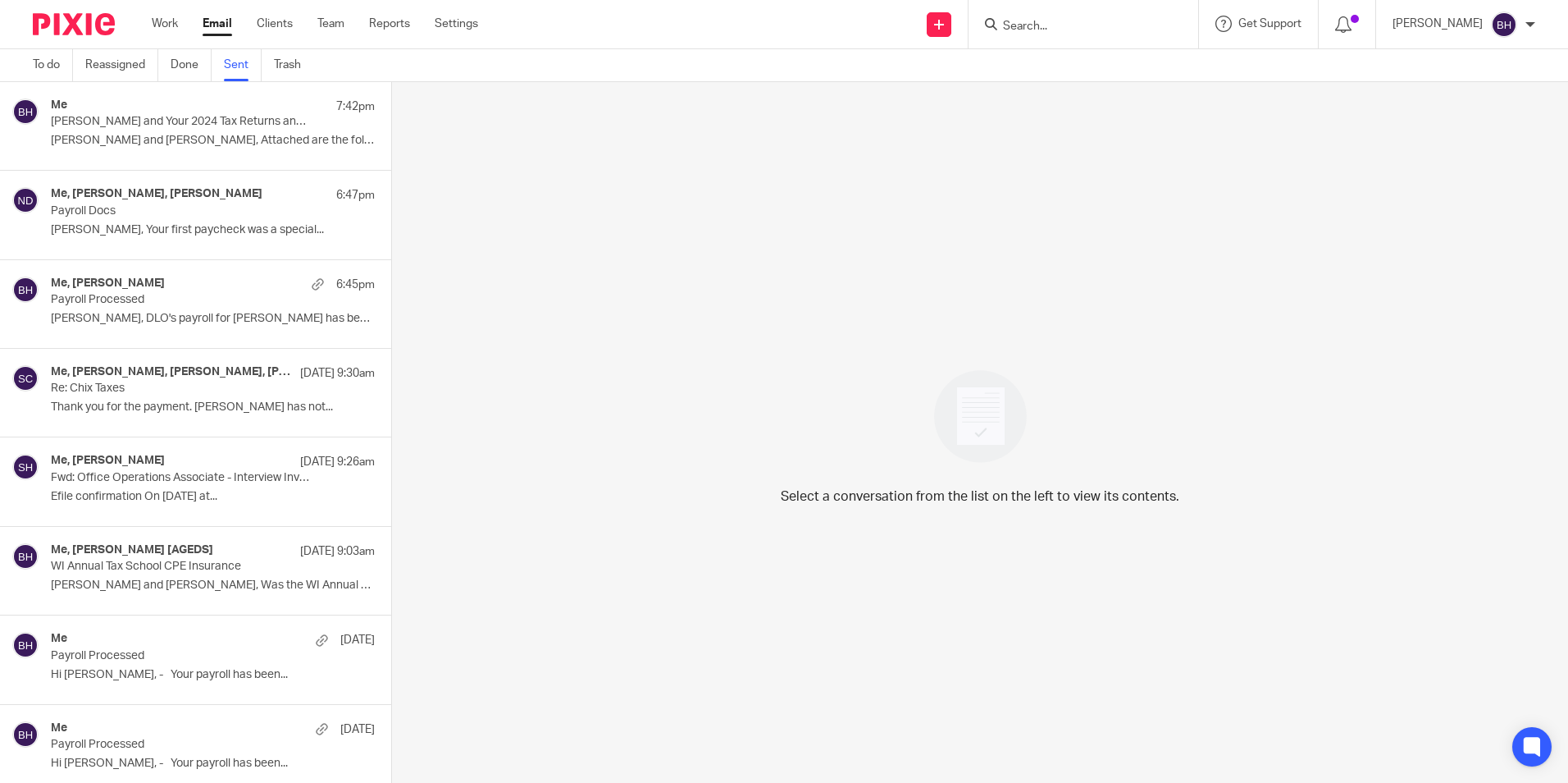
click at [241, 119] on p "[PERSON_NAME] and Your 2024 Tax Returns and Related Documents" at bounding box center [179, 121] width 259 height 14
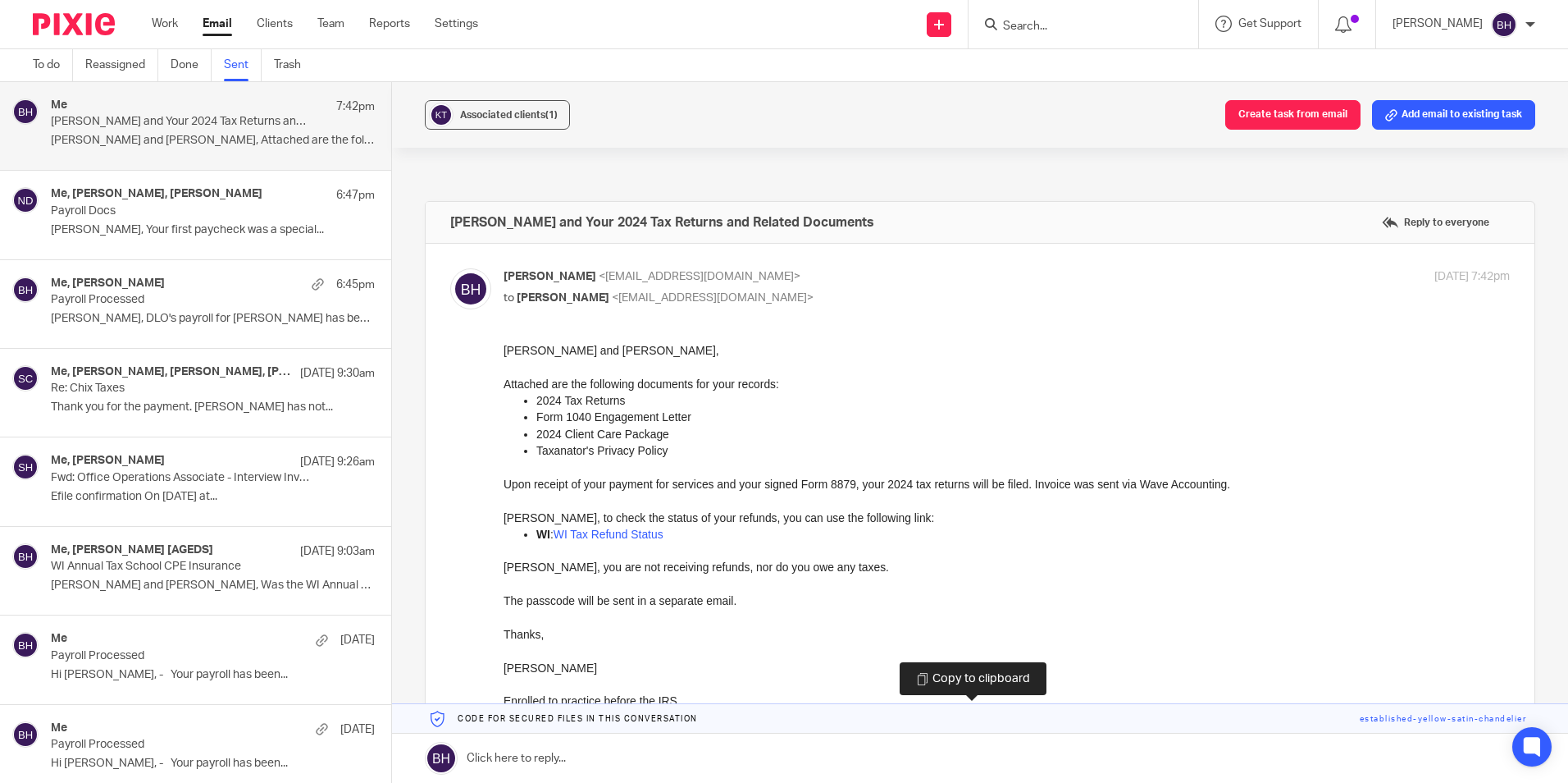
click at [536, 711] on link at bounding box center [980, 718] width 1176 height 30
drag, startPoint x: 536, startPoint y: 711, endPoint x: 542, endPoint y: 753, distance: 42.4
click at [542, 753] on link at bounding box center [980, 758] width 1176 height 50
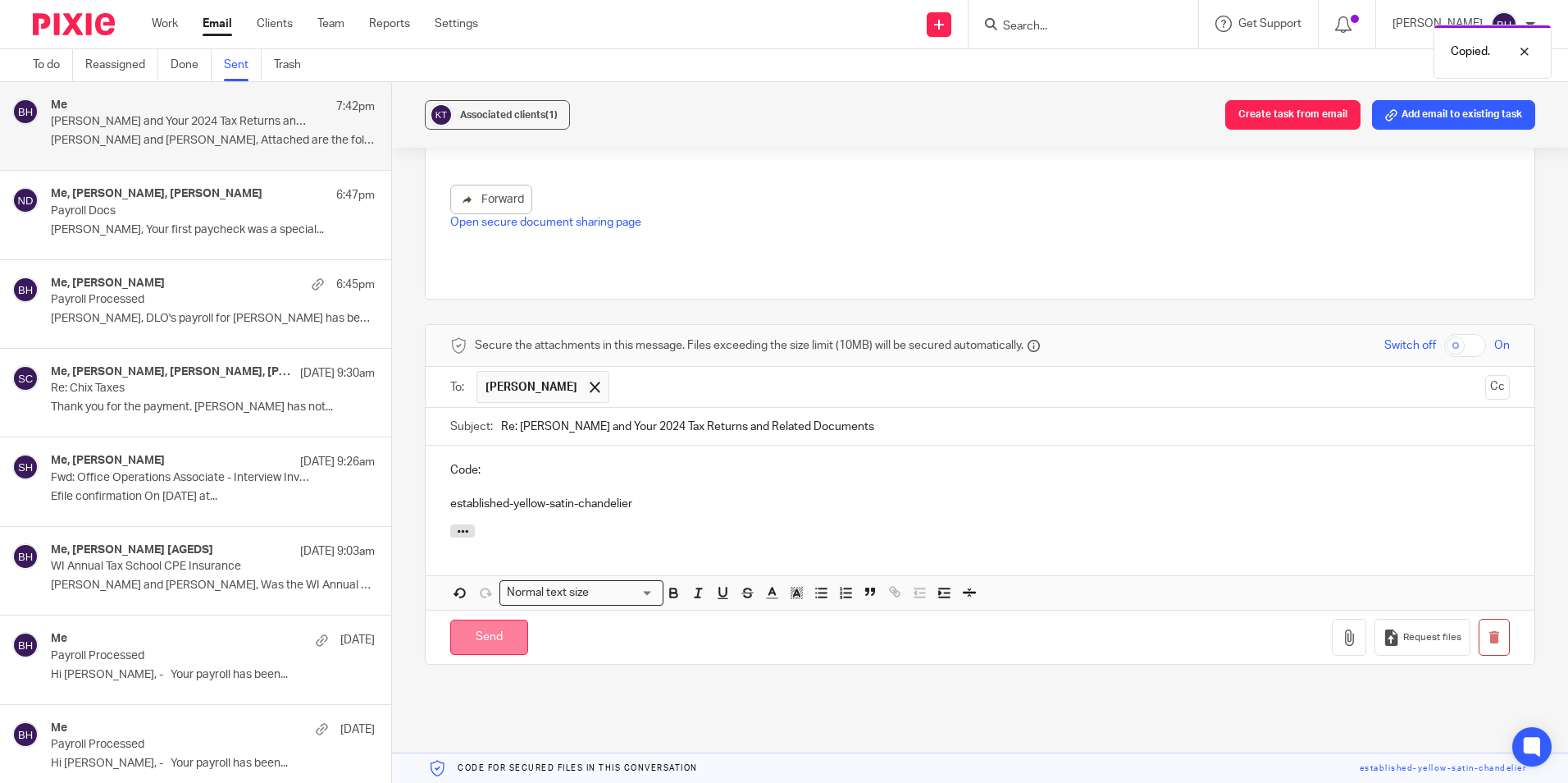
click at [459, 620] on input "Send" at bounding box center [490, 637] width 78 height 35
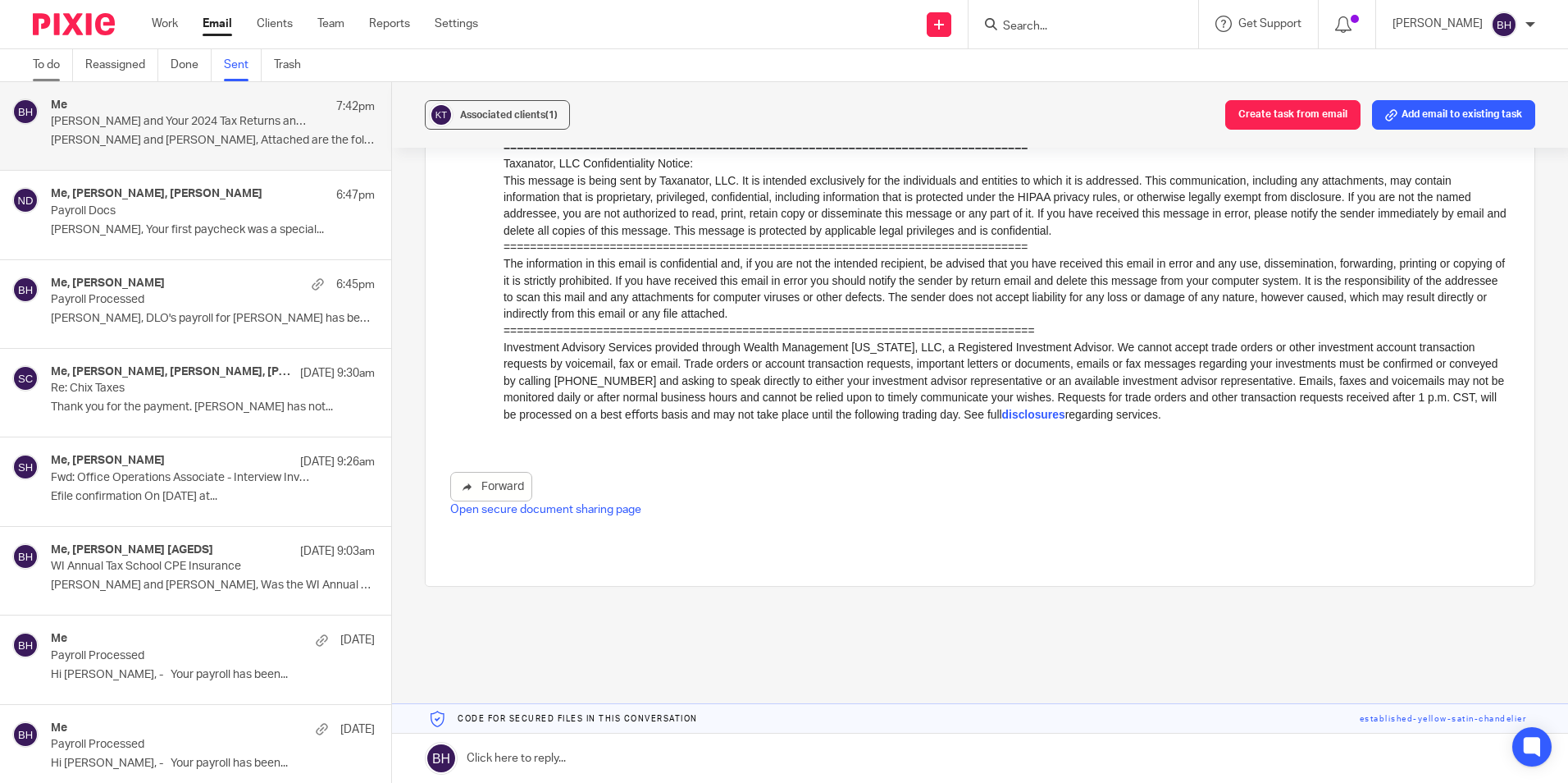
click at [52, 61] on link "To do" at bounding box center [52, 66] width 40 height 32
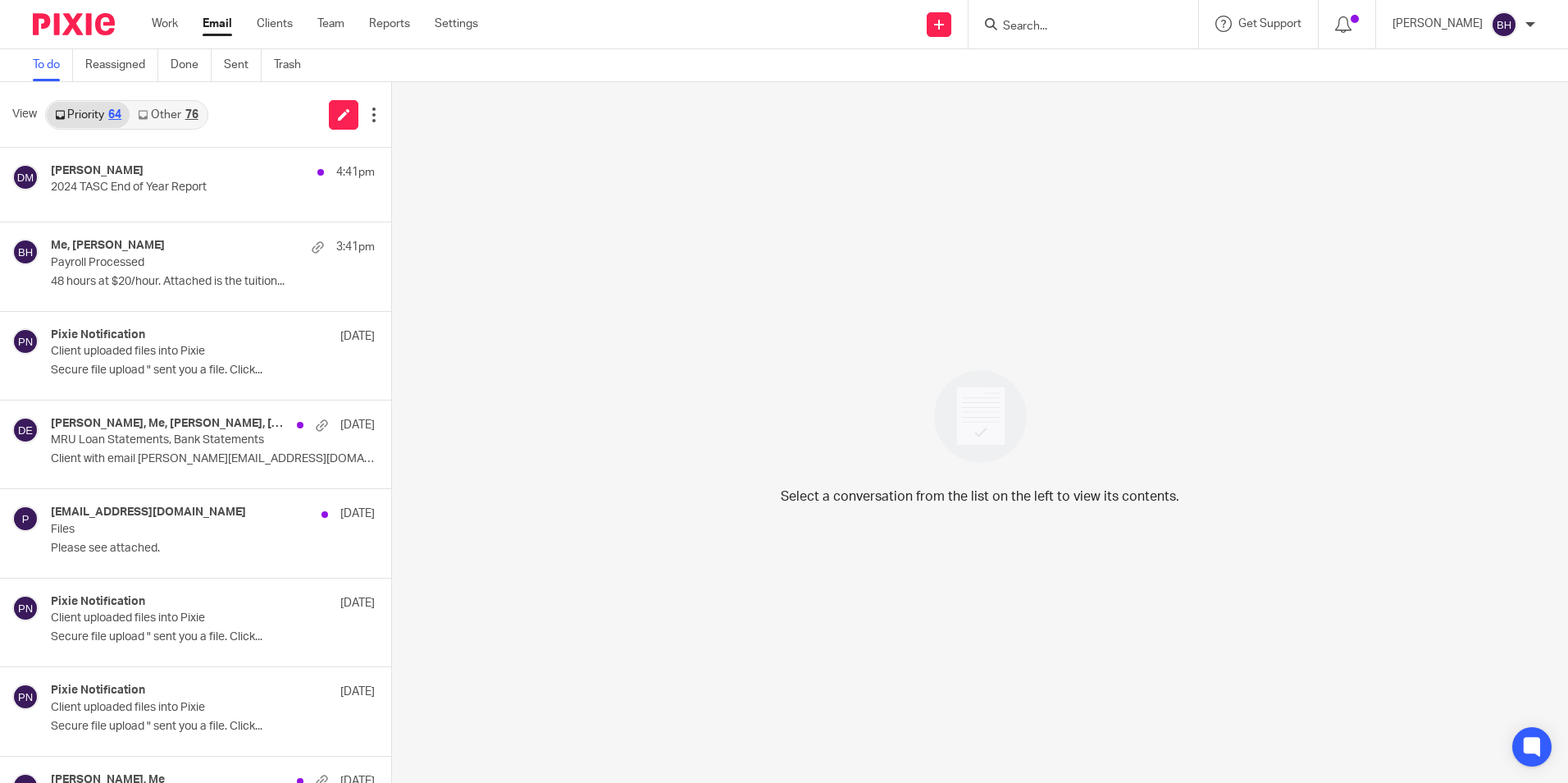
click at [162, 111] on link "Other 76" at bounding box center [168, 115] width 76 height 26
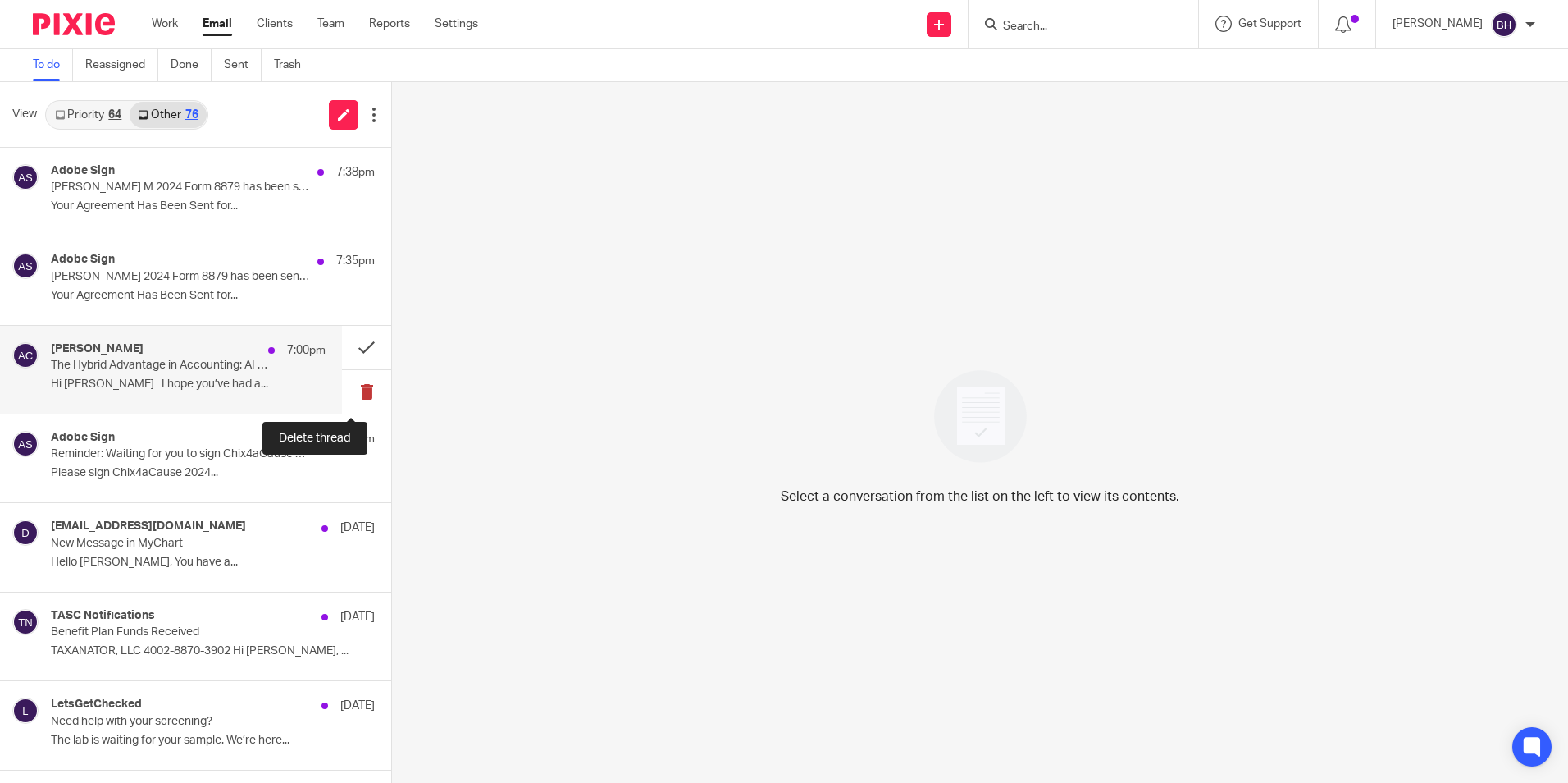
click at [353, 392] on button at bounding box center [366, 392] width 50 height 44
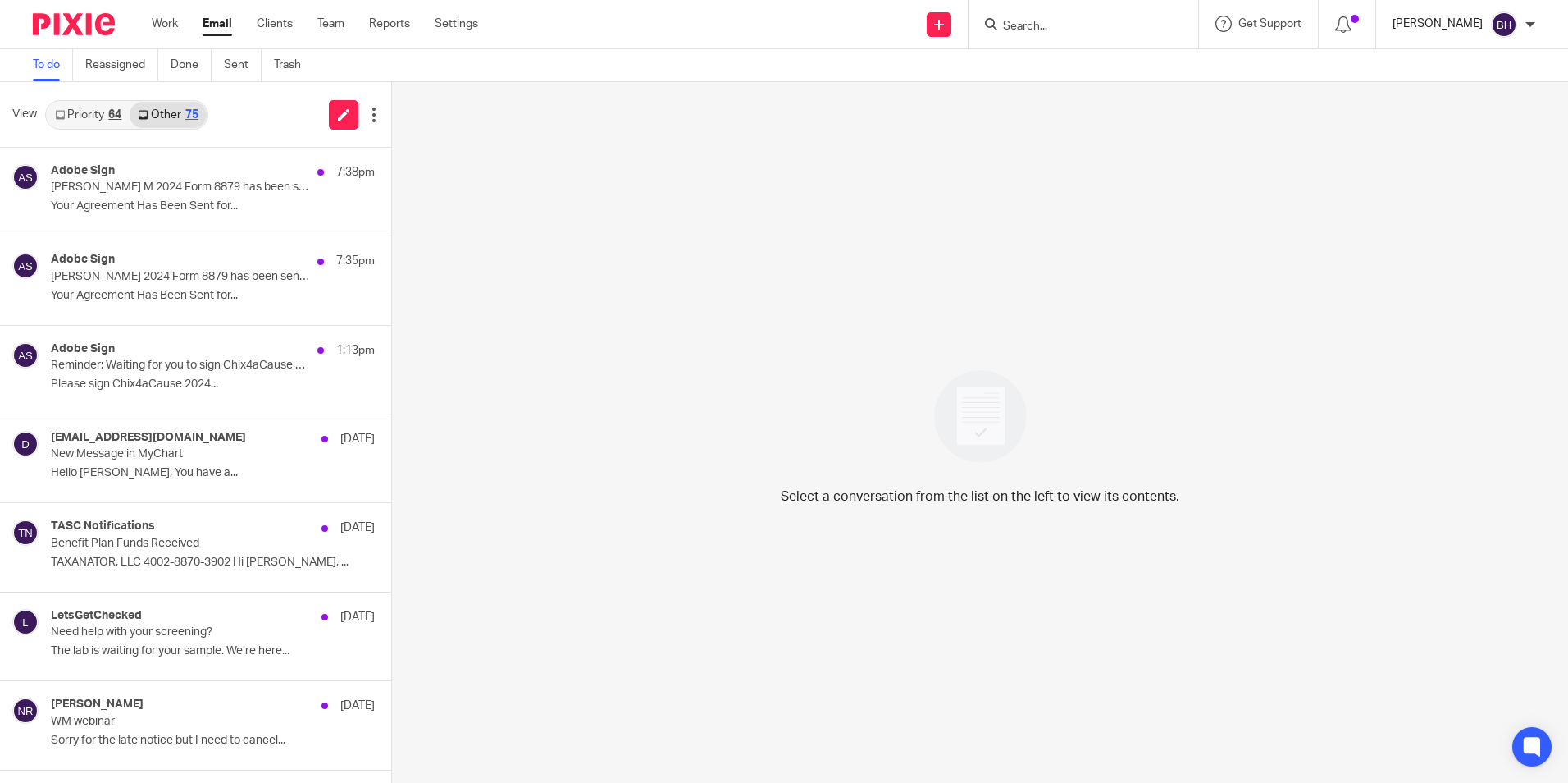
click at [1470, 17] on p "Barbara Harmon" at bounding box center [1437, 23] width 91 height 16
click at [1453, 110] on span "Logout" at bounding box center [1458, 114] width 37 height 11
